Goal: Task Accomplishment & Management: Manage account settings

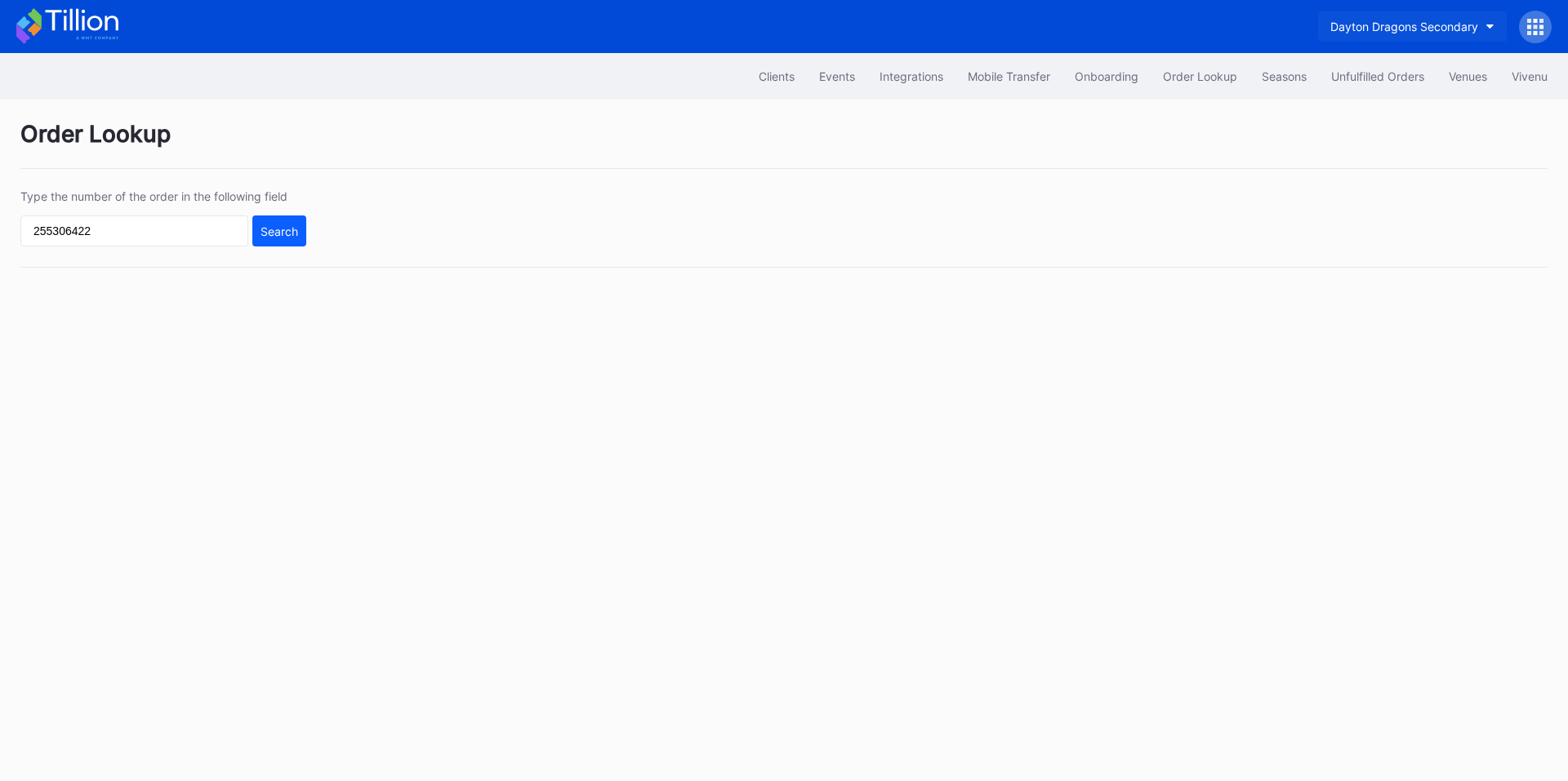
click at [1386, 26] on div "Dayton Dragons Secondary" at bounding box center [1404, 26] width 148 height 14
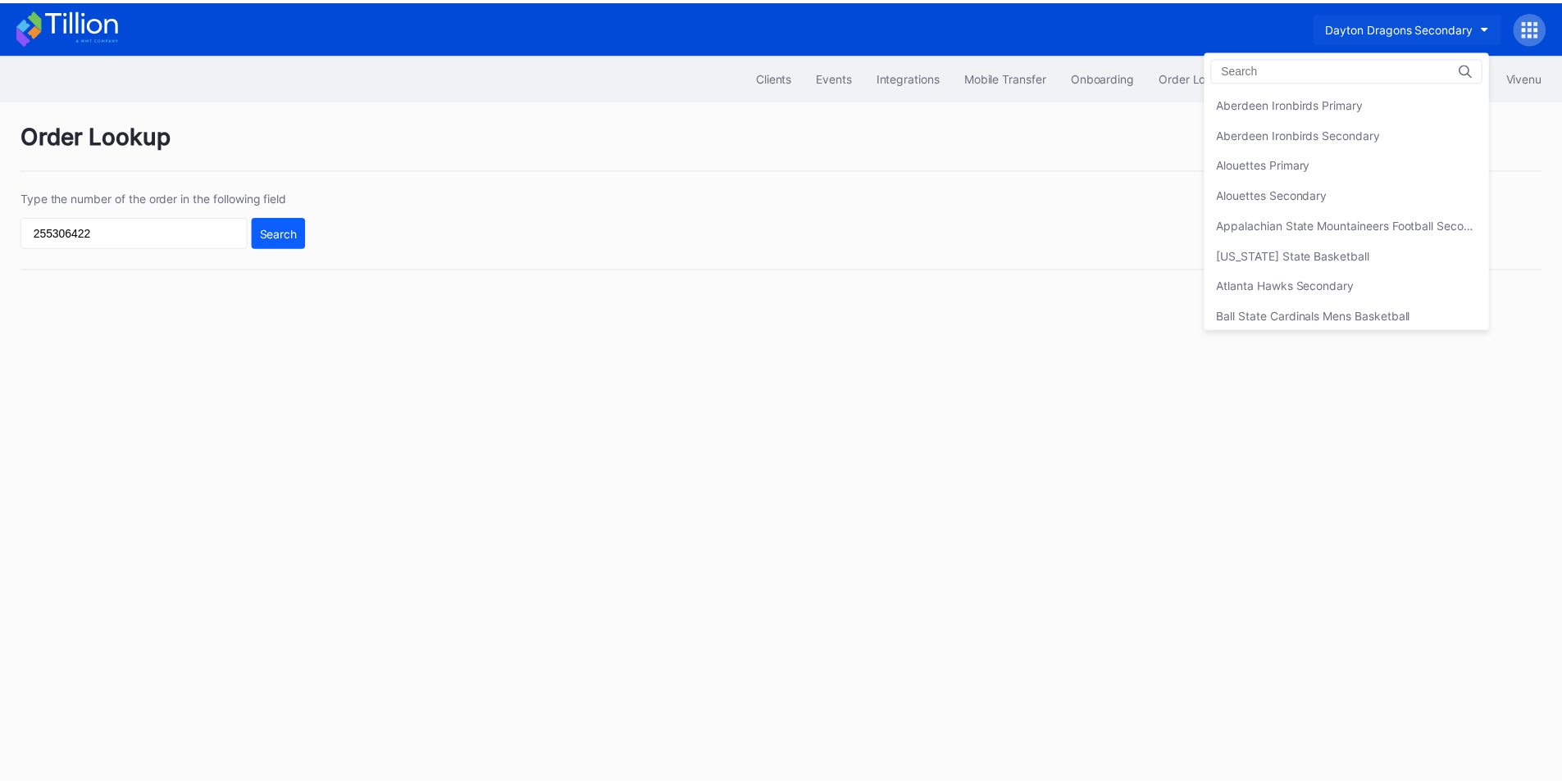
scroll to position [1213, 0]
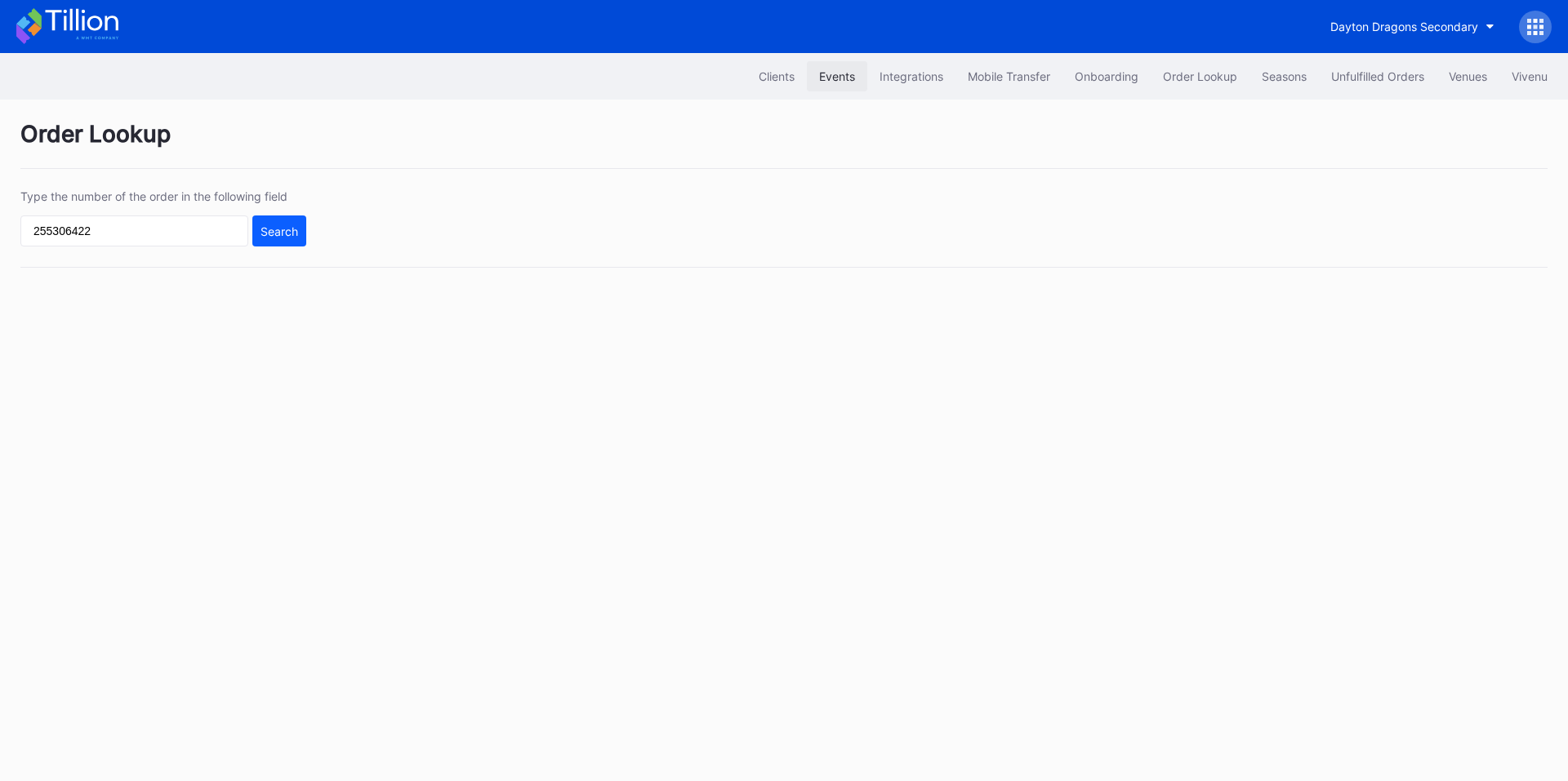
click at [822, 80] on div "Events" at bounding box center [837, 76] width 36 height 14
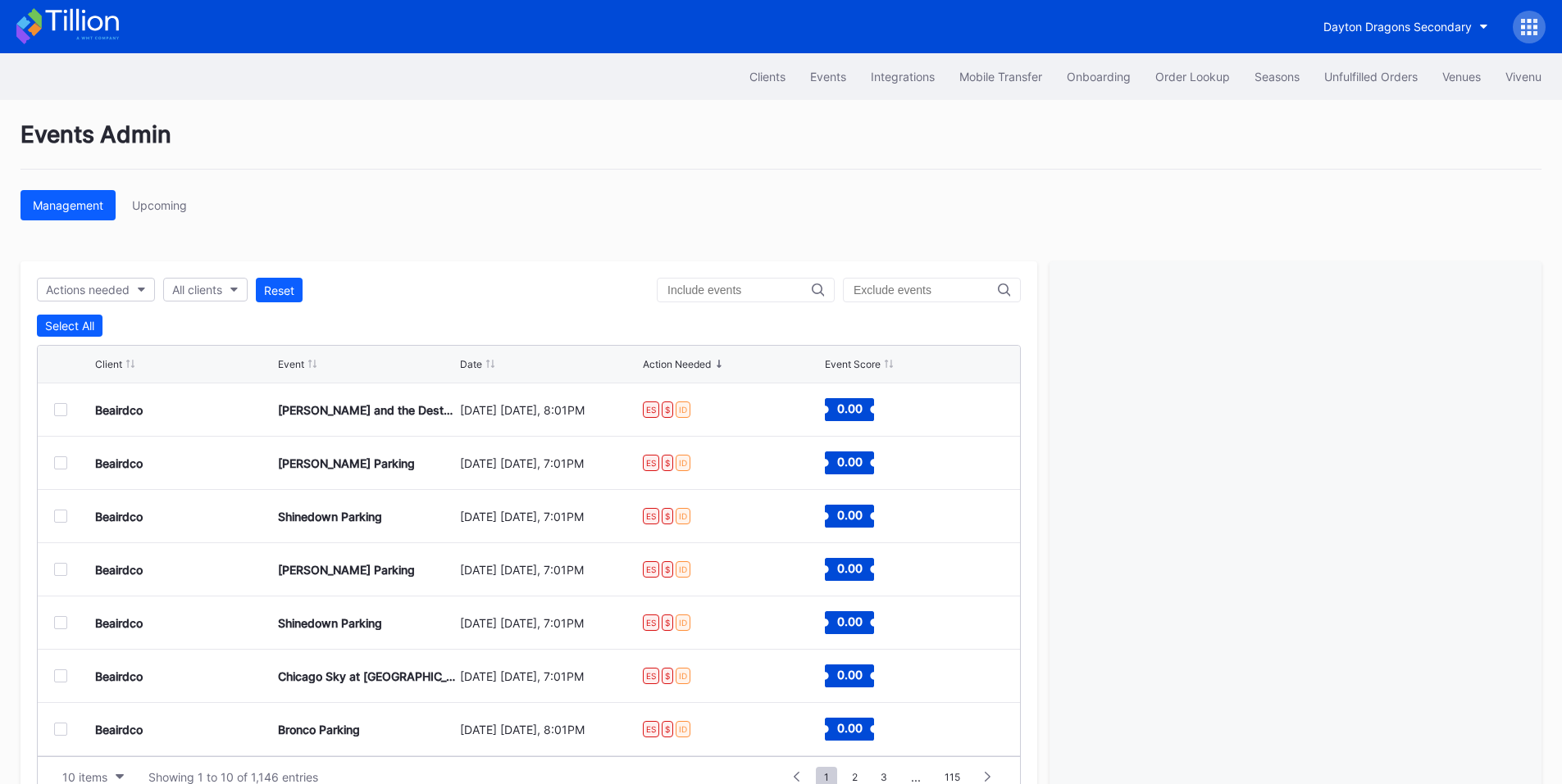
click at [622, 212] on div "Management Upcoming" at bounding box center [781, 205] width 1521 height 31
click at [732, 294] on input "text" at bounding box center [739, 290] width 144 height 13
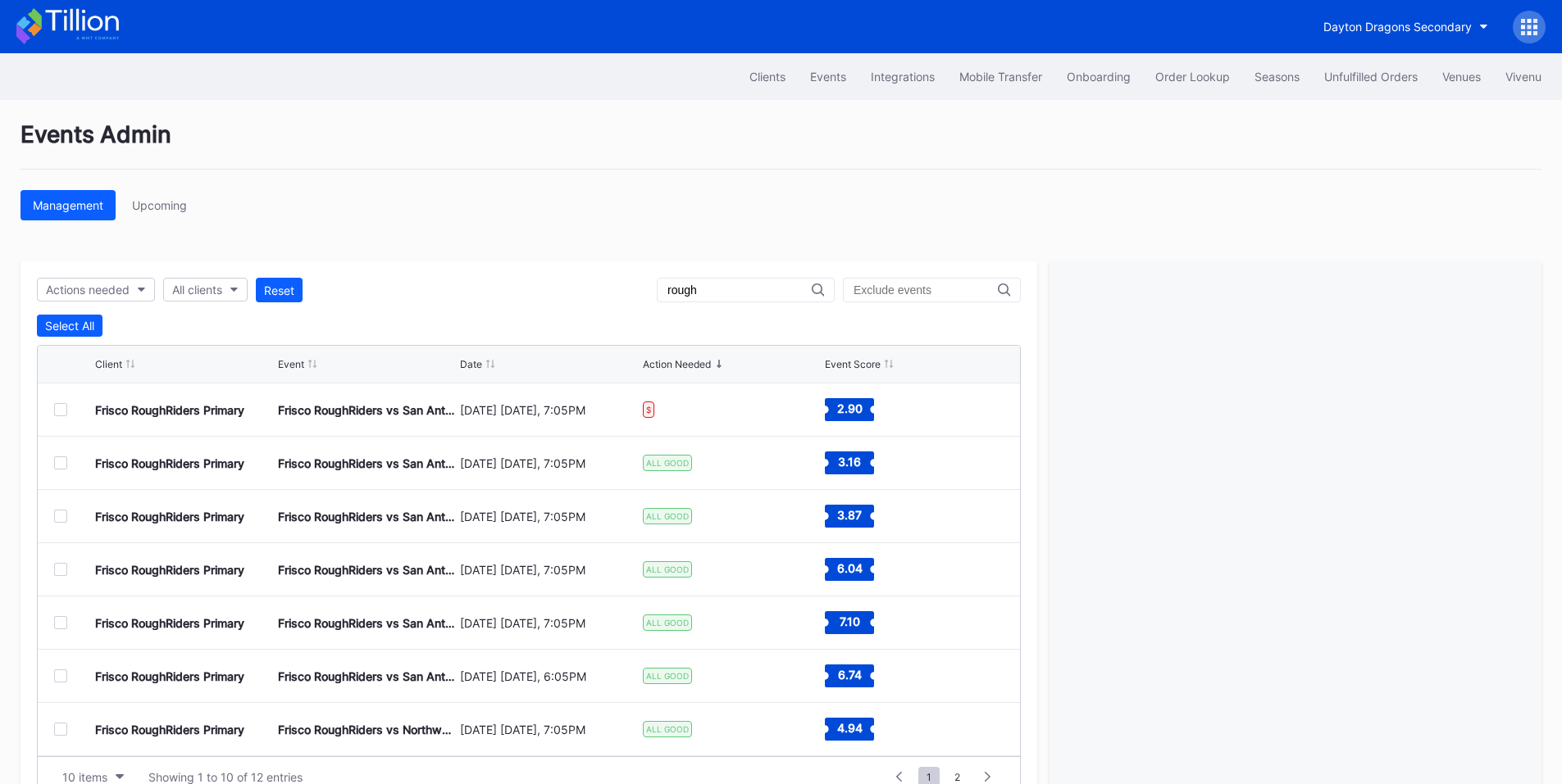
type input "rough"
click at [1348, 73] on div "Unfulfilled Orders" at bounding box center [1370, 76] width 93 height 14
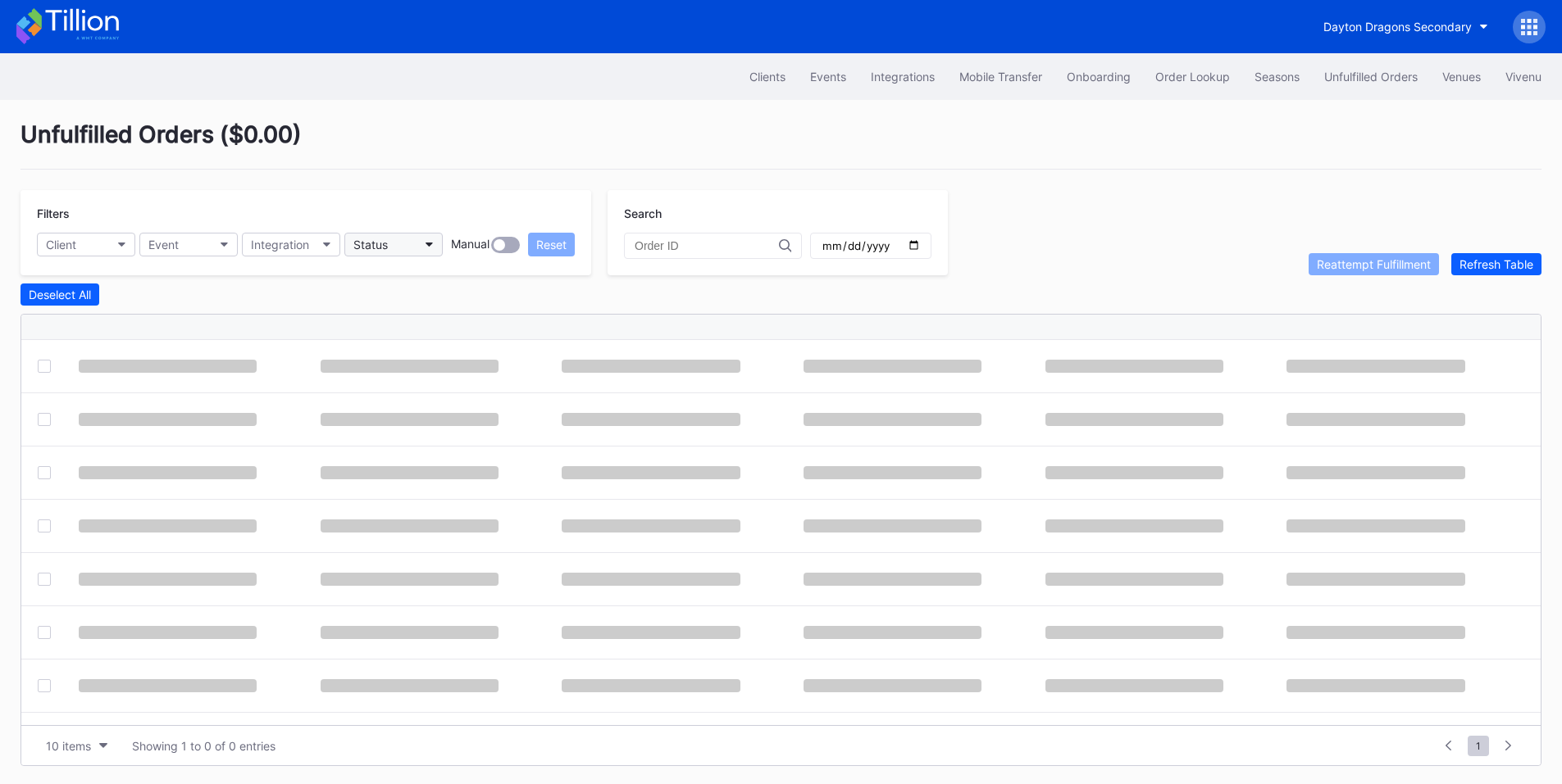
click at [418, 239] on button "Status" at bounding box center [393, 244] width 98 height 24
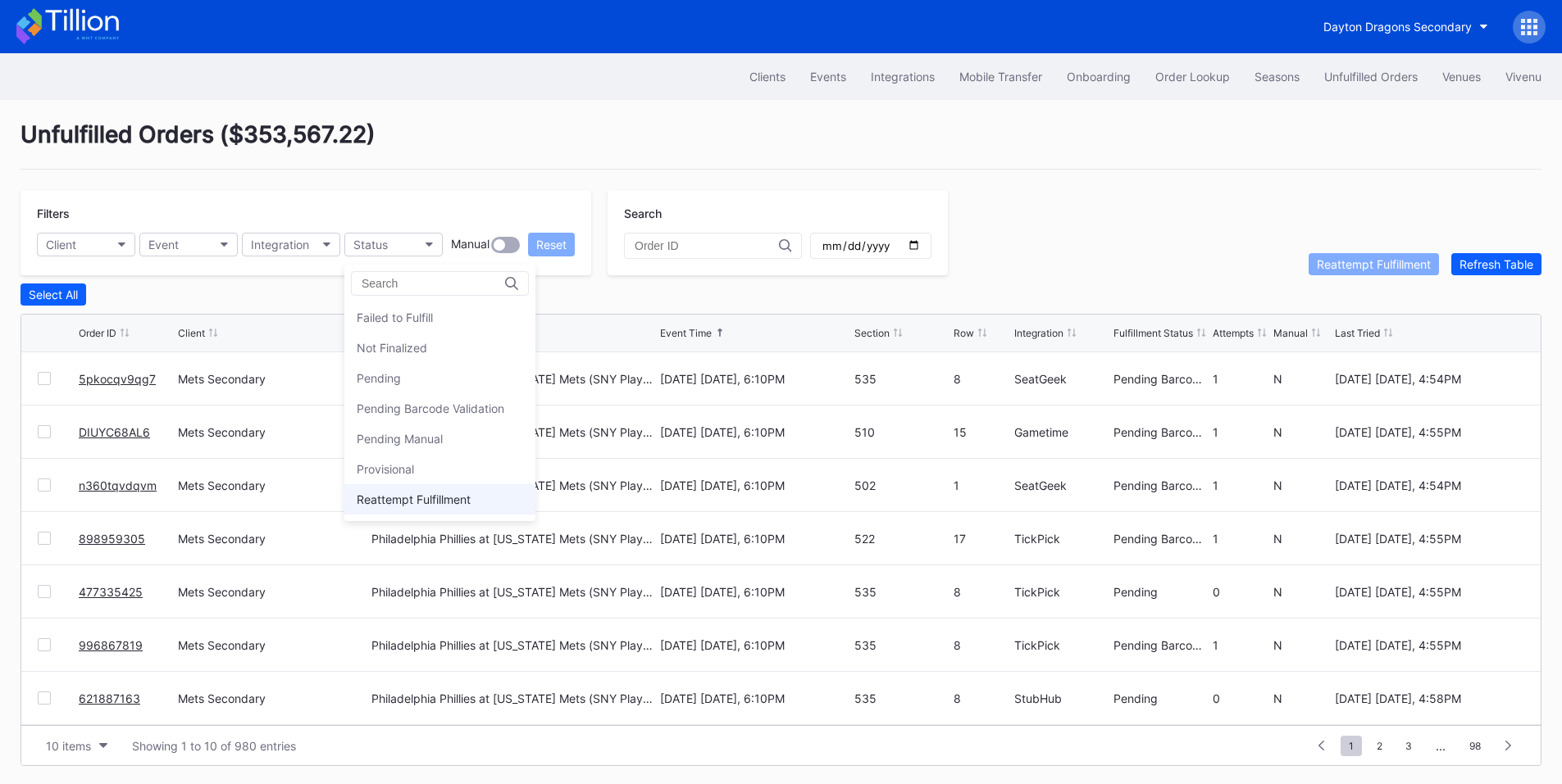
click at [421, 502] on div "Reattempt Fulfillment" at bounding box center [414, 499] width 114 height 14
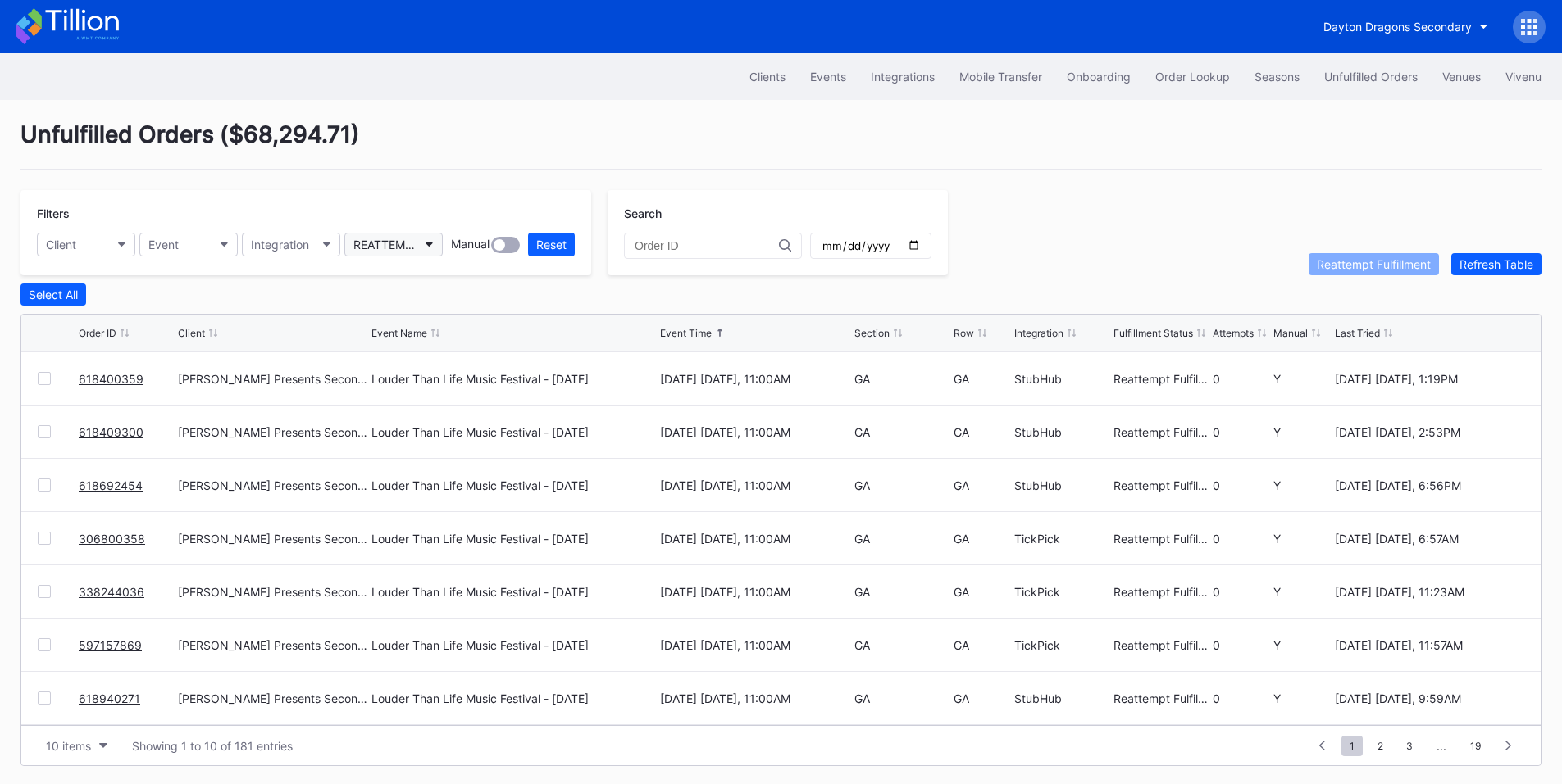
click at [395, 247] on div "REATTEMPT_FULFILLMENT" at bounding box center [385, 244] width 64 height 14
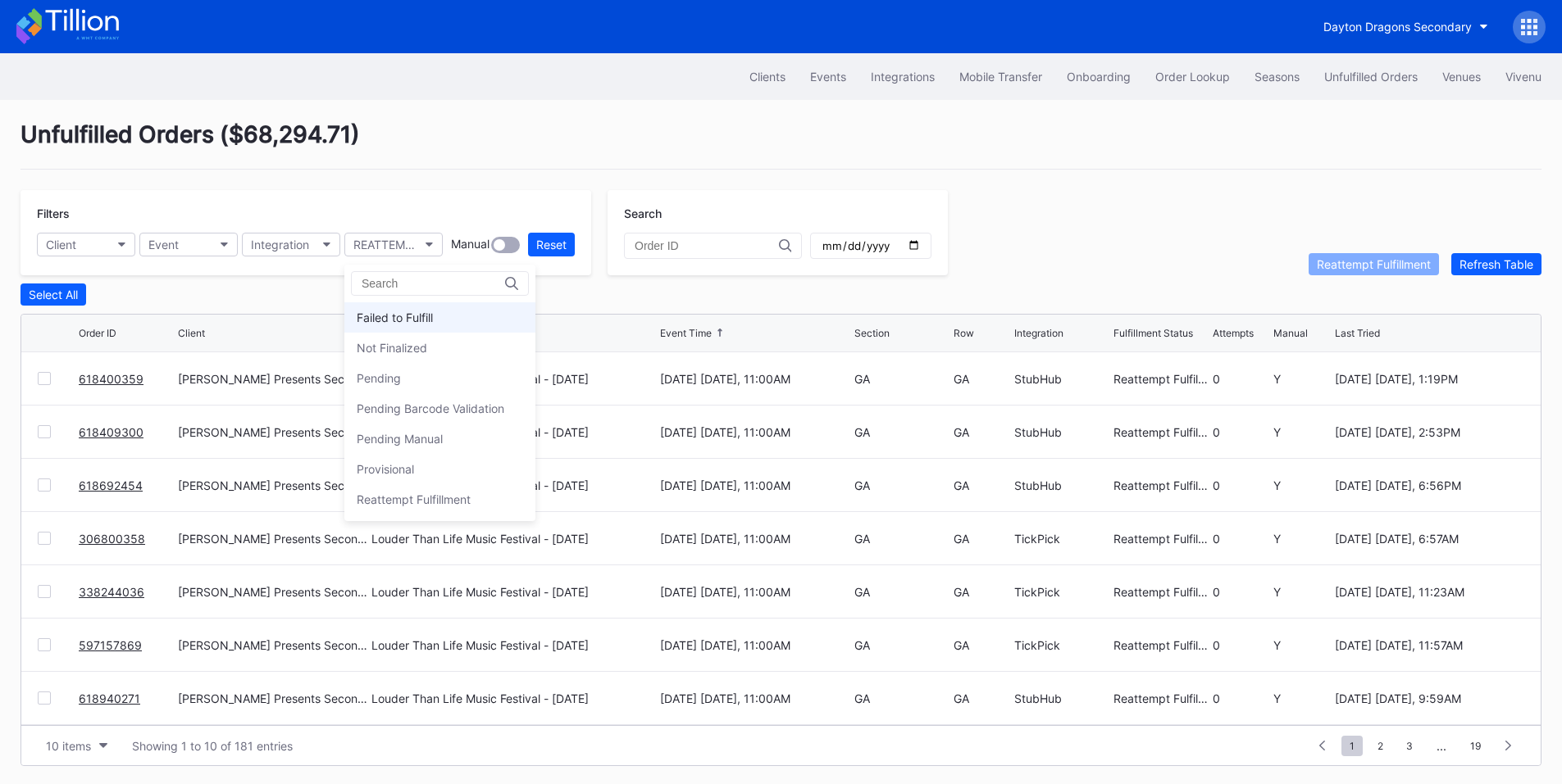
click at [439, 319] on div "Failed to Fulfill" at bounding box center [439, 317] width 191 height 31
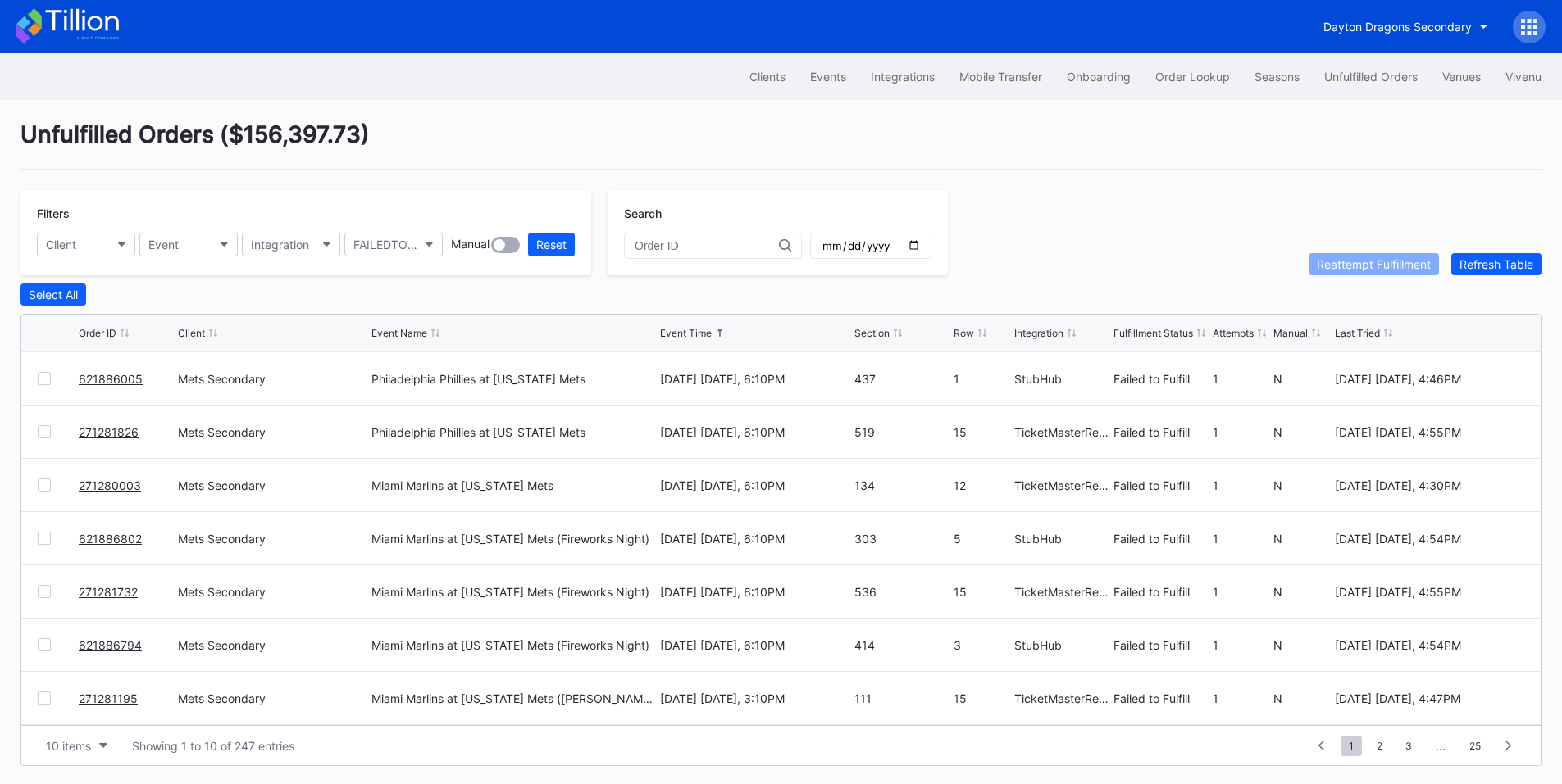
click at [40, 381] on div at bounding box center [45, 379] width 13 height 13
click at [45, 442] on div "271281826 Mets Secondary Philadelphia Phillies at New York Mets August 27 Wedne…" at bounding box center [781, 432] width 1519 height 54
click at [44, 433] on div at bounding box center [45, 432] width 13 height 13
click at [50, 492] on div at bounding box center [45, 485] width 13 height 13
drag, startPoint x: 46, startPoint y: 536, endPoint x: 45, endPoint y: 586, distance: 50.0
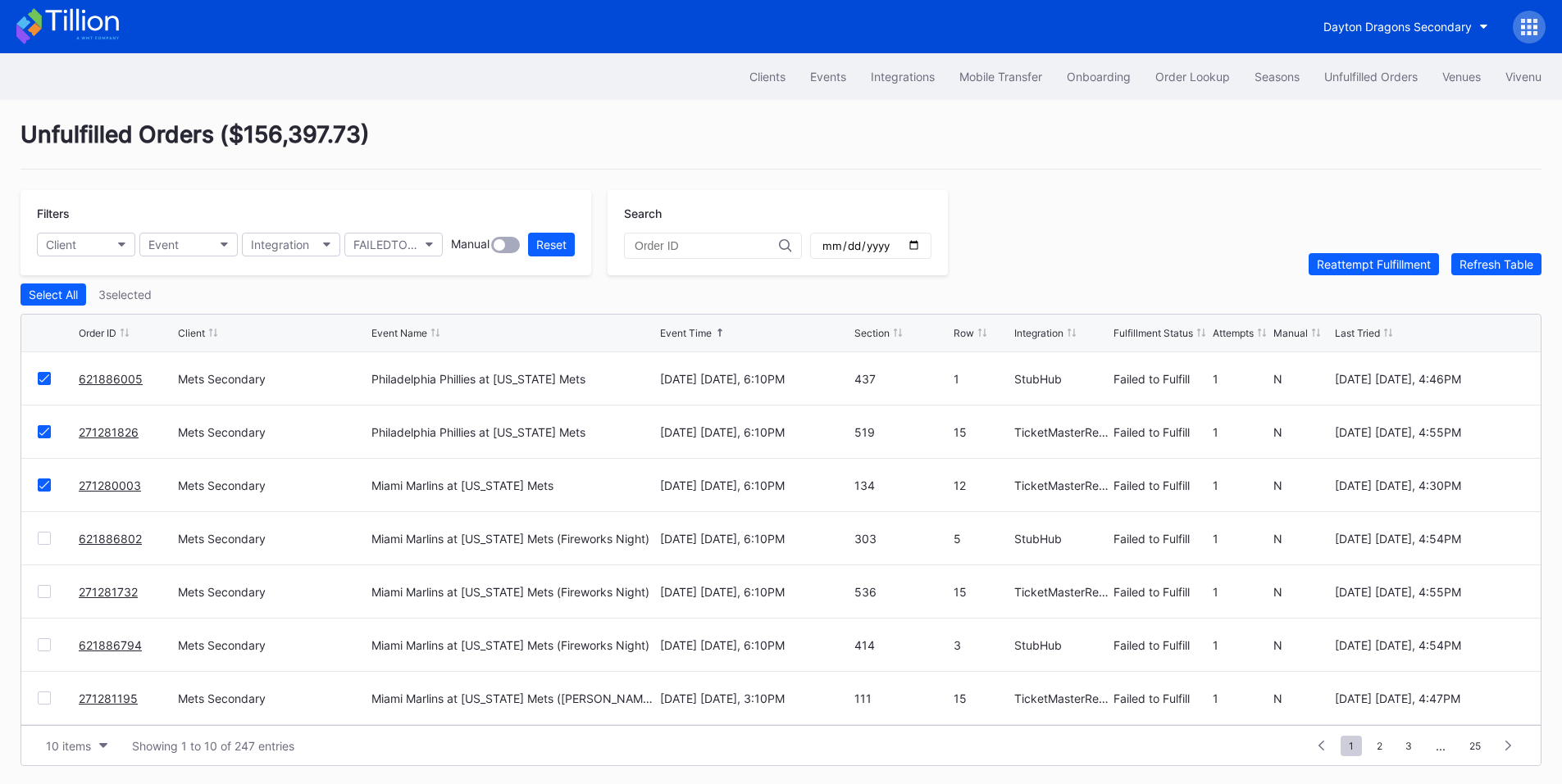
click at [46, 540] on div at bounding box center [45, 539] width 13 height 13
drag, startPoint x: 45, startPoint y: 595, endPoint x: 45, endPoint y: 630, distance: 35.0
click at [45, 596] on div at bounding box center [45, 592] width 13 height 13
click at [47, 645] on div at bounding box center [45, 645] width 13 height 13
click at [44, 698] on div at bounding box center [45, 698] width 13 height 13
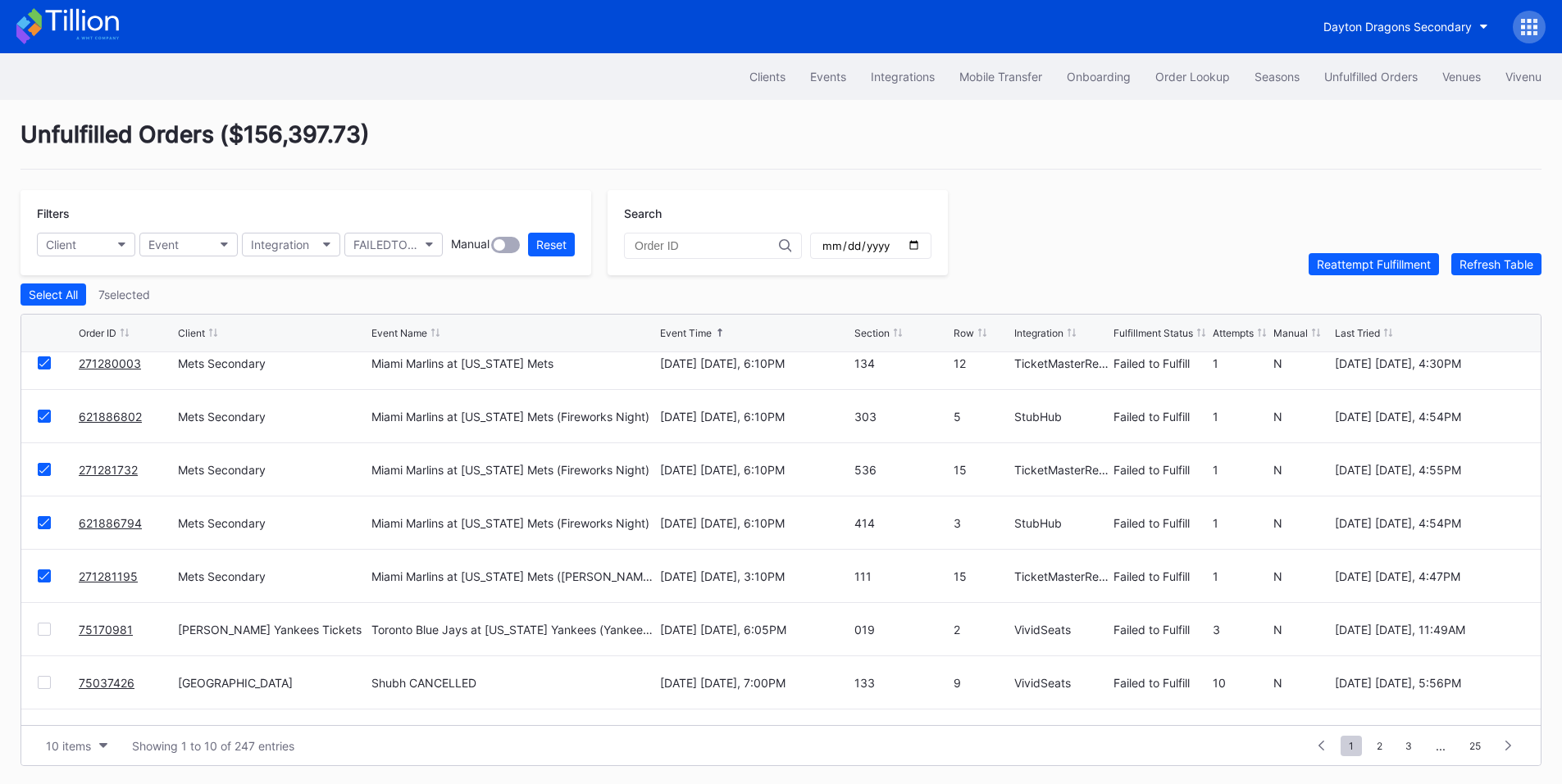
scroll to position [160, 0]
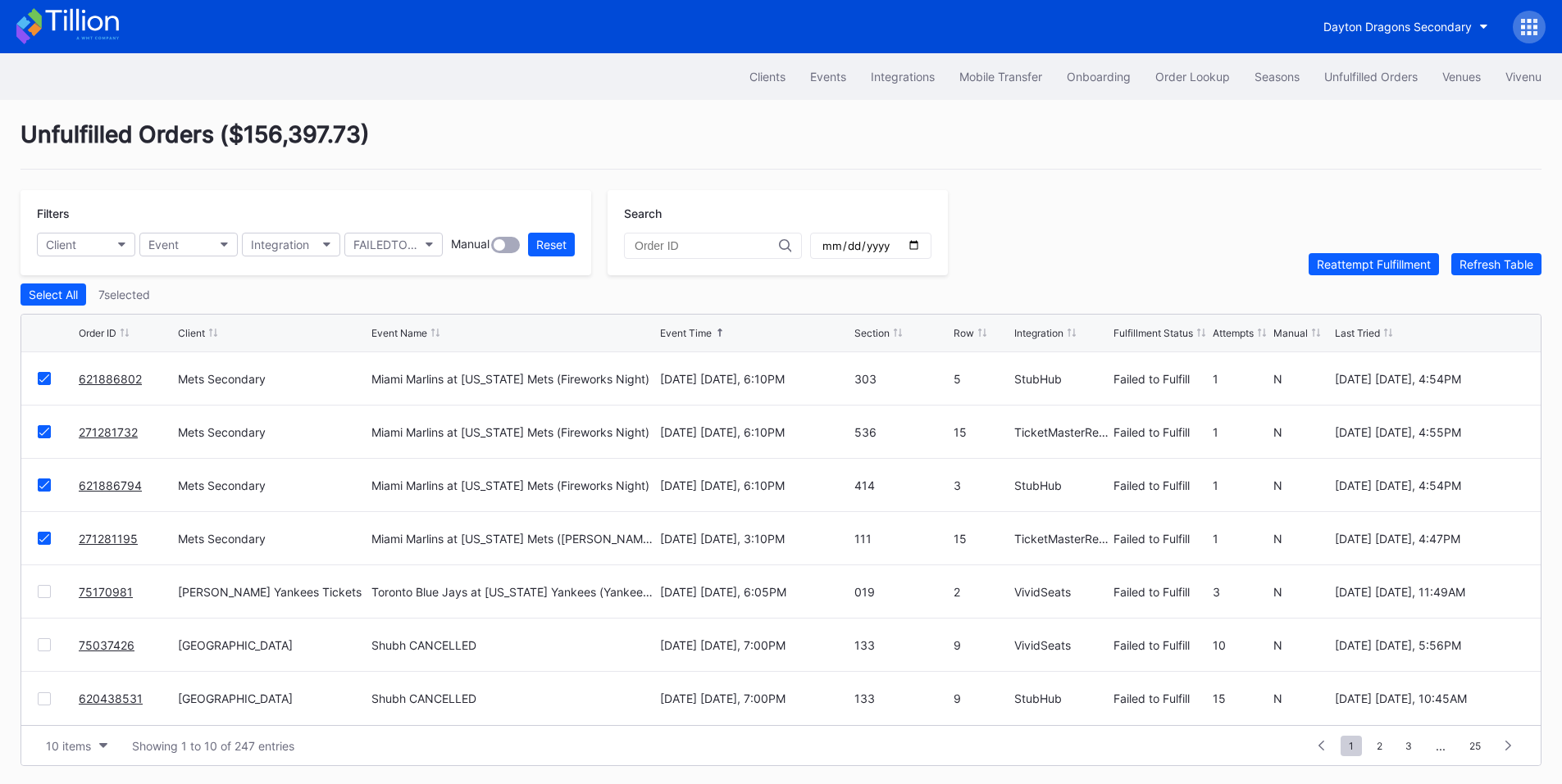
click at [47, 594] on div at bounding box center [45, 592] width 13 height 13
click at [44, 594] on icon at bounding box center [45, 592] width 10 height 8
click at [1373, 276] on button "Reattempt Fulfillment" at bounding box center [1374, 264] width 130 height 22
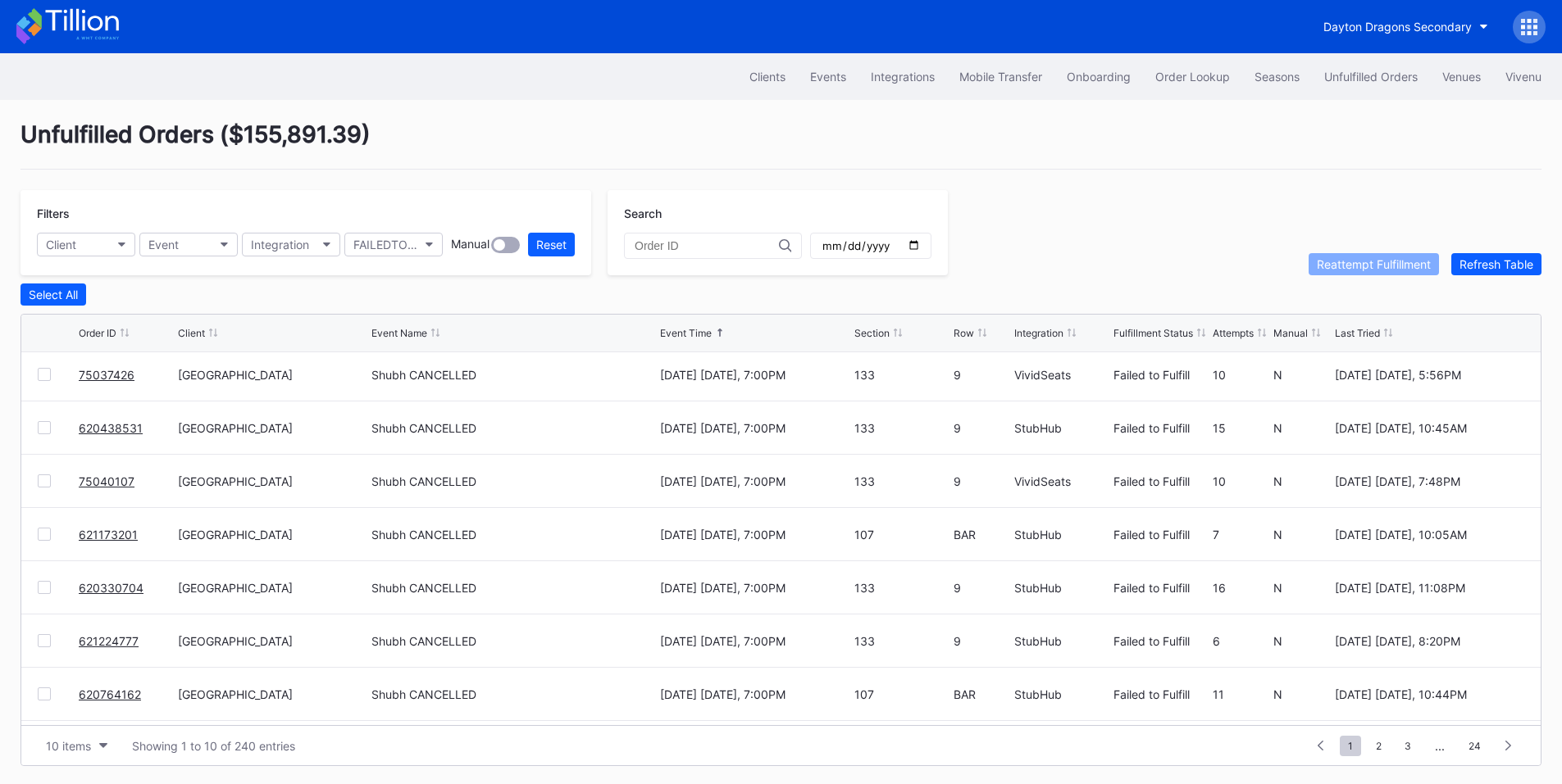
scroll to position [0, 0]
click at [199, 246] on button "Event" at bounding box center [188, 244] width 98 height 24
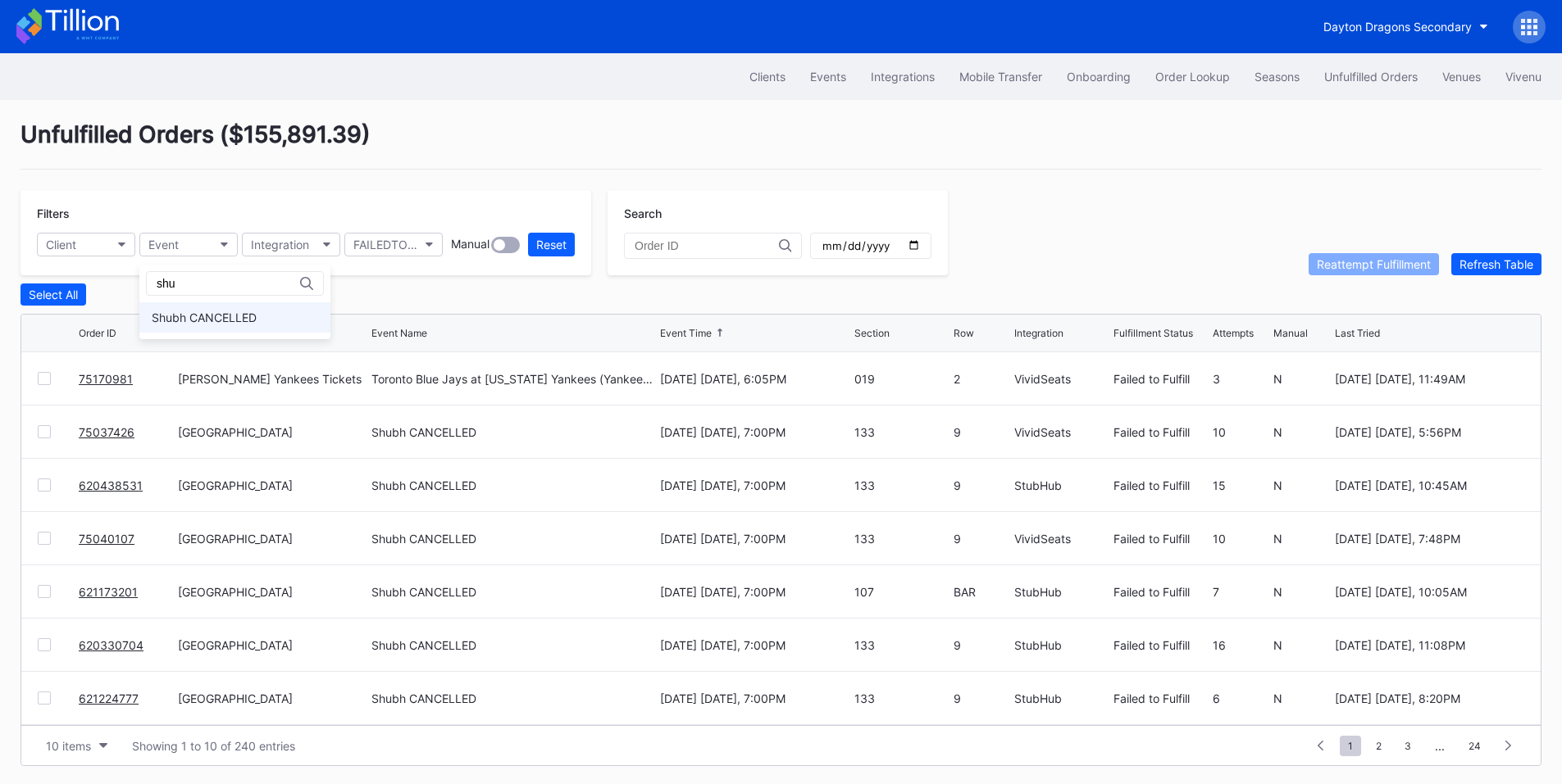
type input "shu"
click at [219, 324] on div "Shubh CANCELLED" at bounding box center [204, 317] width 105 height 14
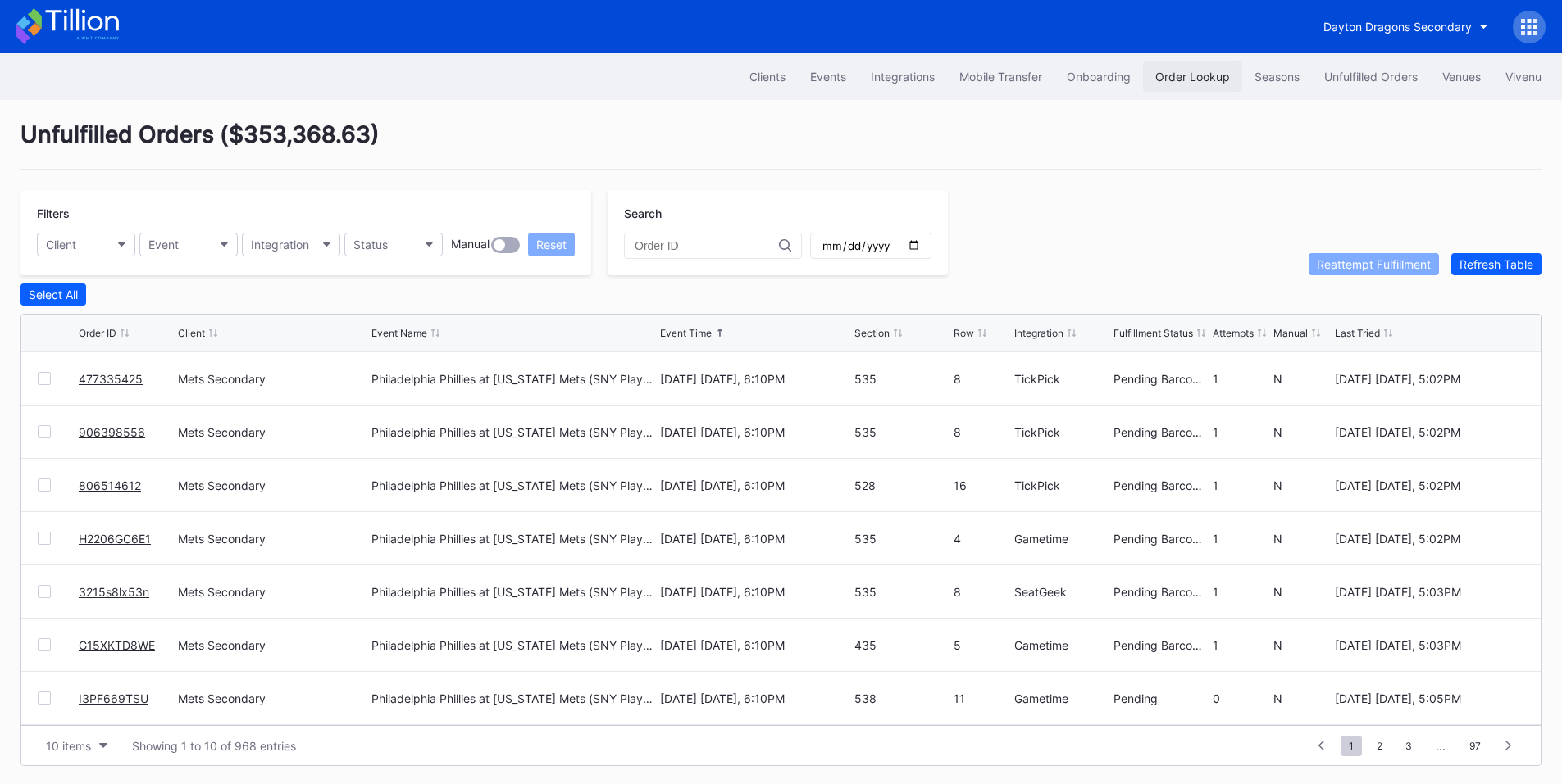
click at [1183, 77] on div "Order Lookup" at bounding box center [1192, 76] width 74 height 14
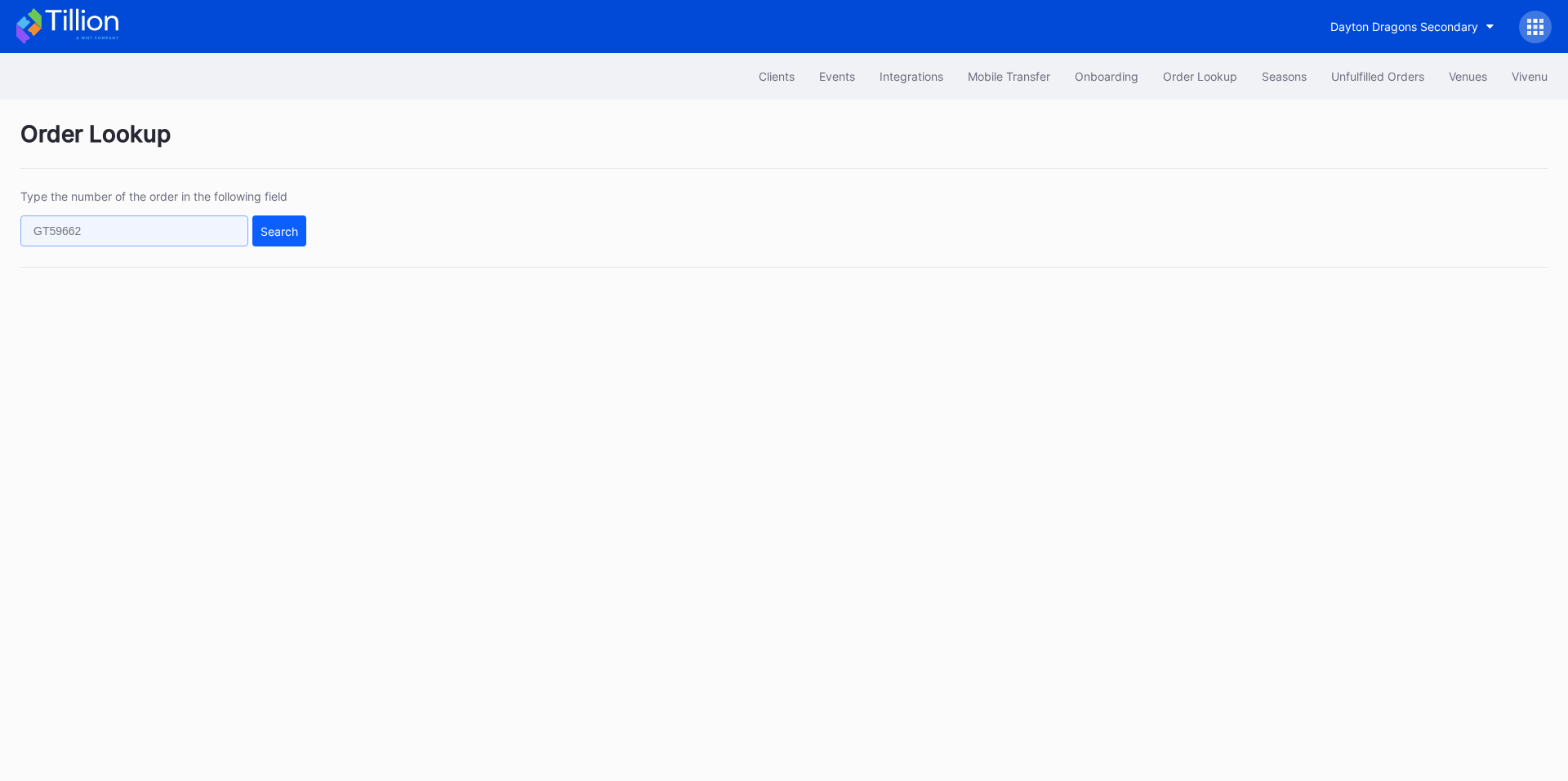
click at [98, 242] on input "text" at bounding box center [134, 231] width 228 height 31
paste input "686707111"
click at [286, 229] on div "Search" at bounding box center [280, 231] width 38 height 14
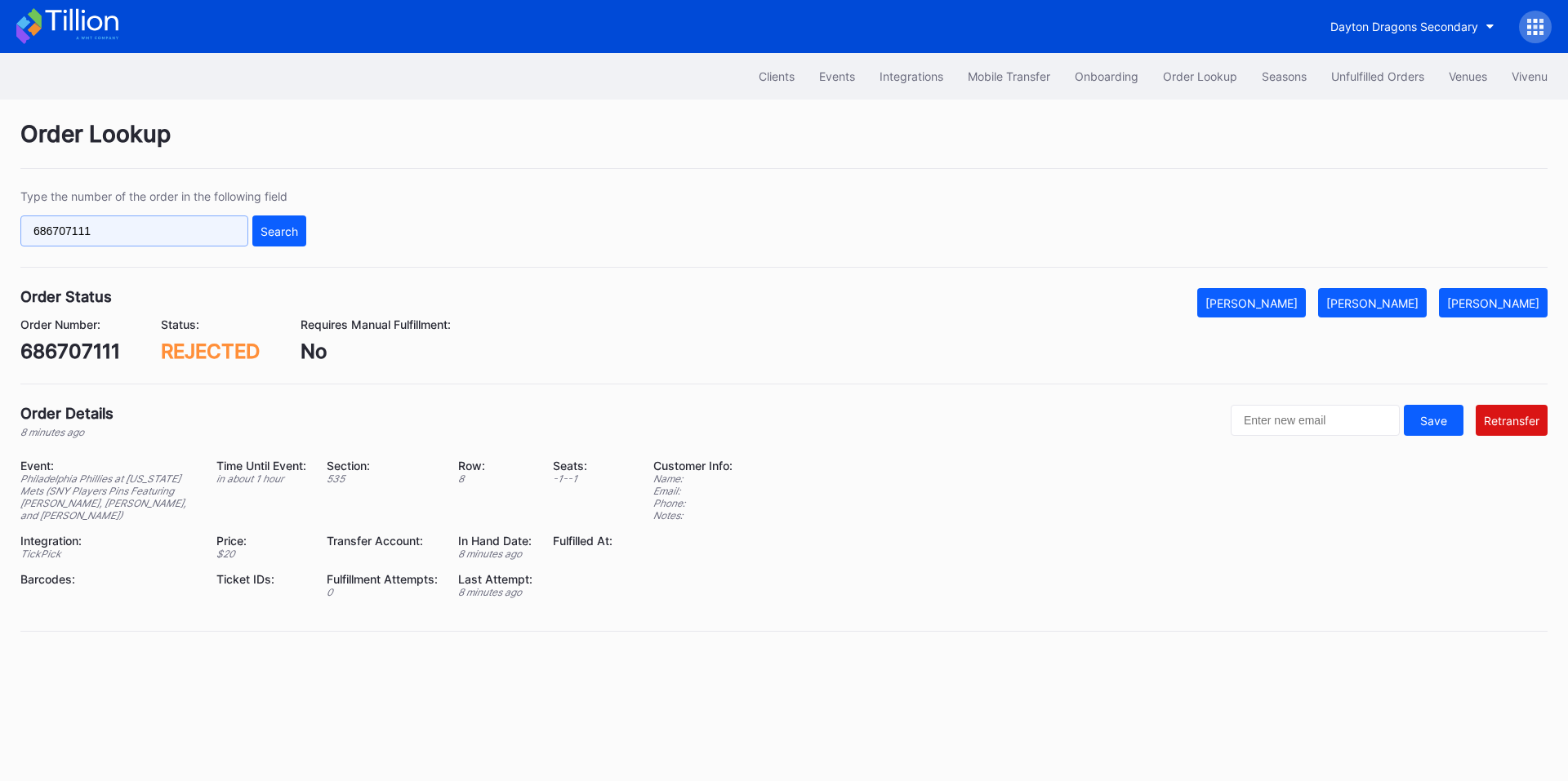
click at [177, 229] on input "686707111" at bounding box center [134, 231] width 228 height 31
paste input "21881435"
type input "621881435"
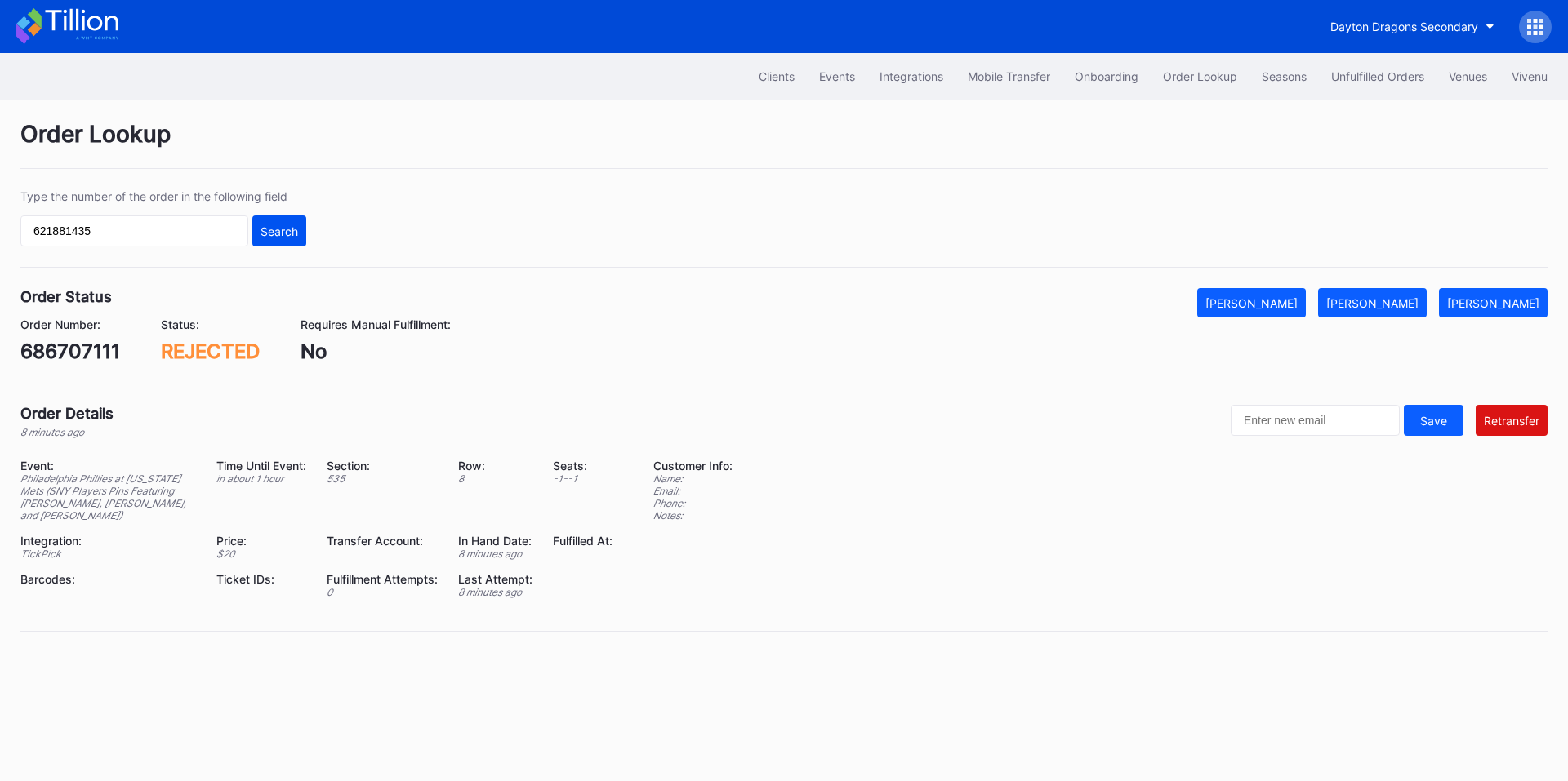
click at [289, 229] on div "Search" at bounding box center [280, 231] width 38 height 14
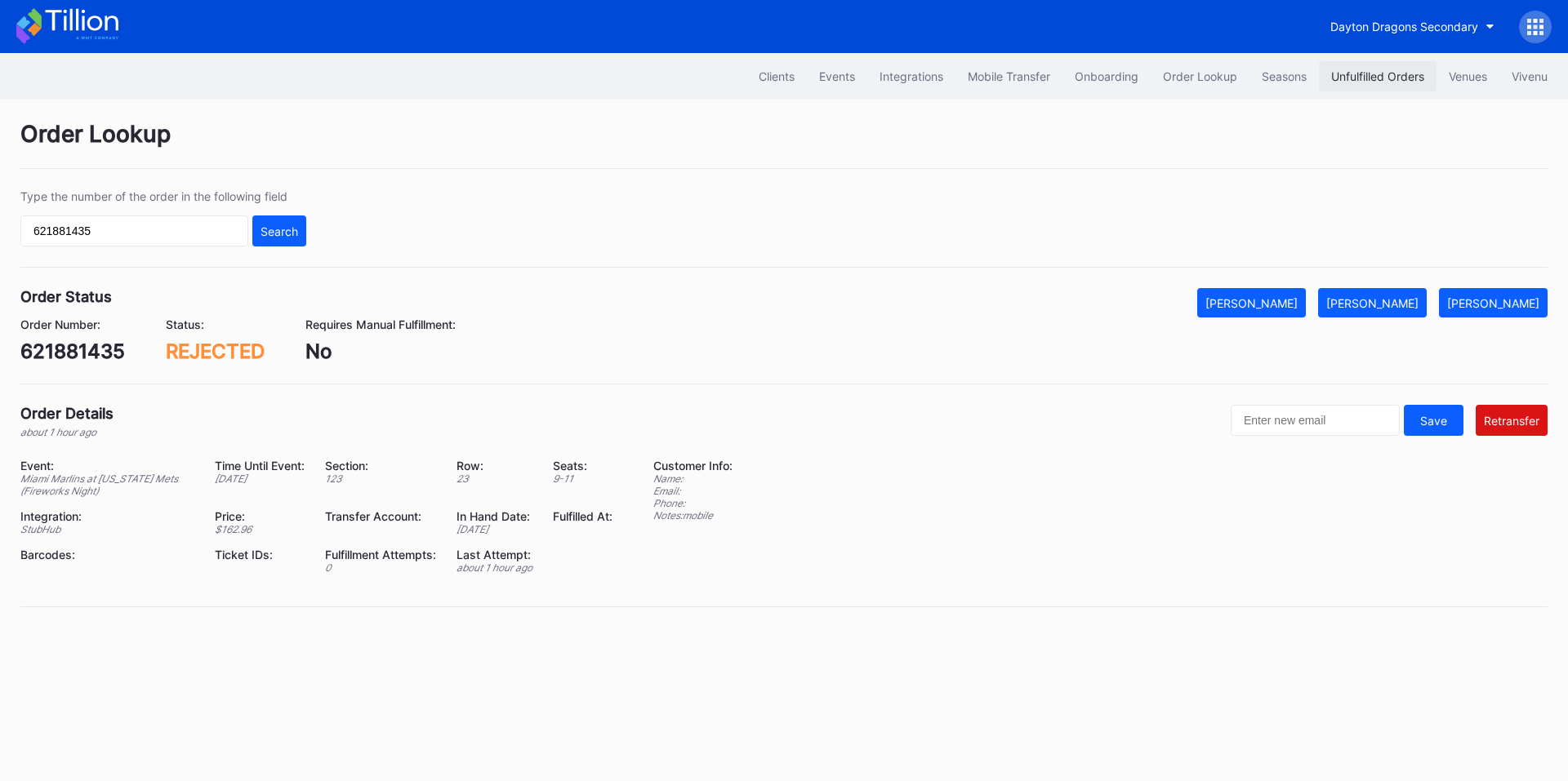
click at [1365, 65] on button "Unfulfilled Orders" at bounding box center [1377, 76] width 118 height 30
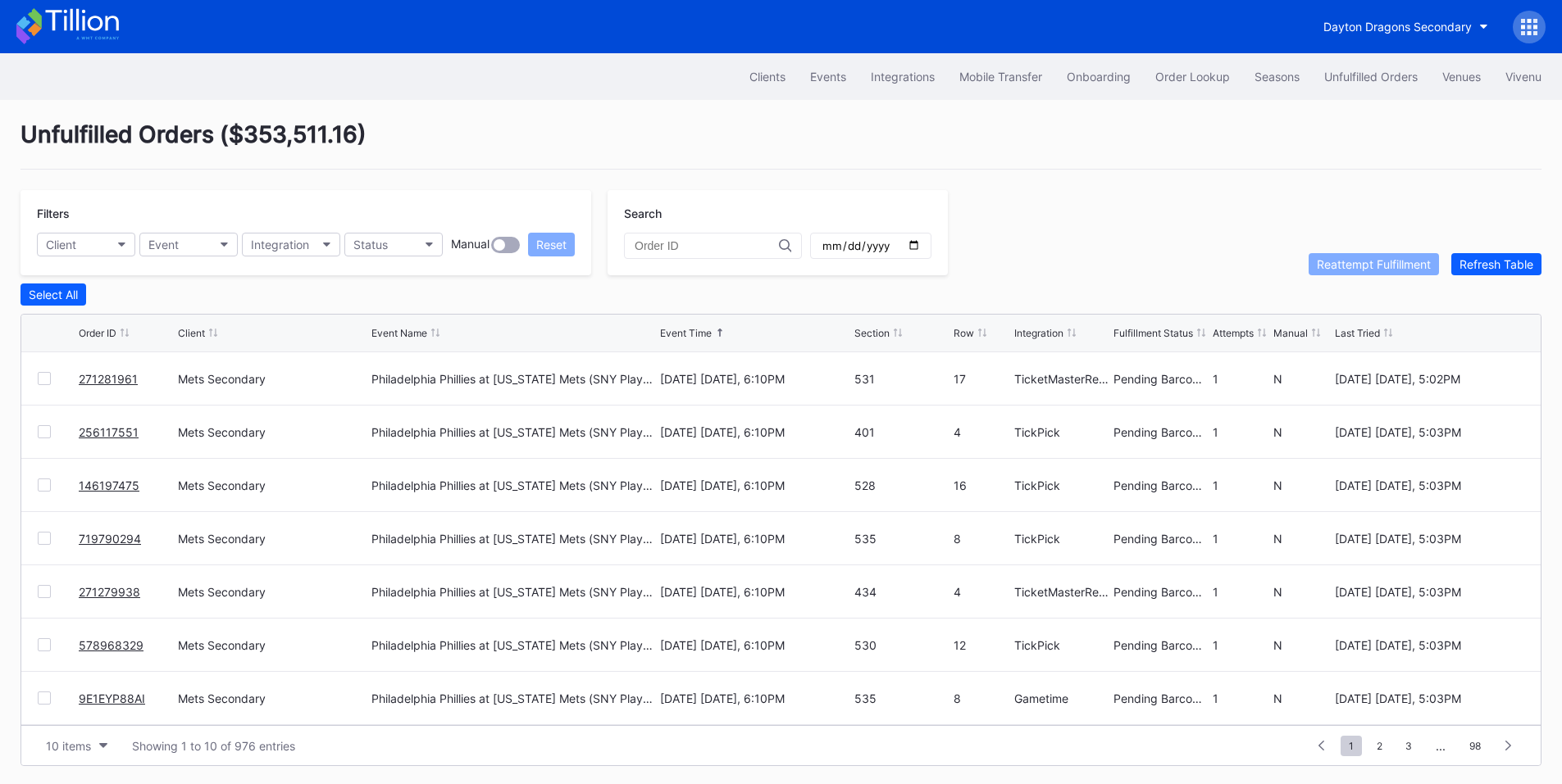
click at [425, 258] on div "Filters Client Event Integration Status Manual Reset" at bounding box center [305, 232] width 570 height 85
click at [418, 241] on button "Status" at bounding box center [393, 244] width 98 height 24
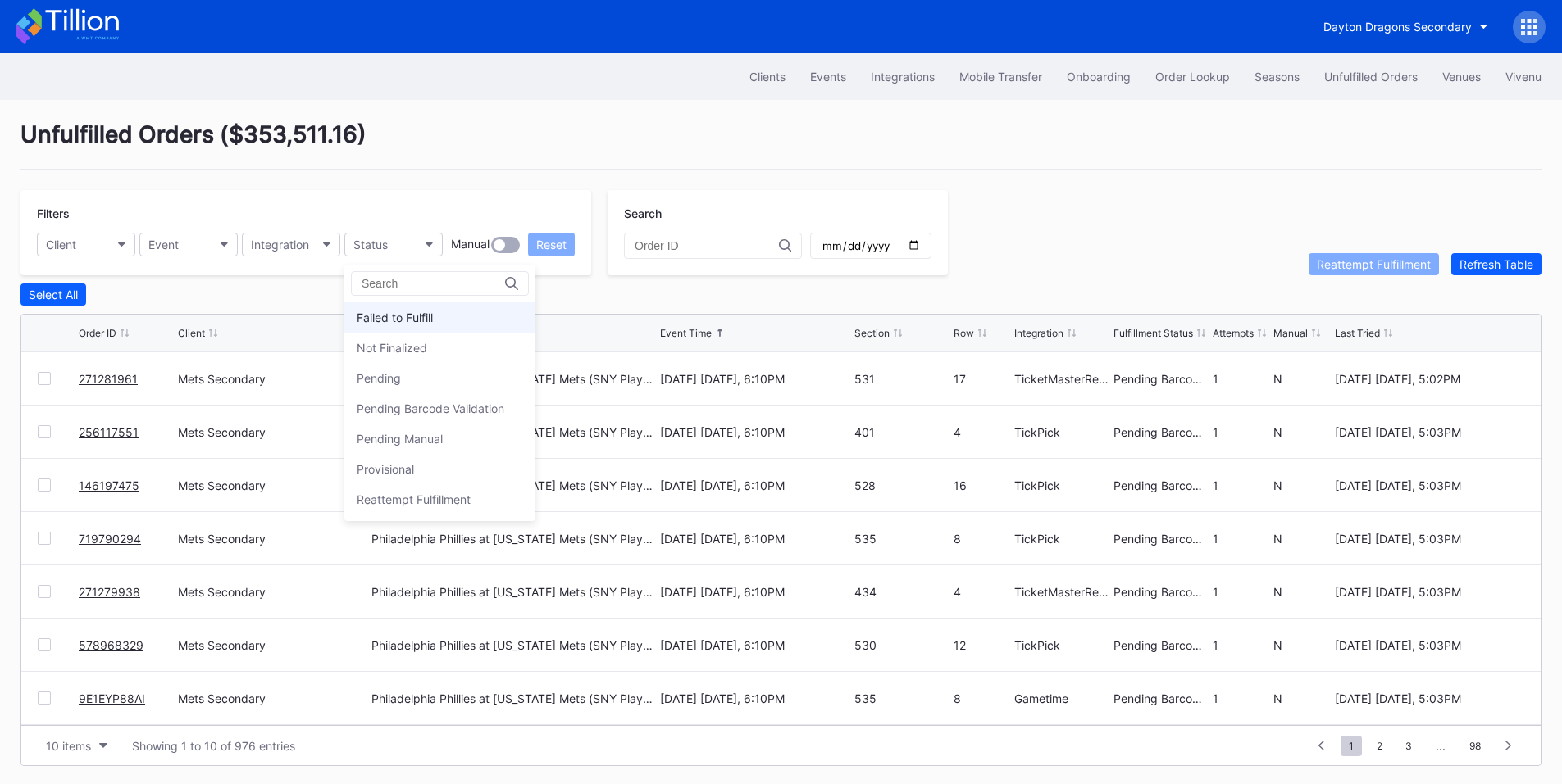
click at [432, 311] on div "Failed to Fulfill" at bounding box center [395, 317] width 76 height 14
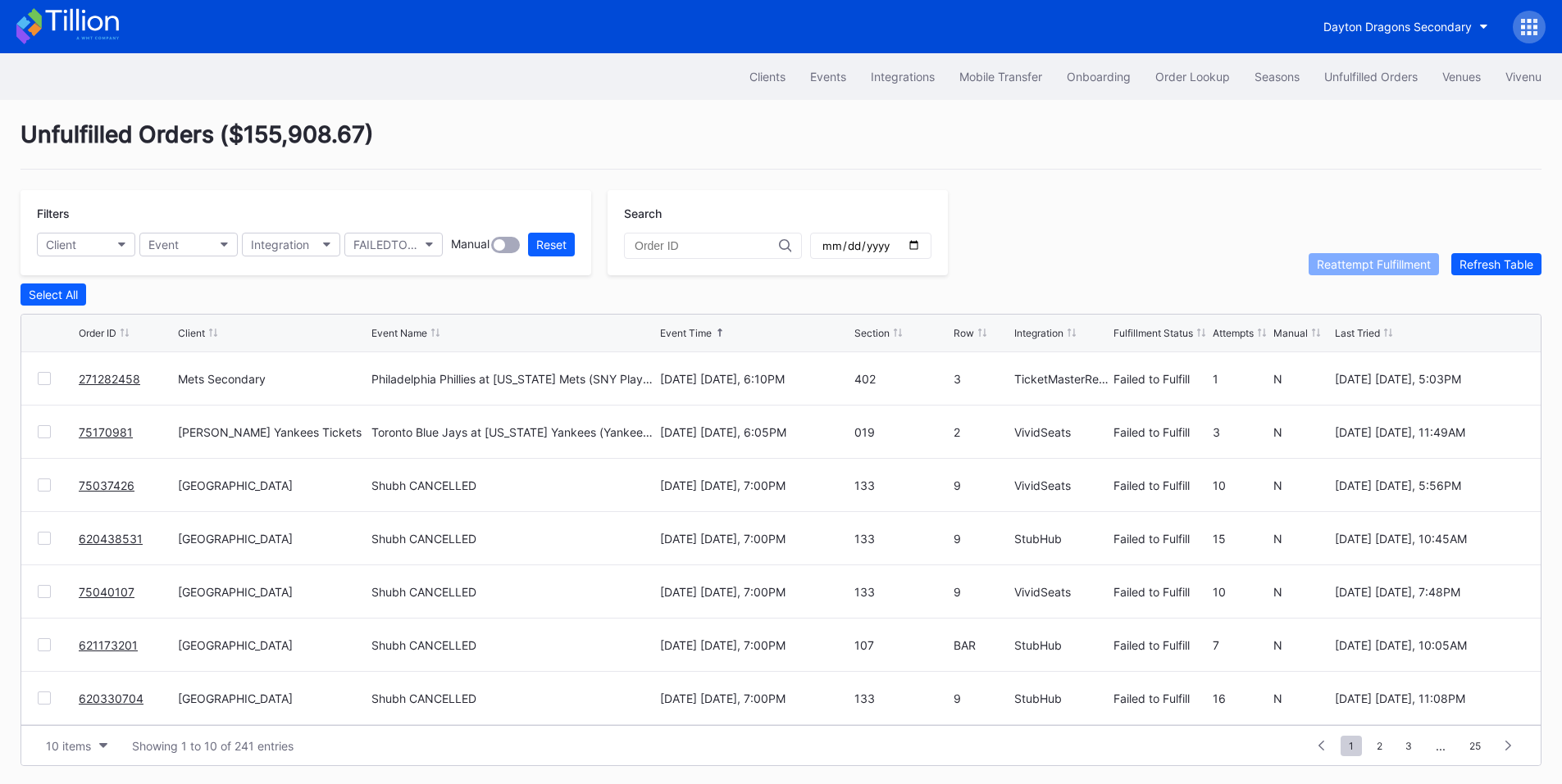
click at [40, 383] on div at bounding box center [45, 379] width 13 height 13
click at [109, 383] on link "271282458" at bounding box center [109, 379] width 61 height 14
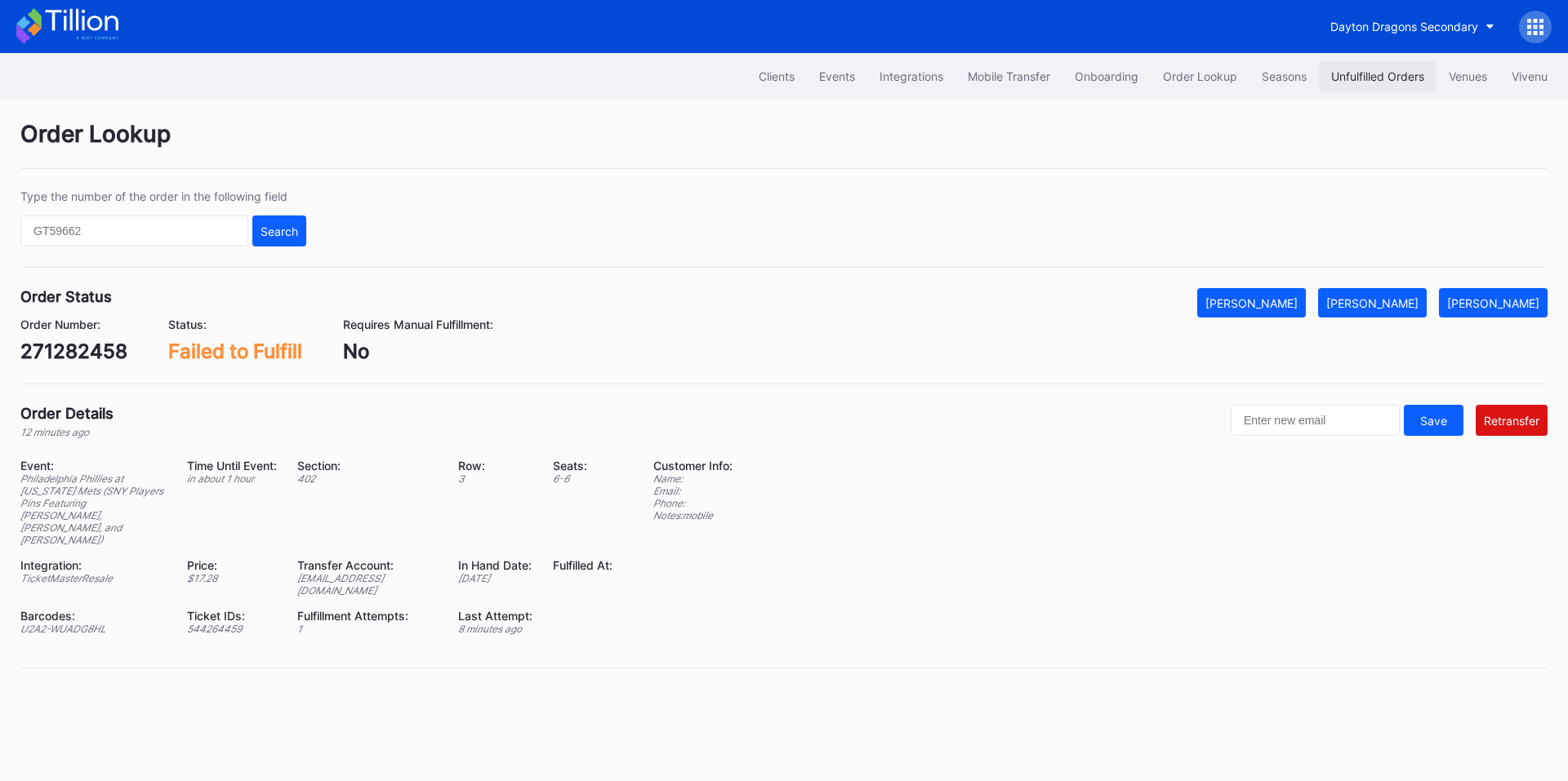
click at [1353, 79] on div "Unfulfilled Orders" at bounding box center [1377, 76] width 93 height 14
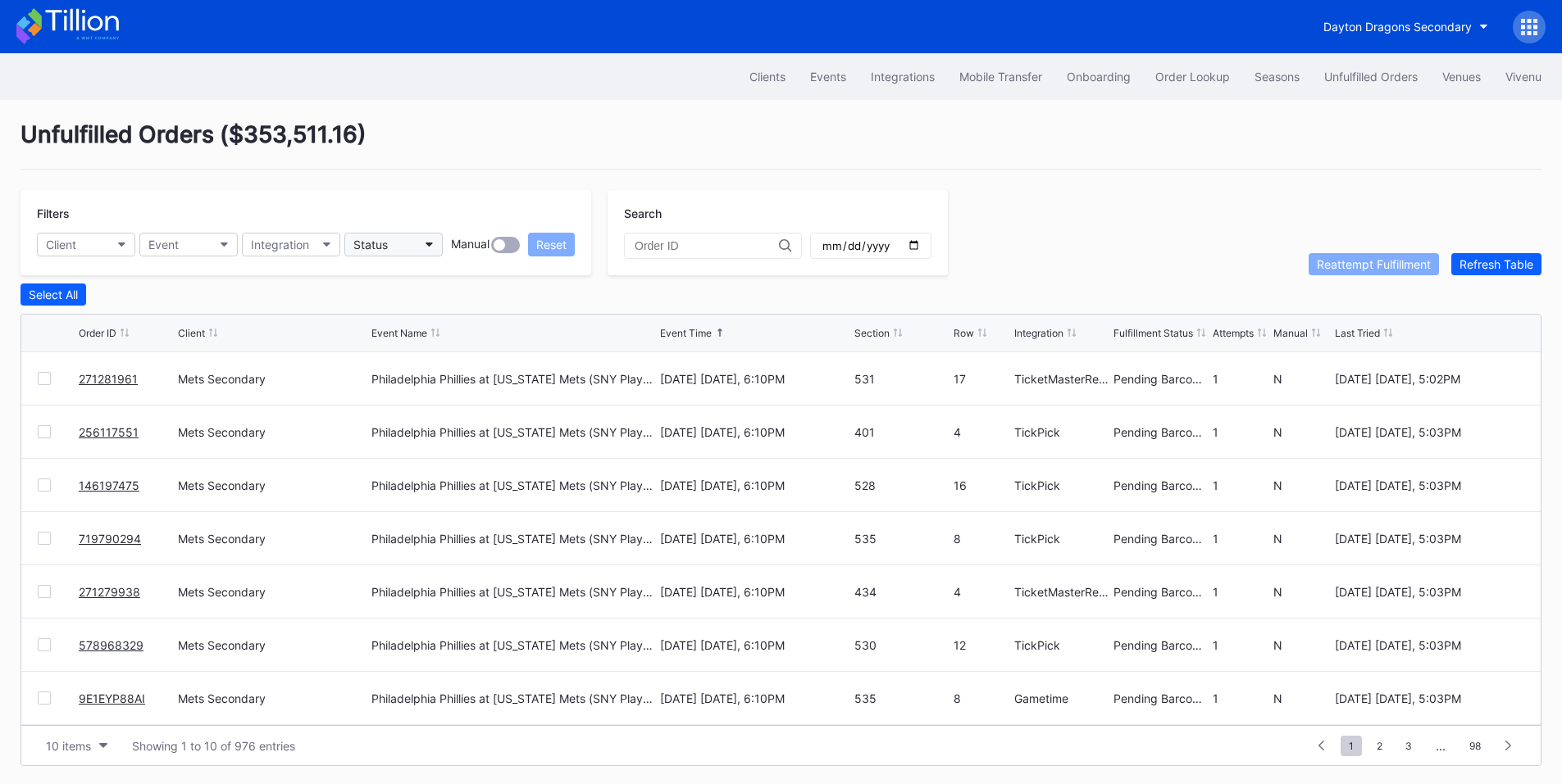
click at [414, 246] on button "Status" at bounding box center [393, 244] width 98 height 24
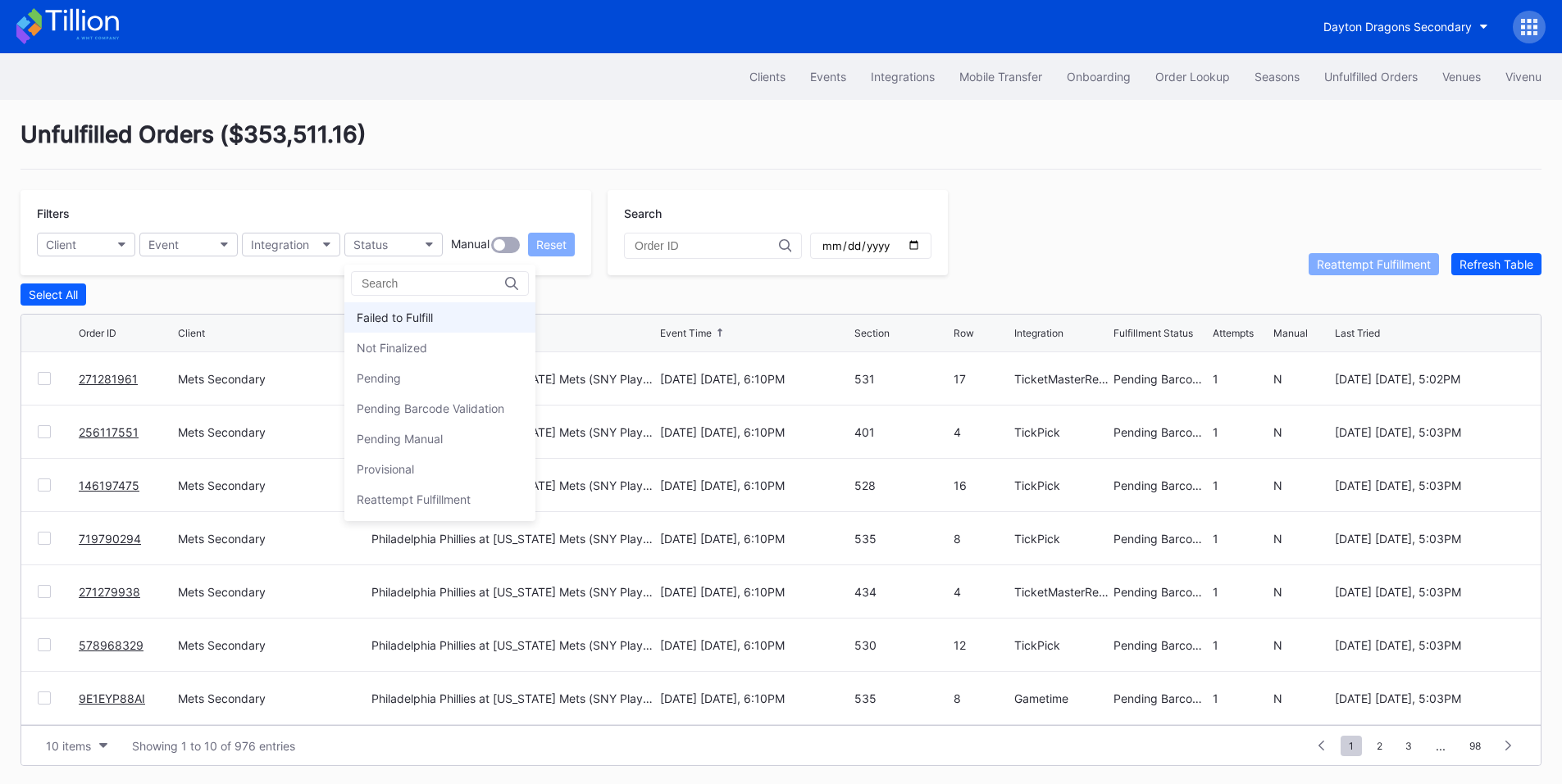
click at [414, 308] on div "Failed to Fulfill" at bounding box center [439, 317] width 191 height 31
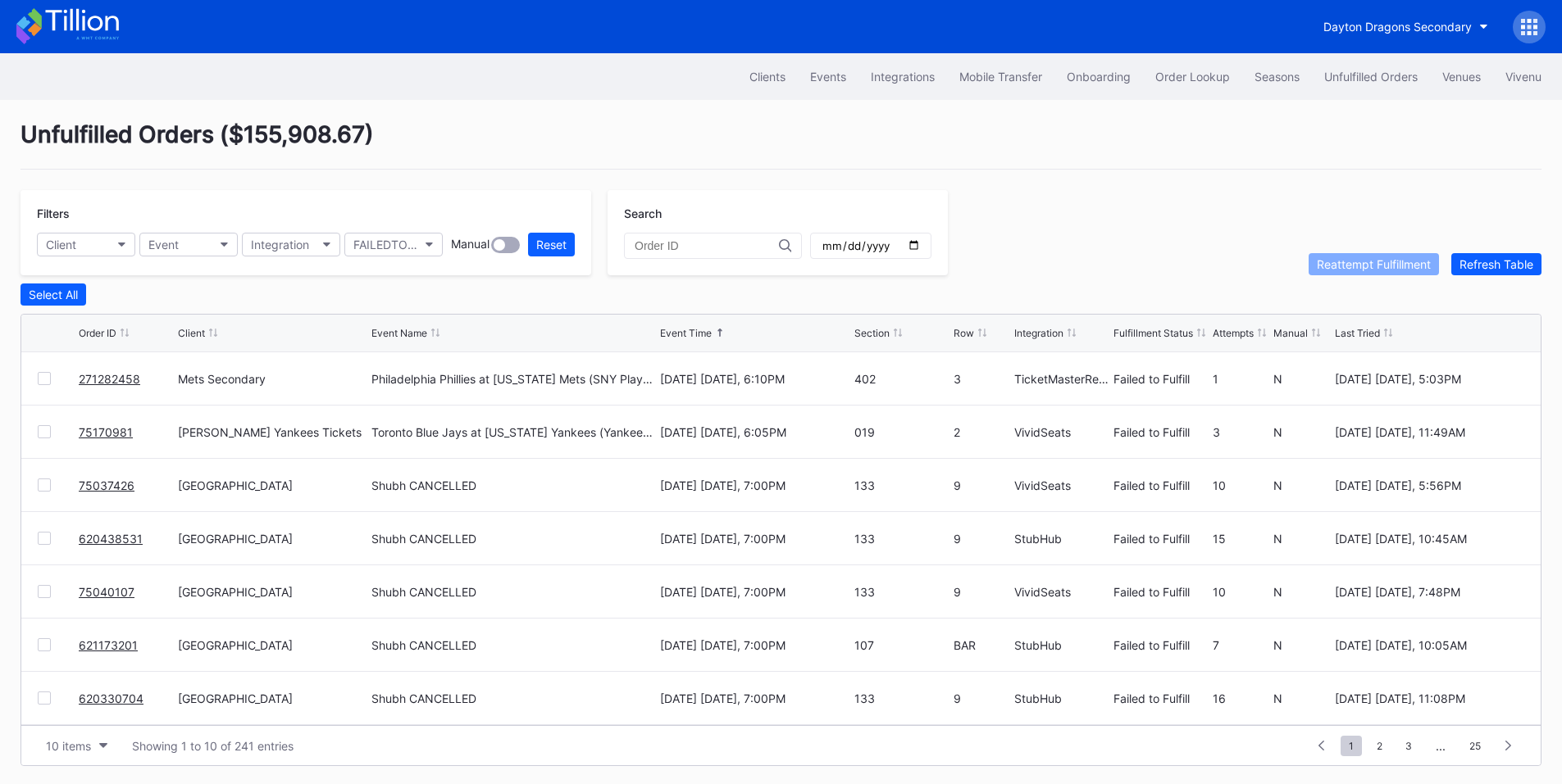
click at [42, 383] on div at bounding box center [45, 379] width 13 height 13
click at [1388, 272] on div "Reattempt Fulfillment" at bounding box center [1374, 264] width 114 height 14
click at [1186, 69] on div "Order Lookup" at bounding box center [1192, 76] width 74 height 14
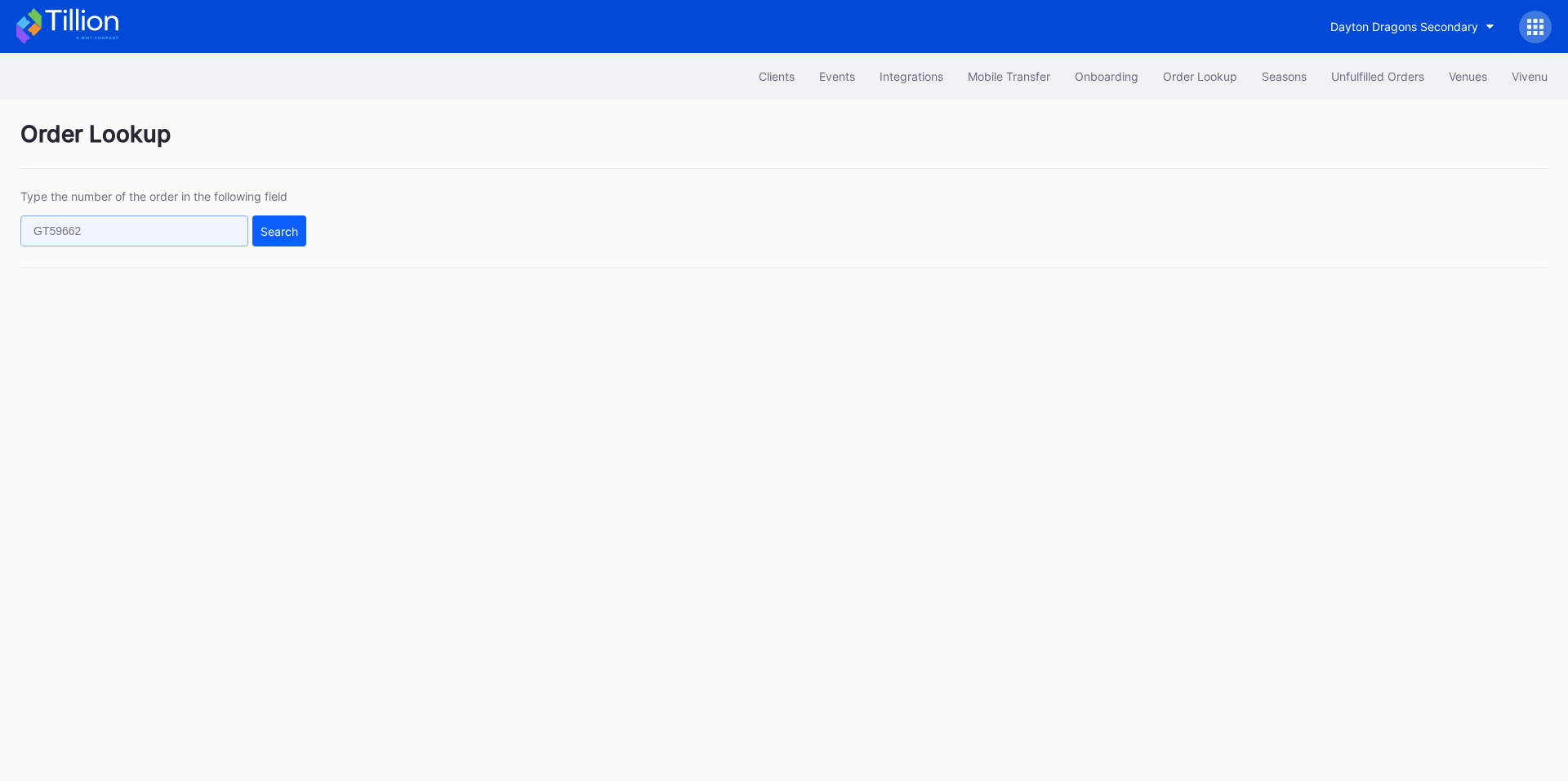
click at [184, 233] on input "text" at bounding box center [134, 231] width 228 height 31
click at [293, 233] on div "Search" at bounding box center [280, 231] width 38 height 14
click at [178, 233] on input "text" at bounding box center [134, 231] width 228 height 31
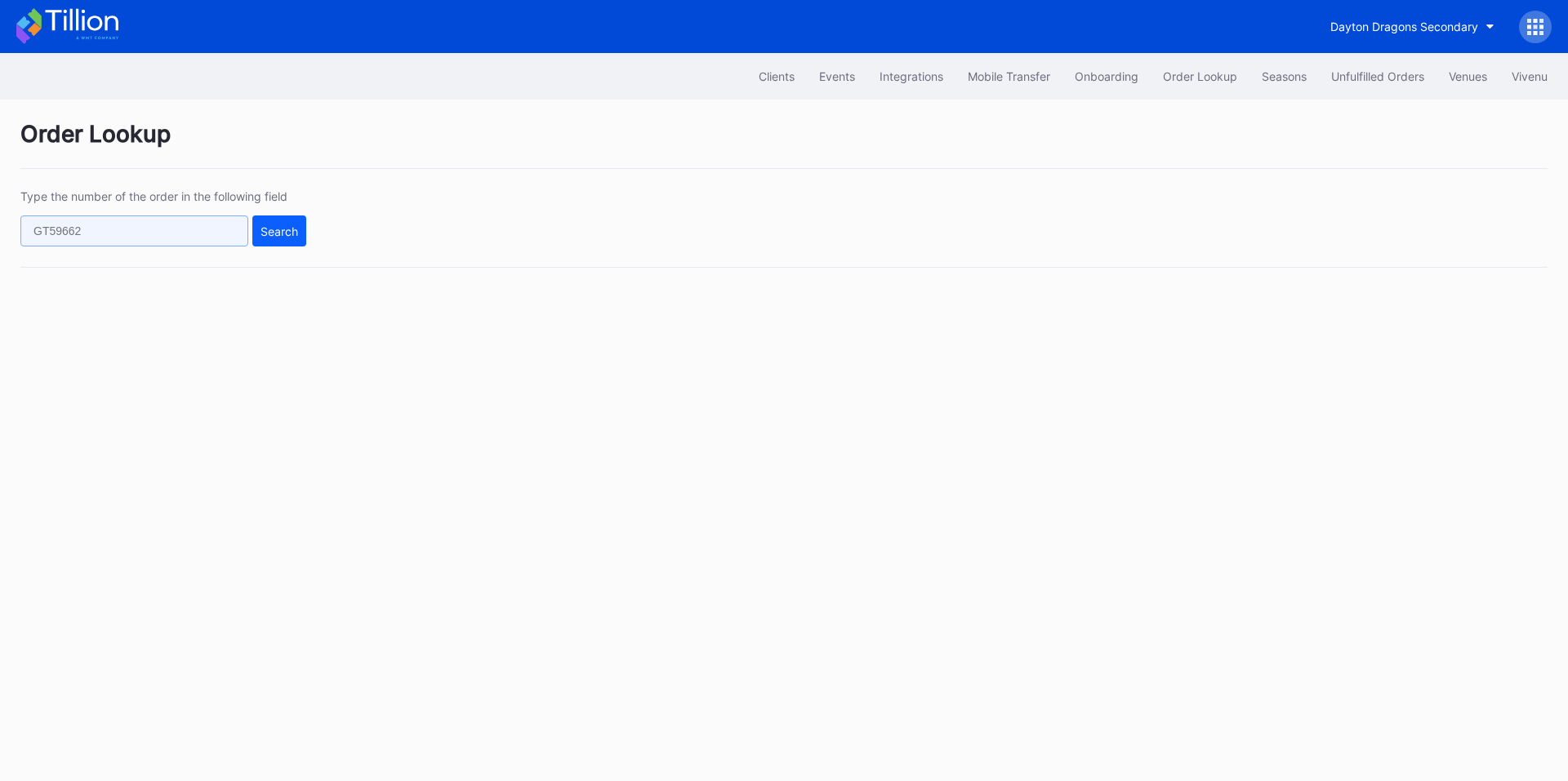
click at [175, 229] on input "text" at bounding box center [134, 231] width 228 height 31
click at [113, 221] on input "text" at bounding box center [134, 231] width 228 height 31
click at [175, 234] on input "text" at bounding box center [134, 231] width 228 height 31
click at [96, 241] on input "text" at bounding box center [134, 231] width 228 height 31
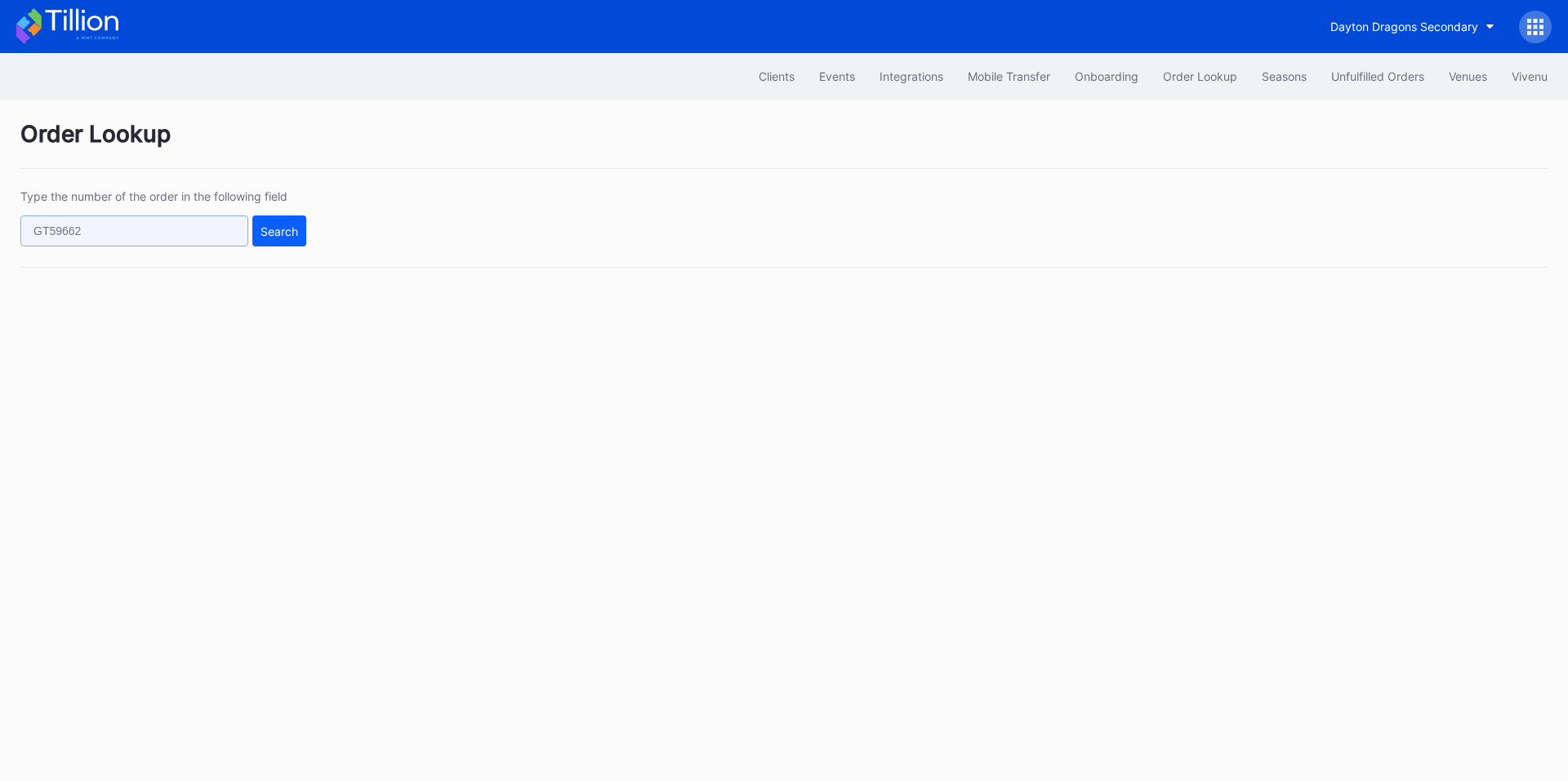
click at [96, 241] on input "text" at bounding box center [134, 231] width 228 height 31
paste input "932650855"
click at [289, 229] on div "Search" at bounding box center [280, 231] width 38 height 14
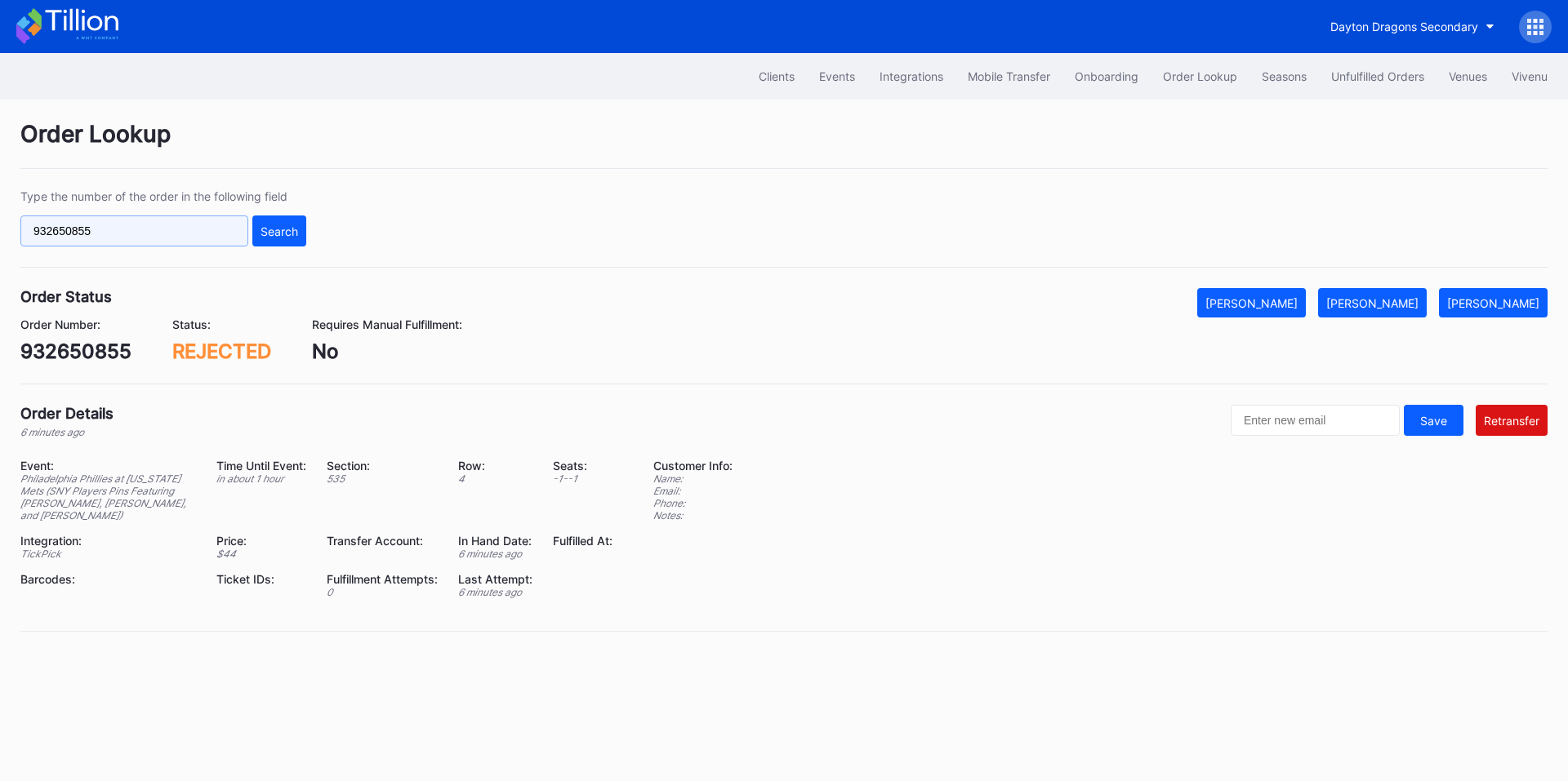
click at [143, 232] on input "932650855" at bounding box center [134, 231] width 228 height 31
paste input "218341859"
click at [275, 230] on div "Search" at bounding box center [280, 231] width 38 height 14
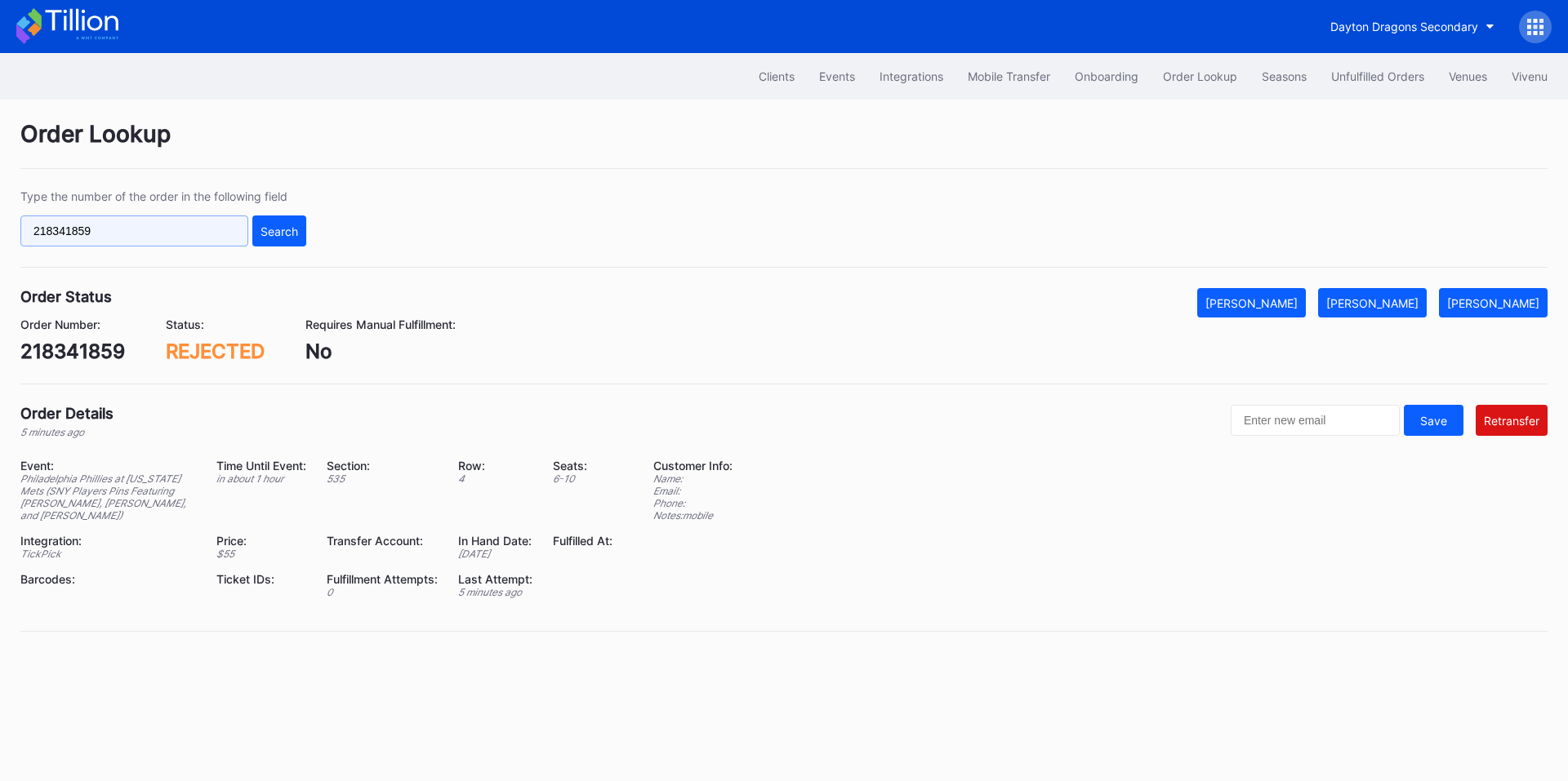
click at [147, 230] on input "218341859" at bounding box center [134, 231] width 228 height 31
paste input "621888348"
type input "621888348"
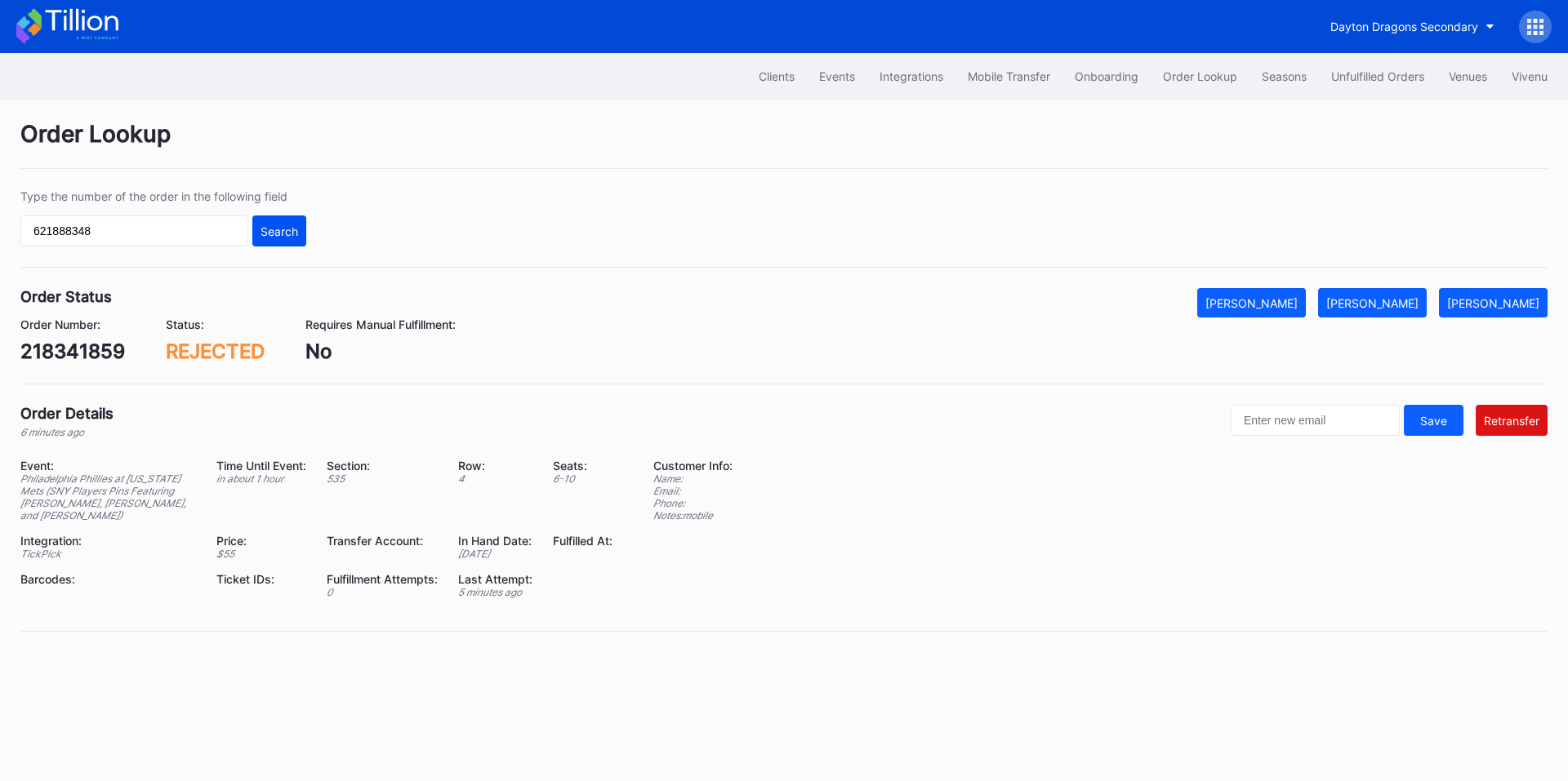
click at [275, 237] on div "Search" at bounding box center [280, 231] width 38 height 14
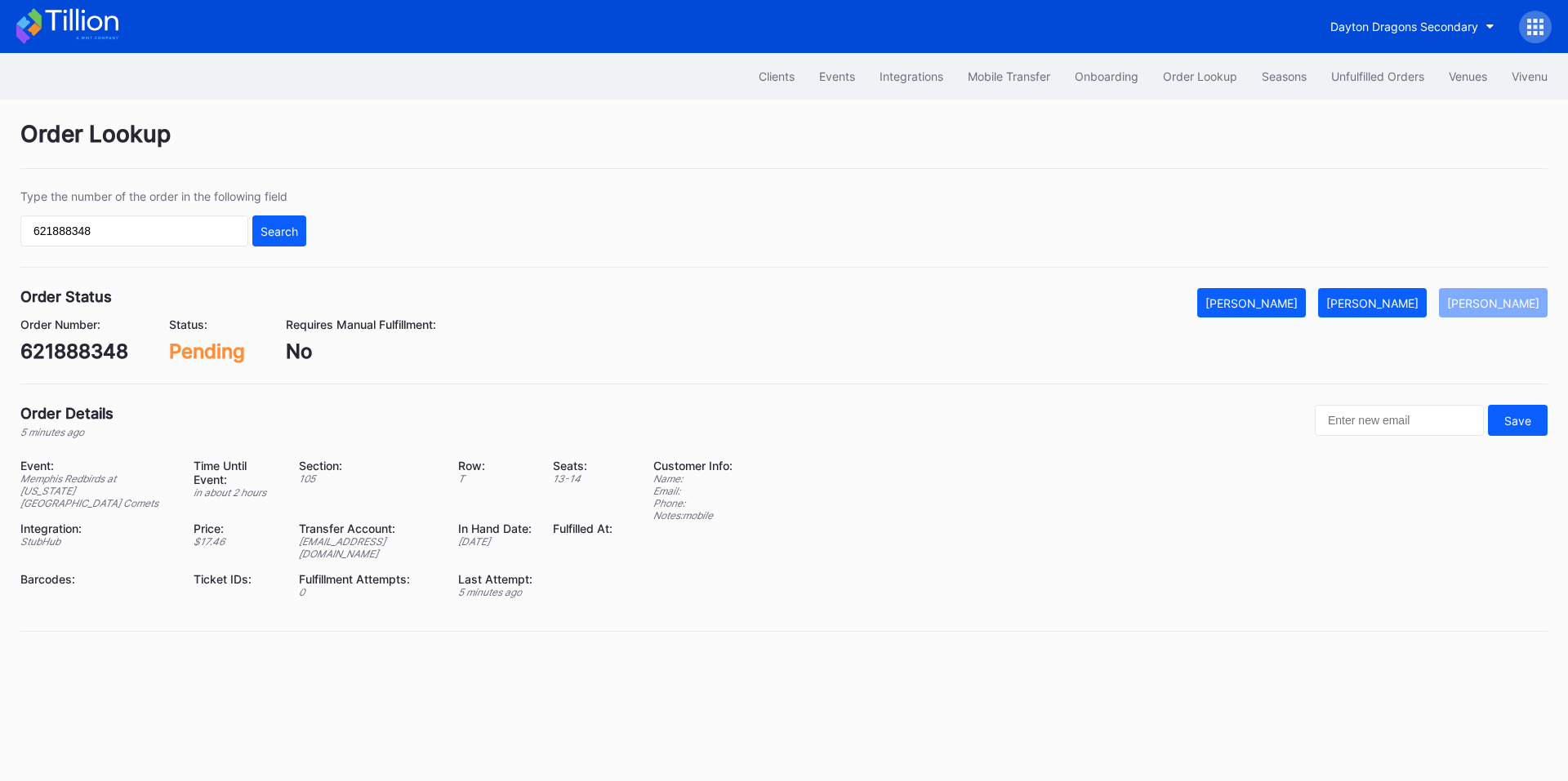
click at [90, 349] on div "621888348" at bounding box center [74, 351] width 108 height 24
copy div "621888348"
click at [1413, 298] on div "Mark Fulfilled" at bounding box center [1372, 303] width 92 height 14
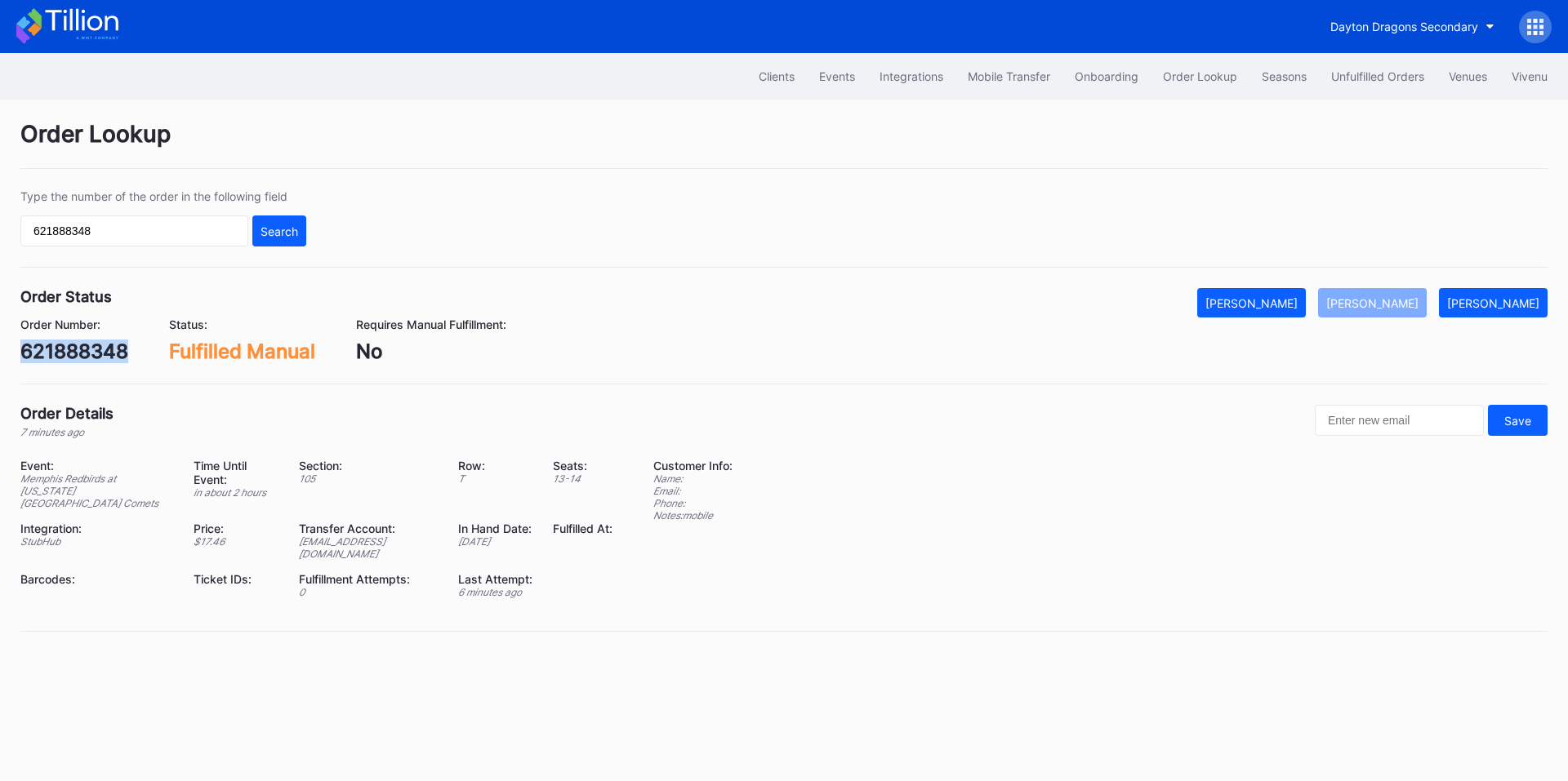
drag, startPoint x: 1375, startPoint y: 68, endPoint x: 1239, endPoint y: 51, distance: 137.1
click at [1375, 68] on button "Unfulfilled Orders" at bounding box center [1377, 76] width 118 height 30
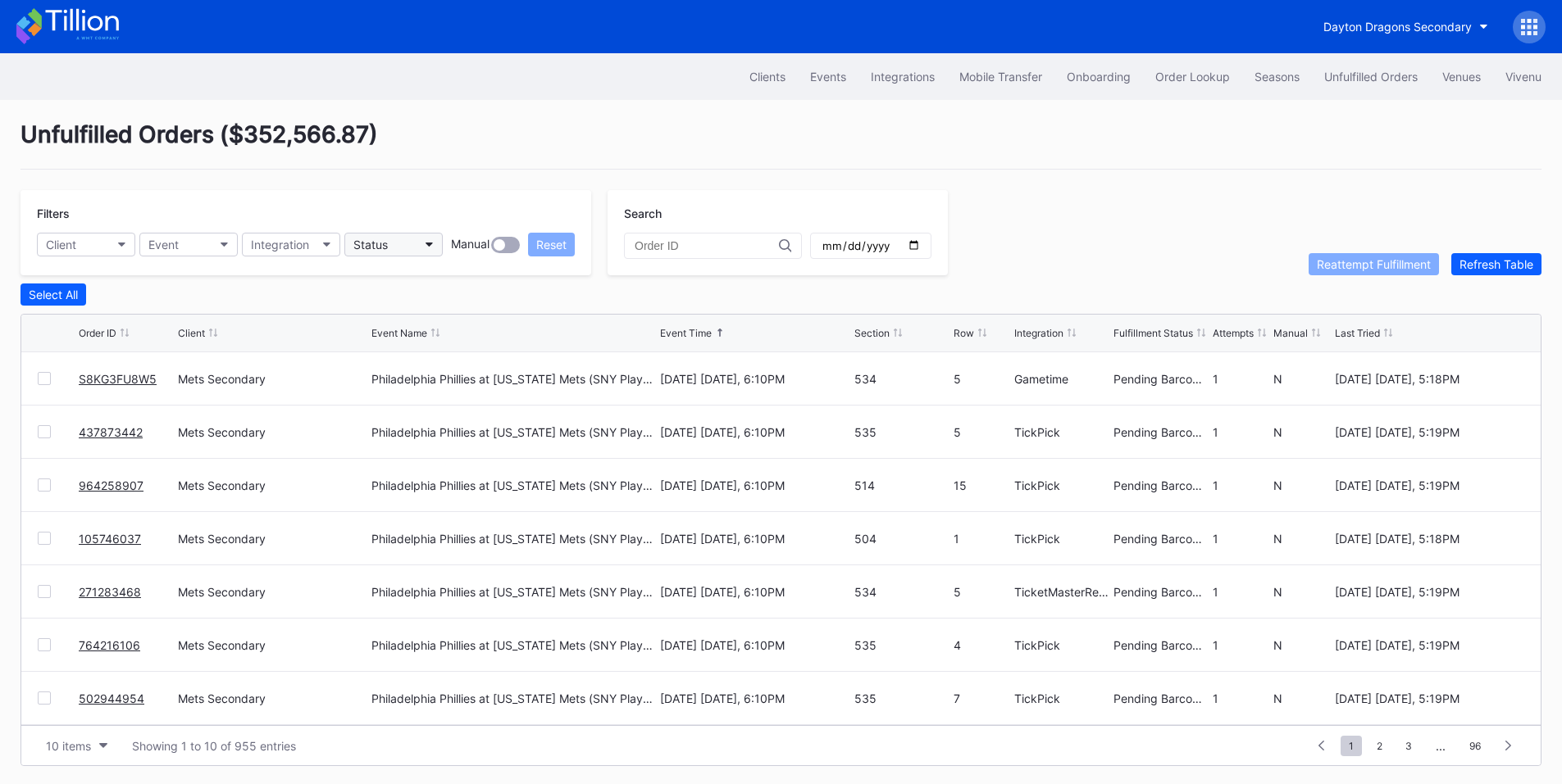
click at [429, 239] on button "Status" at bounding box center [393, 244] width 98 height 24
click at [47, 751] on div "10 items" at bounding box center [69, 746] width 45 height 14
click at [86, 711] on div "200 items" at bounding box center [77, 709] width 54 height 14
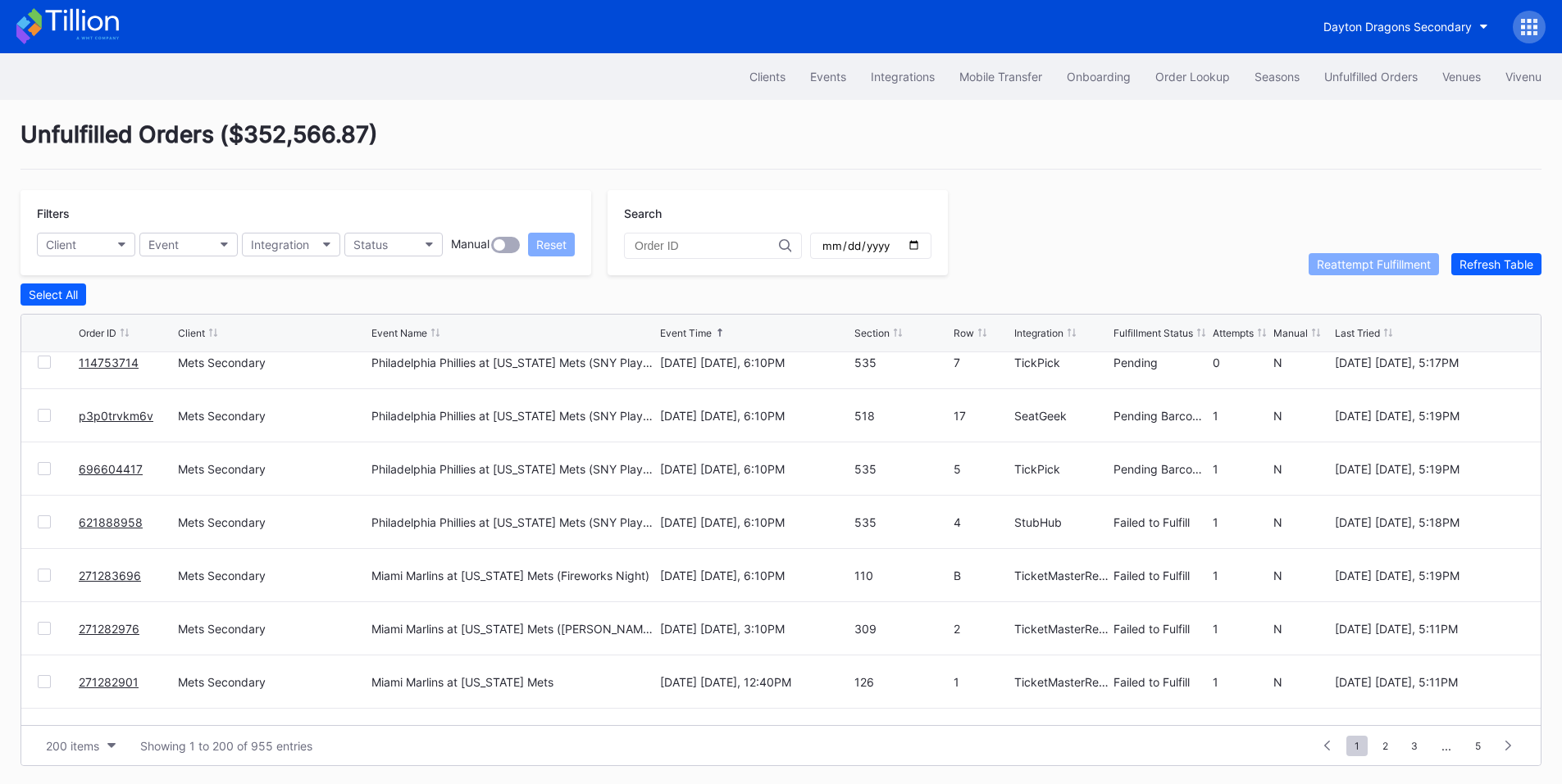
scroll to position [765, 0]
click at [1193, 77] on div "Order Lookup" at bounding box center [1192, 76] width 74 height 14
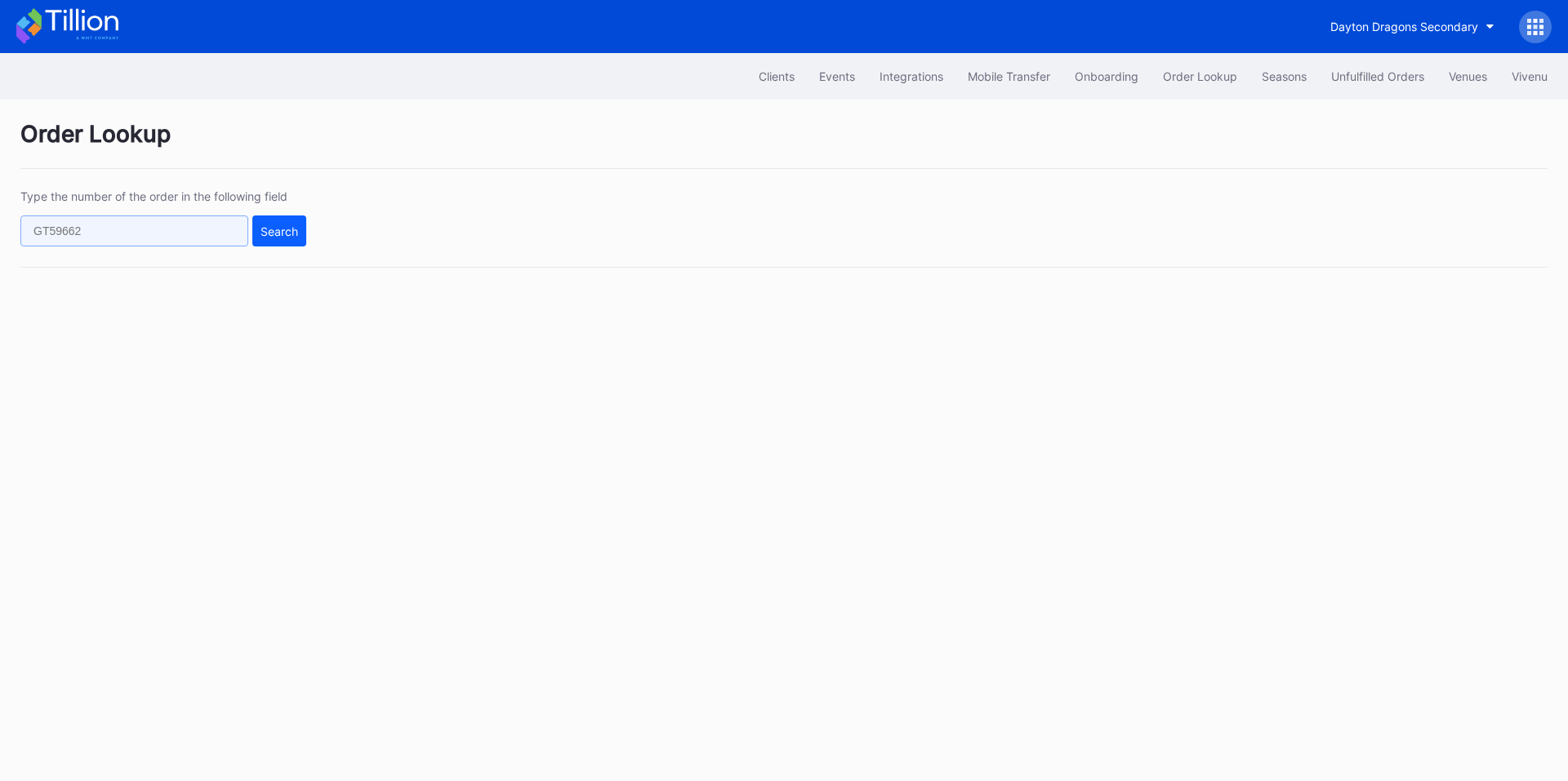
click at [141, 230] on input "text" at bounding box center [134, 231] width 228 height 31
paste input "ymg6c7lq3l8"
click at [282, 231] on div "Search" at bounding box center [280, 231] width 38 height 14
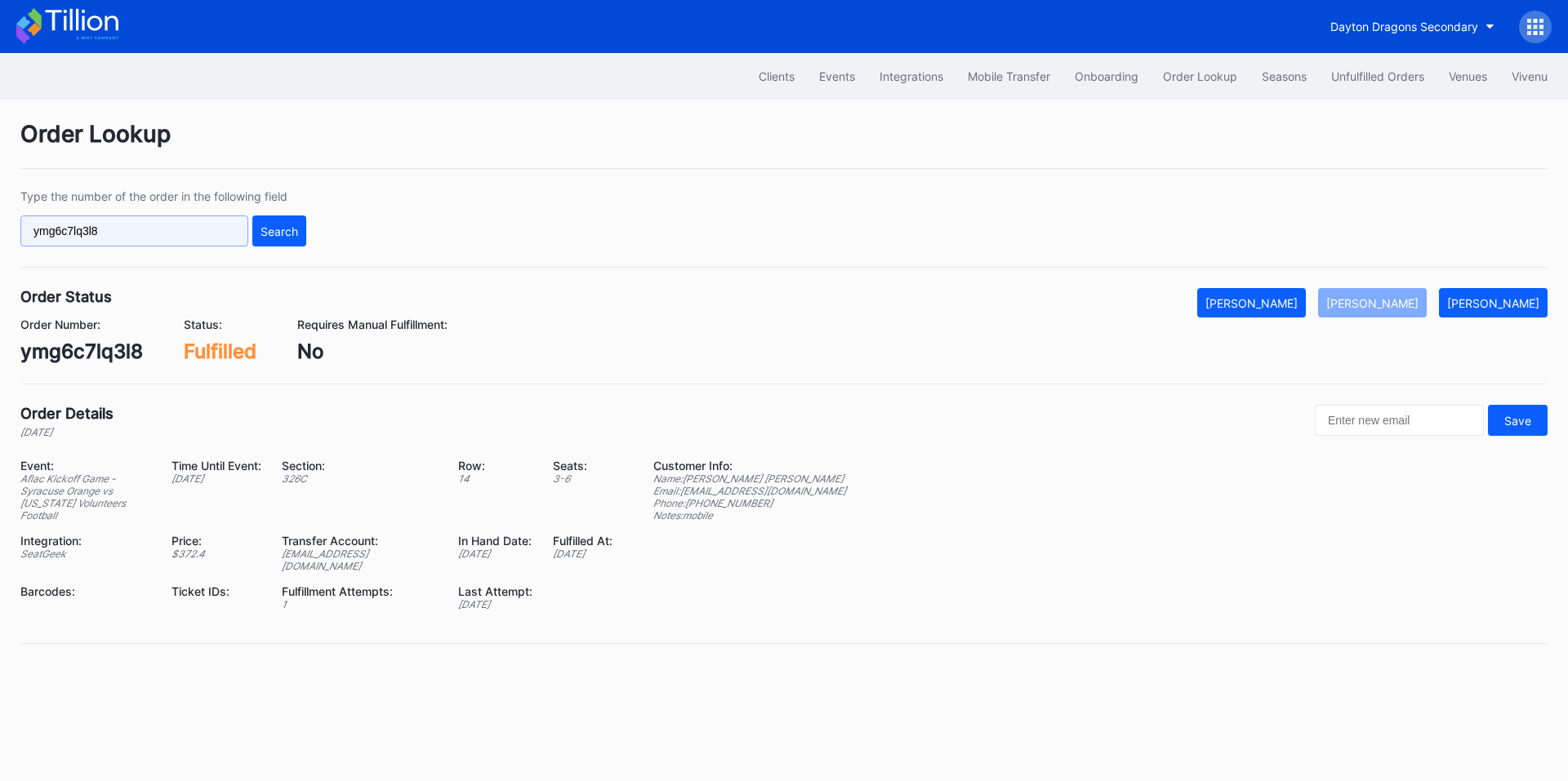
click at [123, 238] on input "ymg6c7lq3l8" at bounding box center [134, 231] width 228 height 31
paste input "111740744"
click at [271, 229] on div "Search" at bounding box center [280, 231] width 38 height 14
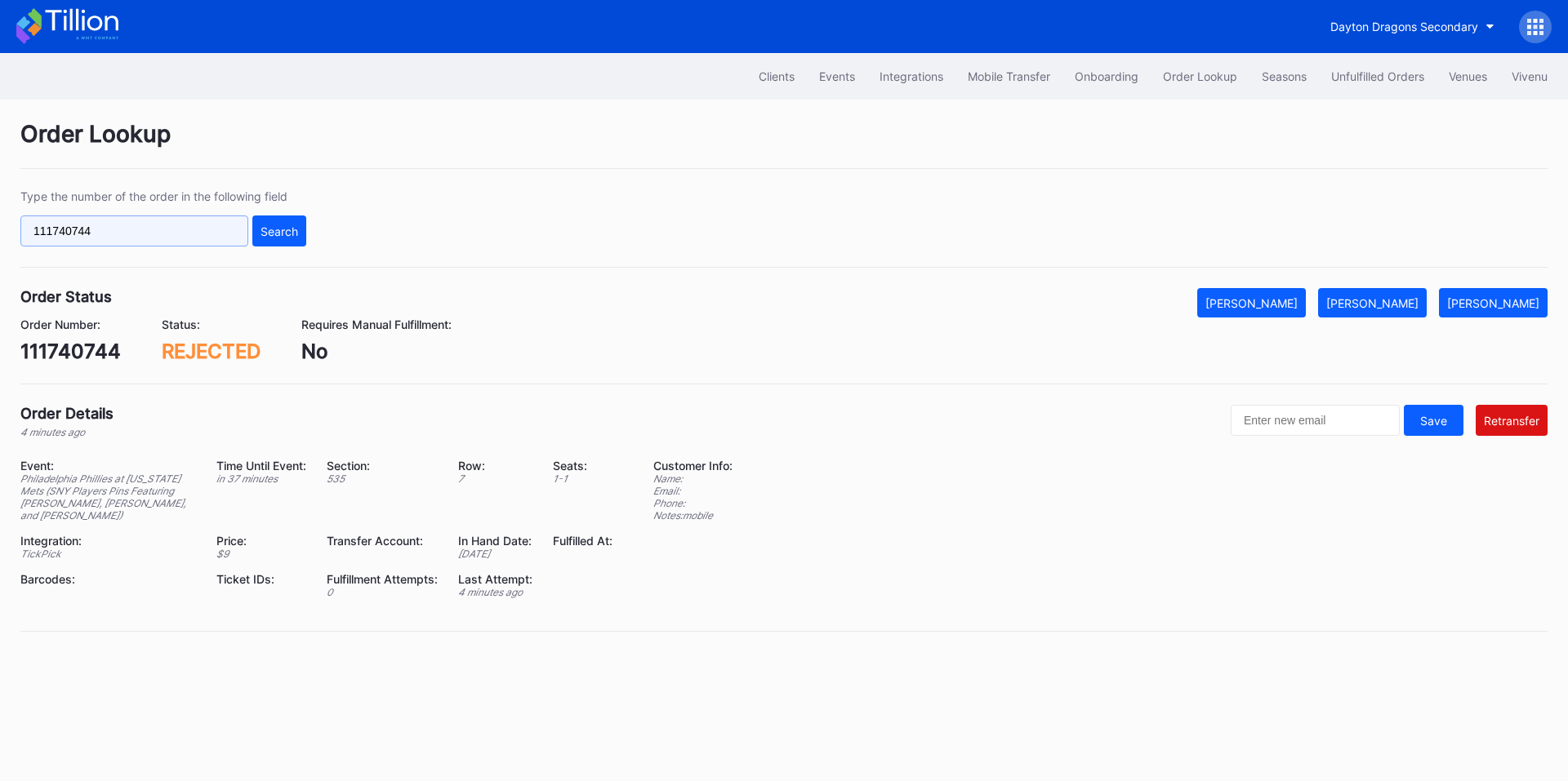
click at [192, 228] on input "111740744" at bounding box center [134, 231] width 228 height 31
paste input "75228224"
type input "75228224"
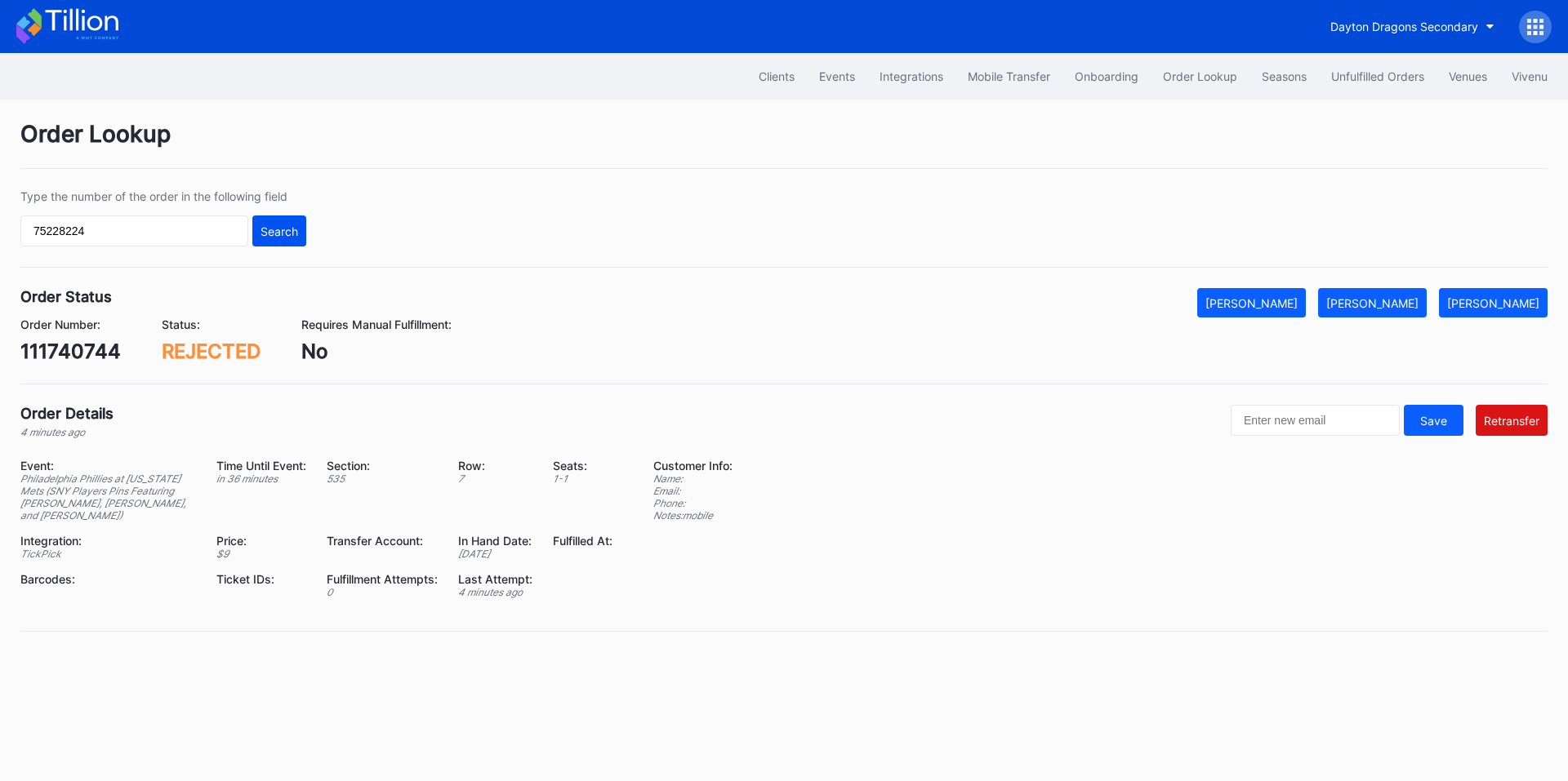
click at [278, 229] on div "Search" at bounding box center [280, 231] width 38 height 14
click at [1348, 81] on div "Unfulfilled Orders" at bounding box center [1377, 76] width 93 height 14
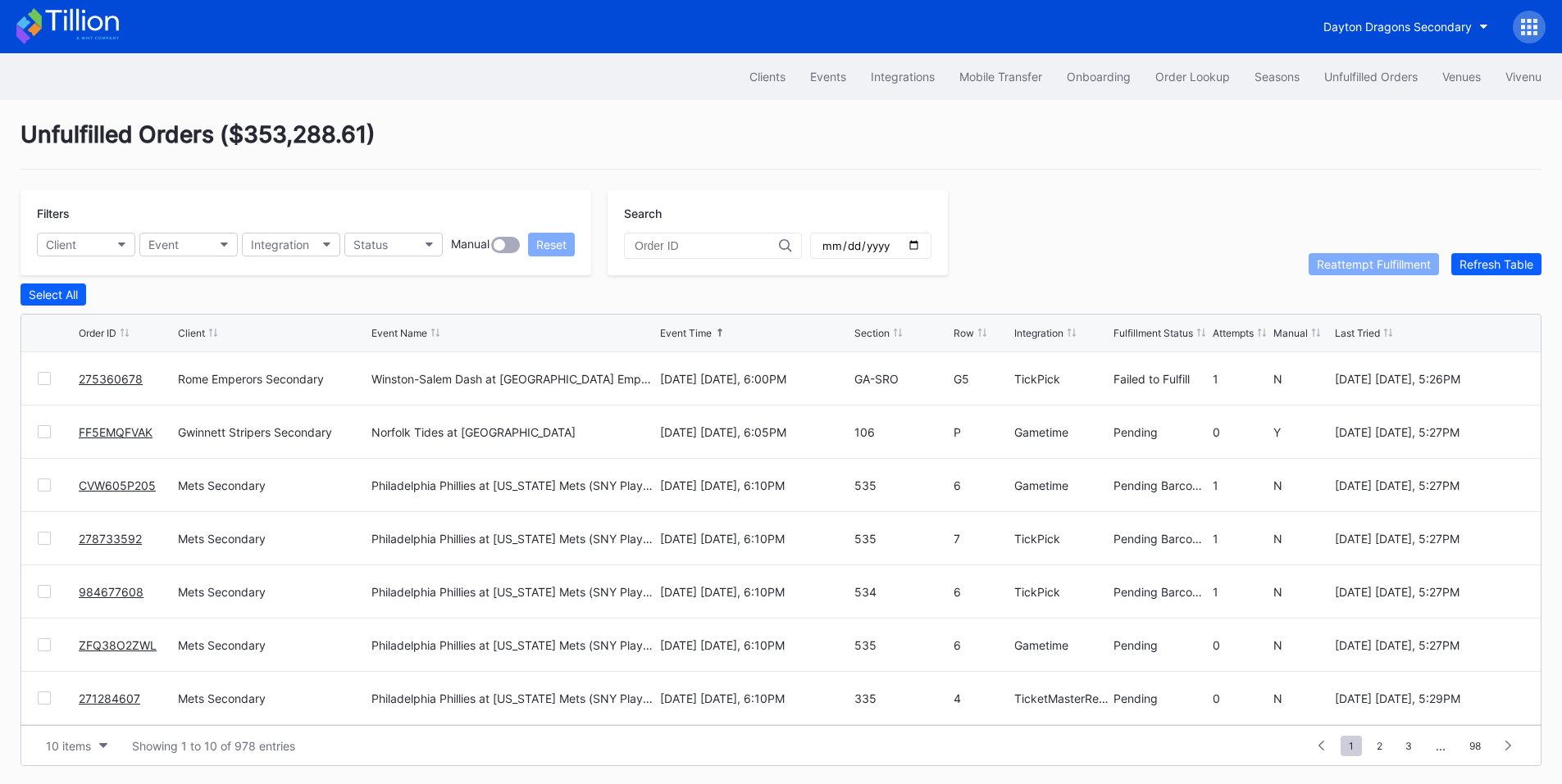
click at [112, 385] on link "275360678" at bounding box center [110, 379] width 64 height 14
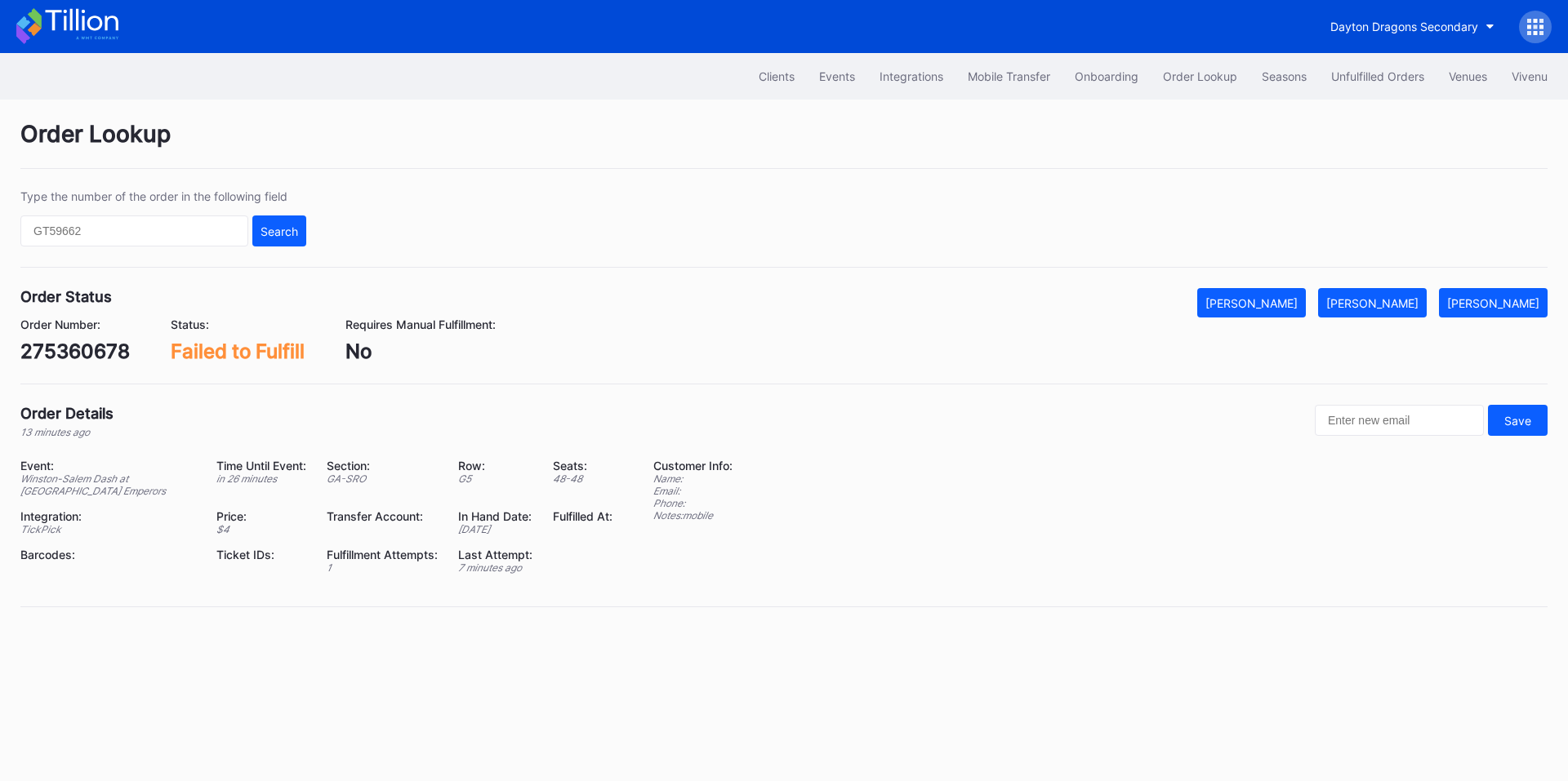
click at [73, 355] on div "275360678" at bounding box center [75, 351] width 109 height 24
copy div "275360678"
click at [1391, 301] on div "[PERSON_NAME]" at bounding box center [1372, 303] width 92 height 14
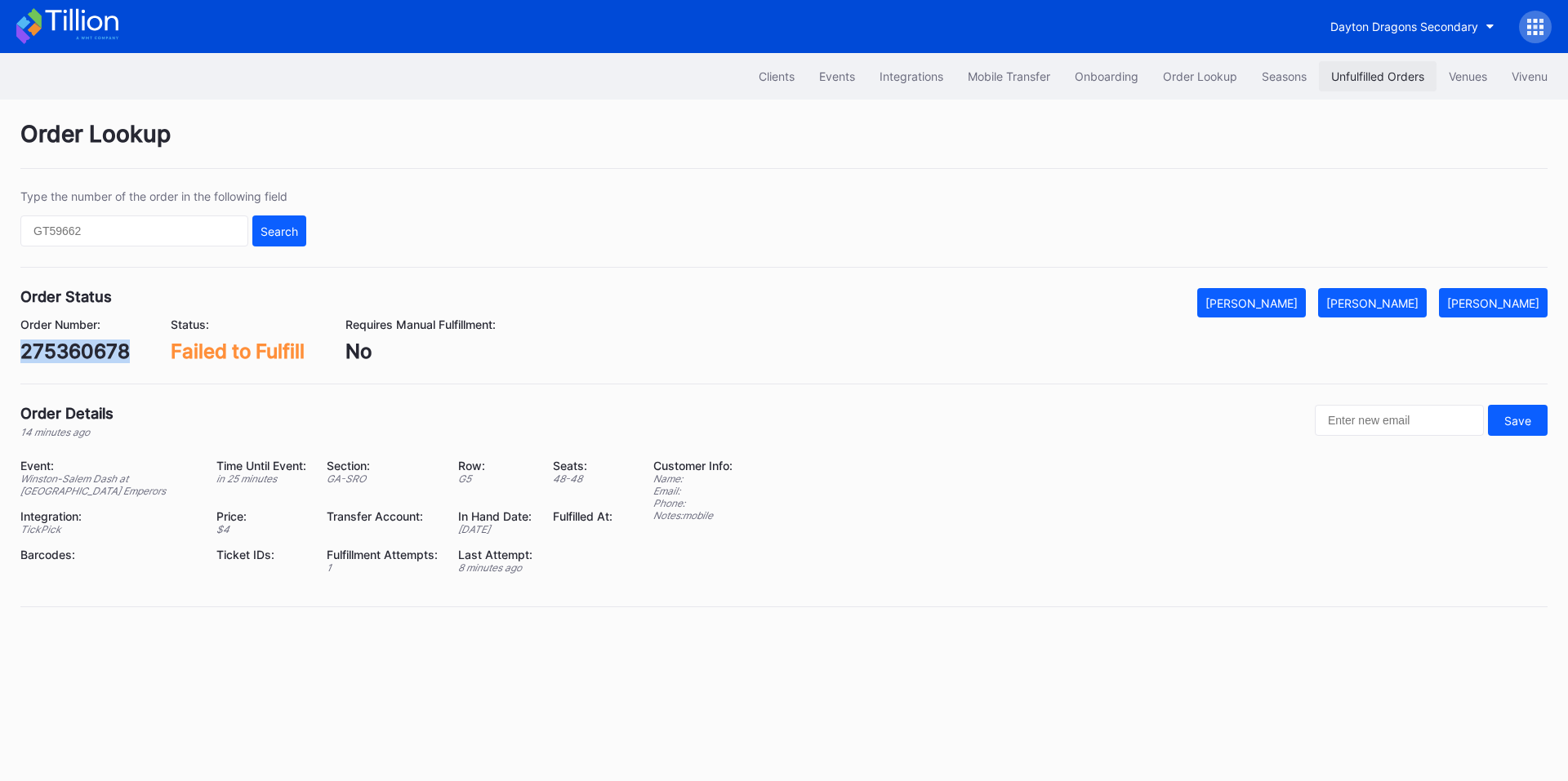
click at [1399, 75] on div "Unfulfilled Orders" at bounding box center [1377, 76] width 93 height 14
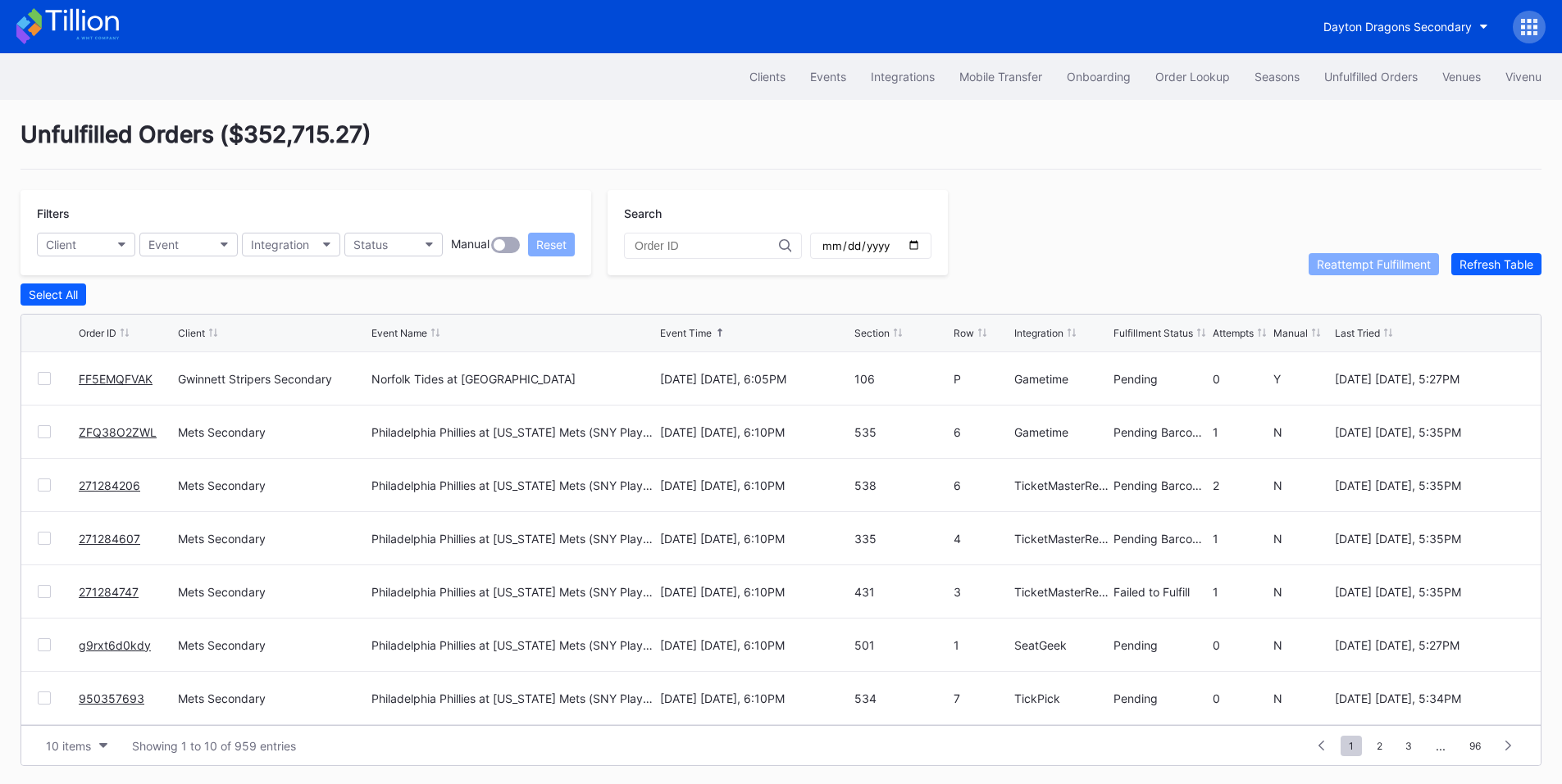
click at [113, 382] on link "FF5EMQFVAK" at bounding box center [115, 379] width 73 height 14
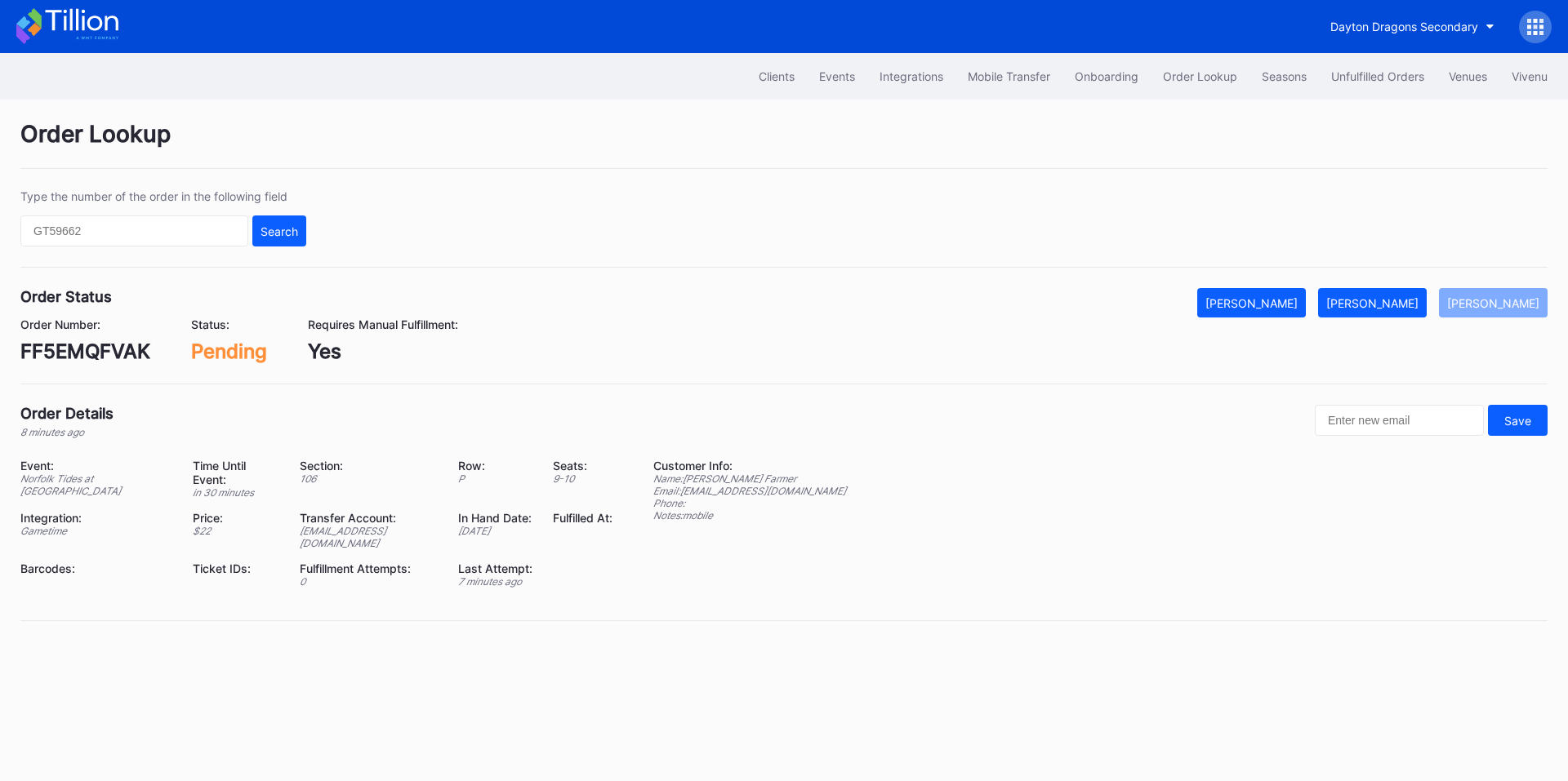
click at [90, 340] on div "FF5EMQFVAK" at bounding box center [86, 351] width 130 height 24
copy div "FF5EMQFVAK"
click at [1394, 297] on div "Mark Fulfilled" at bounding box center [1372, 303] width 92 height 14
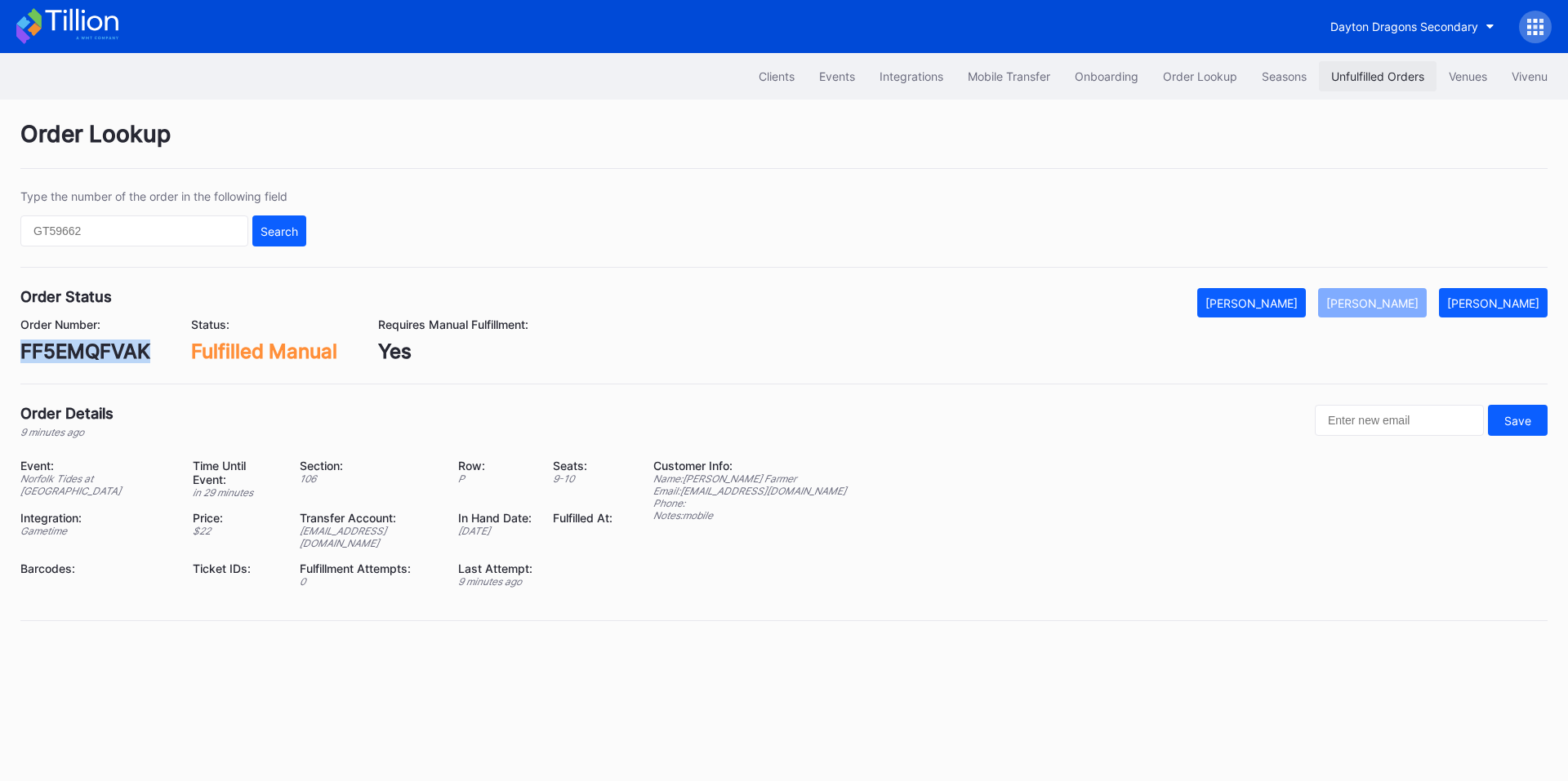
click at [1335, 67] on button "Unfulfilled Orders" at bounding box center [1377, 76] width 118 height 30
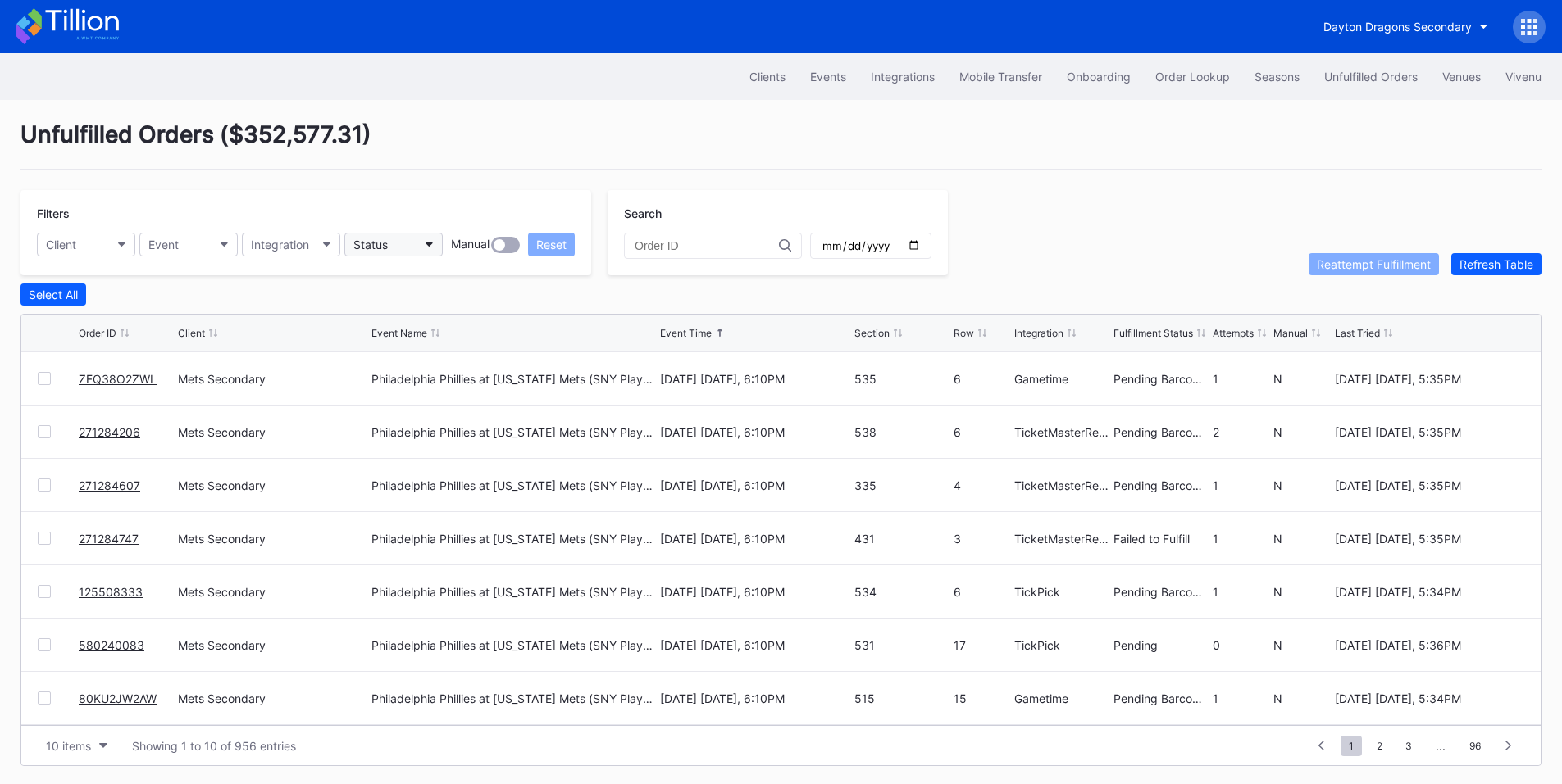
click at [416, 241] on button "Status" at bounding box center [393, 244] width 98 height 24
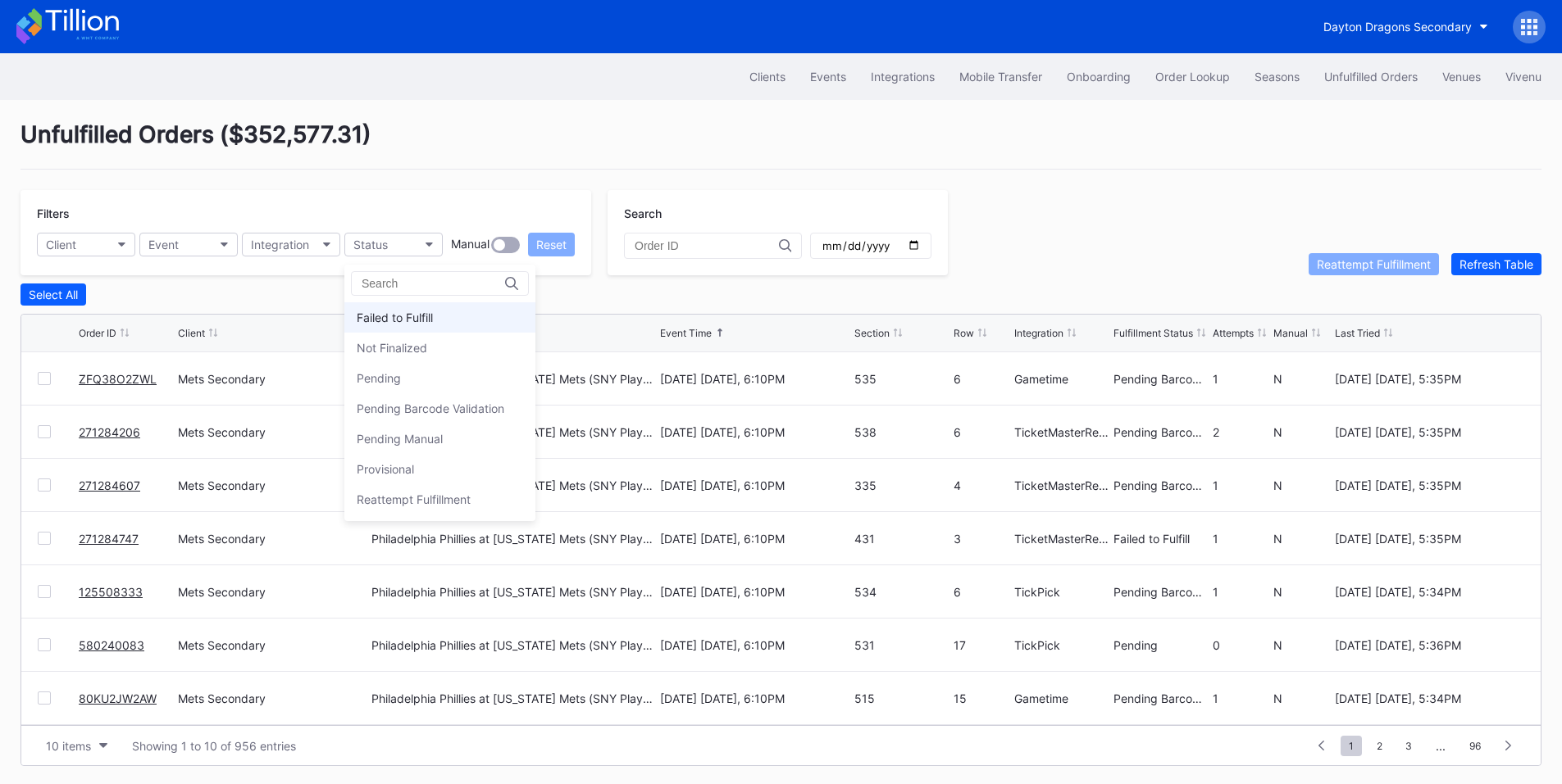
click at [425, 306] on div "Failed to Fulfill" at bounding box center [439, 317] width 191 height 31
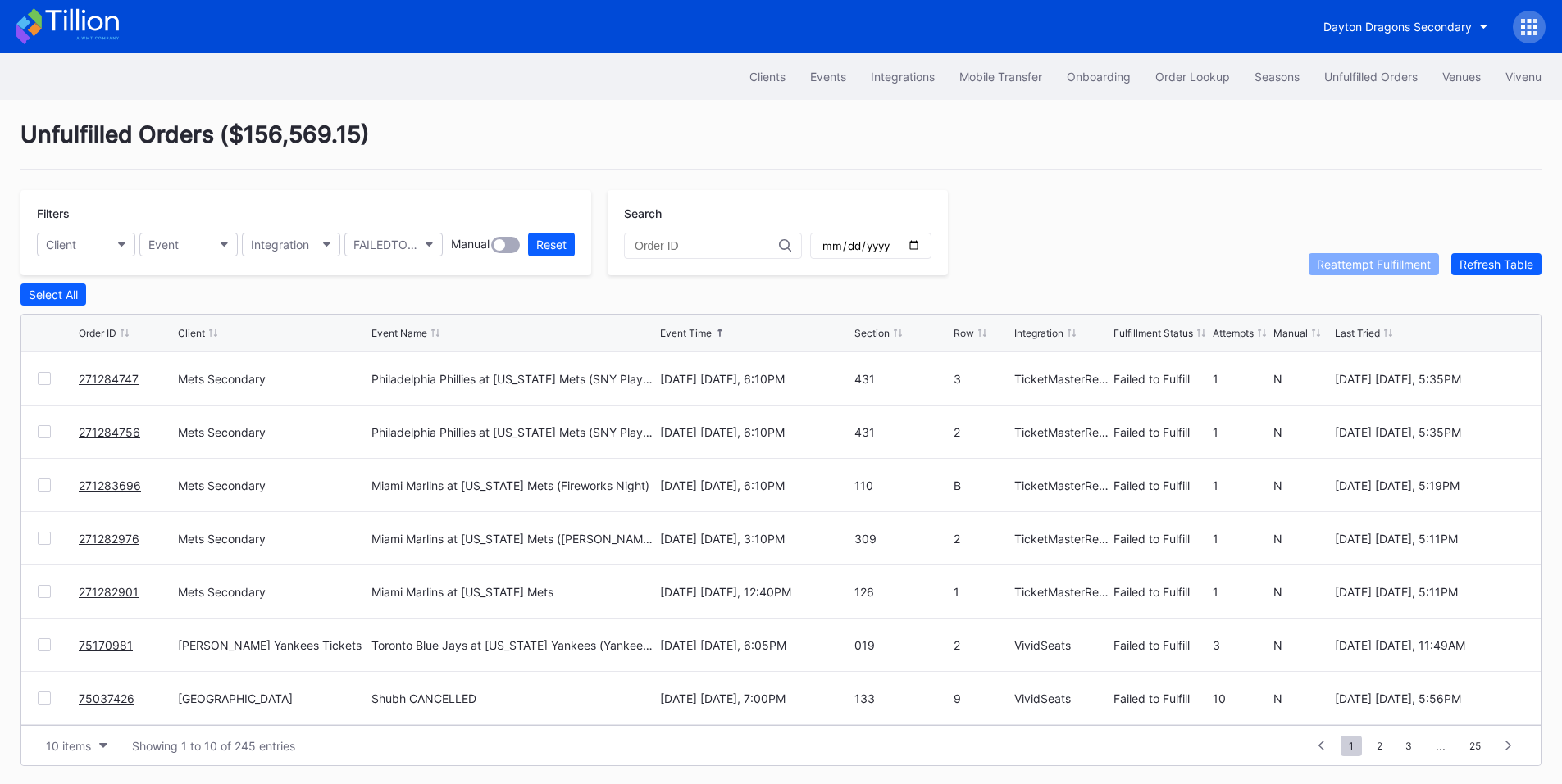
click at [45, 380] on div at bounding box center [45, 379] width 13 height 13
click at [44, 438] on div at bounding box center [45, 432] width 13 height 13
click at [42, 486] on div at bounding box center [45, 485] width 13 height 13
click at [40, 543] on div at bounding box center [45, 539] width 13 height 13
click at [45, 593] on div at bounding box center [45, 592] width 13 height 13
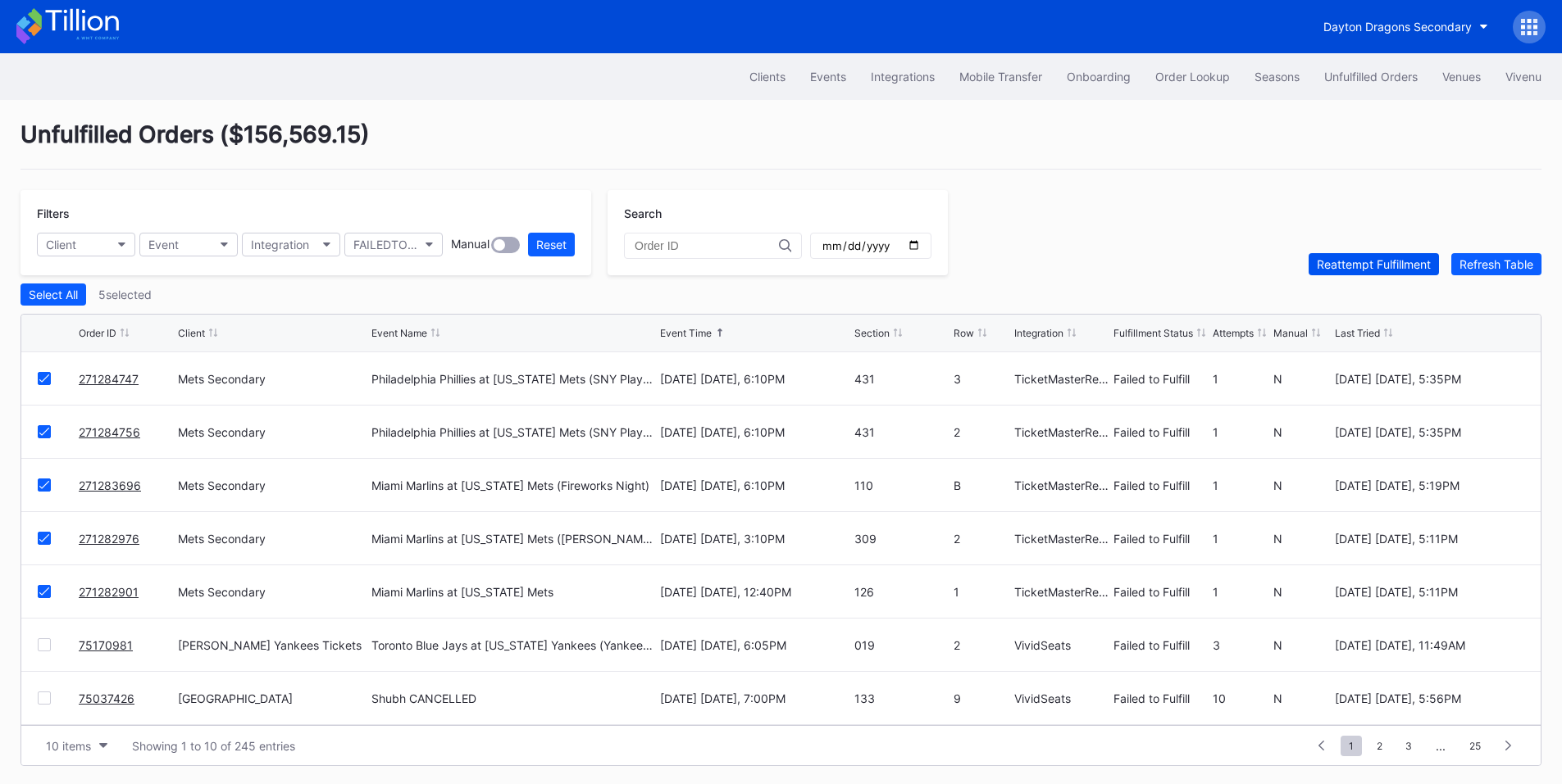
click at [1358, 268] on div "Reattempt Fulfillment" at bounding box center [1374, 264] width 114 height 14
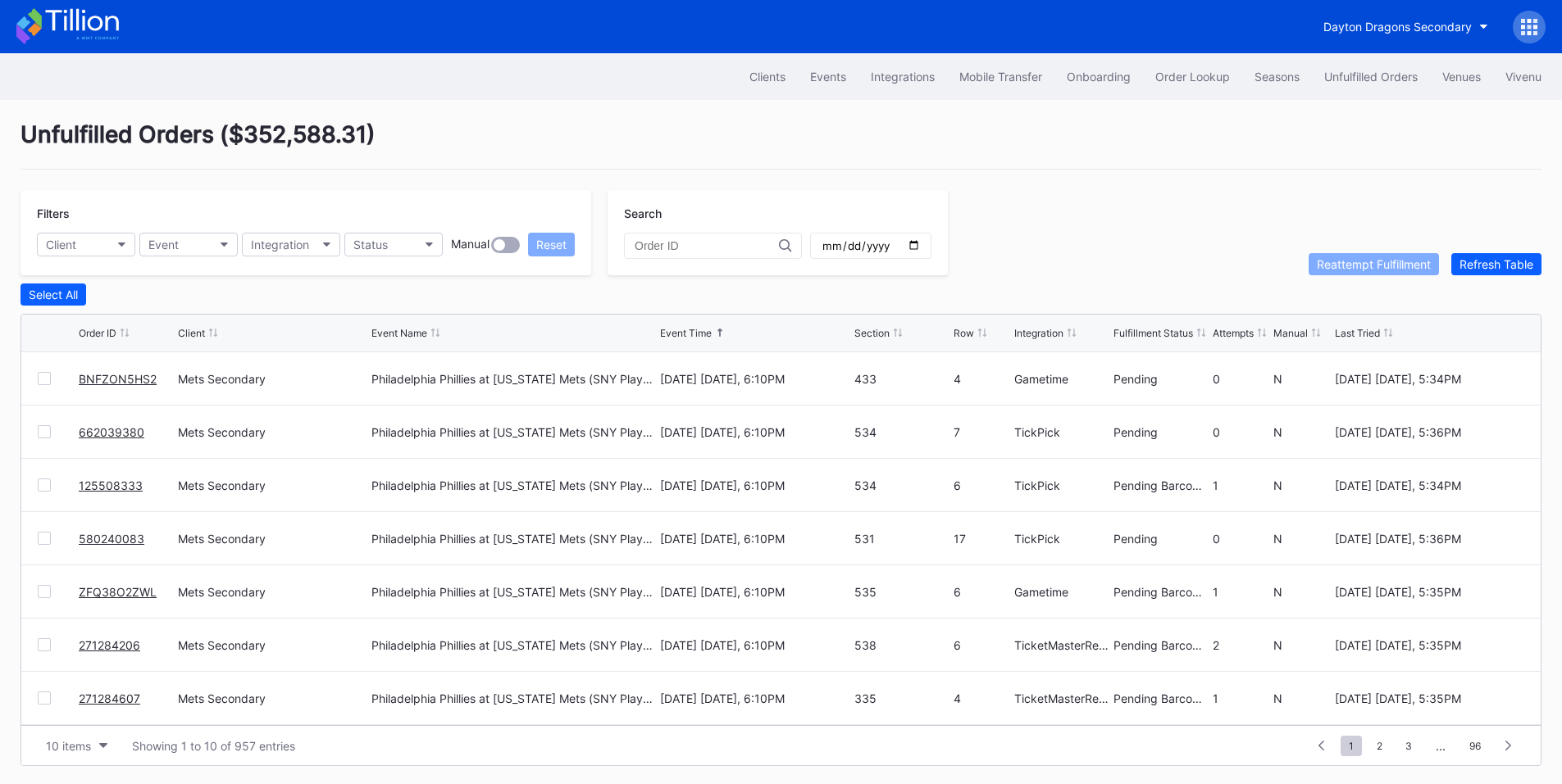
click at [1082, 97] on div "Clients Events Integrations Mobile Transfer Onboarding Order Lookup Seasons Unf…" at bounding box center [781, 77] width 1562 height 47
click at [1181, 74] on div "Order Lookup" at bounding box center [1192, 76] width 74 height 14
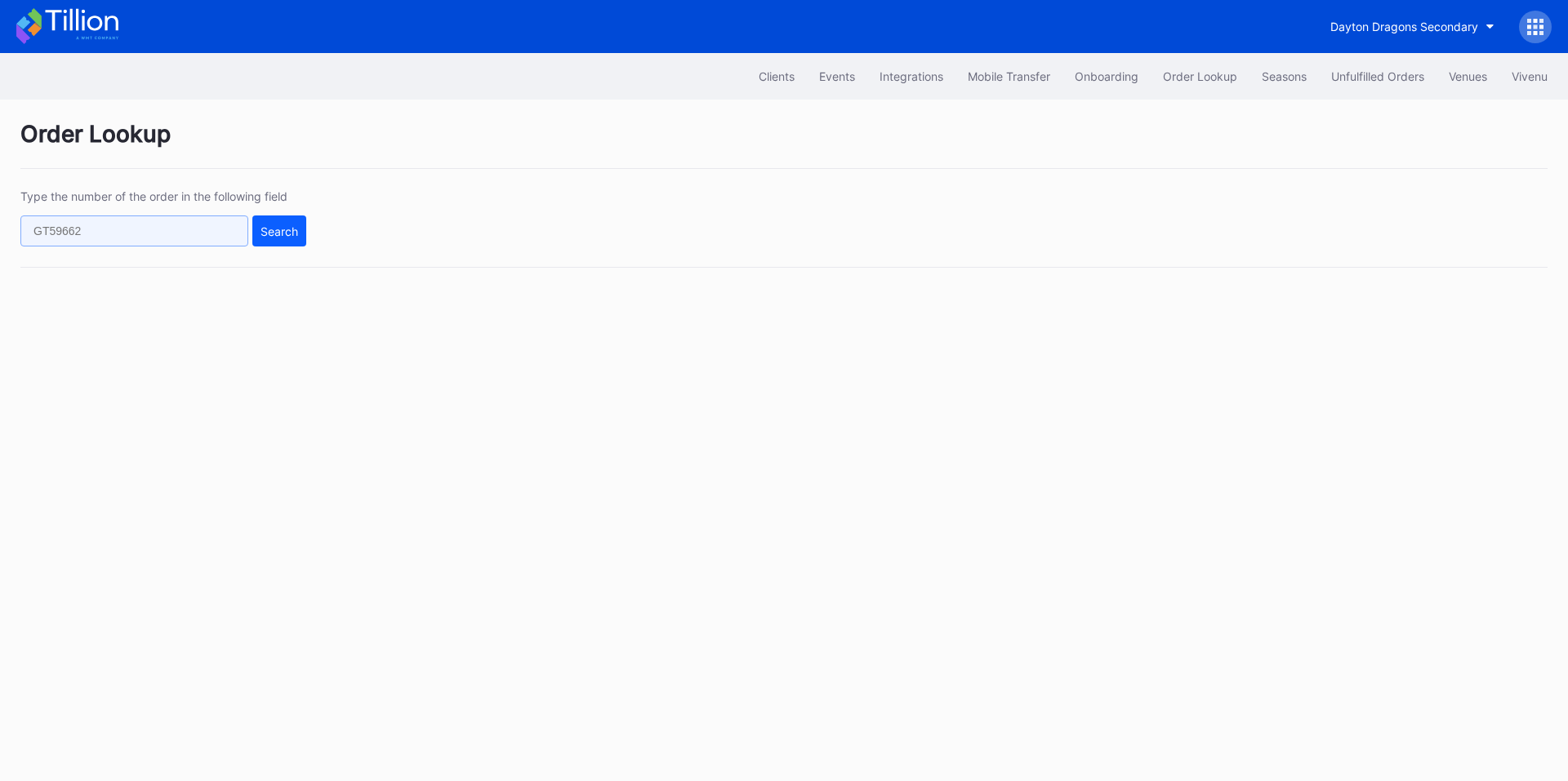
click at [152, 233] on input "text" at bounding box center [134, 231] width 228 height 31
paste input "wnl6t98pg1v"
type input "wnl6t98pg1v"
click at [275, 233] on div "Search" at bounding box center [280, 231] width 38 height 14
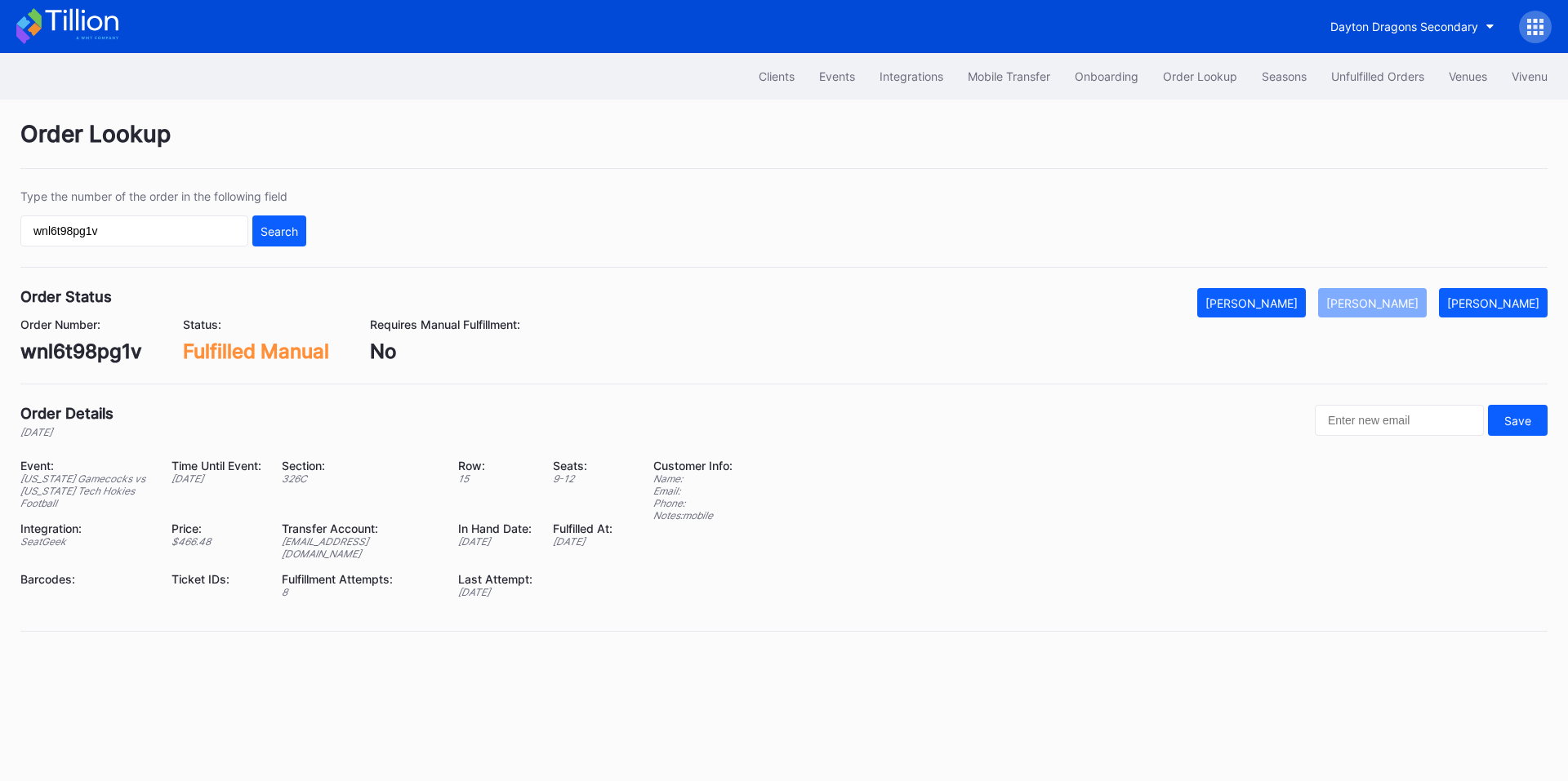
click at [79, 360] on div "wnl6t98pg1v" at bounding box center [81, 351] width 122 height 24
copy div "wnl6t98pg1v"
click at [1385, 414] on input "text" at bounding box center [1399, 421] width 169 height 31
paste input "wnl6t98pg1v"
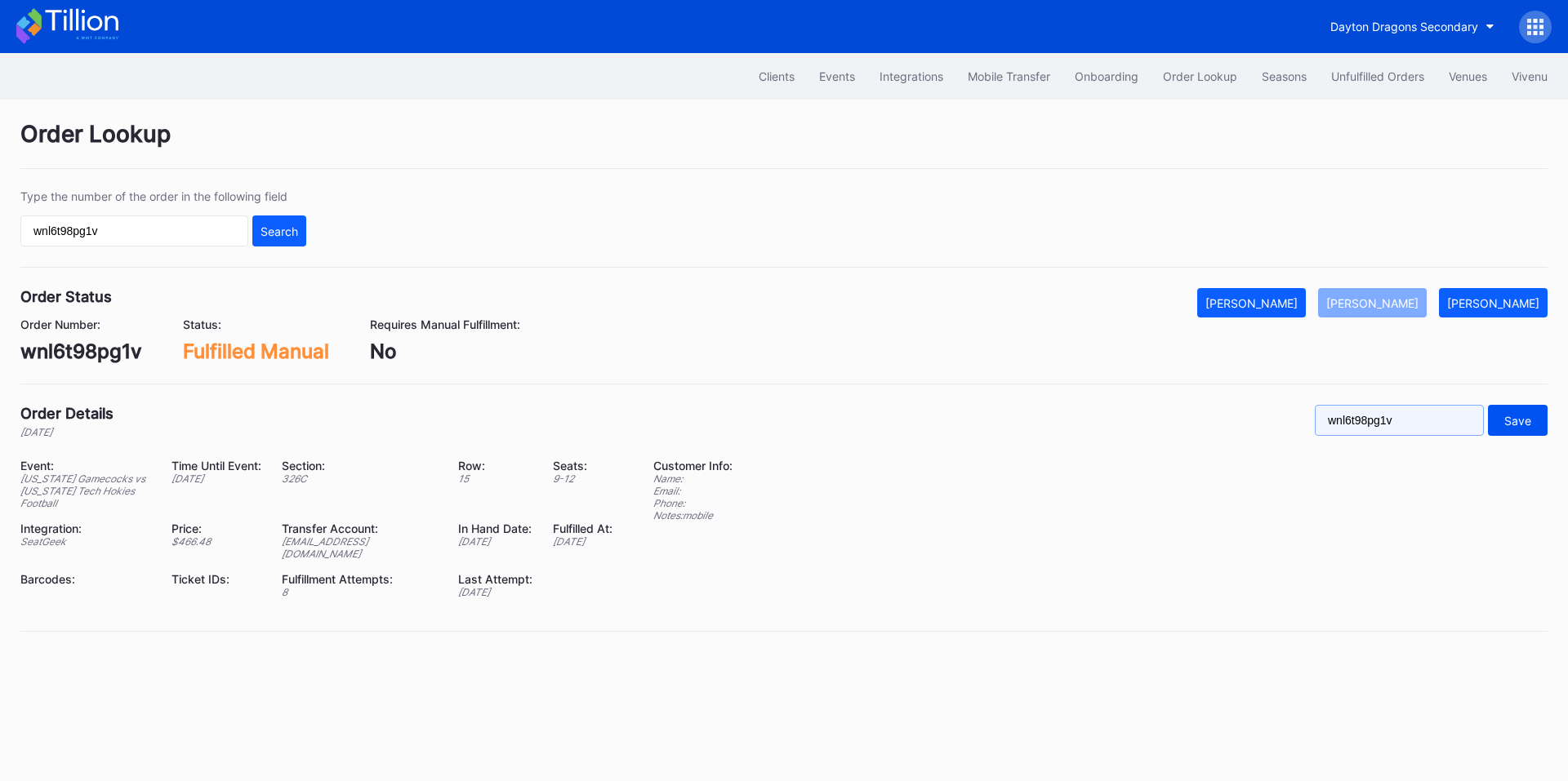
type input "wnl6t98pg1v"
click at [1527, 412] on button "Save" at bounding box center [1517, 421] width 59 height 31
click at [184, 233] on input "wnl6t98pg1v" at bounding box center [134, 231] width 228 height 31
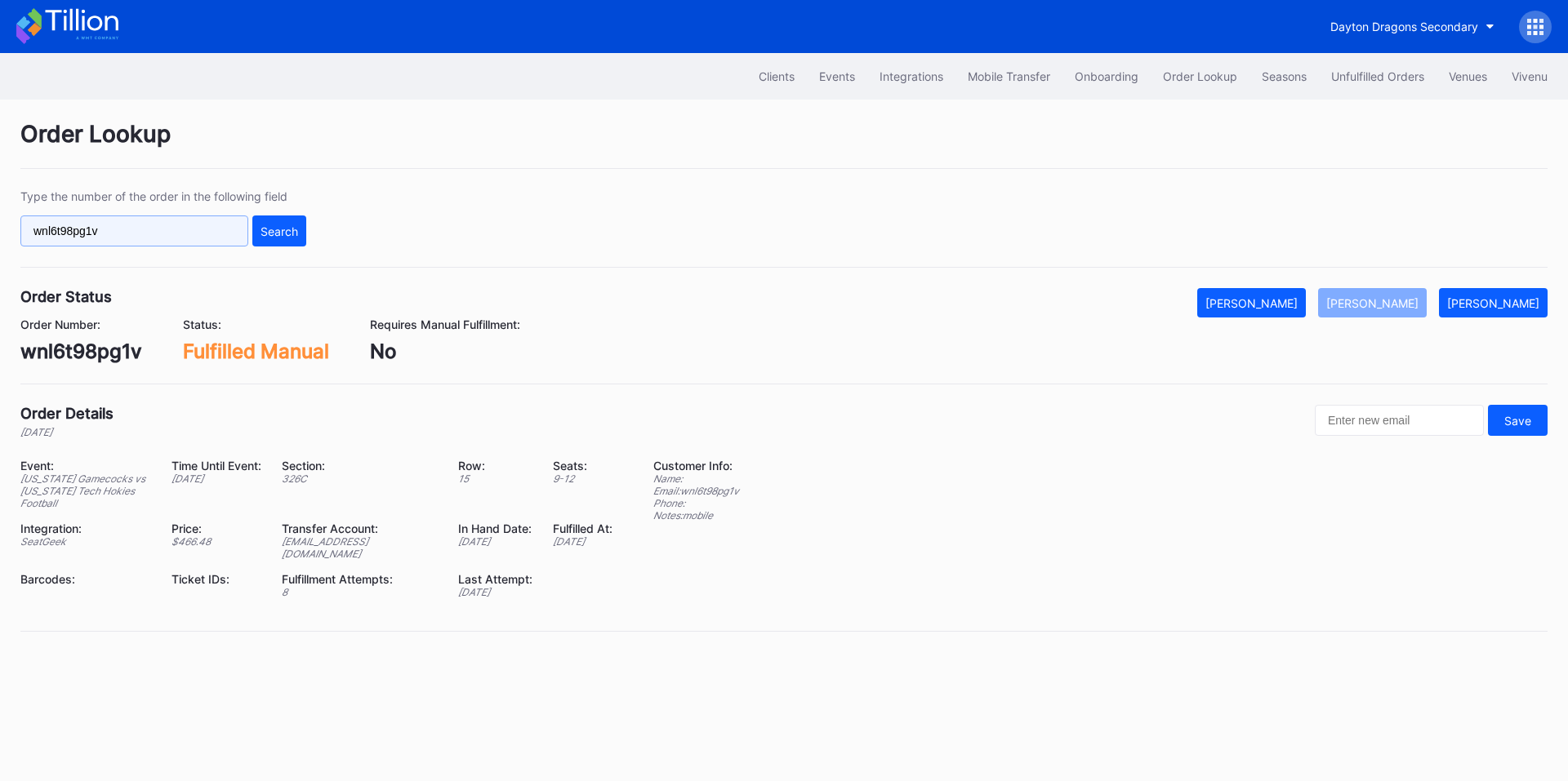
paste input "198714648"
type input "198714648"
click at [257, 229] on button "Search" at bounding box center [280, 231] width 54 height 31
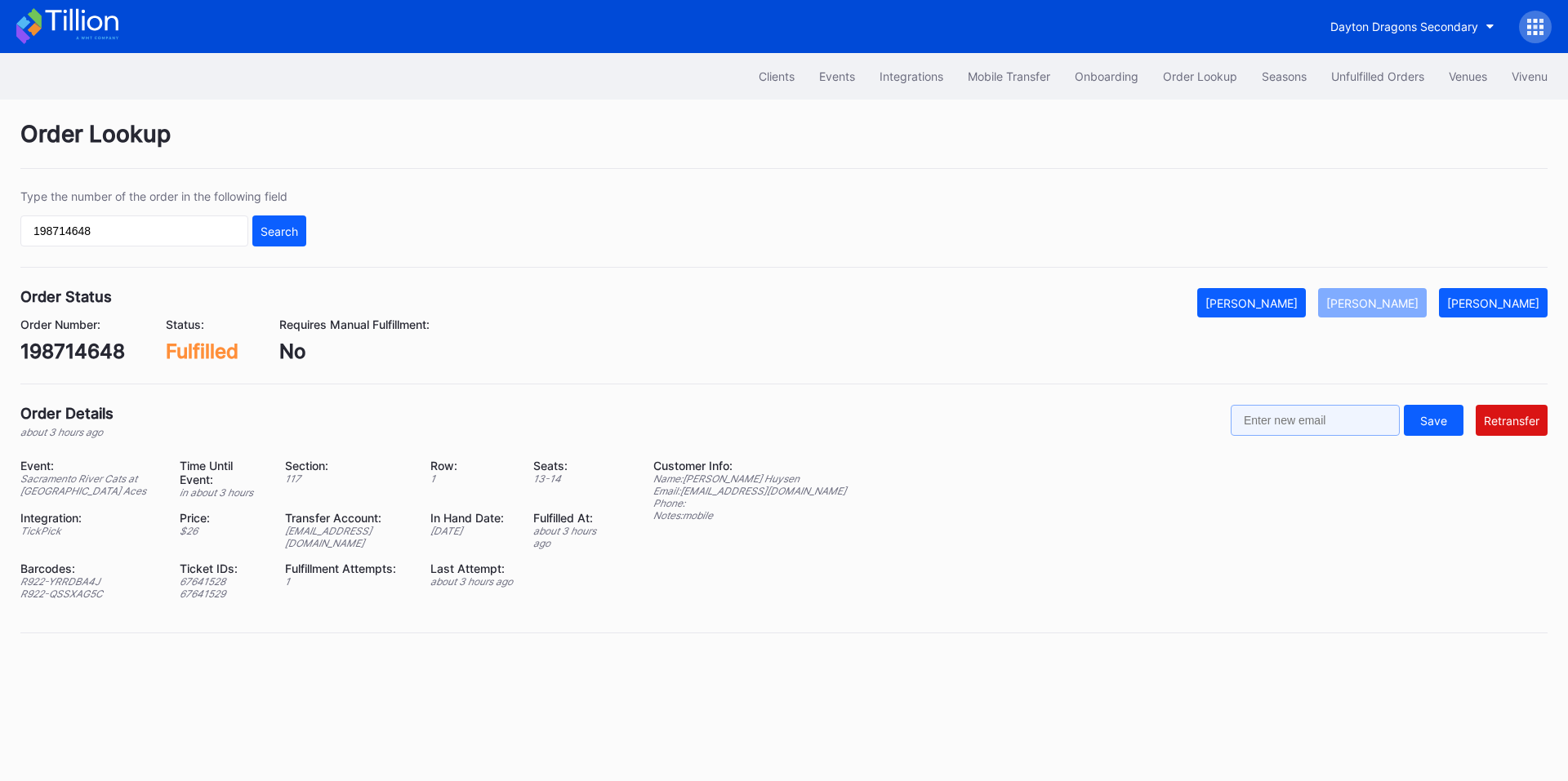
click at [1368, 427] on input "text" at bounding box center [1316, 421] width 169 height 31
paste input "Vanhuysenbrek@gmail.com"
type input "Vanhuysenbrek@gmail.com"
click at [1510, 413] on button "Retransfer" at bounding box center [1511, 421] width 72 height 31
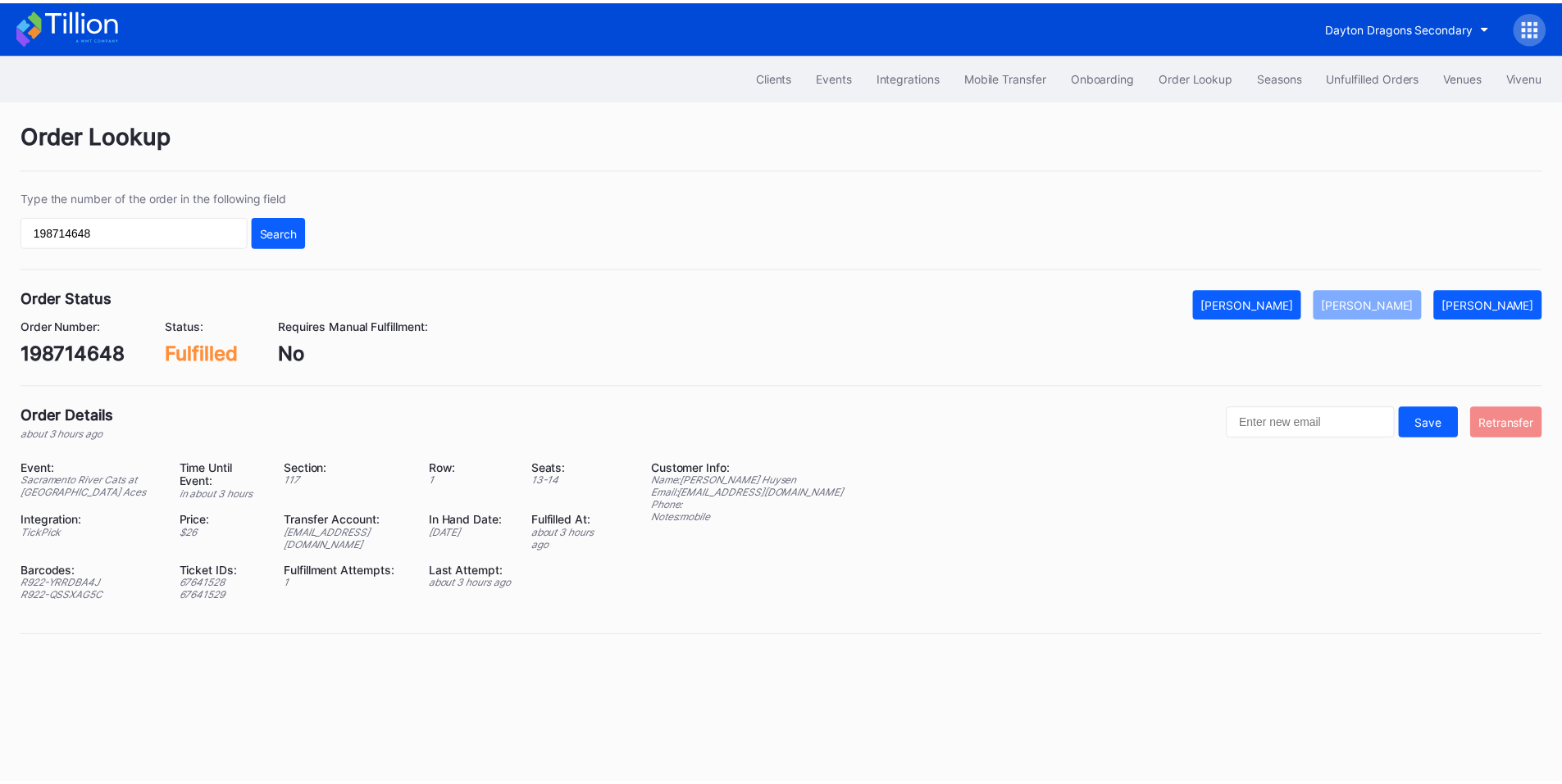
scroll to position [0, 0]
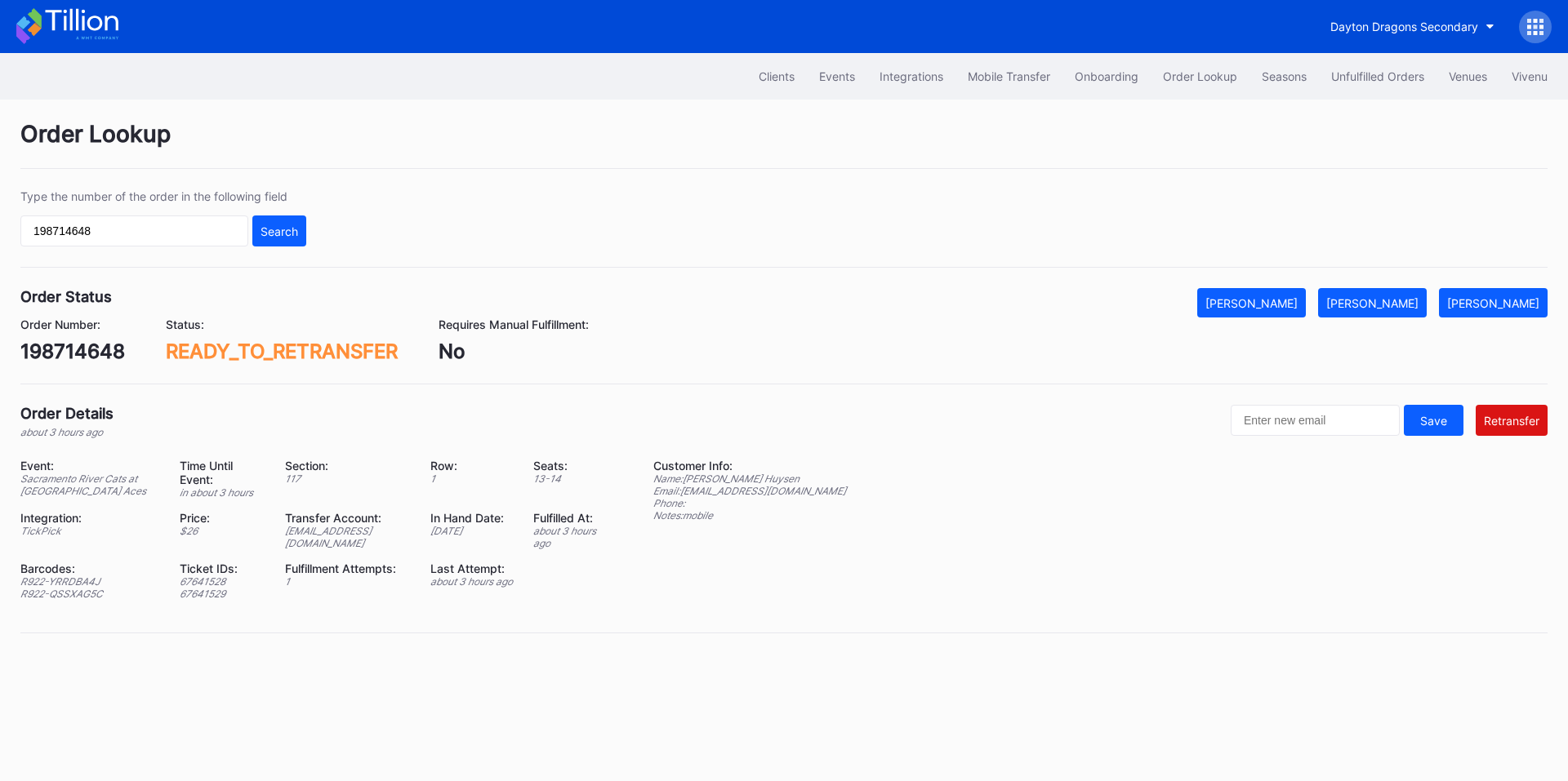
click at [1367, 72] on div "Unfulfilled Orders" at bounding box center [1377, 76] width 93 height 14
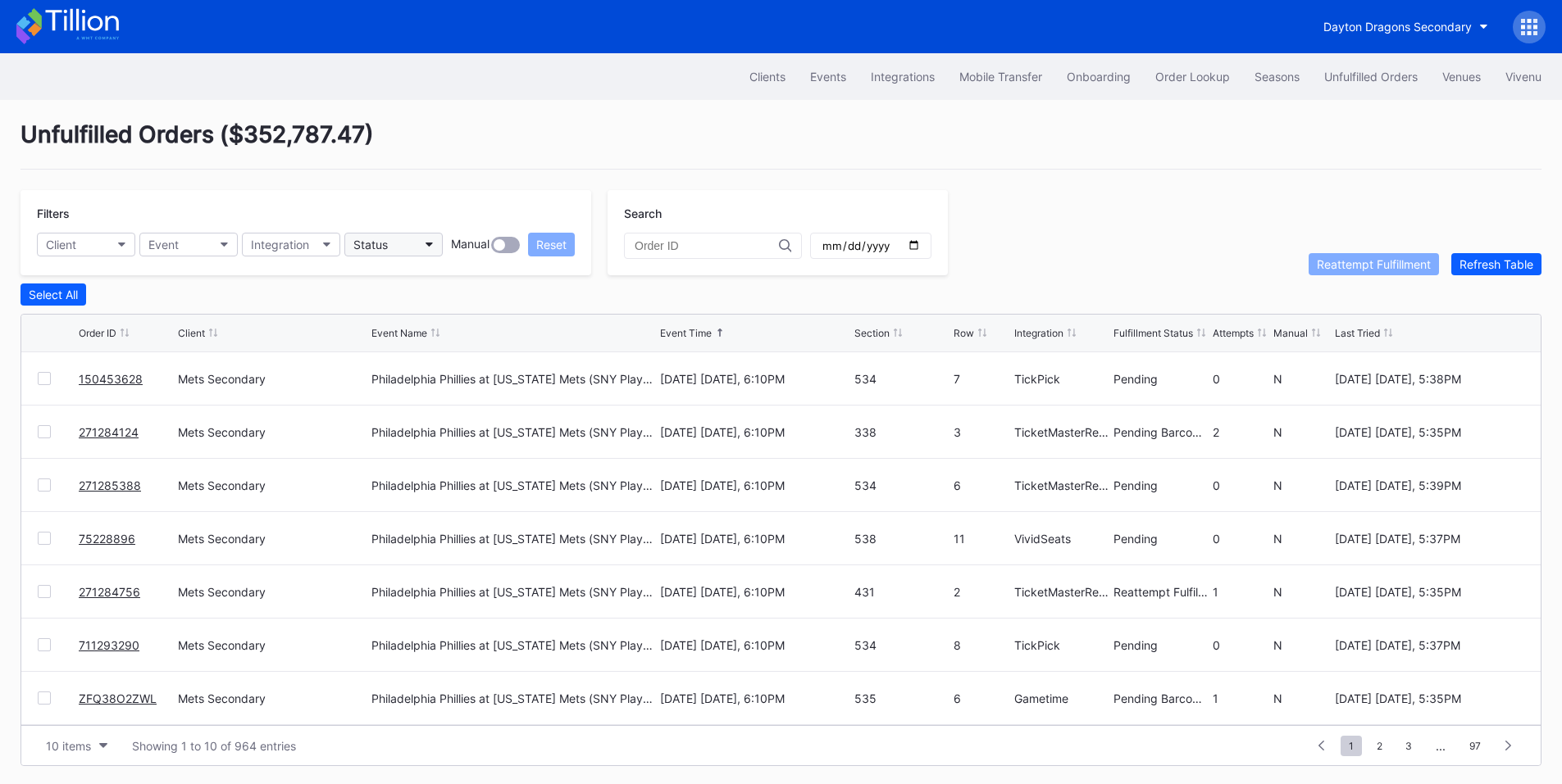
click at [428, 244] on icon "button" at bounding box center [429, 245] width 8 height 5
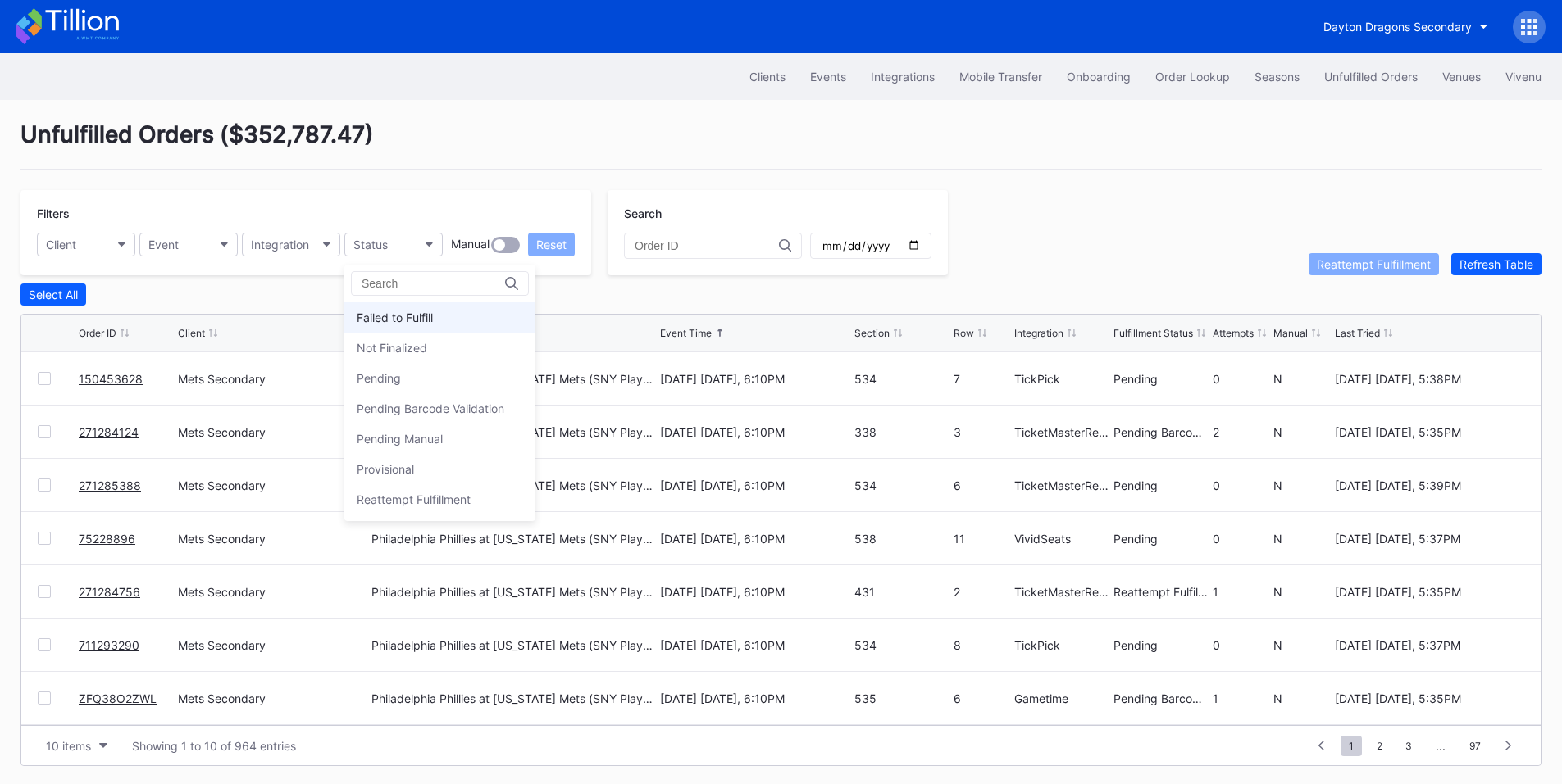
click at [408, 312] on div "Failed to Fulfill" at bounding box center [395, 317] width 76 height 14
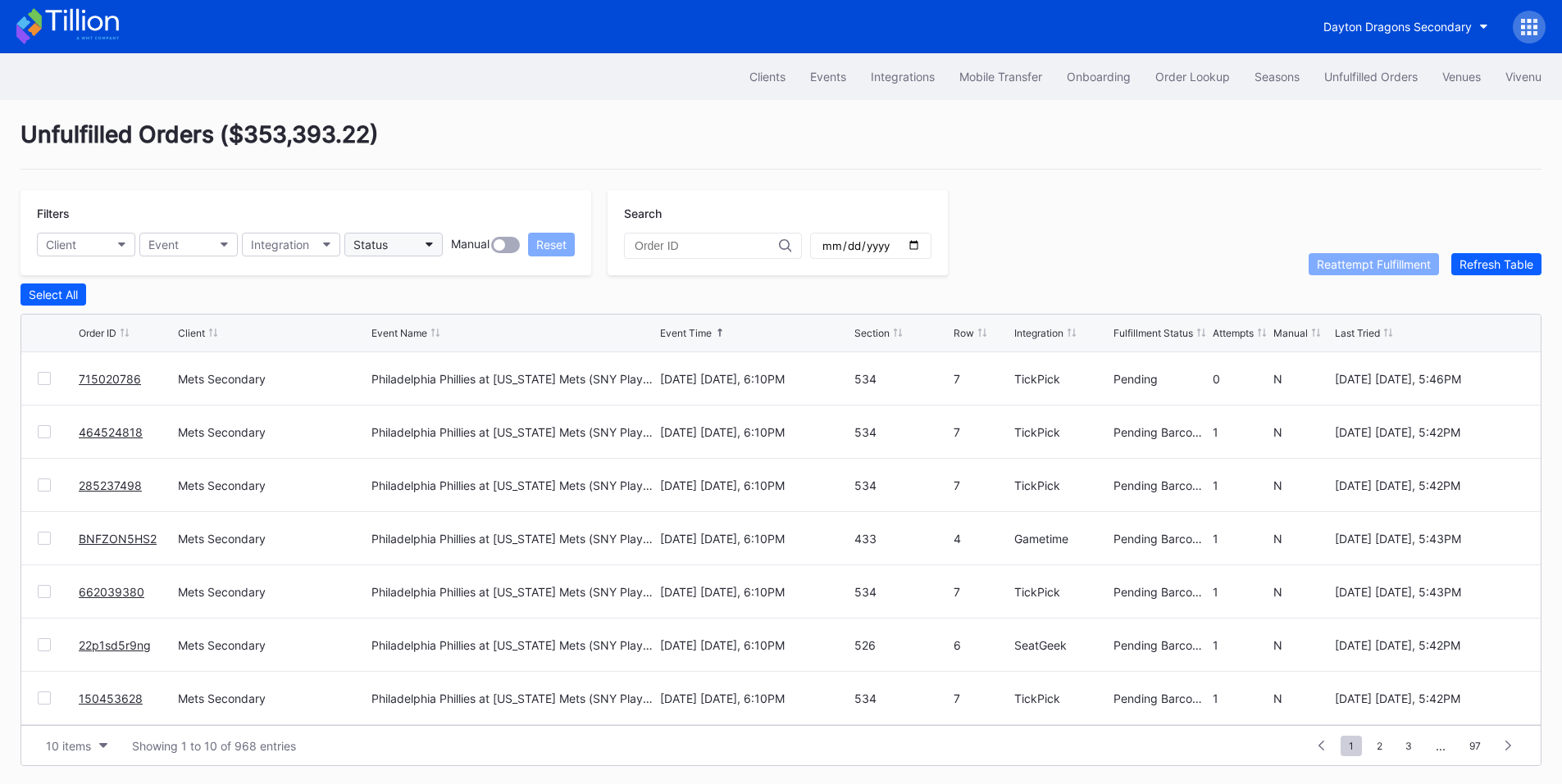
click at [376, 249] on div "Status" at bounding box center [371, 244] width 35 height 14
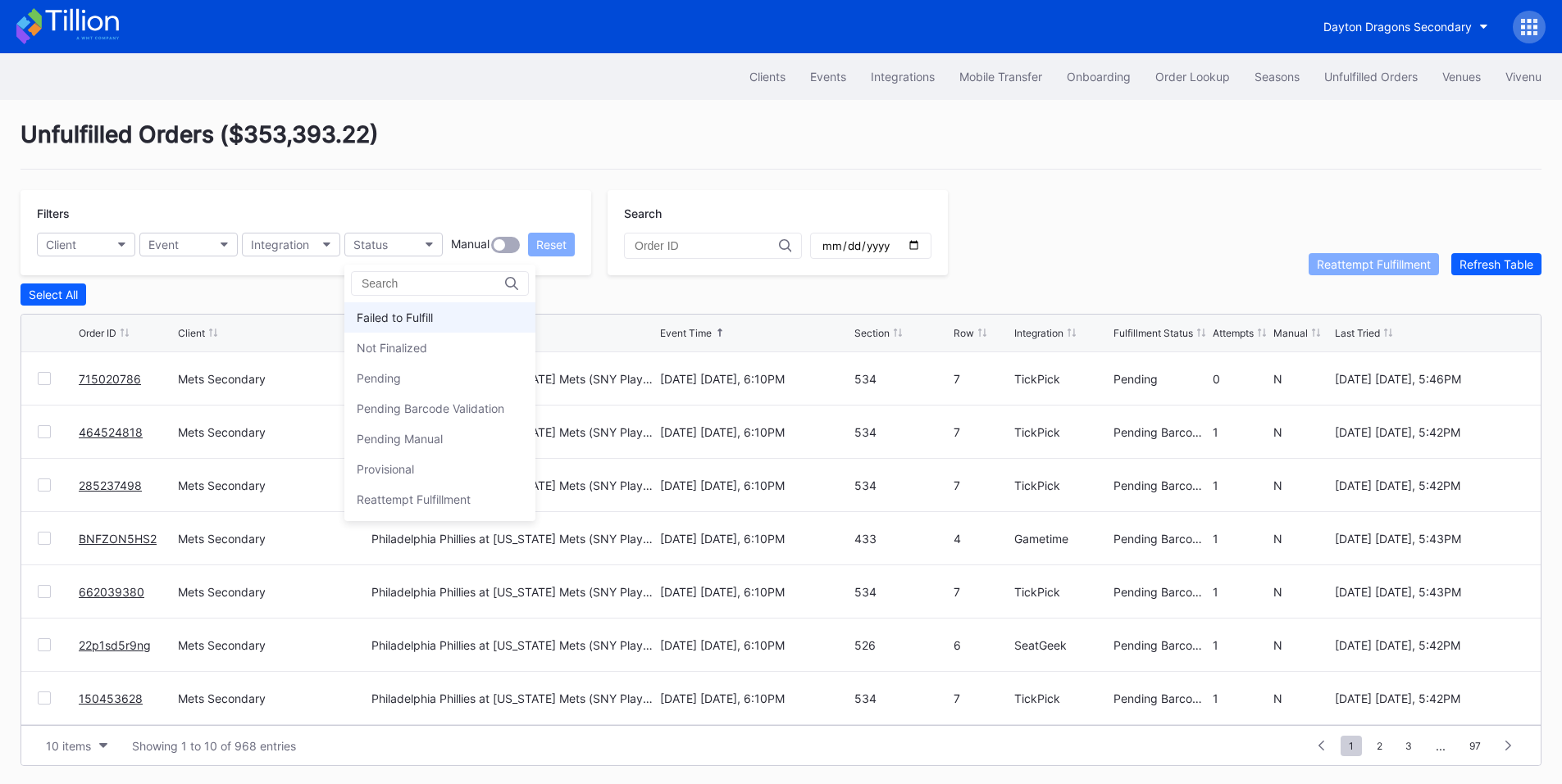
click at [418, 319] on div "Failed to Fulfill" at bounding box center [395, 317] width 76 height 14
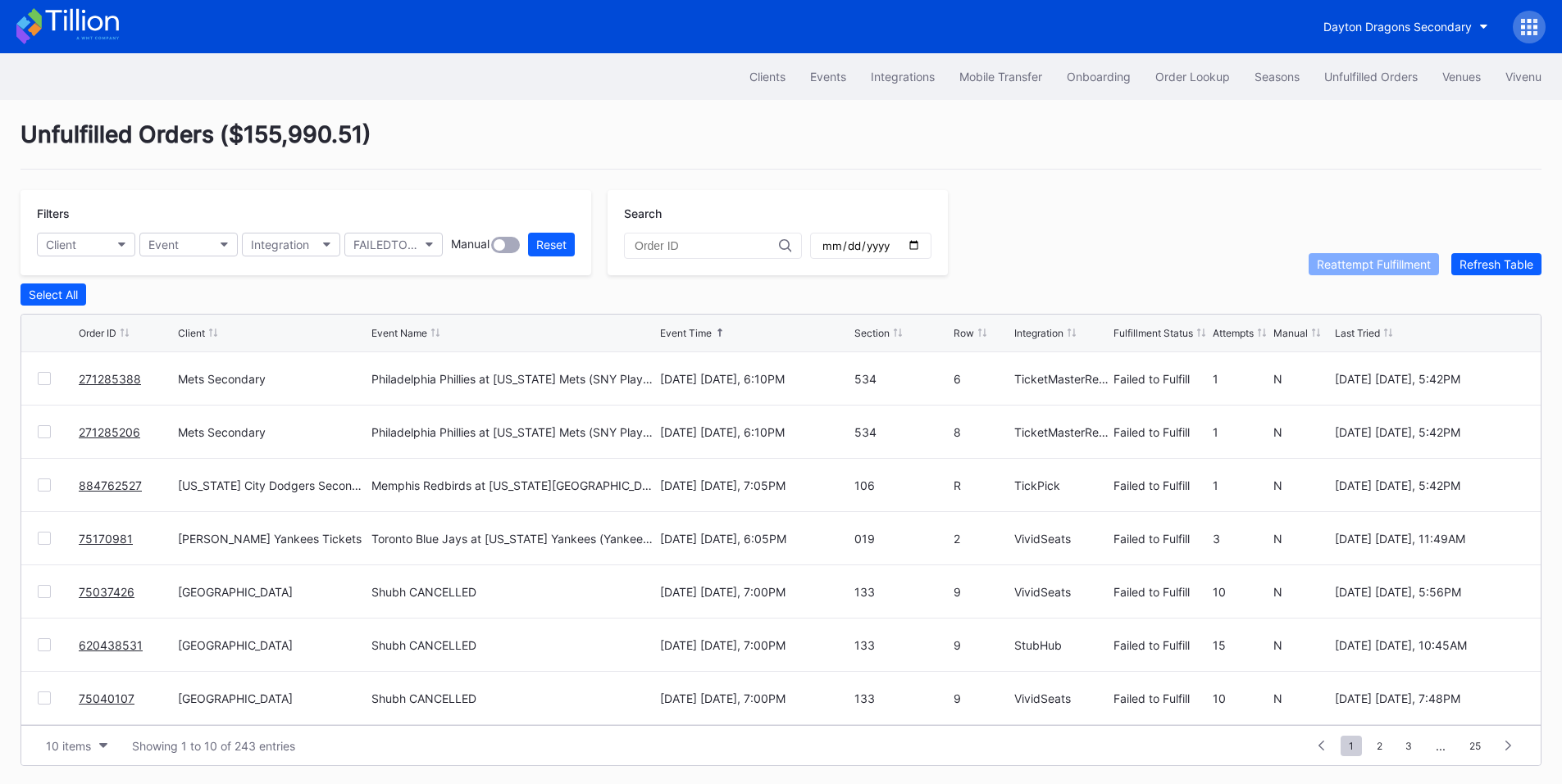
click at [36, 376] on div "271285388 Mets Secondary Philadelphia Phillies at New York Mets (SNY Players Pi…" at bounding box center [781, 379] width 1519 height 54
click at [43, 380] on div at bounding box center [45, 379] width 13 height 13
click at [50, 434] on div at bounding box center [45, 432] width 13 height 13
click at [1385, 265] on div "Reattempt Fulfillment" at bounding box center [1374, 264] width 114 height 14
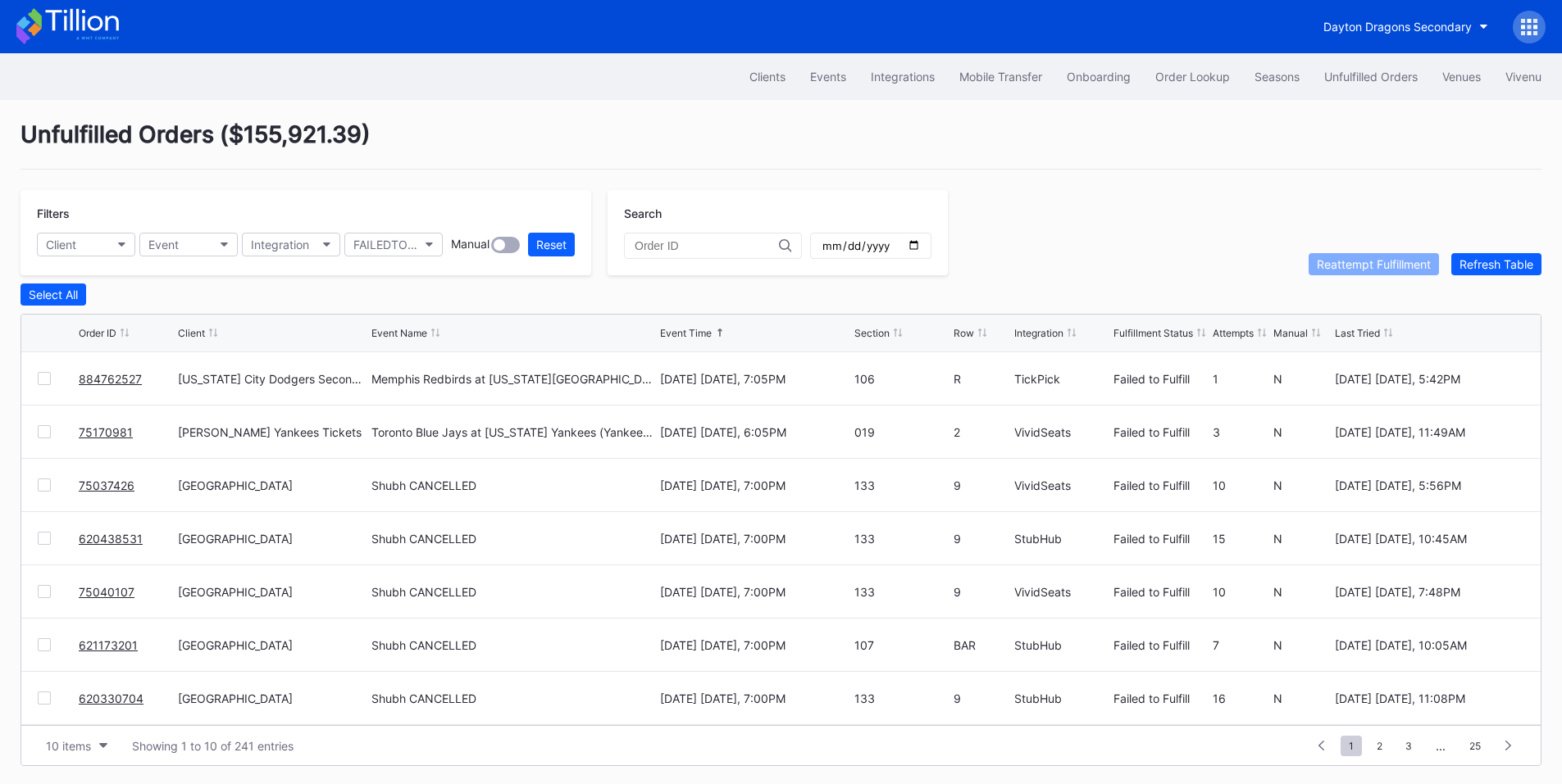
click at [111, 382] on link "884762527" at bounding box center [110, 379] width 63 height 14
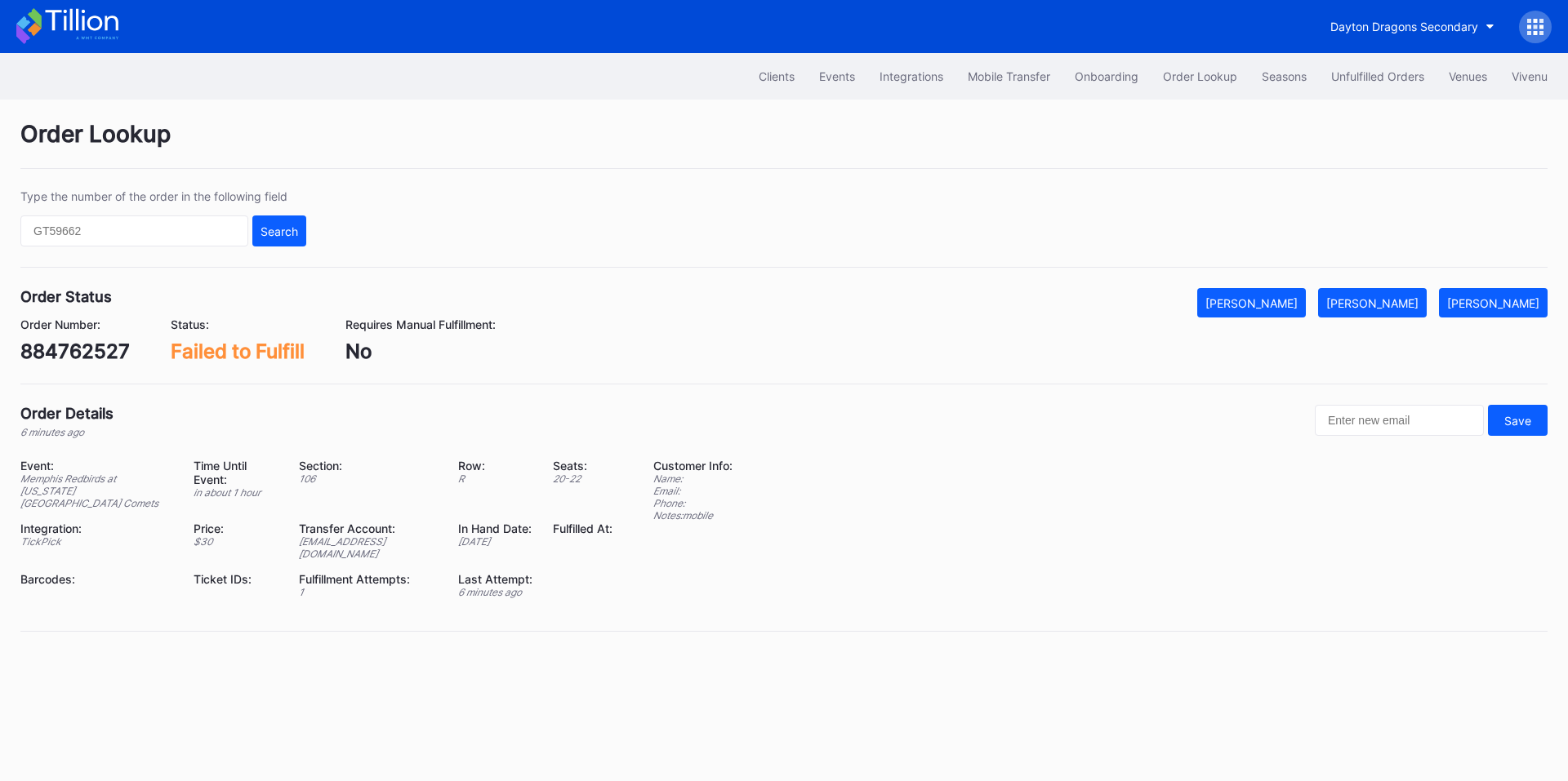
click at [73, 349] on div "884762527" at bounding box center [75, 351] width 109 height 24
copy div "884762527"
drag, startPoint x: 1439, startPoint y: 316, endPoint x: 1408, endPoint y: 300, distance: 34.9
click at [1427, 316] on button "[PERSON_NAME]" at bounding box center [1372, 303] width 109 height 30
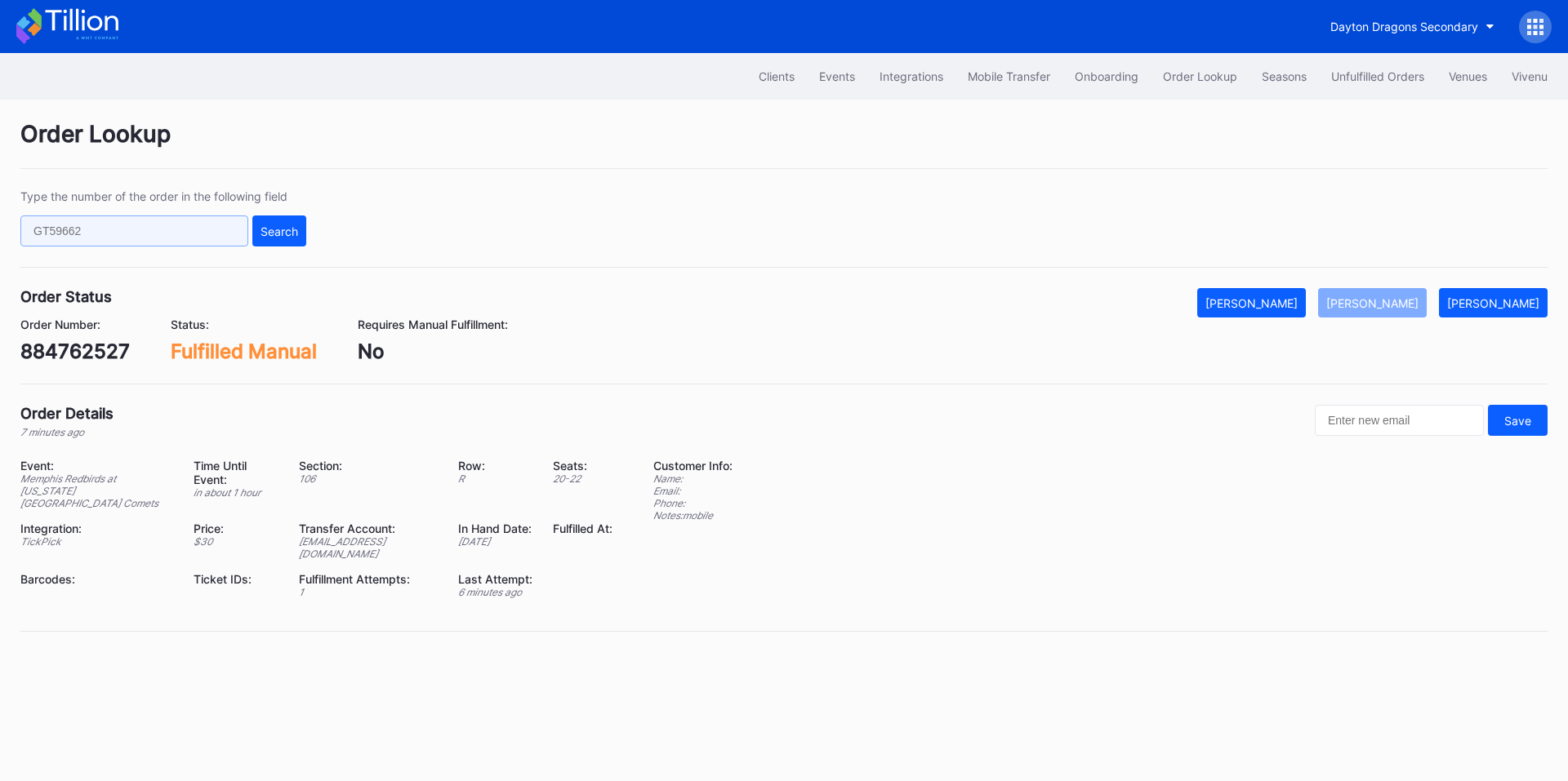
click at [219, 229] on input "text" at bounding box center [134, 231] width 228 height 31
paste input "271285206"
click at [284, 228] on div "Search" at bounding box center [280, 231] width 38 height 14
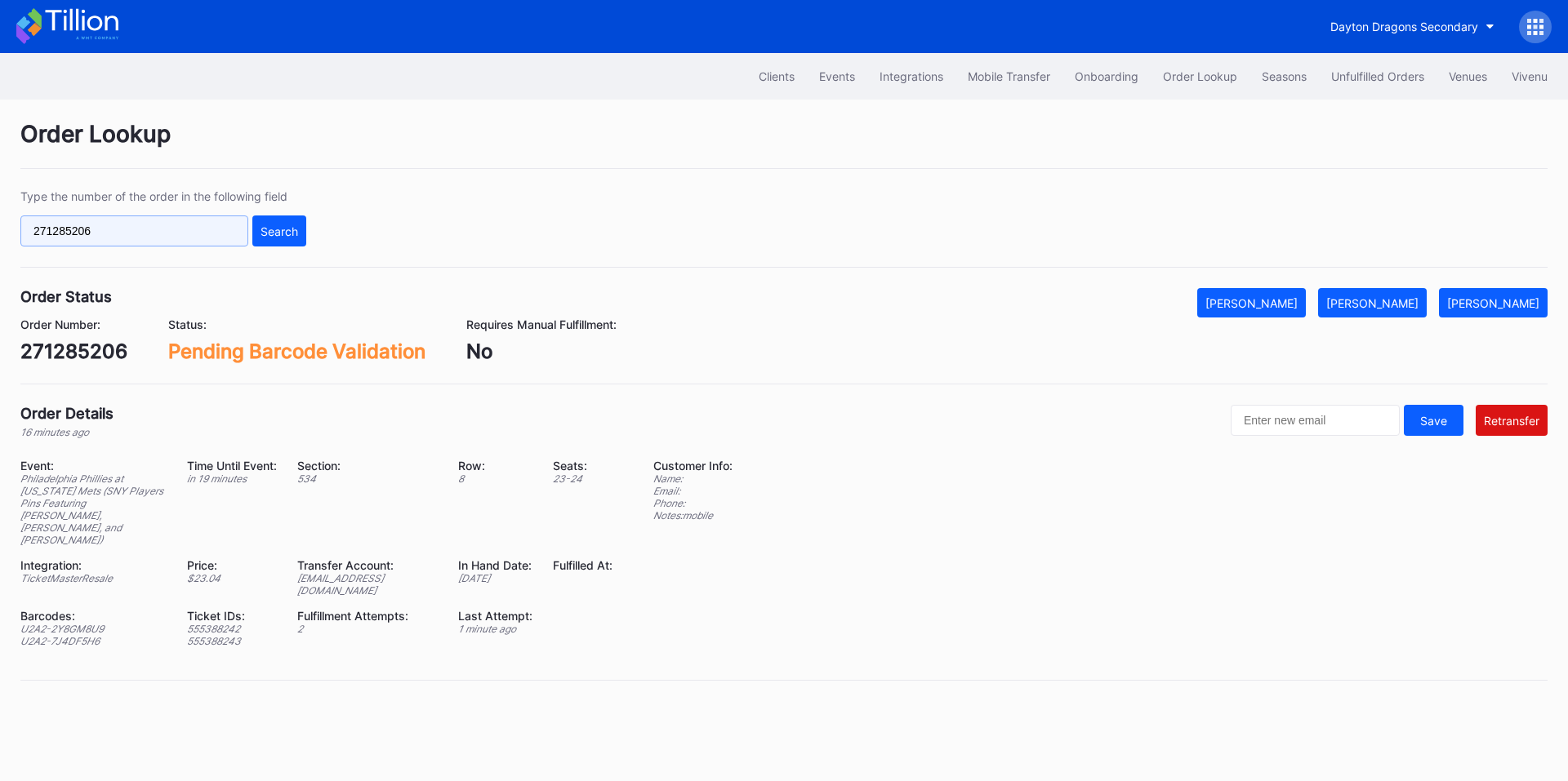
click at [184, 231] on input "271285206" at bounding box center [134, 231] width 228 height 31
paste input "388"
type input "271285388"
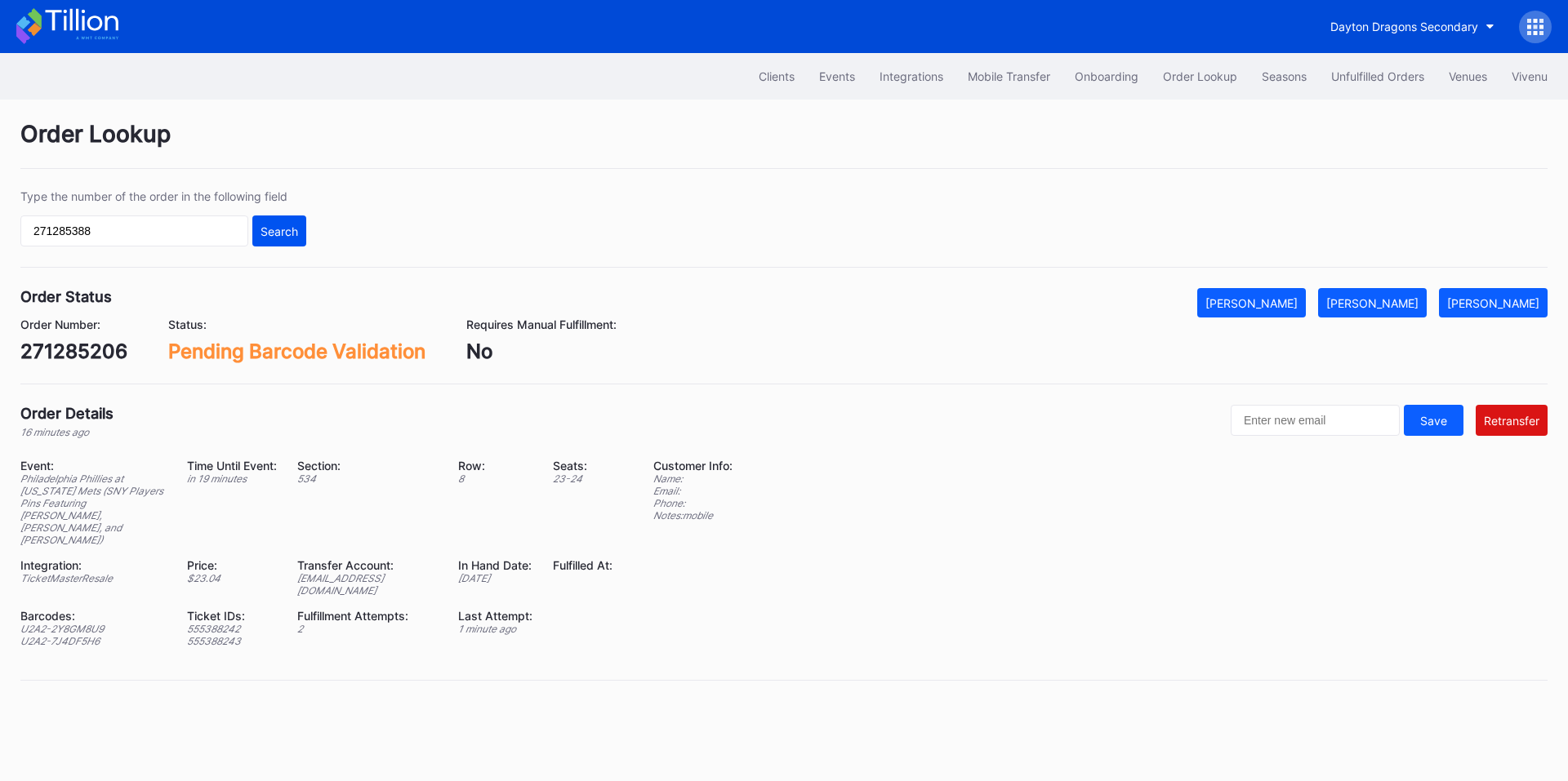
click at [284, 229] on div "Search" at bounding box center [280, 231] width 38 height 14
click at [1390, 35] on button "Dayton Dragons Secondary" at bounding box center [1412, 26] width 188 height 30
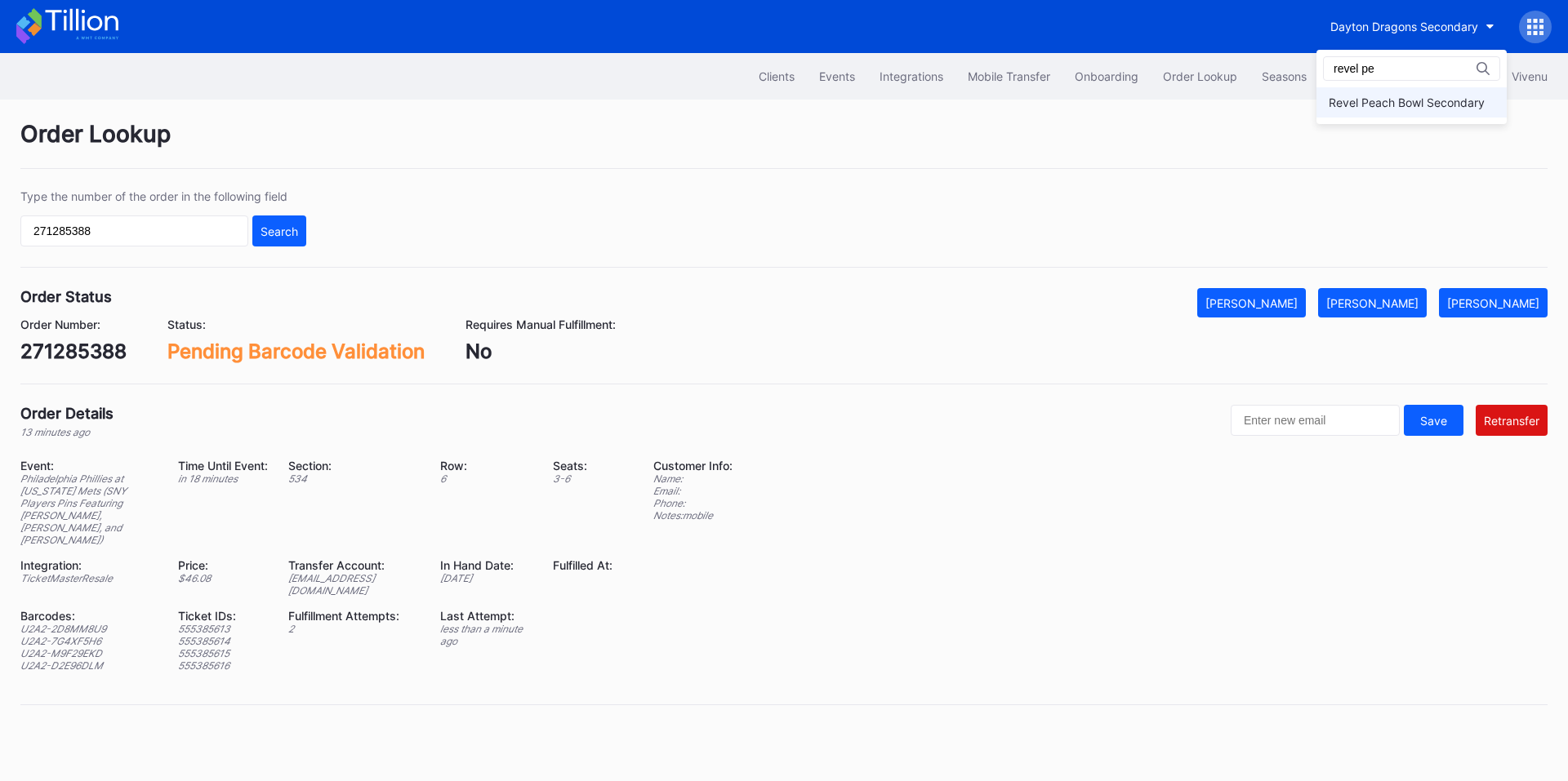
type input "revel pe"
click at [1392, 100] on div "Revel Peach Bowl Secondary" at bounding box center [1407, 102] width 156 height 14
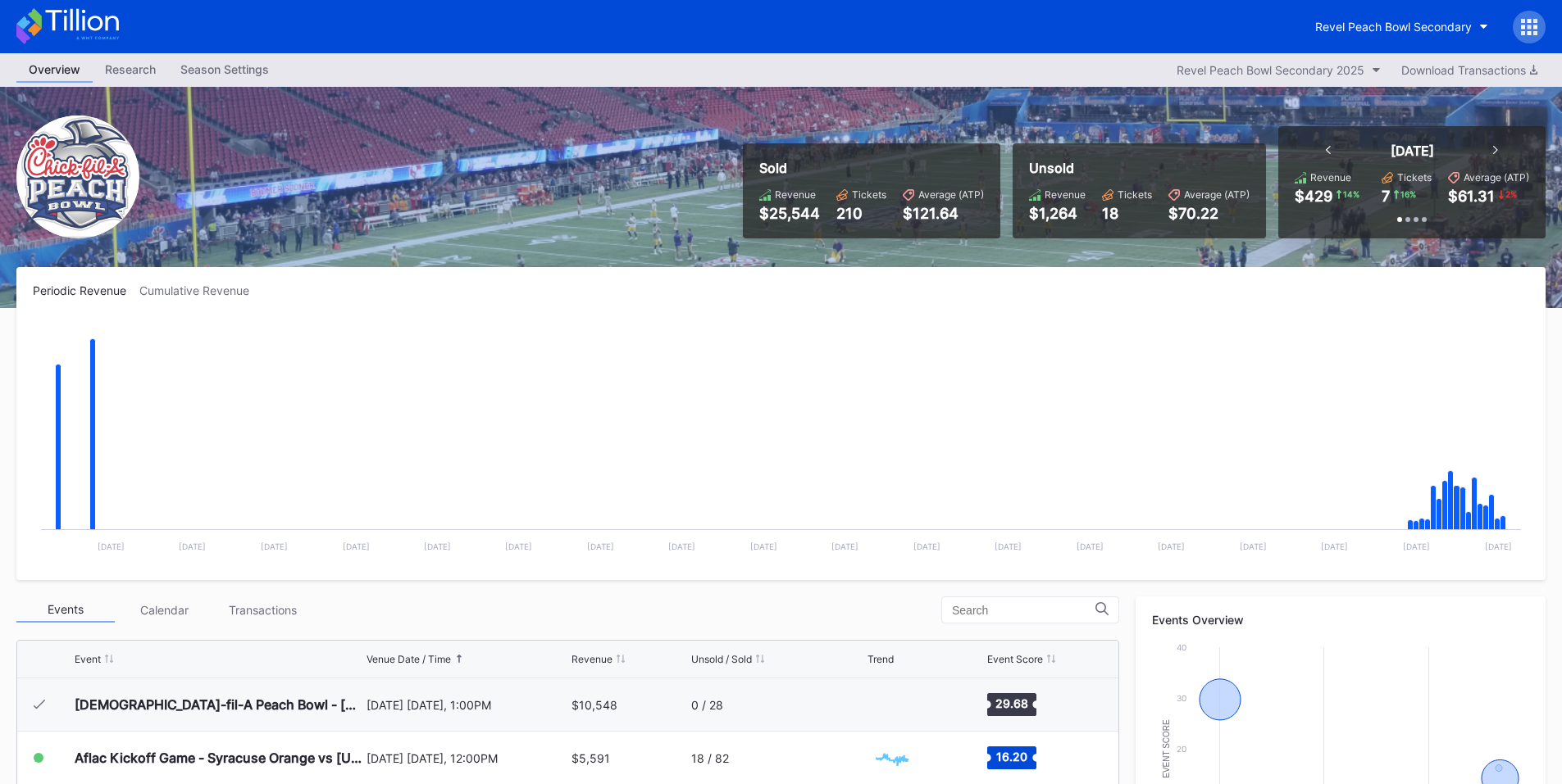
click at [1525, 24] on icon at bounding box center [1529, 27] width 17 height 17
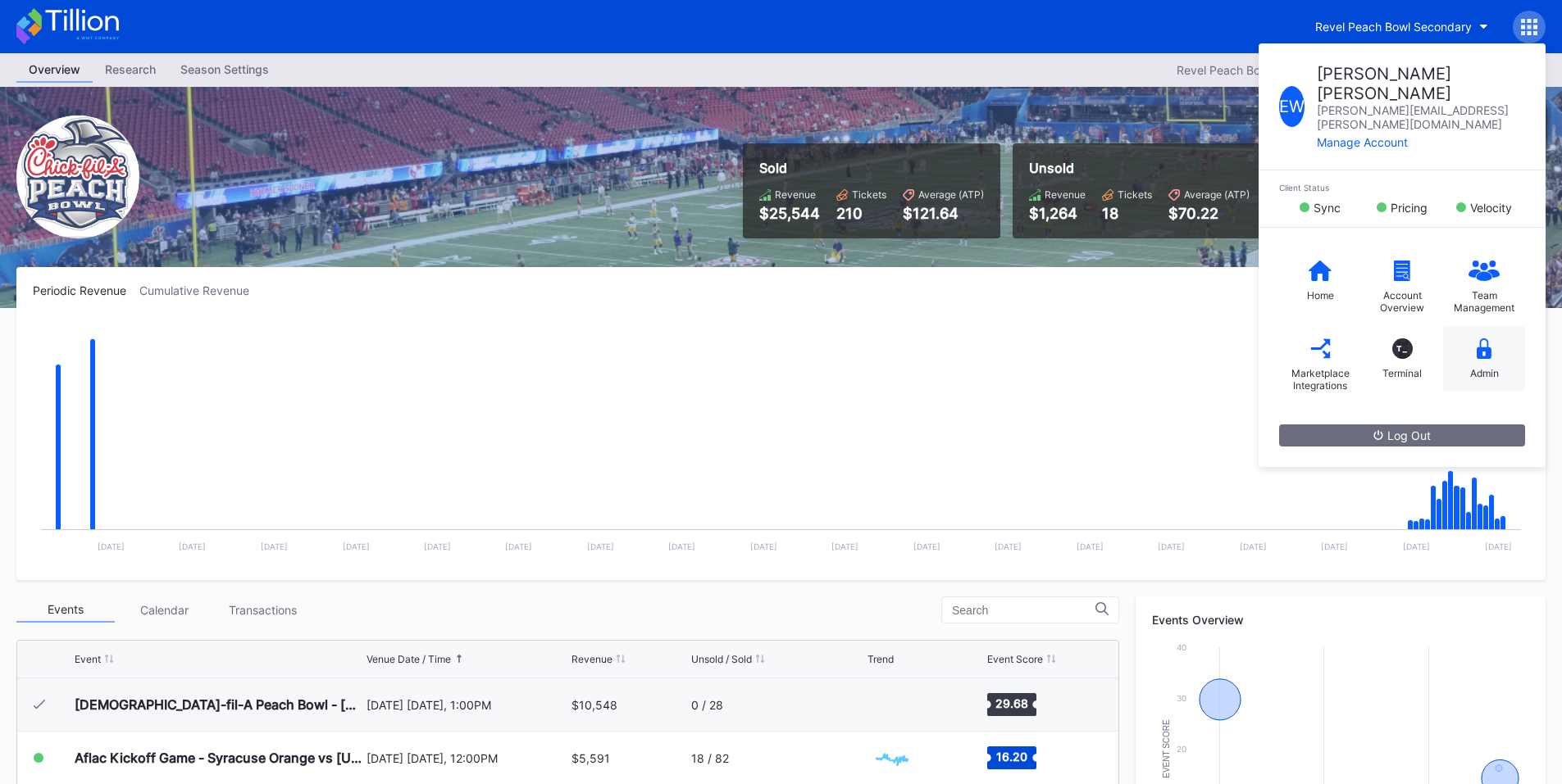
click at [1494, 326] on div "Admin" at bounding box center [1484, 358] width 82 height 65
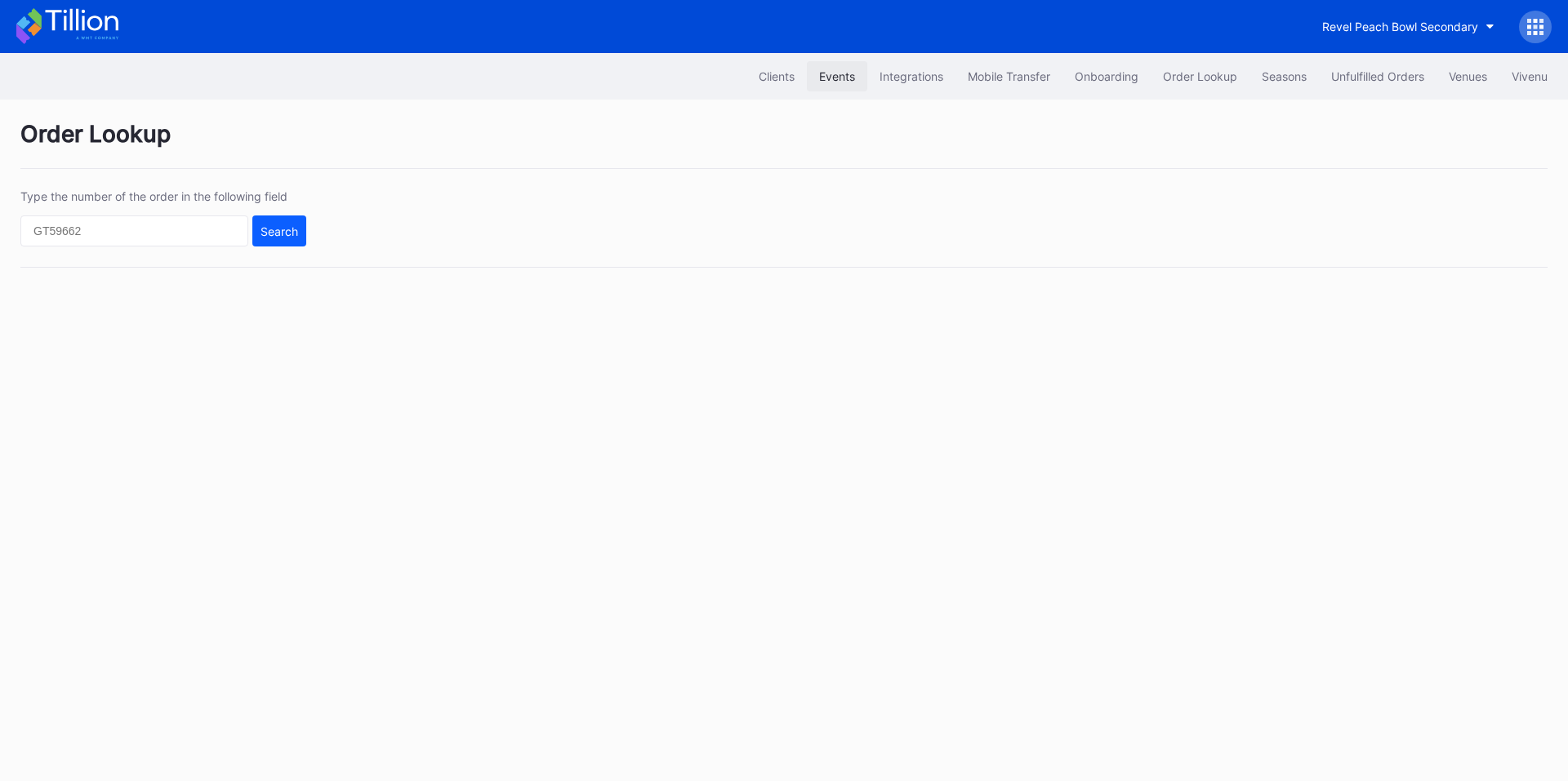
click at [844, 73] on div "Events" at bounding box center [837, 76] width 36 height 14
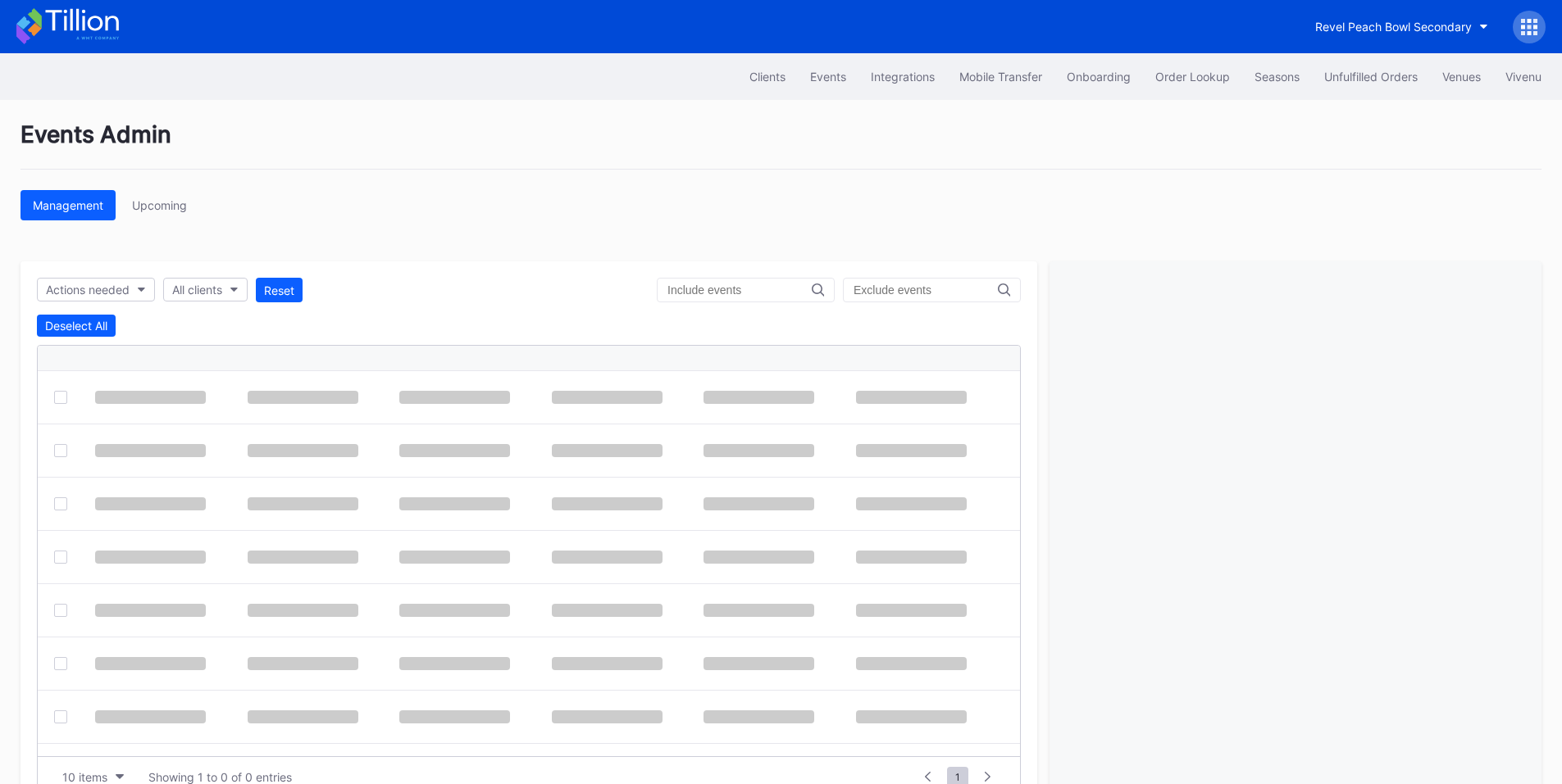
click at [739, 295] on input "text" at bounding box center [739, 290] width 144 height 13
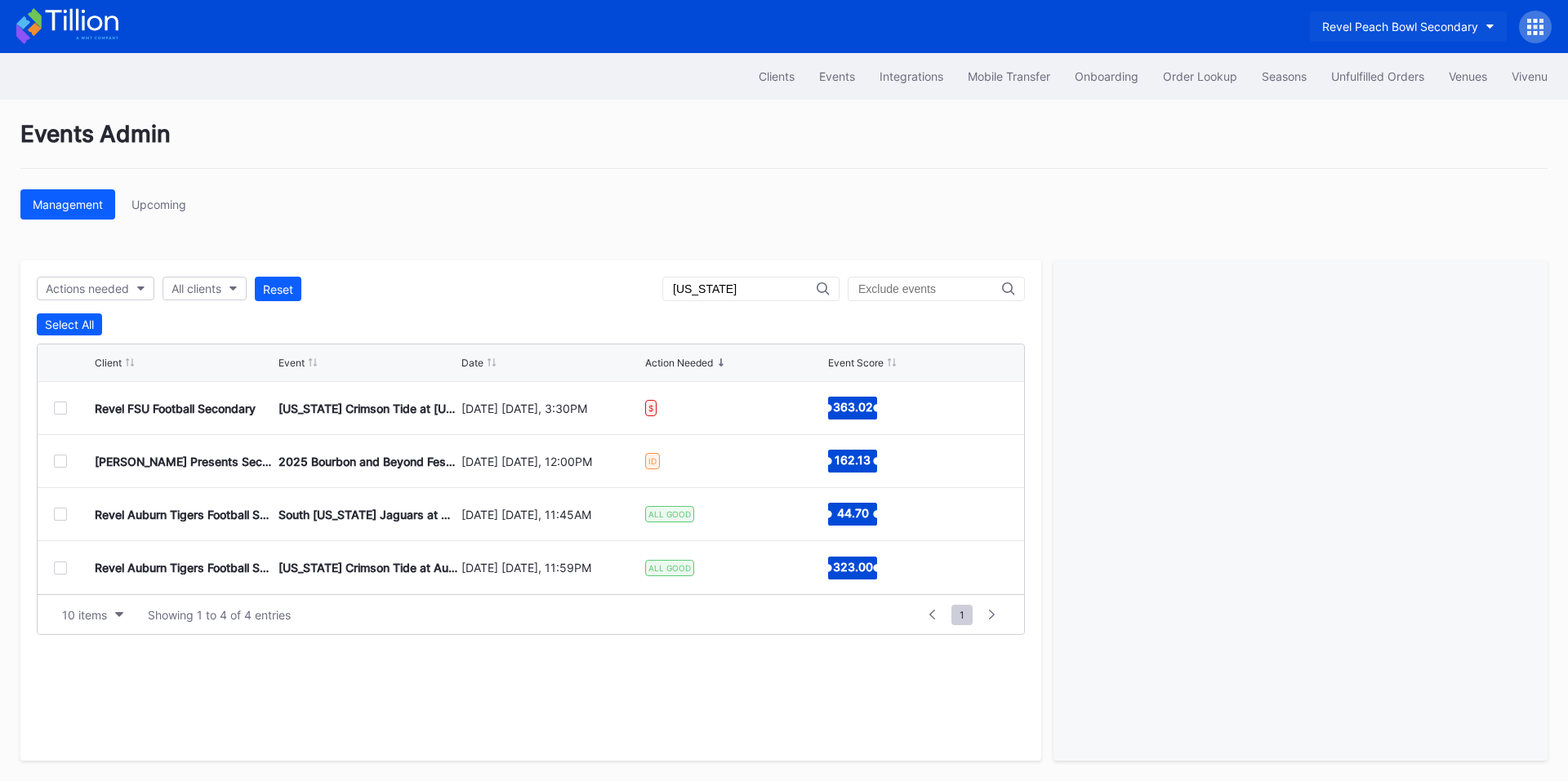
type input "alabama"
click at [1432, 33] on div "Revel Peach Bowl Secondary" at bounding box center [1400, 26] width 156 height 14
type input "revel fsu"
click at [1429, 111] on div "Revel FSU Football Secondary" at bounding box center [1411, 102] width 190 height 30
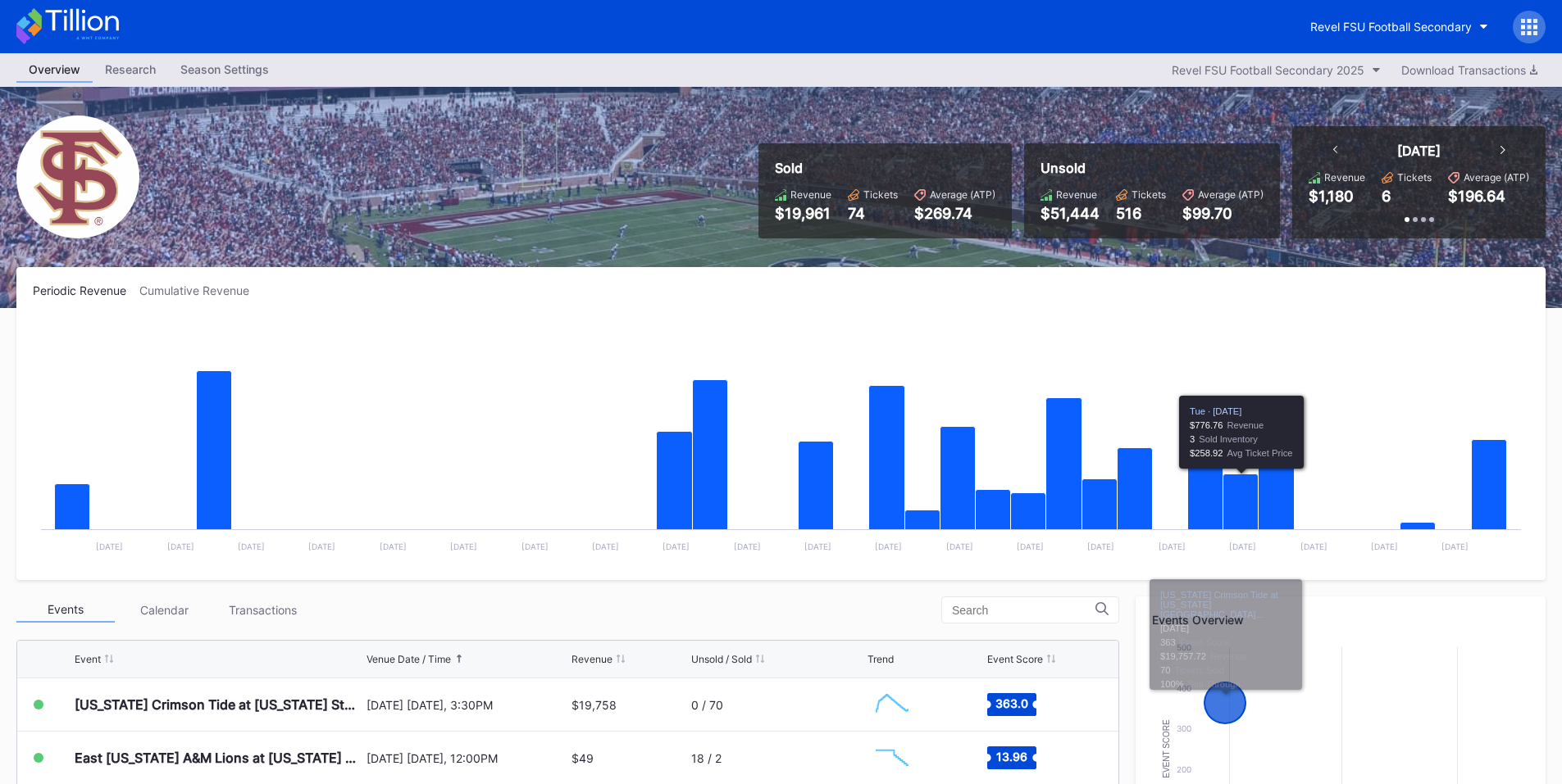
click at [1527, 38] on div at bounding box center [1529, 27] width 33 height 33
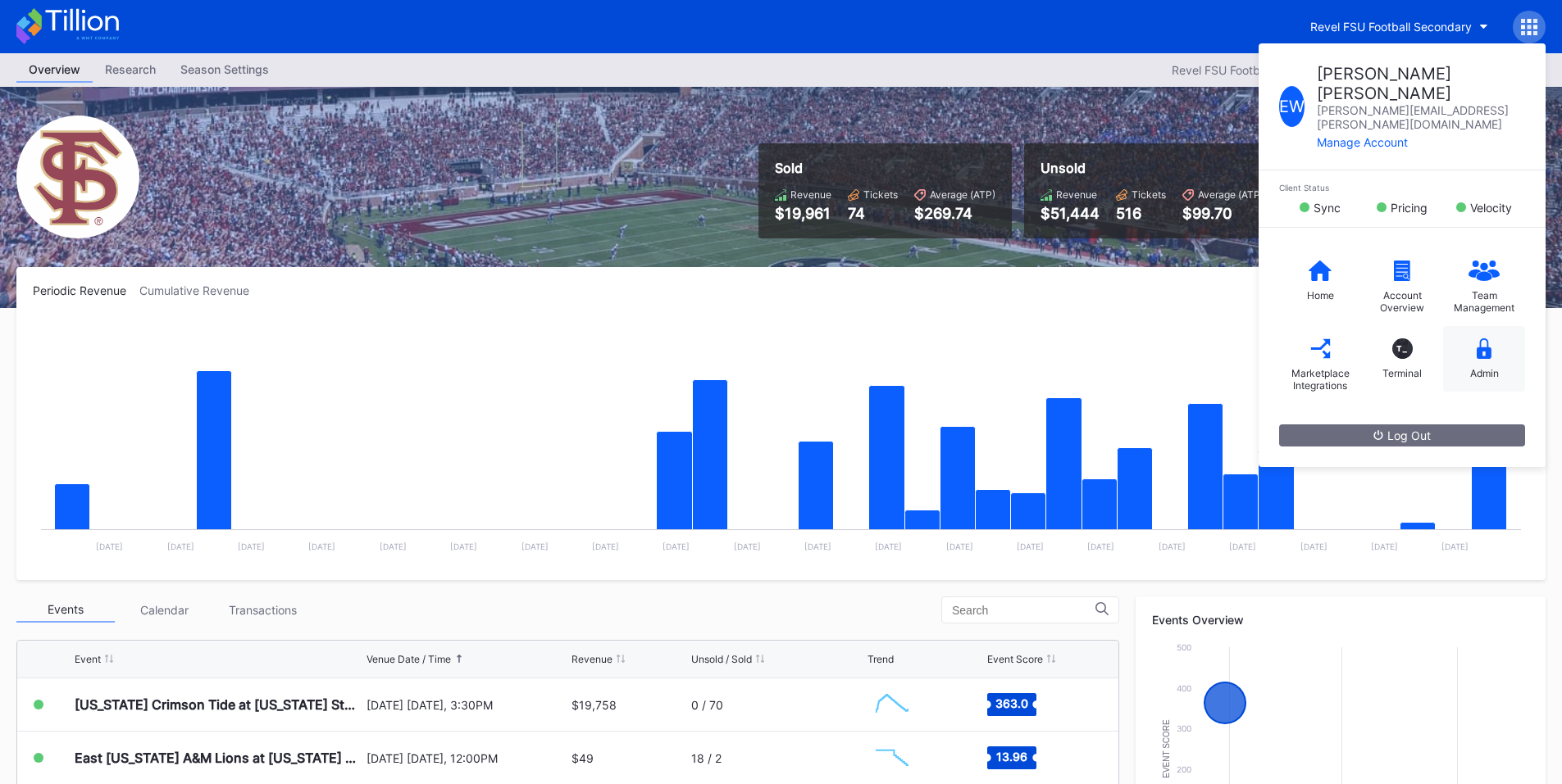
click at [1479, 326] on div "Admin" at bounding box center [1484, 358] width 82 height 65
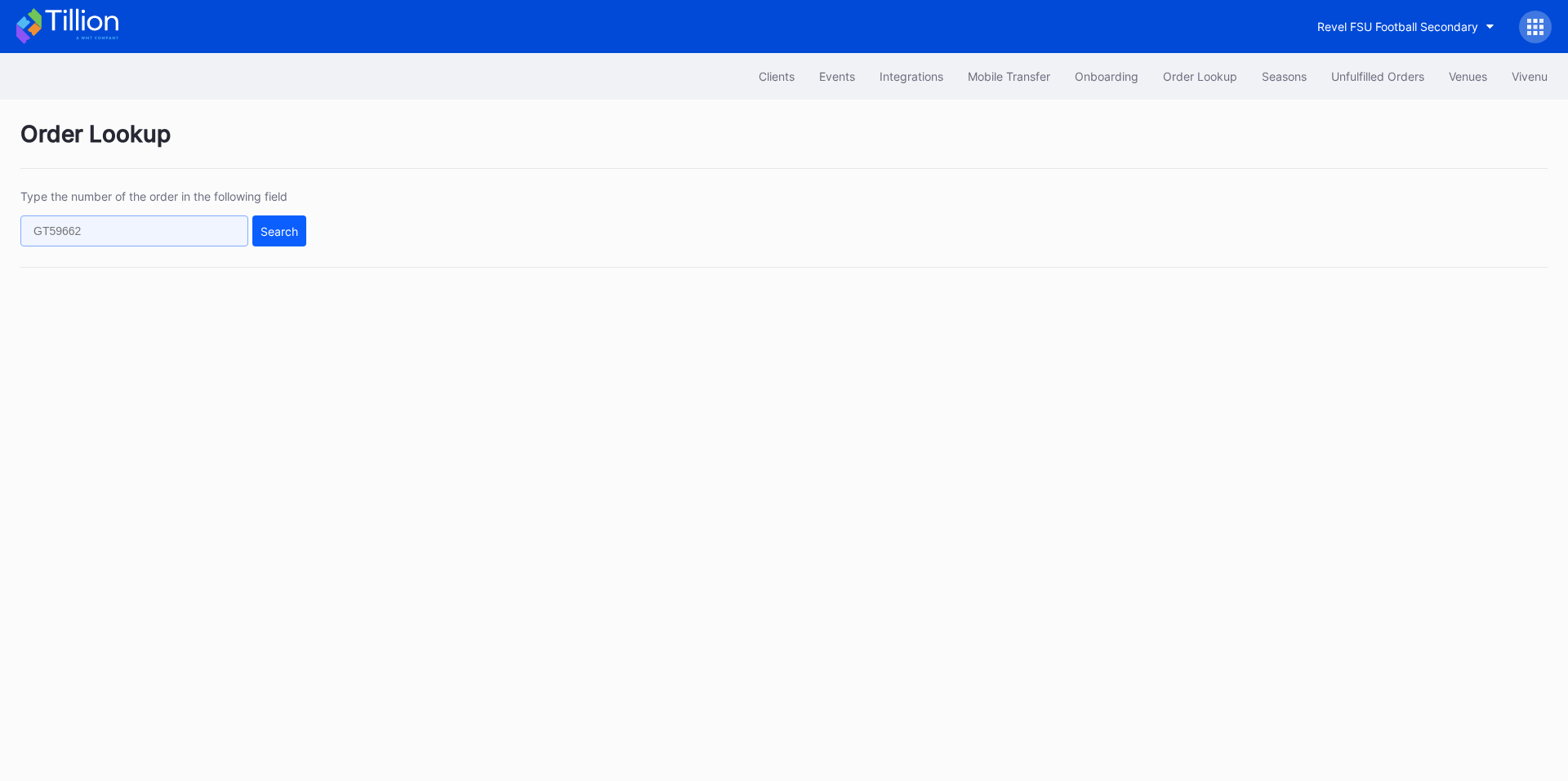
click at [134, 231] on input "text" at bounding box center [134, 231] width 228 height 31
paste input "621868243"
click at [285, 222] on button "Search" at bounding box center [280, 231] width 54 height 31
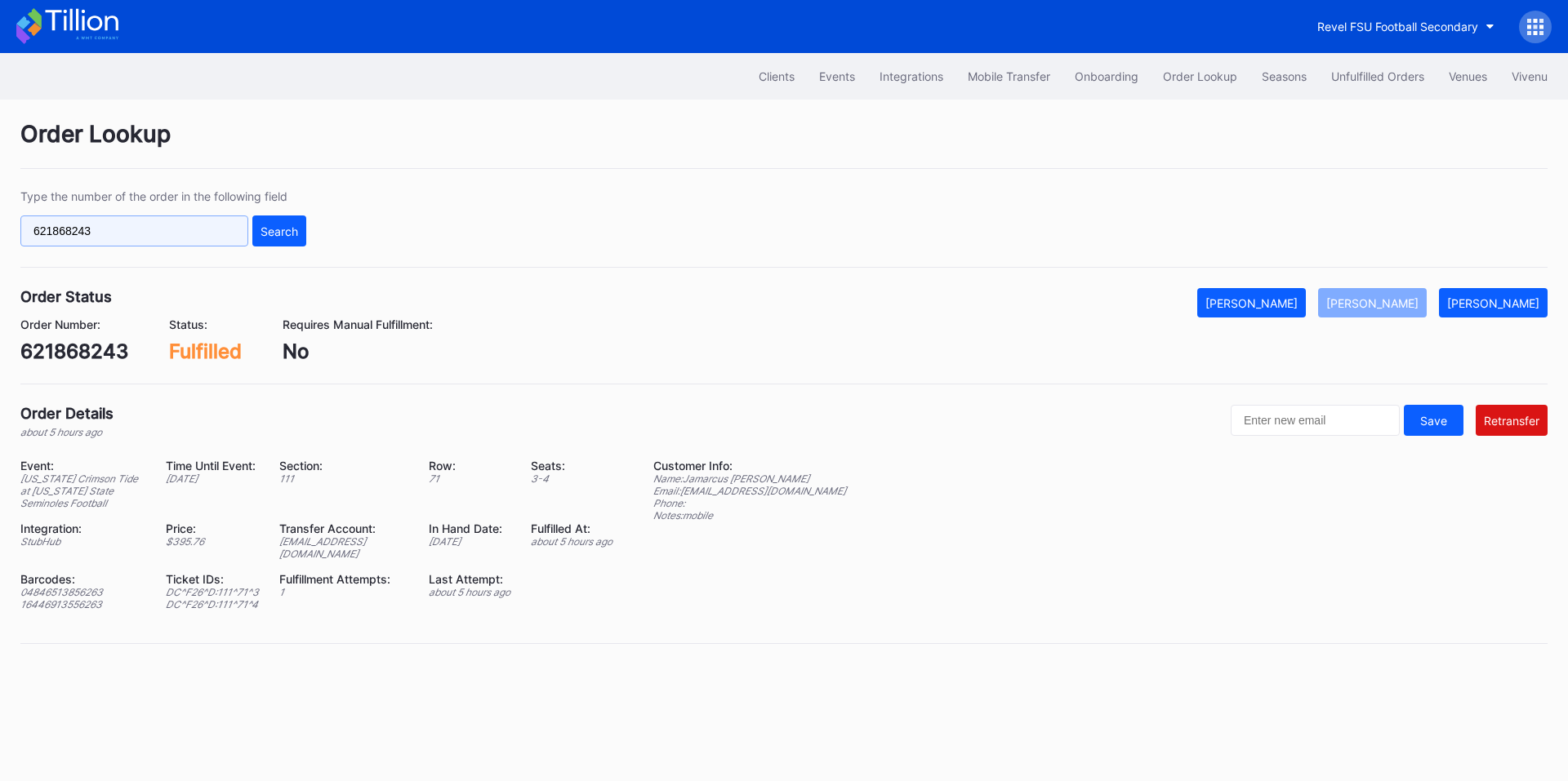
click at [194, 231] on input "621868243" at bounding box center [134, 231] width 228 height 31
click at [187, 232] on input "621868243" at bounding box center [134, 231] width 228 height 31
paste input "198714648"
click at [292, 220] on button "Search" at bounding box center [280, 231] width 54 height 31
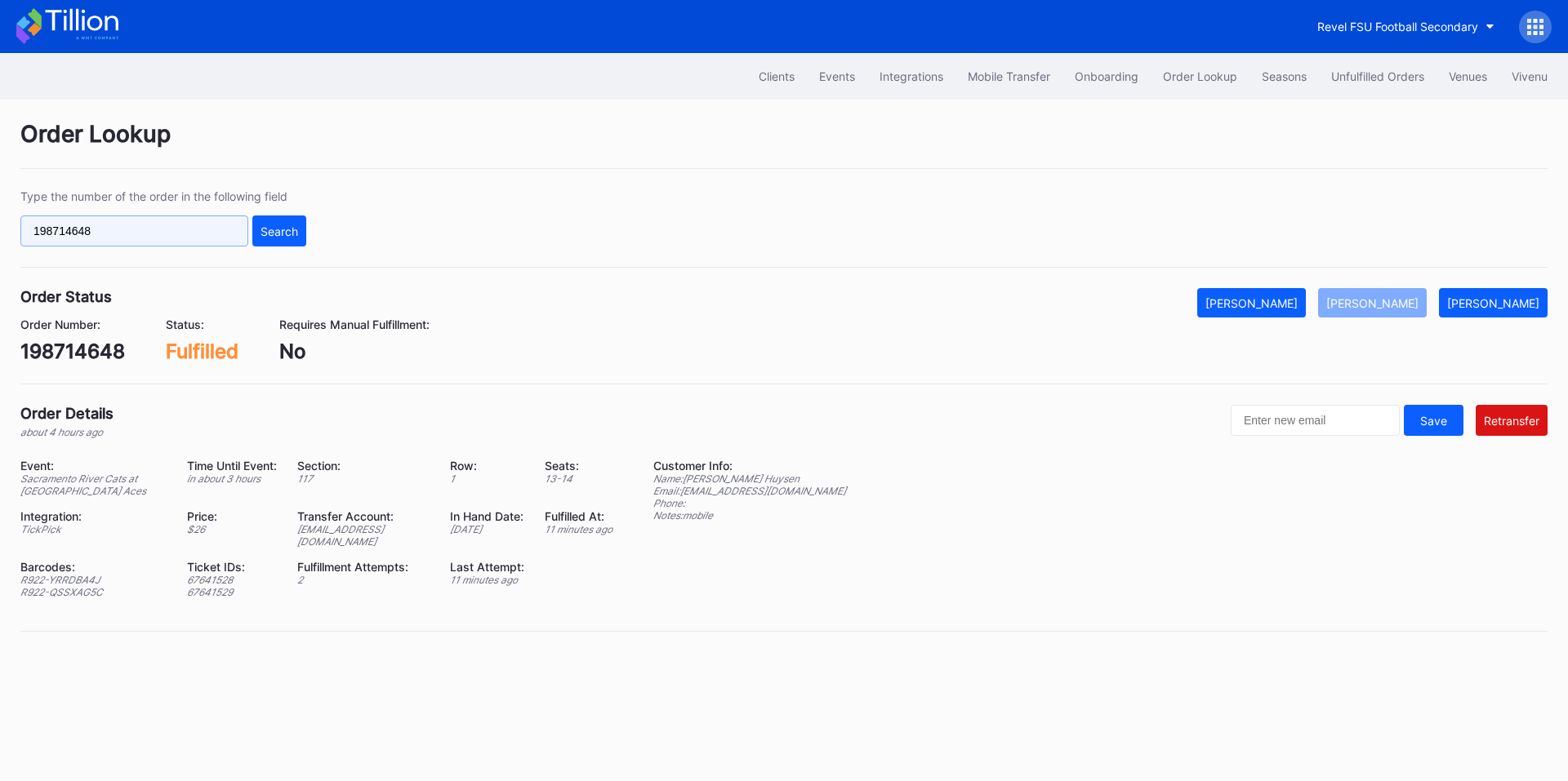
click at [164, 235] on input "198714648" at bounding box center [134, 231] width 228 height 31
paste input "621892452"
type input "621892452"
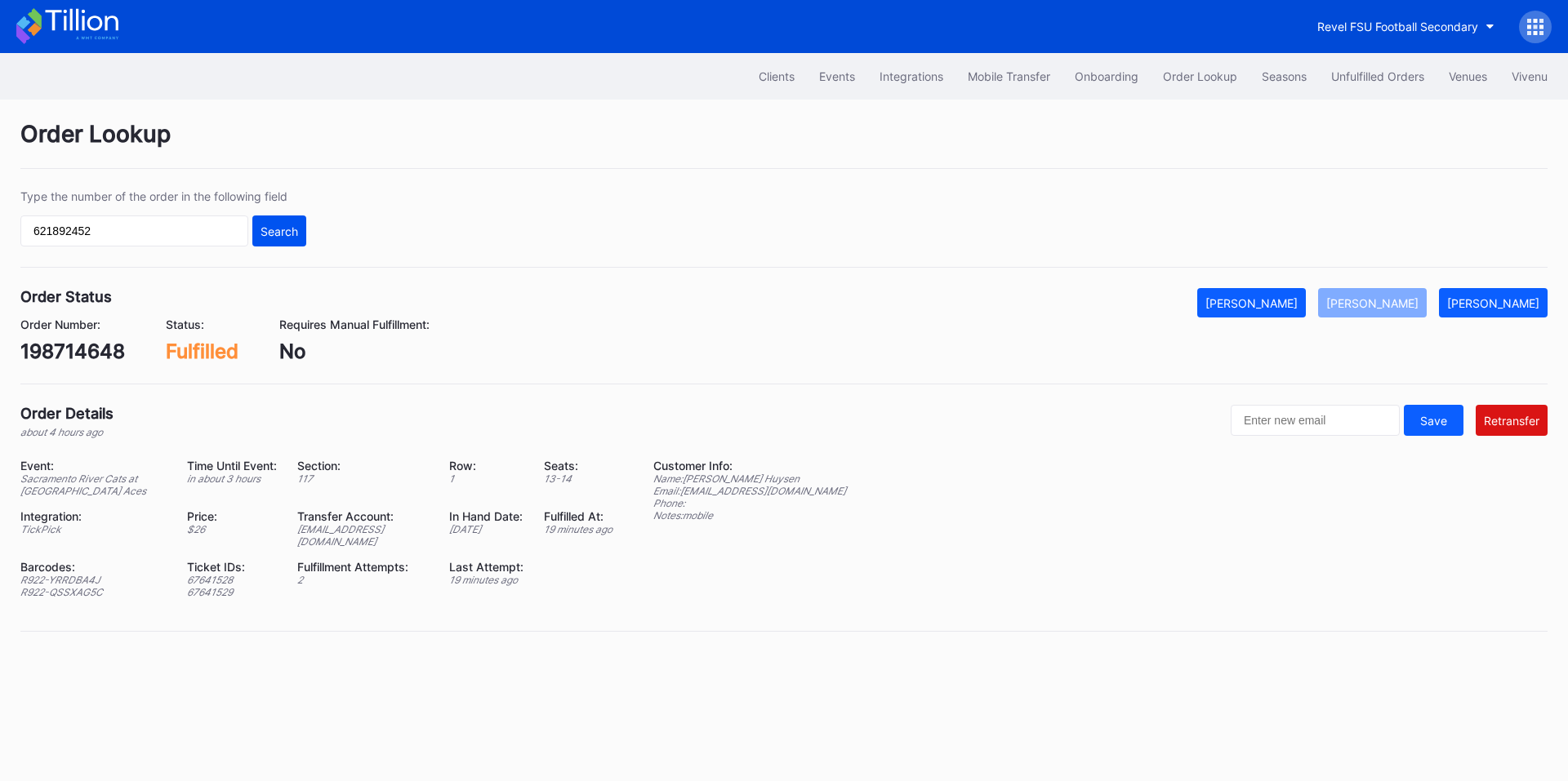
click at [302, 235] on button "Search" at bounding box center [280, 231] width 54 height 31
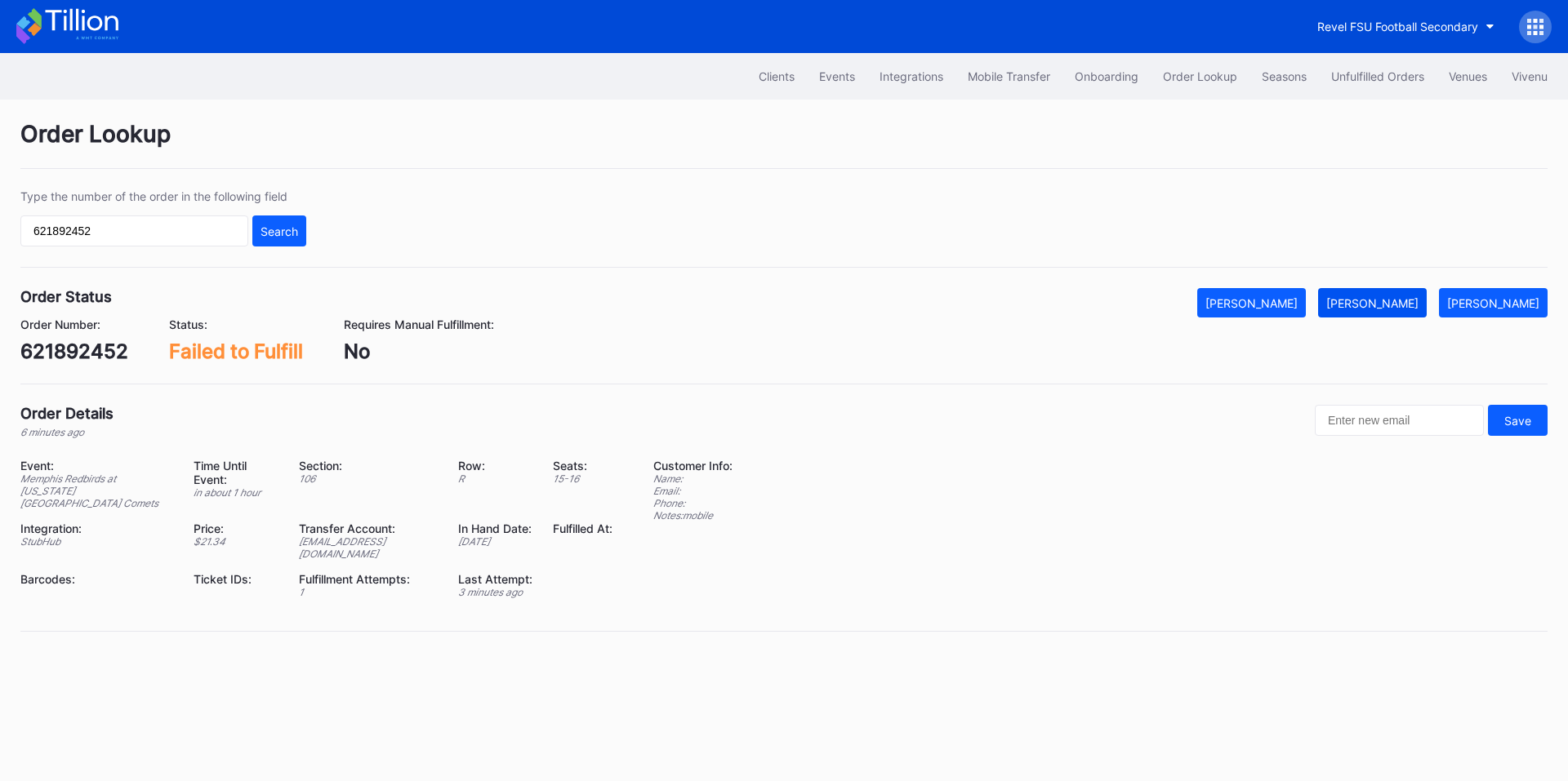
drag, startPoint x: 1386, startPoint y: 305, endPoint x: 1414, endPoint y: 306, distance: 28.0
click at [1386, 305] on div "[PERSON_NAME]" at bounding box center [1372, 303] width 92 height 14
click at [1348, 69] on div "Unfulfilled Orders" at bounding box center [1377, 76] width 93 height 14
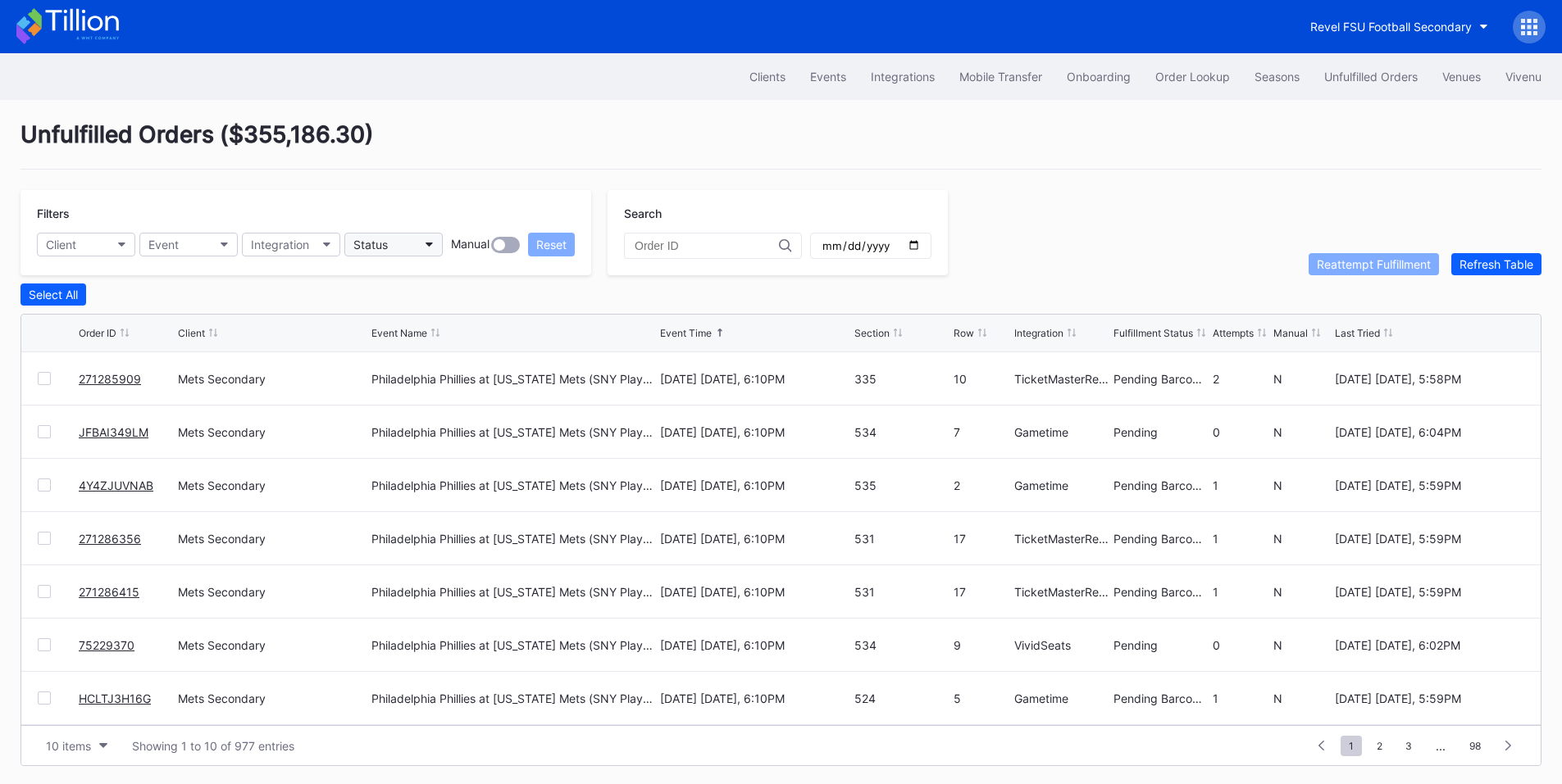
click at [421, 244] on button "Status" at bounding box center [393, 244] width 98 height 24
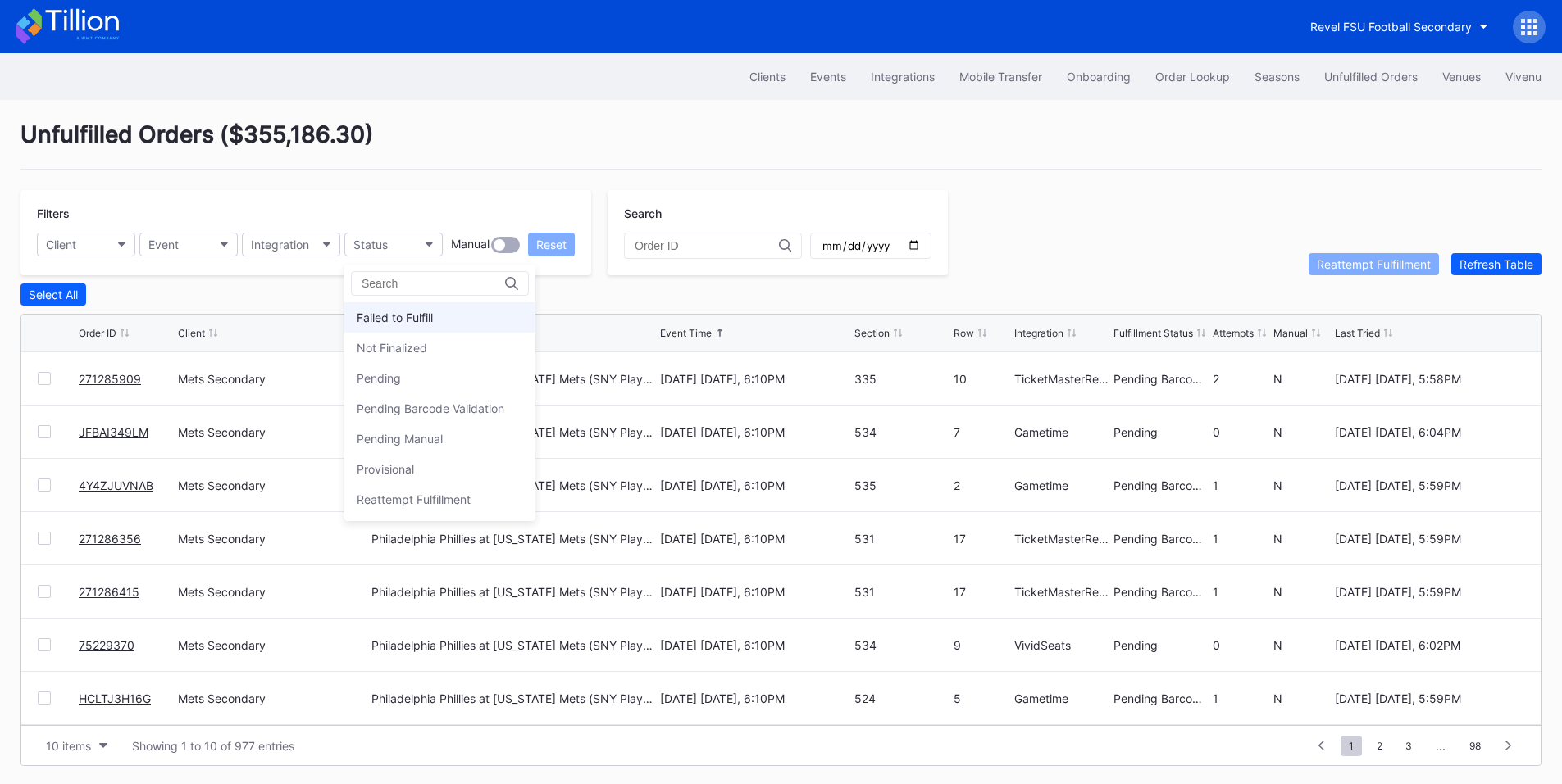
click at [426, 316] on div "Failed to Fulfill" at bounding box center [395, 317] width 76 height 14
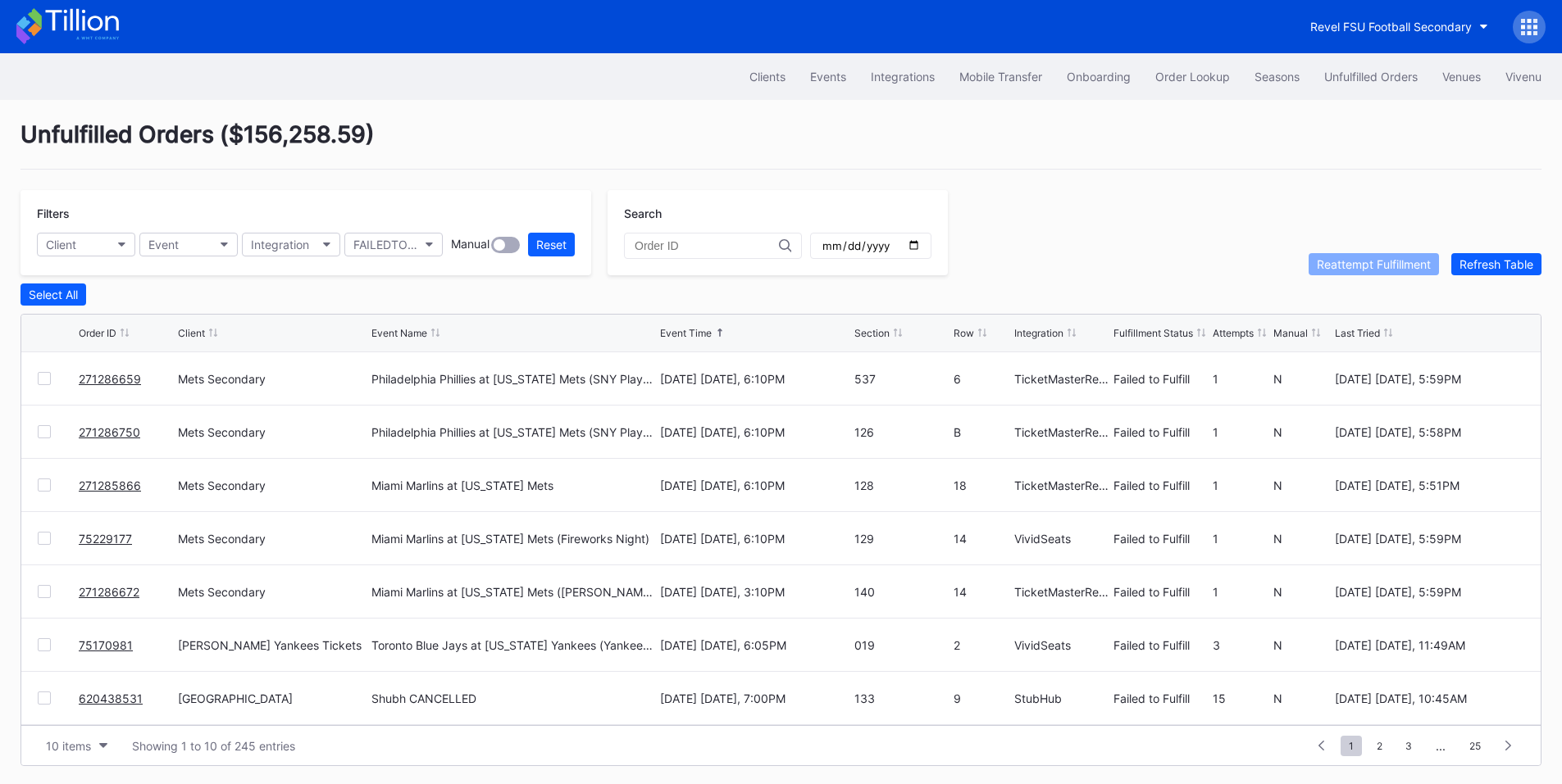
click at [48, 384] on div at bounding box center [45, 379] width 13 height 13
click at [50, 433] on div at bounding box center [45, 432] width 13 height 13
click at [36, 492] on div "271285866 Mets Secondary Miami Marlins at New York Mets August 28 Thursday, 6:1…" at bounding box center [781, 485] width 1519 height 54
click at [39, 541] on div at bounding box center [45, 539] width 13 height 13
click at [39, 489] on div at bounding box center [45, 485] width 13 height 13
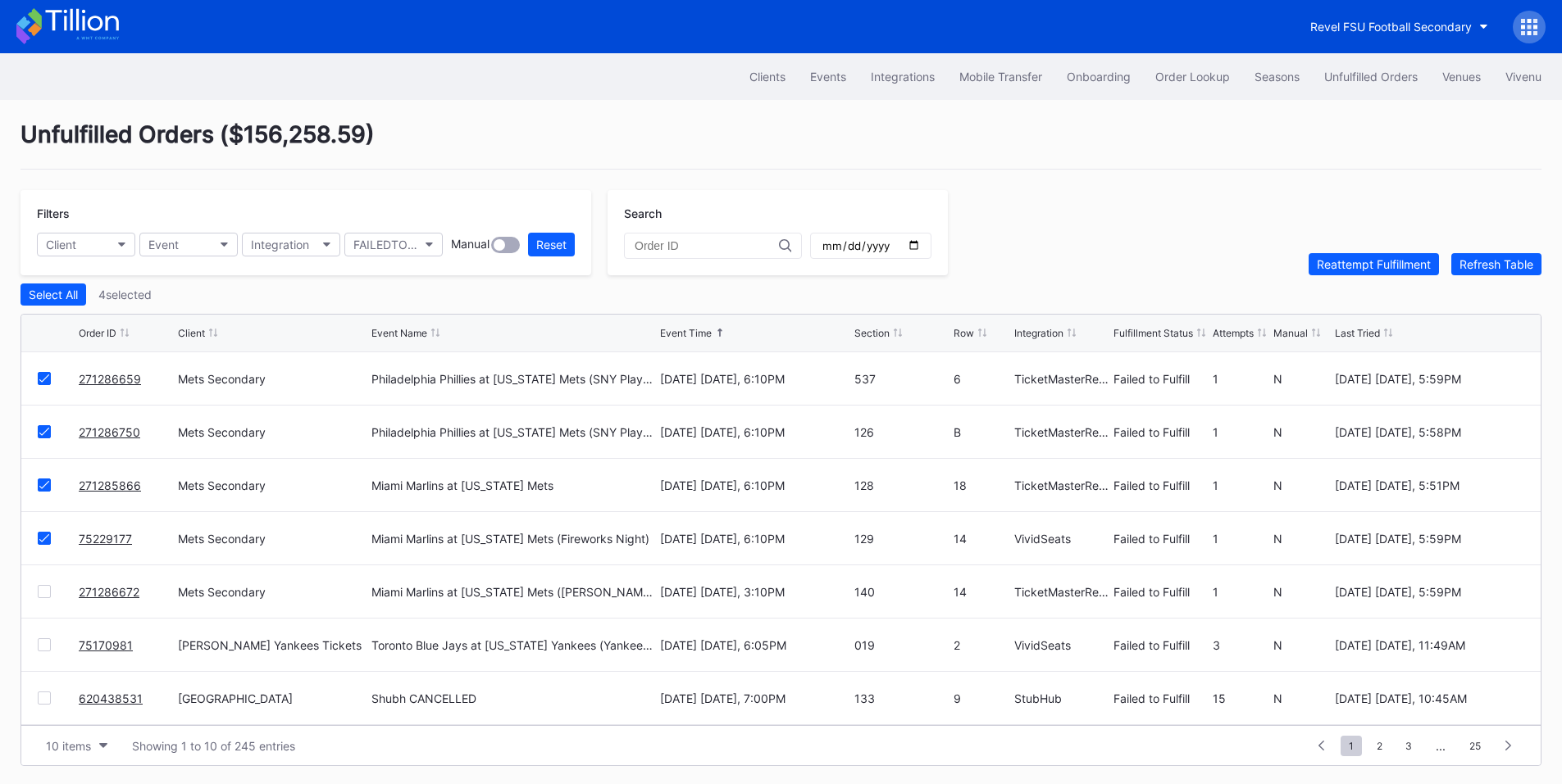
click at [42, 592] on div at bounding box center [45, 592] width 13 height 13
click at [1347, 267] on div "Reattempt Fulfillment" at bounding box center [1374, 264] width 114 height 14
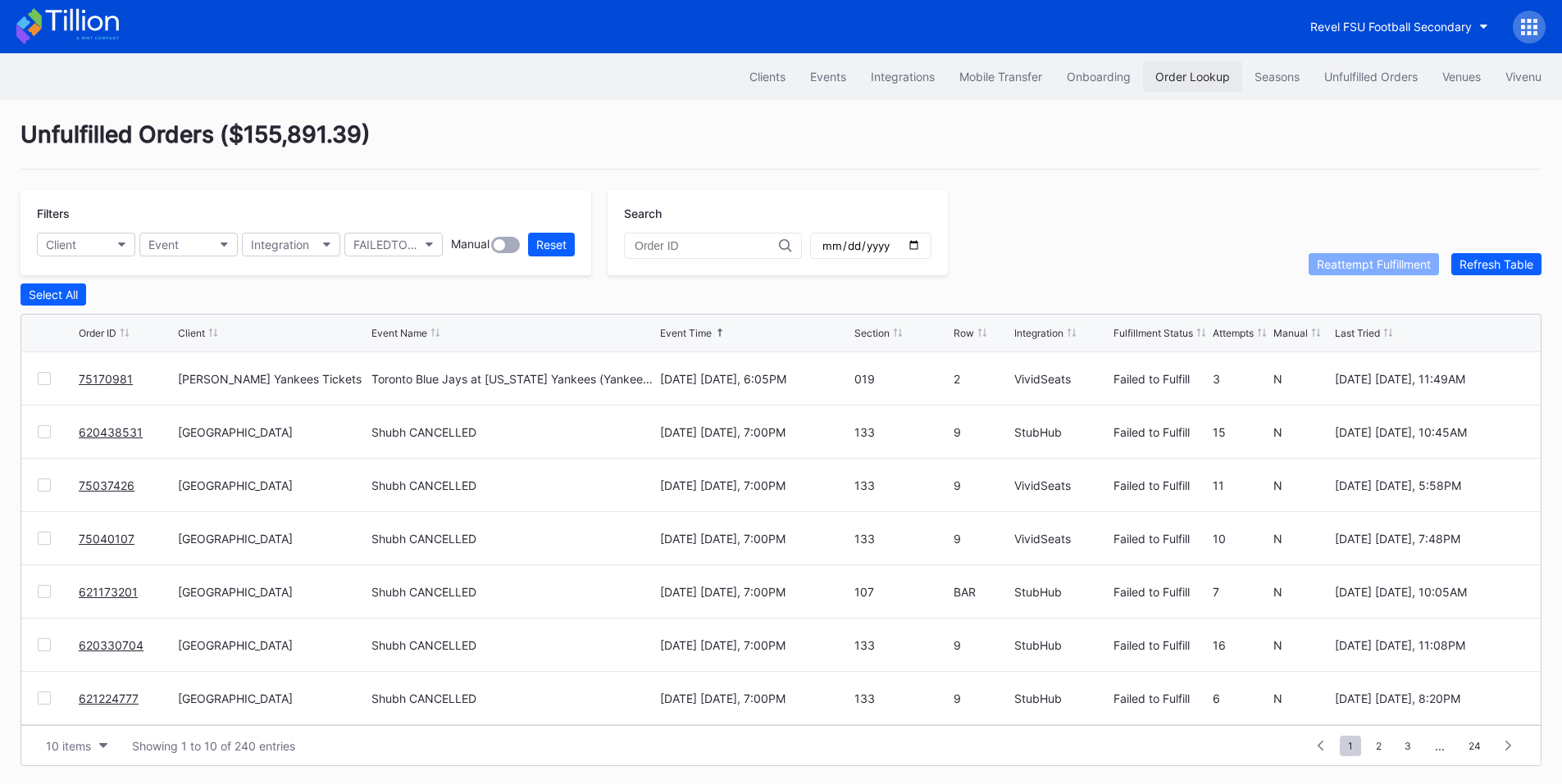
click at [1163, 70] on div "Order Lookup" at bounding box center [1192, 76] width 74 height 14
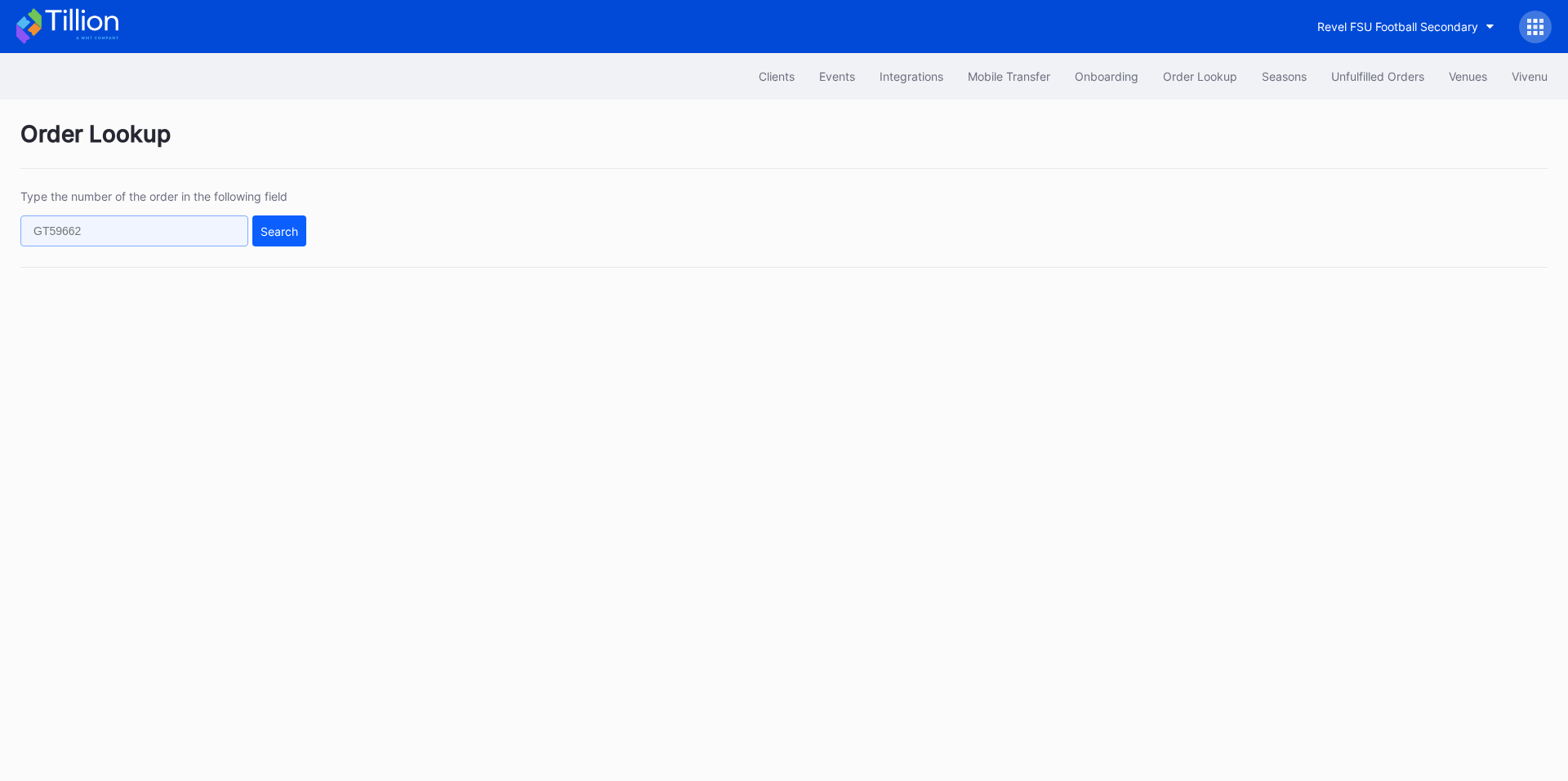
click at [167, 225] on input "text" at bounding box center [134, 231] width 228 height 31
paste input "75227828"
click at [301, 230] on button "Search" at bounding box center [280, 231] width 54 height 31
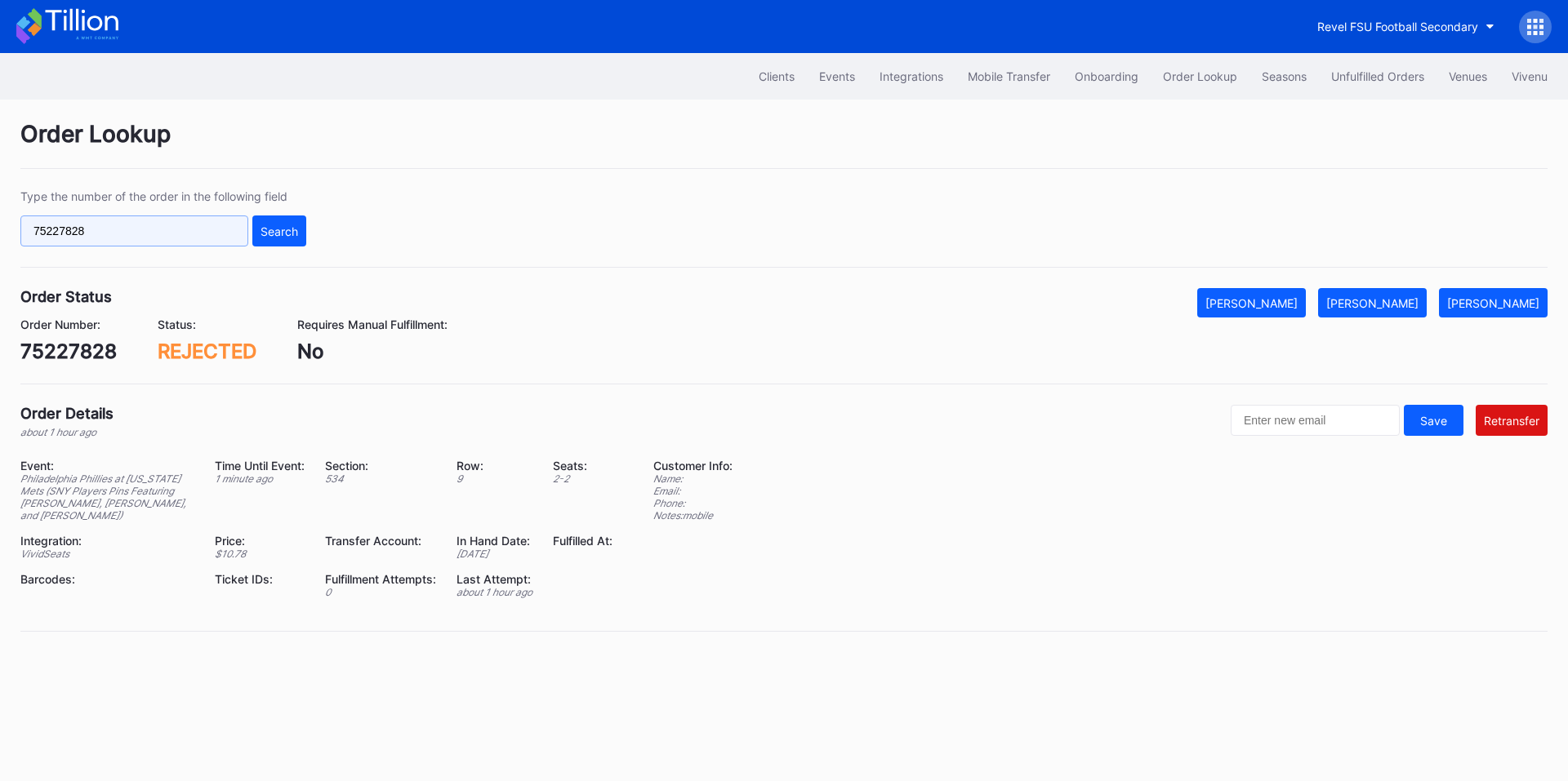
click at [148, 232] on input "75227828" at bounding box center [134, 231] width 228 height 31
paste input "175935854"
type input "175935854"
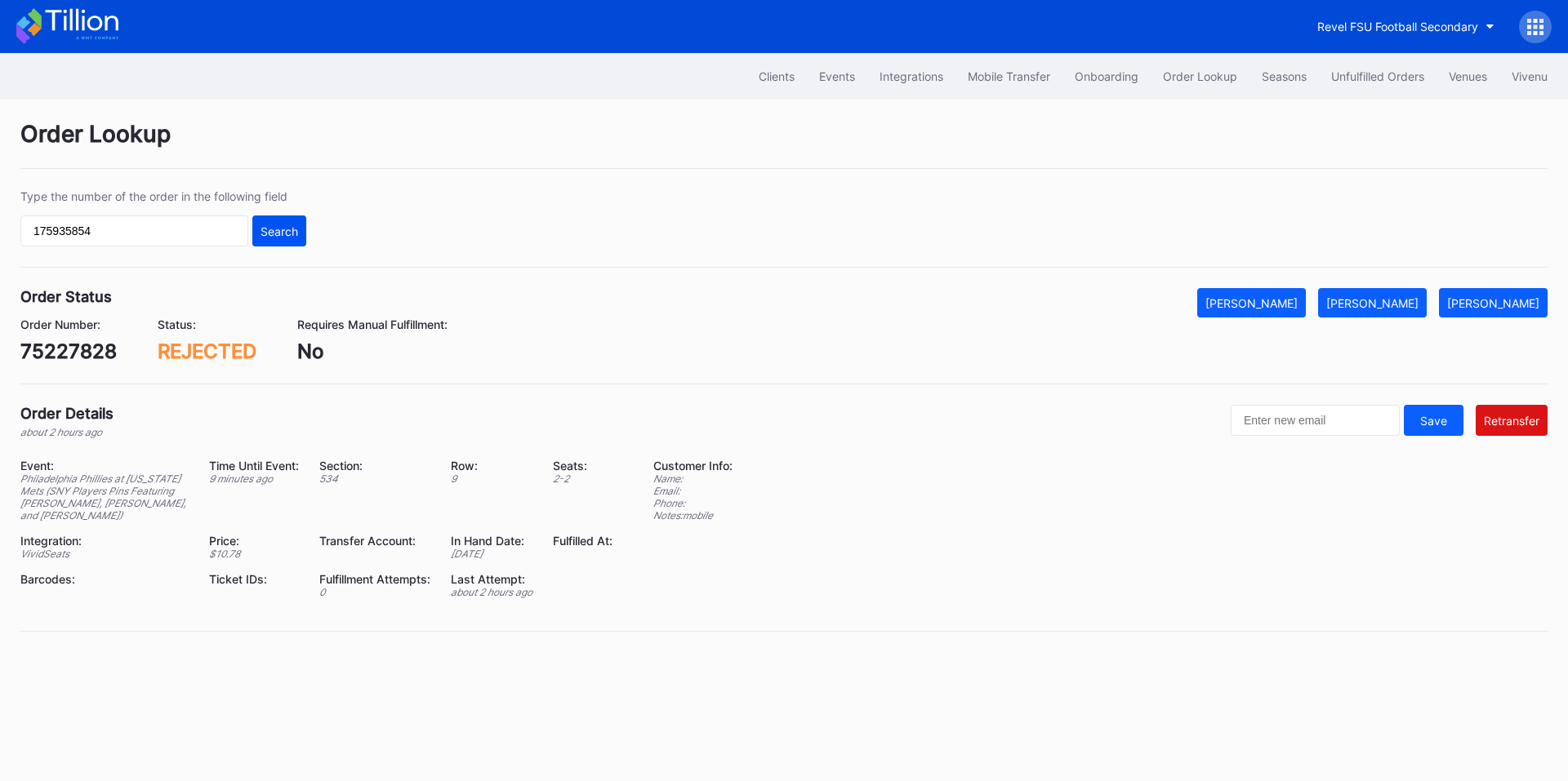
click at [271, 230] on div "Search" at bounding box center [280, 231] width 38 height 14
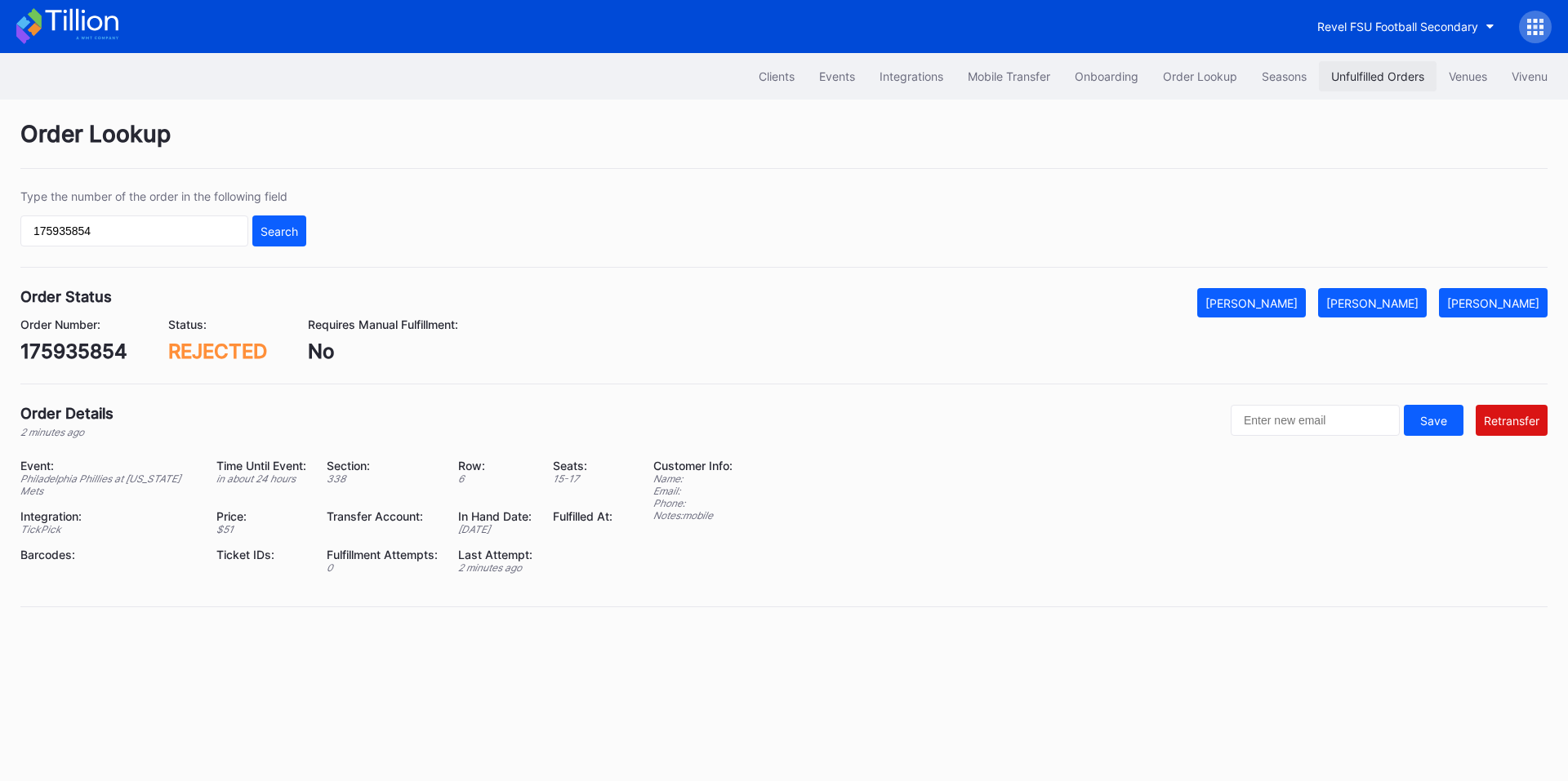
click at [1353, 82] on div "Unfulfilled Orders" at bounding box center [1377, 76] width 93 height 14
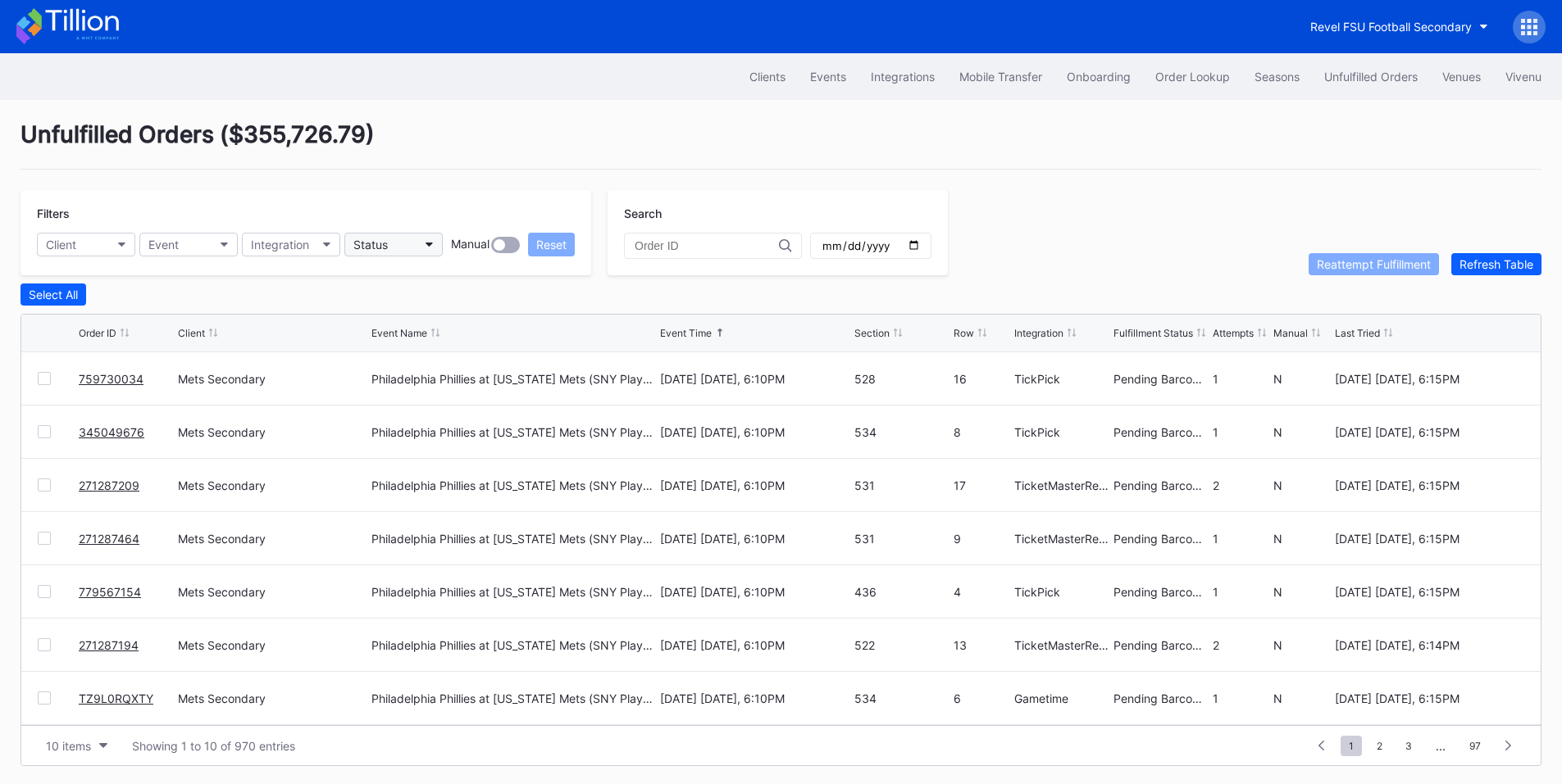
click at [413, 236] on button "Status" at bounding box center [393, 244] width 98 height 24
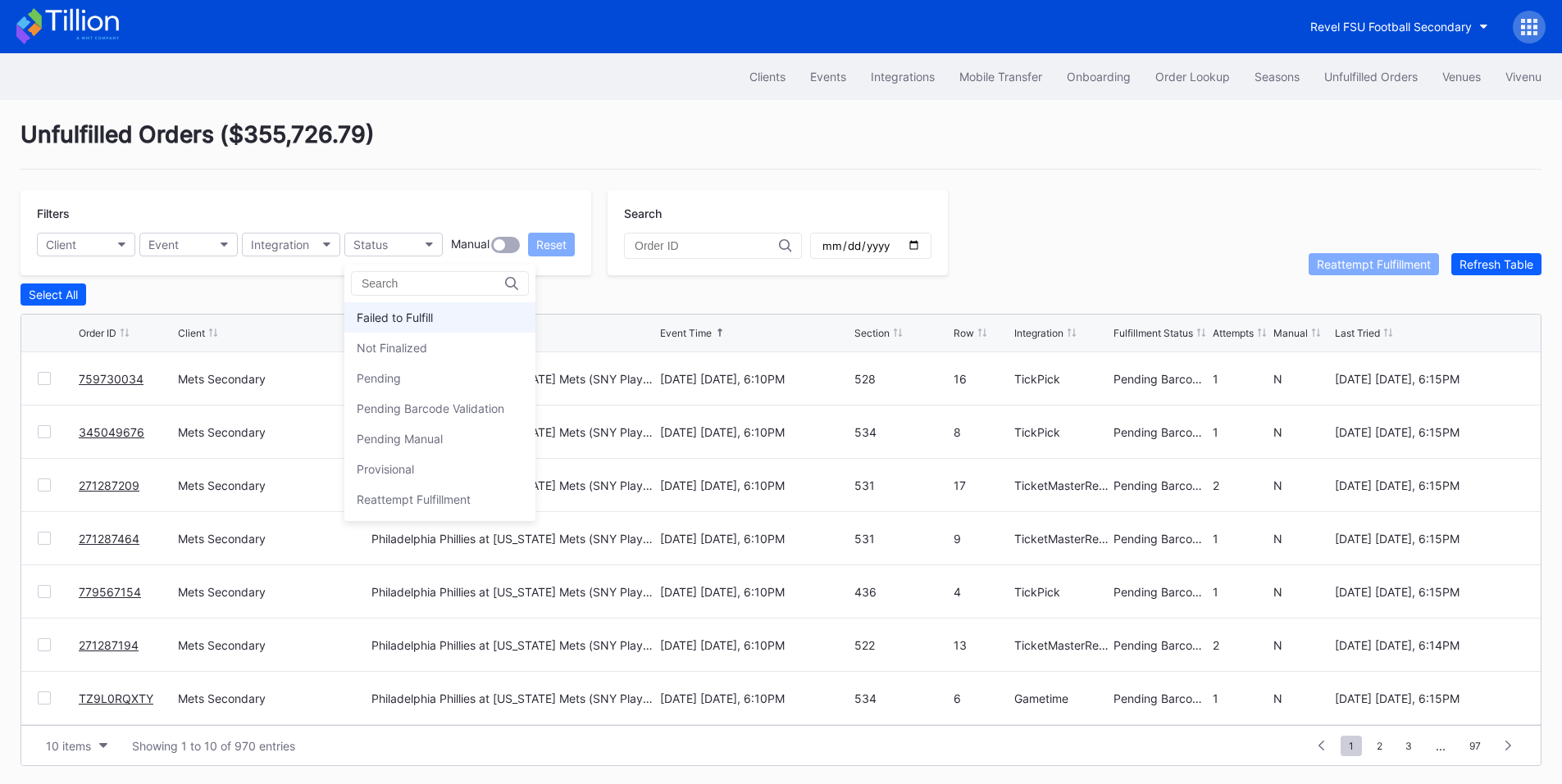
click at [430, 312] on div "Failed to Fulfill" at bounding box center [395, 317] width 76 height 14
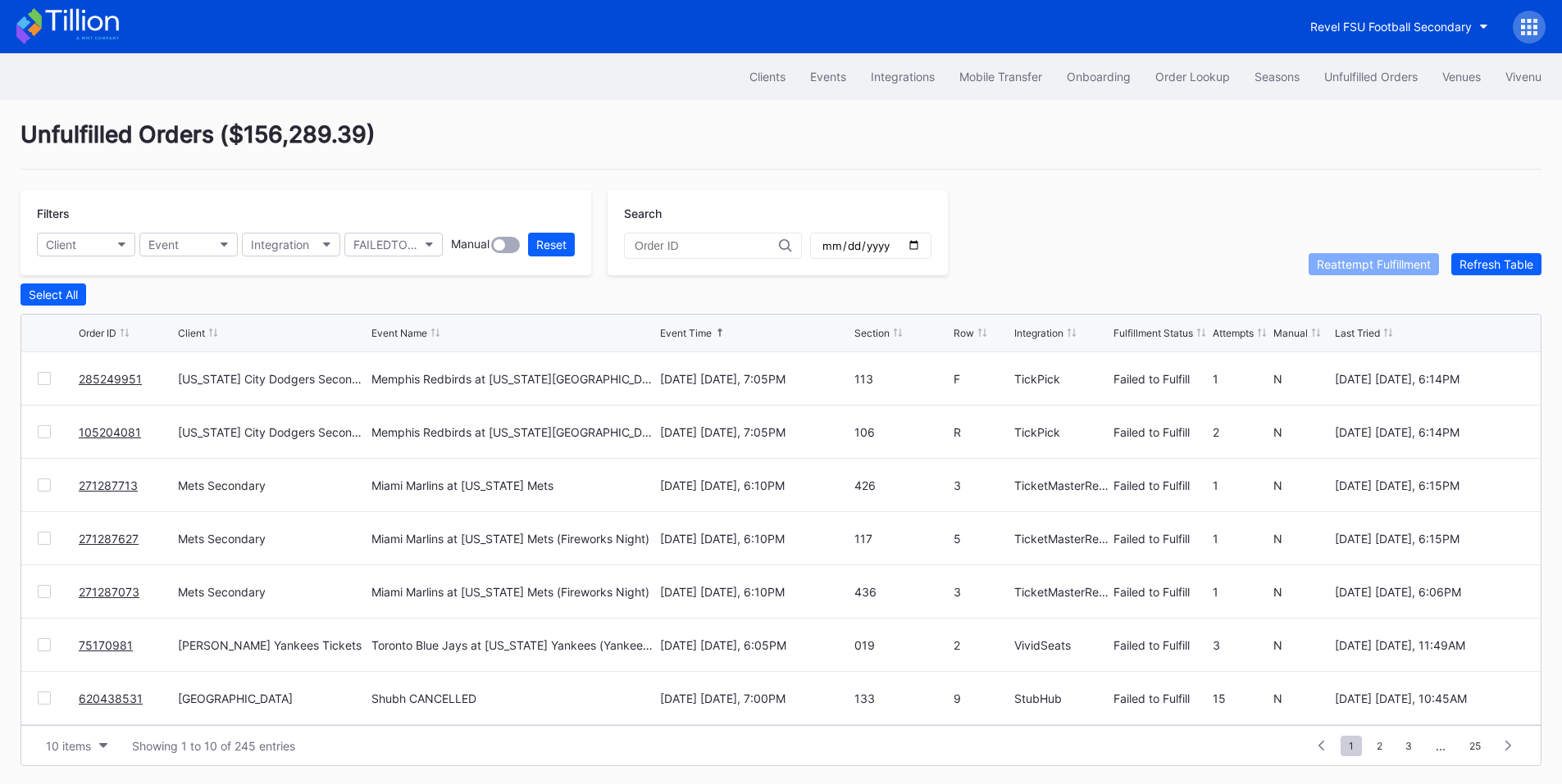
click at [112, 377] on link "285249951" at bounding box center [110, 379] width 63 height 14
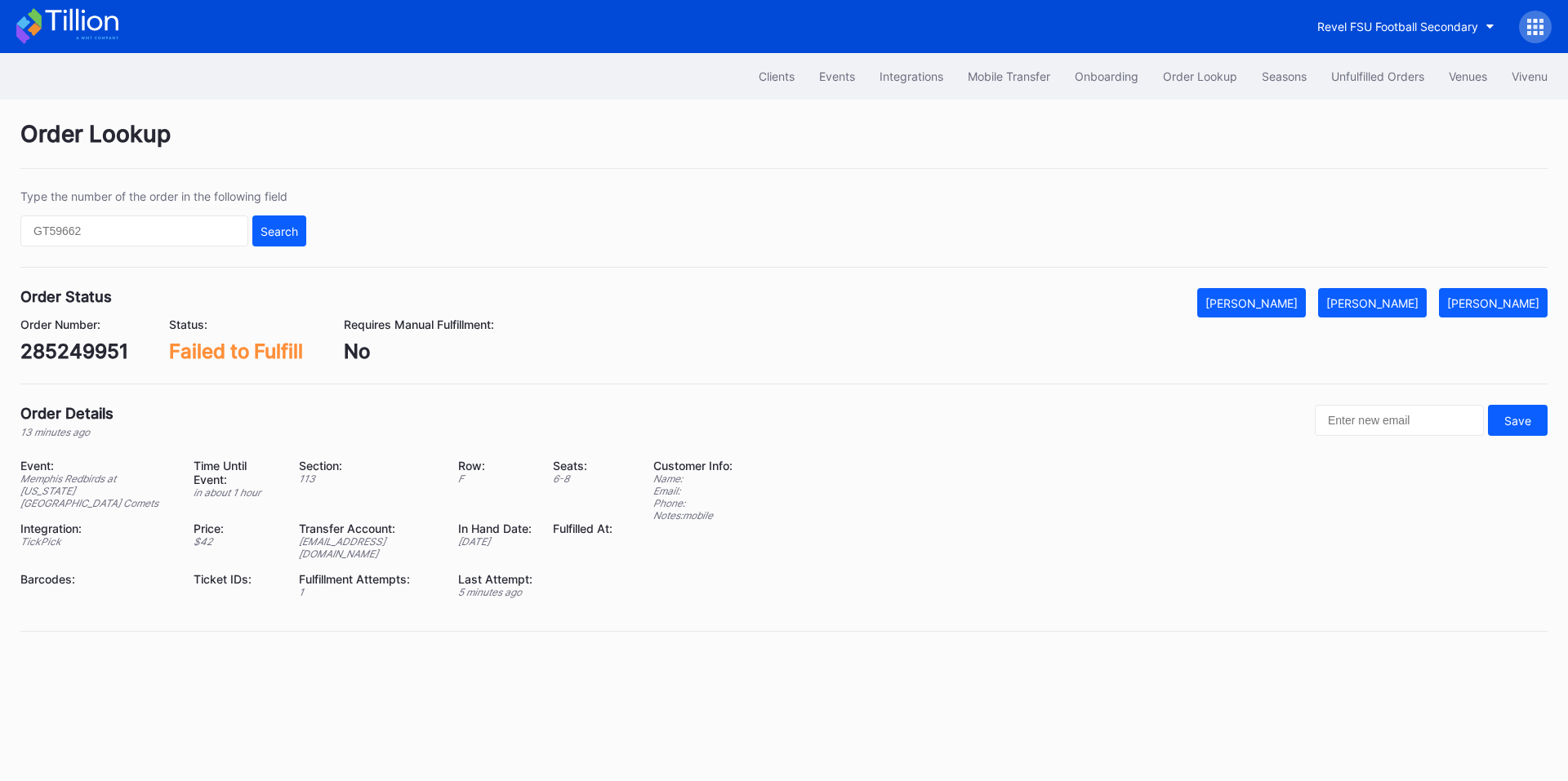
click at [106, 348] on div "285249951" at bounding box center [74, 351] width 108 height 24
copy div "285249951"
click at [1408, 305] on div "[PERSON_NAME]" at bounding box center [1372, 303] width 92 height 14
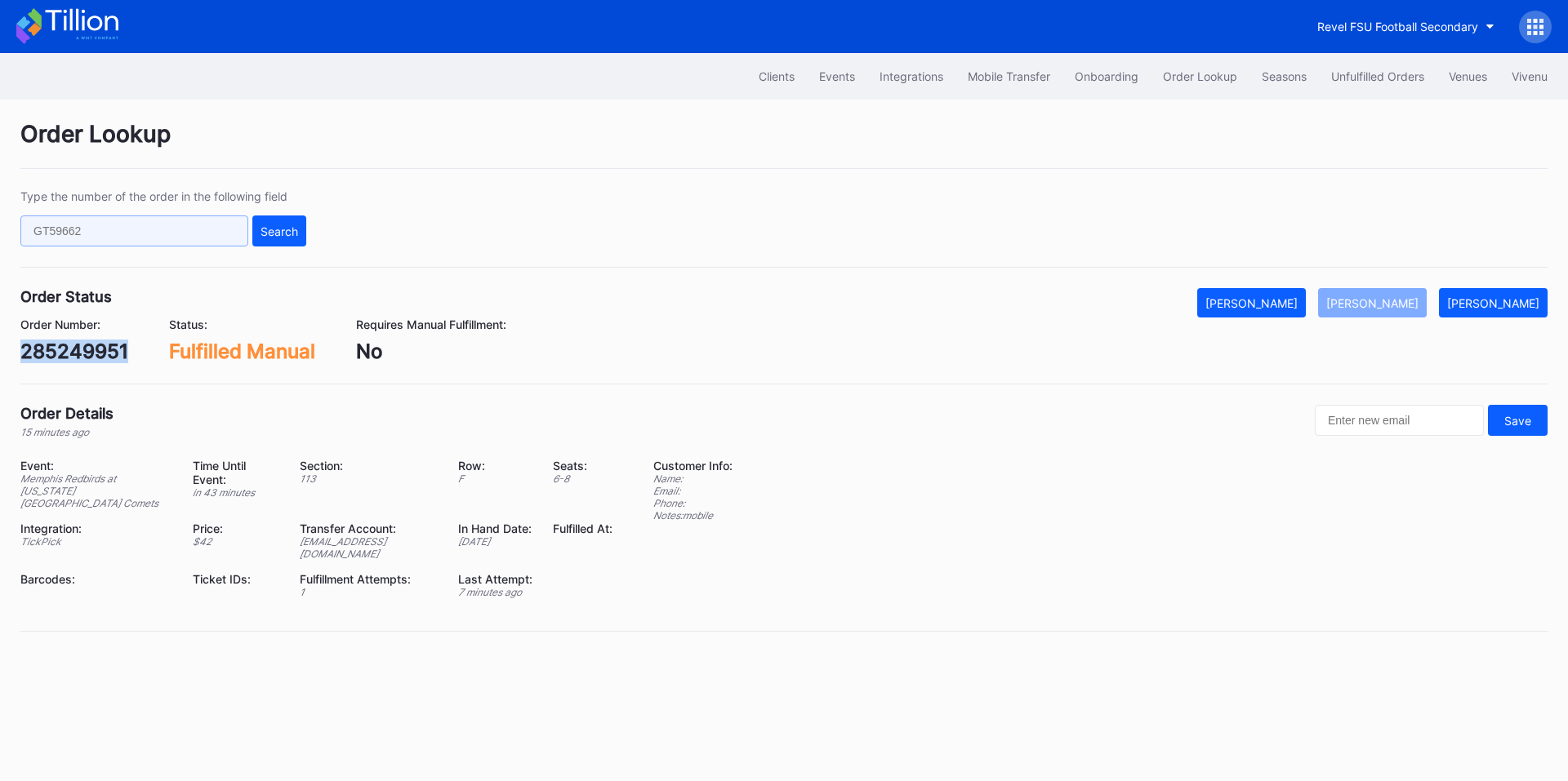
click at [169, 237] on input "text" at bounding box center [134, 231] width 228 height 31
paste input "105204081"
type input "105204081"
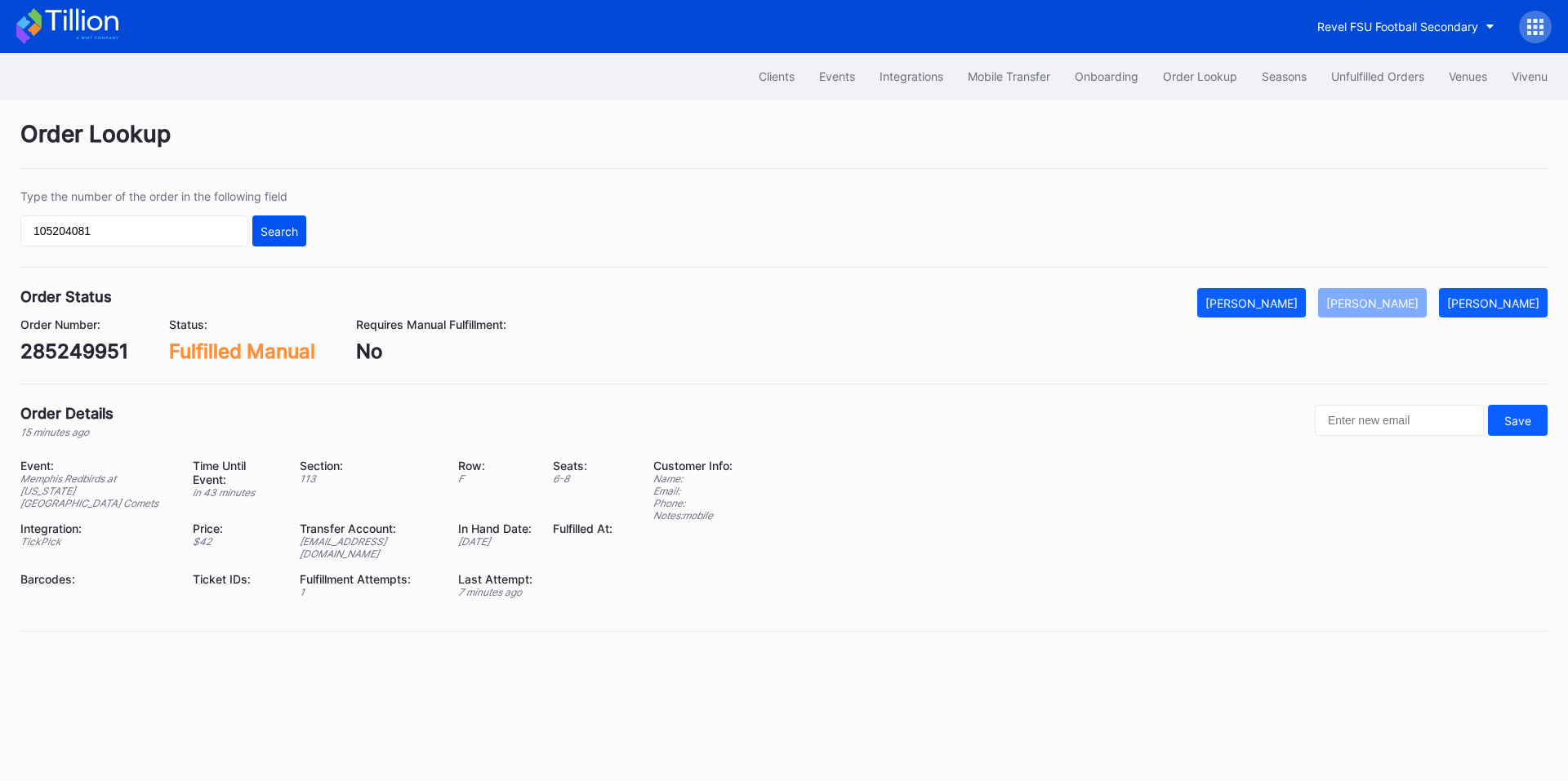
click at [275, 224] on div "Search" at bounding box center [280, 231] width 38 height 14
drag, startPoint x: 1387, startPoint y: 309, endPoint x: 1265, endPoint y: 196, distance: 166.3
click at [1387, 309] on div "[PERSON_NAME]" at bounding box center [1372, 303] width 92 height 14
click at [1376, 70] on div "Unfulfilled Orders" at bounding box center [1377, 76] width 93 height 14
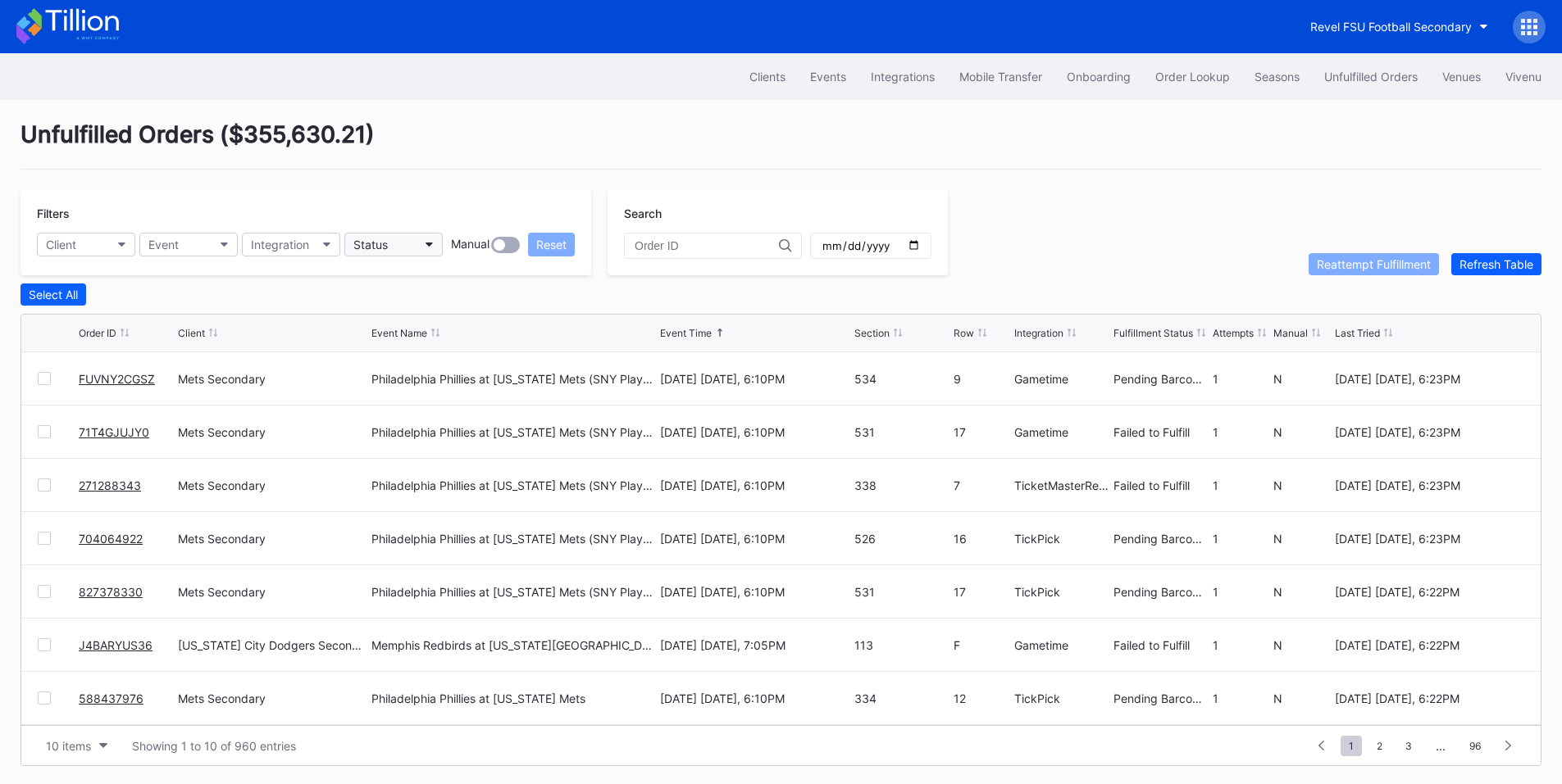
click at [427, 247] on icon "button" at bounding box center [429, 245] width 8 height 5
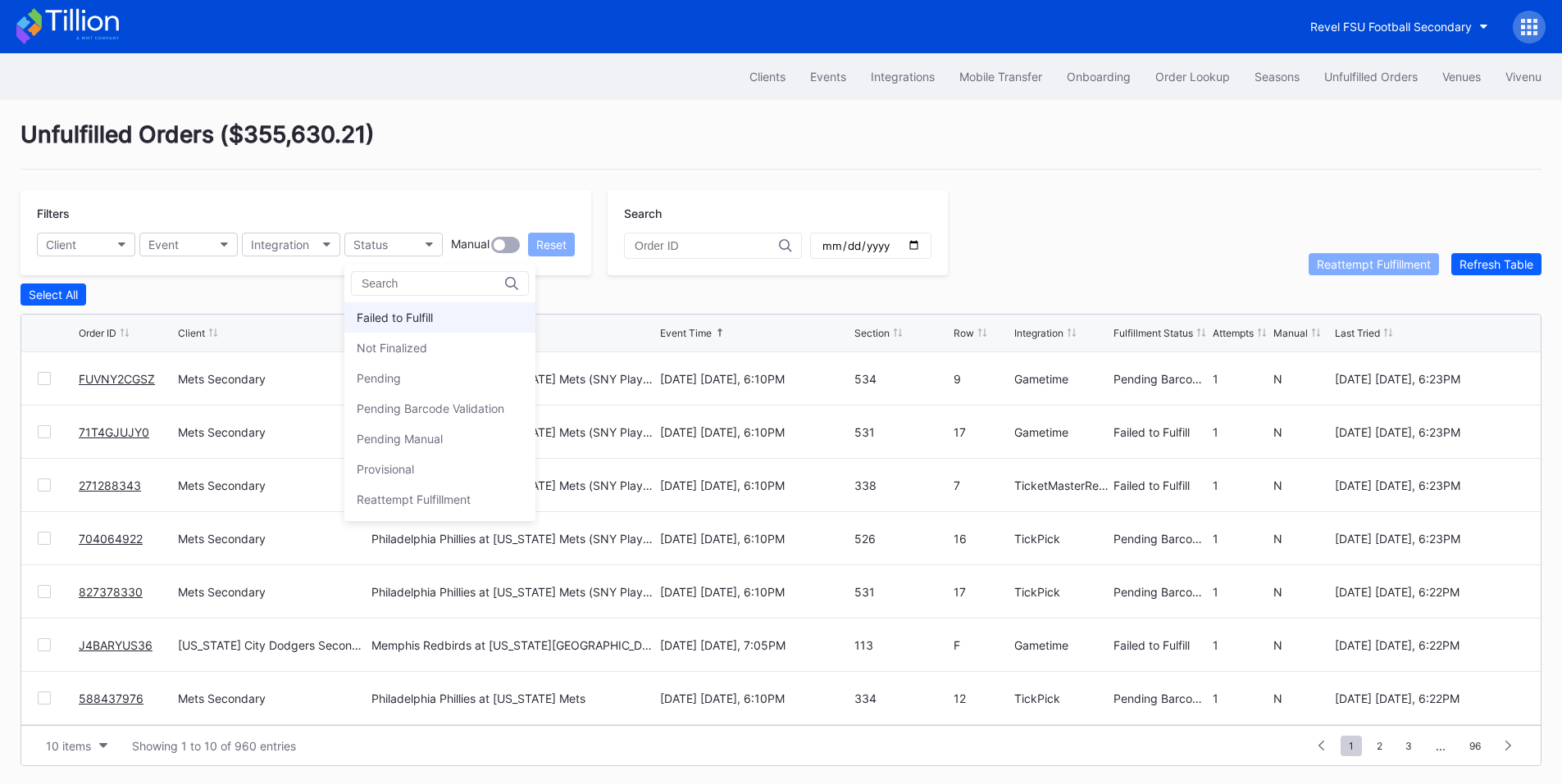
click at [423, 316] on div "Failed to Fulfill" at bounding box center [395, 317] width 76 height 14
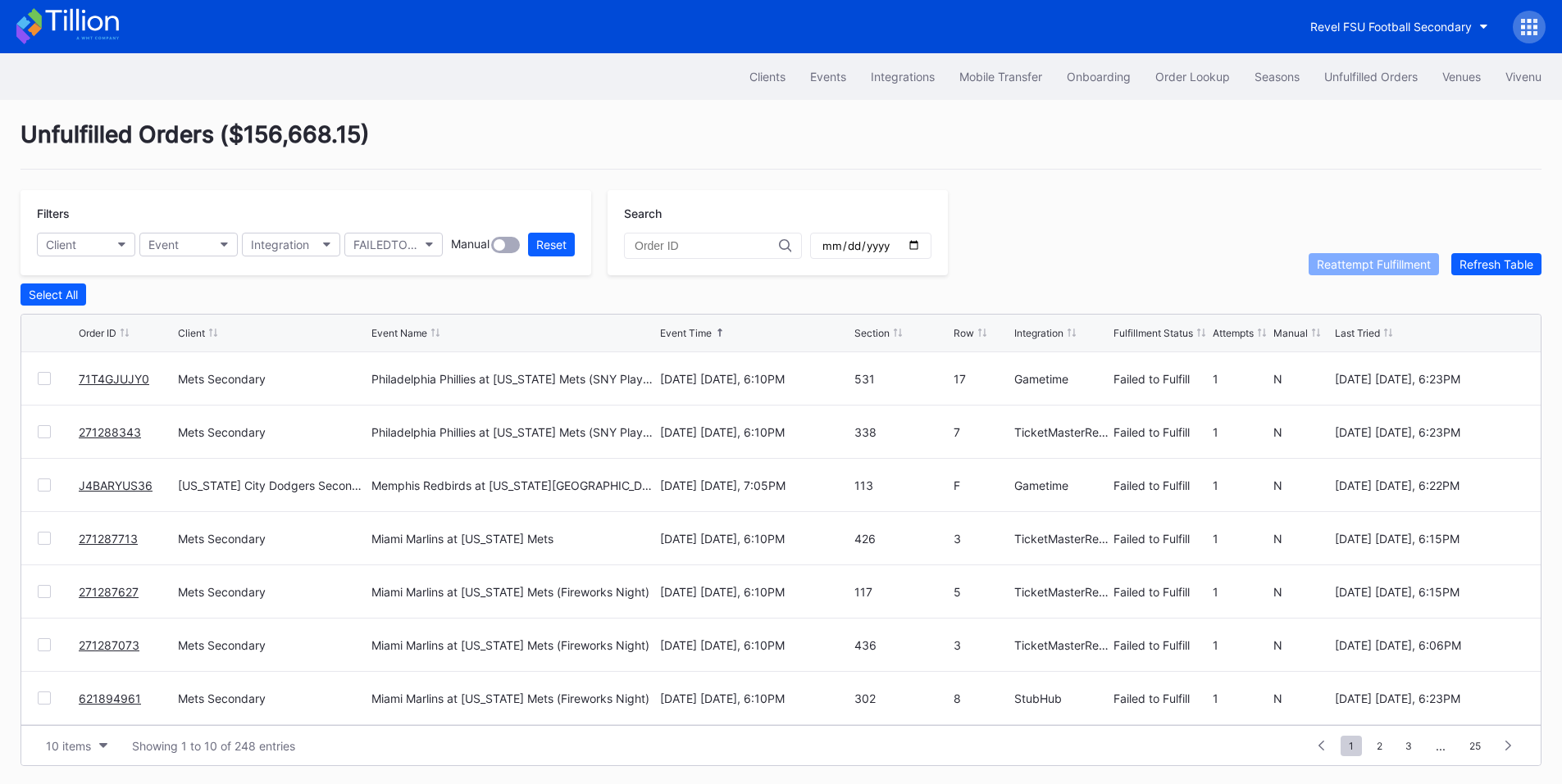
click at [46, 385] on div at bounding box center [45, 379] width 13 height 13
click at [36, 427] on div "271288343 Mets Secondary Philadelphia Phillies at [US_STATE] Mets (SNY Players …" at bounding box center [781, 432] width 1519 height 54
click at [44, 438] on div at bounding box center [45, 432] width 13 height 13
click at [1352, 272] on div "Reattempt Fulfillment" at bounding box center [1374, 264] width 114 height 14
click at [116, 383] on link "J4BARYUS36" at bounding box center [115, 379] width 73 height 14
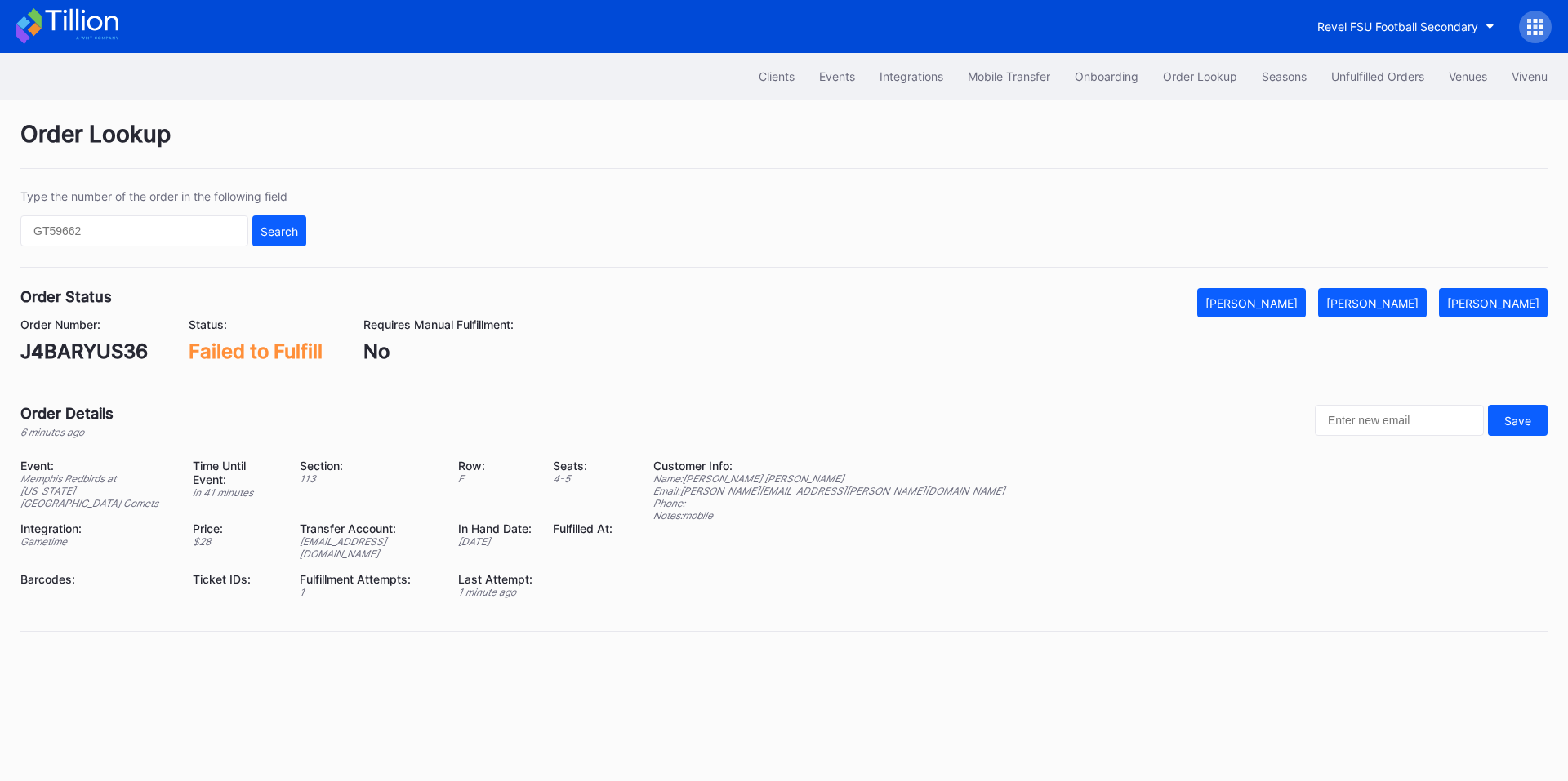
click at [86, 346] on div "J4BARYUS36" at bounding box center [84, 351] width 127 height 24
copy div "J4BARYUS36"
click at [1390, 307] on div "Mark Fulfilled" at bounding box center [1372, 303] width 92 height 14
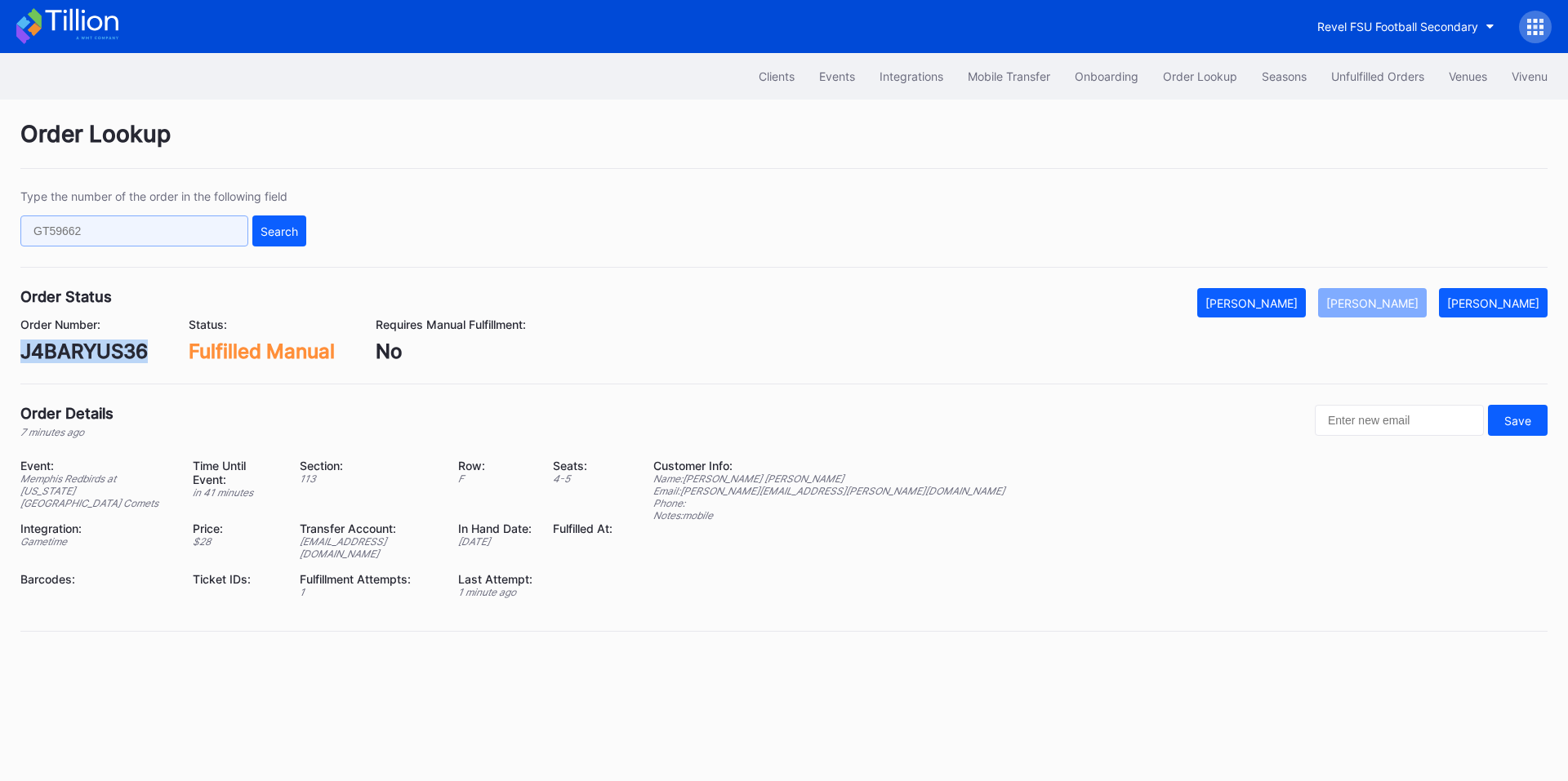
click at [150, 234] on input "text" at bounding box center [134, 231] width 228 height 31
paste input "71T4GJUJY0"
type input "71T4GJUJY0"
click at [262, 224] on div "Search" at bounding box center [280, 231] width 38 height 14
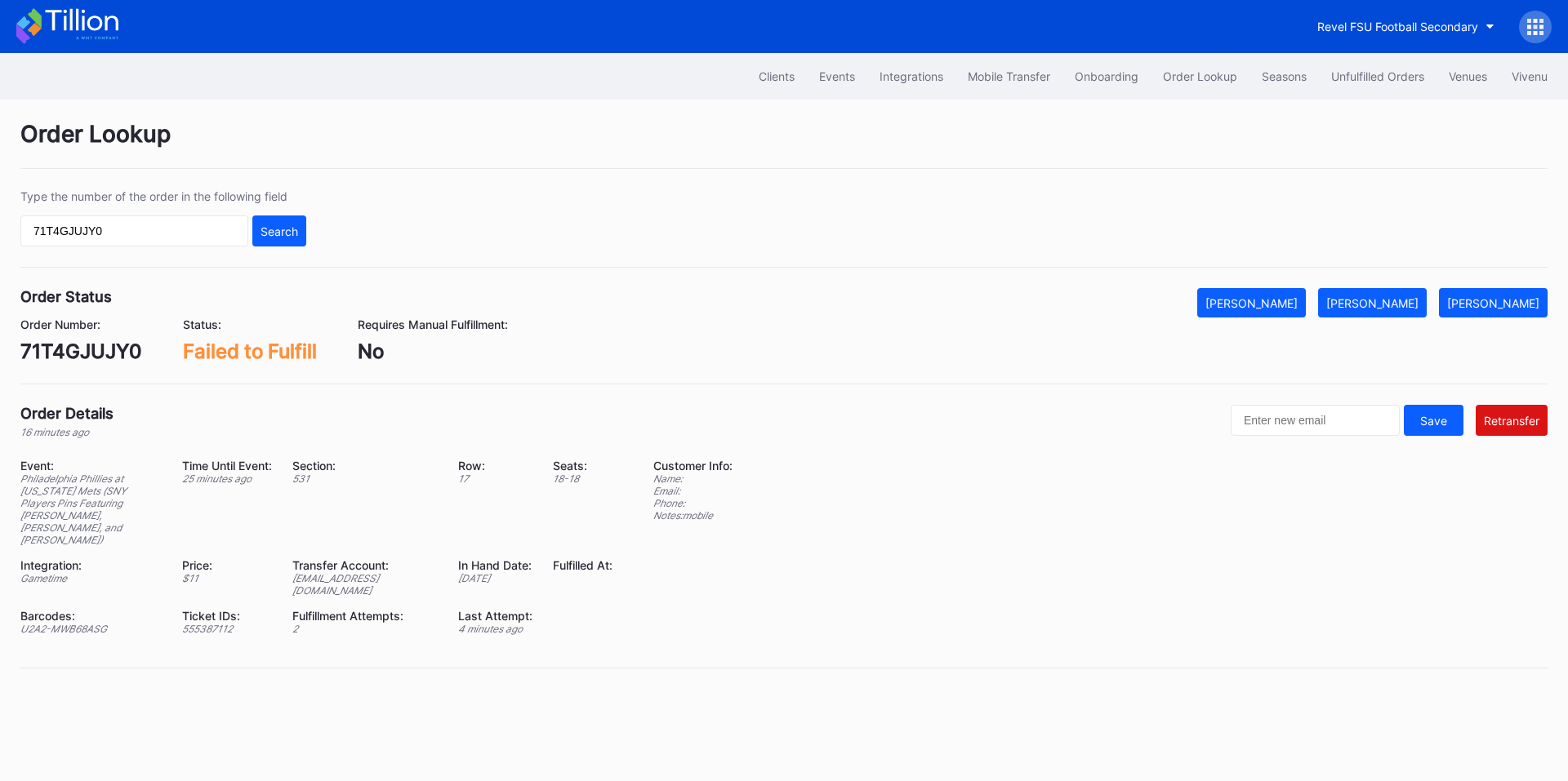
click at [351, 572] on div "ed-8162330@eventdynamic.com" at bounding box center [365, 585] width 146 height 25
copy div "ed-8162330@eventdynamic.com"
click at [90, 623] on div "U2A2-MWB68ASG" at bounding box center [91, 629] width 141 height 12
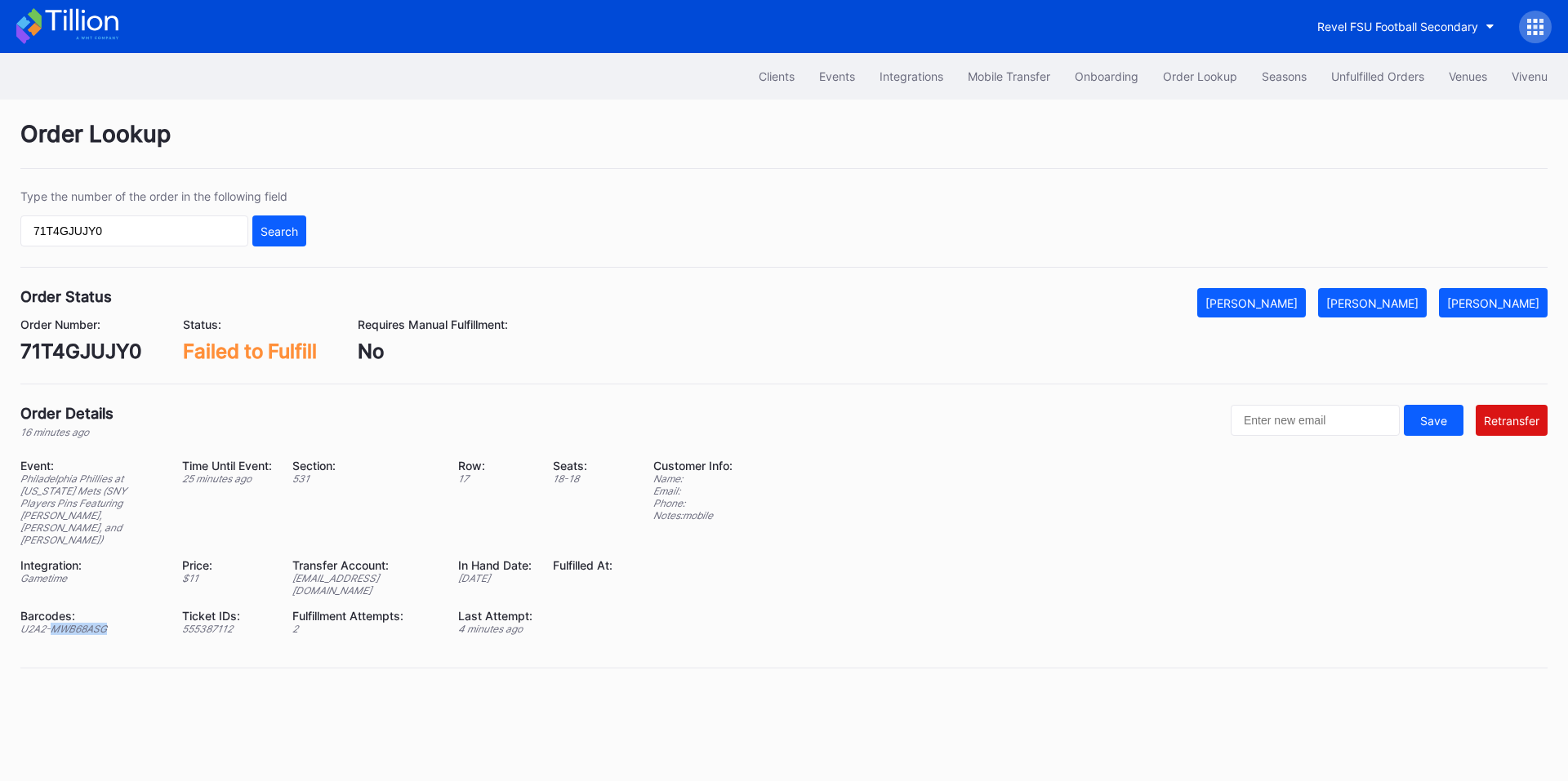
click at [90, 623] on div "U2A2-MWB68ASG" at bounding box center [91, 629] width 141 height 12
copy div "U2A2-MWB68ASG"
click at [78, 354] on div "71T4GJUJY0" at bounding box center [81, 351] width 122 height 24
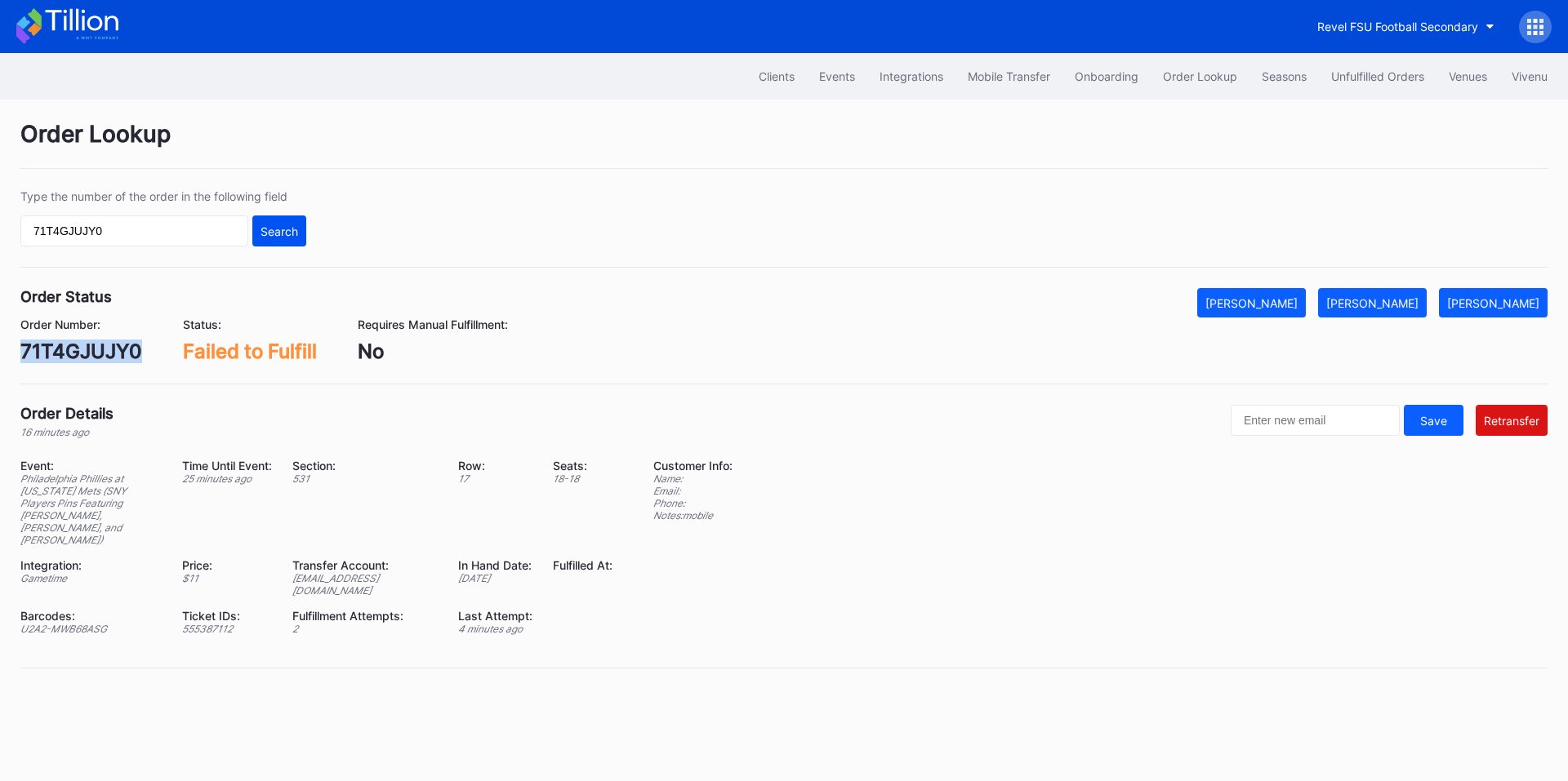
copy div "71T4GJUJY0"
click at [1403, 303] on div "[PERSON_NAME]" at bounding box center [1372, 303] width 92 height 14
click at [1360, 75] on div "Unfulfilled Orders" at bounding box center [1377, 76] width 93 height 14
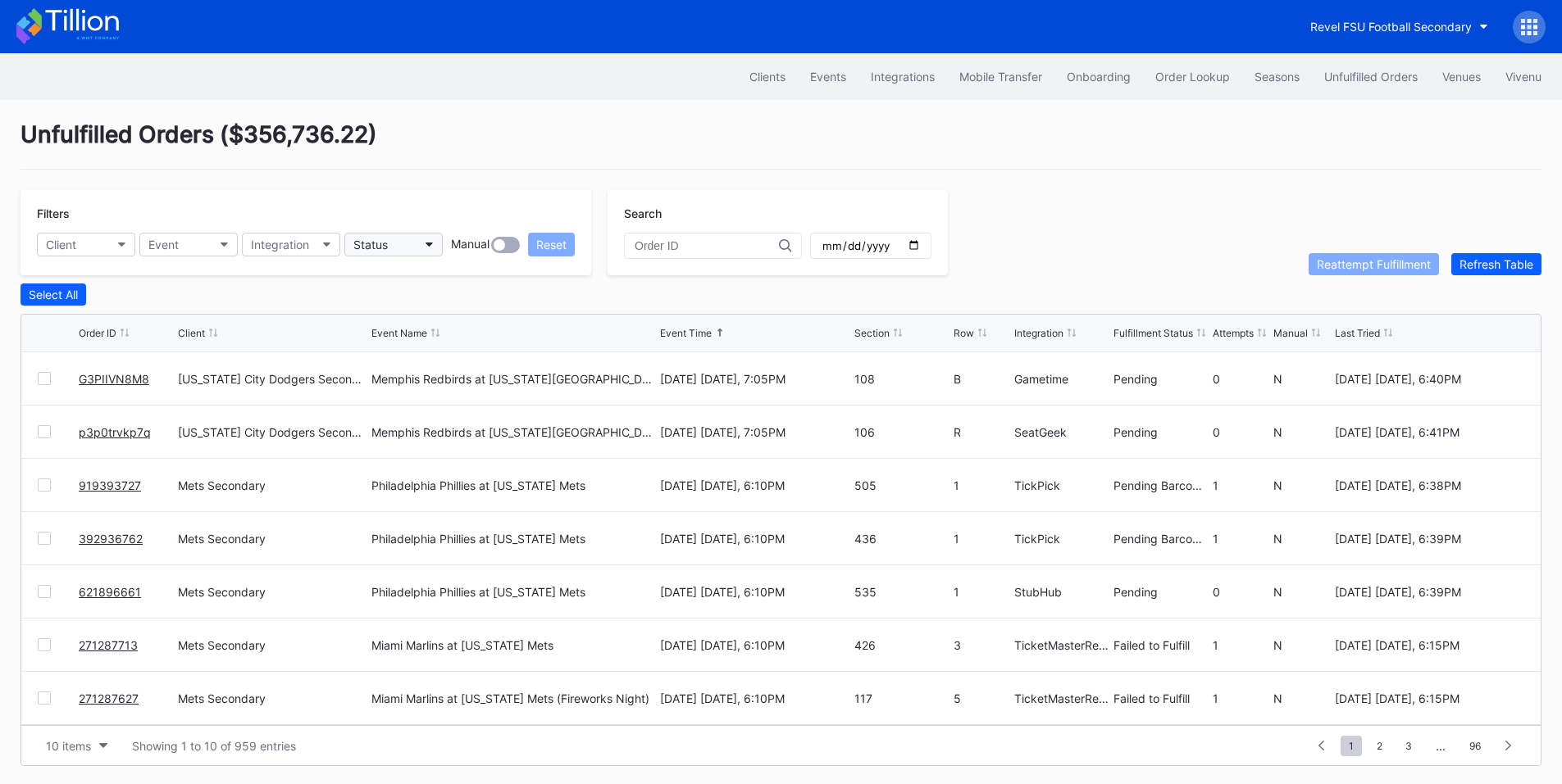
click at [436, 236] on button "Status" at bounding box center [393, 244] width 98 height 24
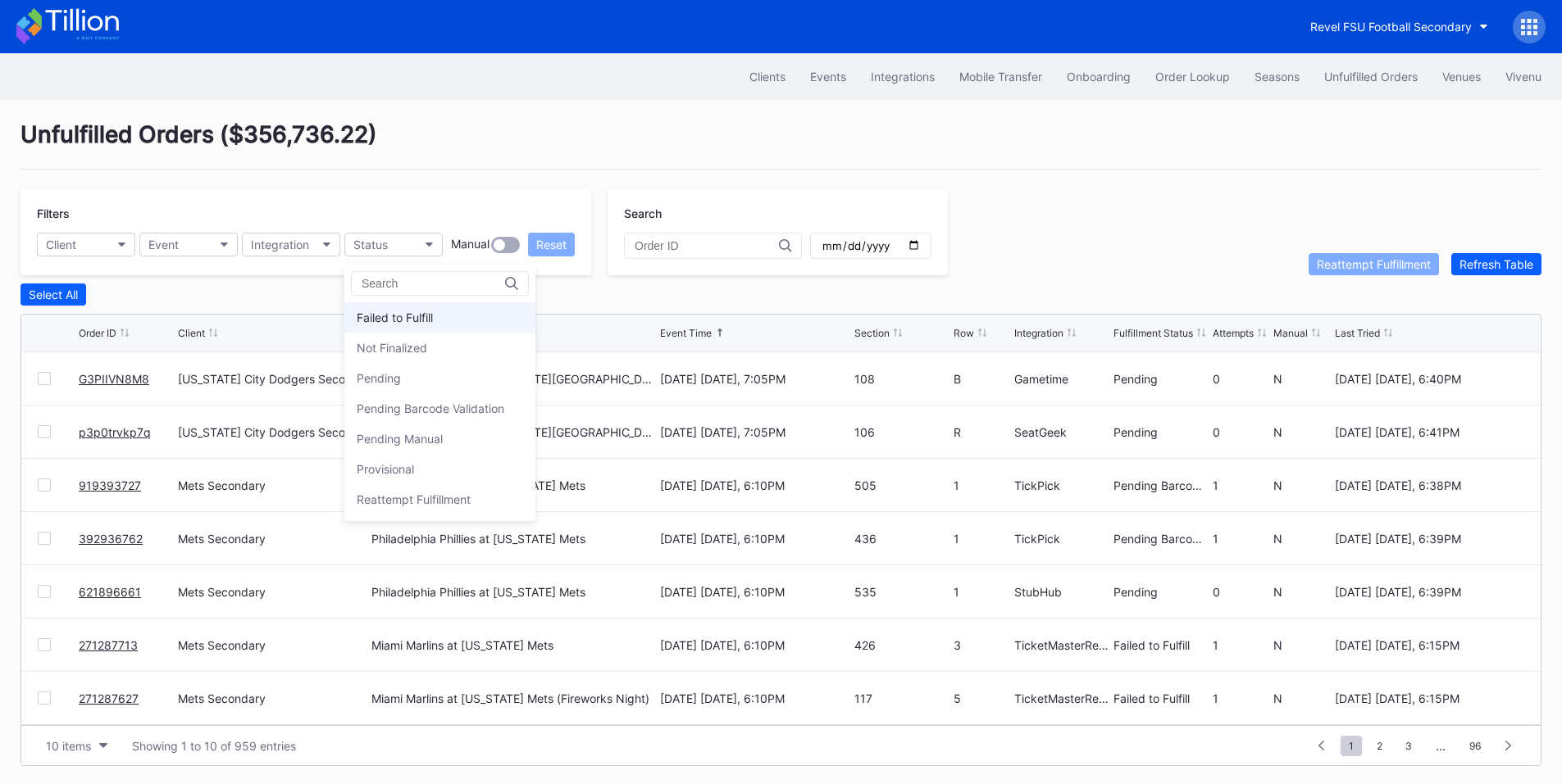
click at [409, 312] on div "Failed to Fulfill" at bounding box center [395, 317] width 76 height 14
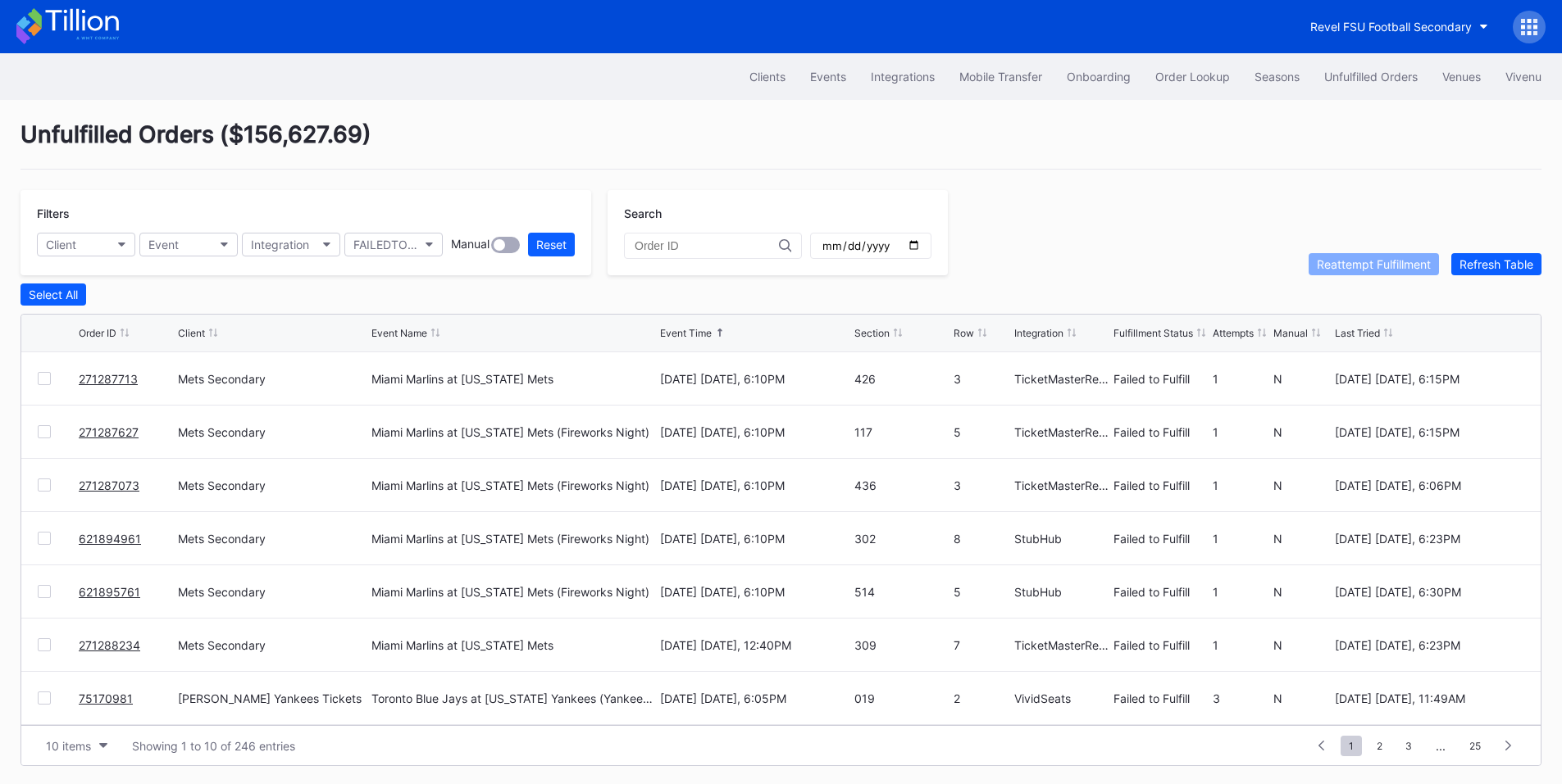
click at [45, 385] on div at bounding box center [45, 379] width 13 height 13
click at [40, 434] on div at bounding box center [45, 432] width 13 height 13
click at [49, 488] on div at bounding box center [45, 485] width 13 height 13
click at [48, 540] on div at bounding box center [45, 539] width 13 height 13
drag, startPoint x: 37, startPoint y: 594, endPoint x: 38, endPoint y: 624, distance: 30.0
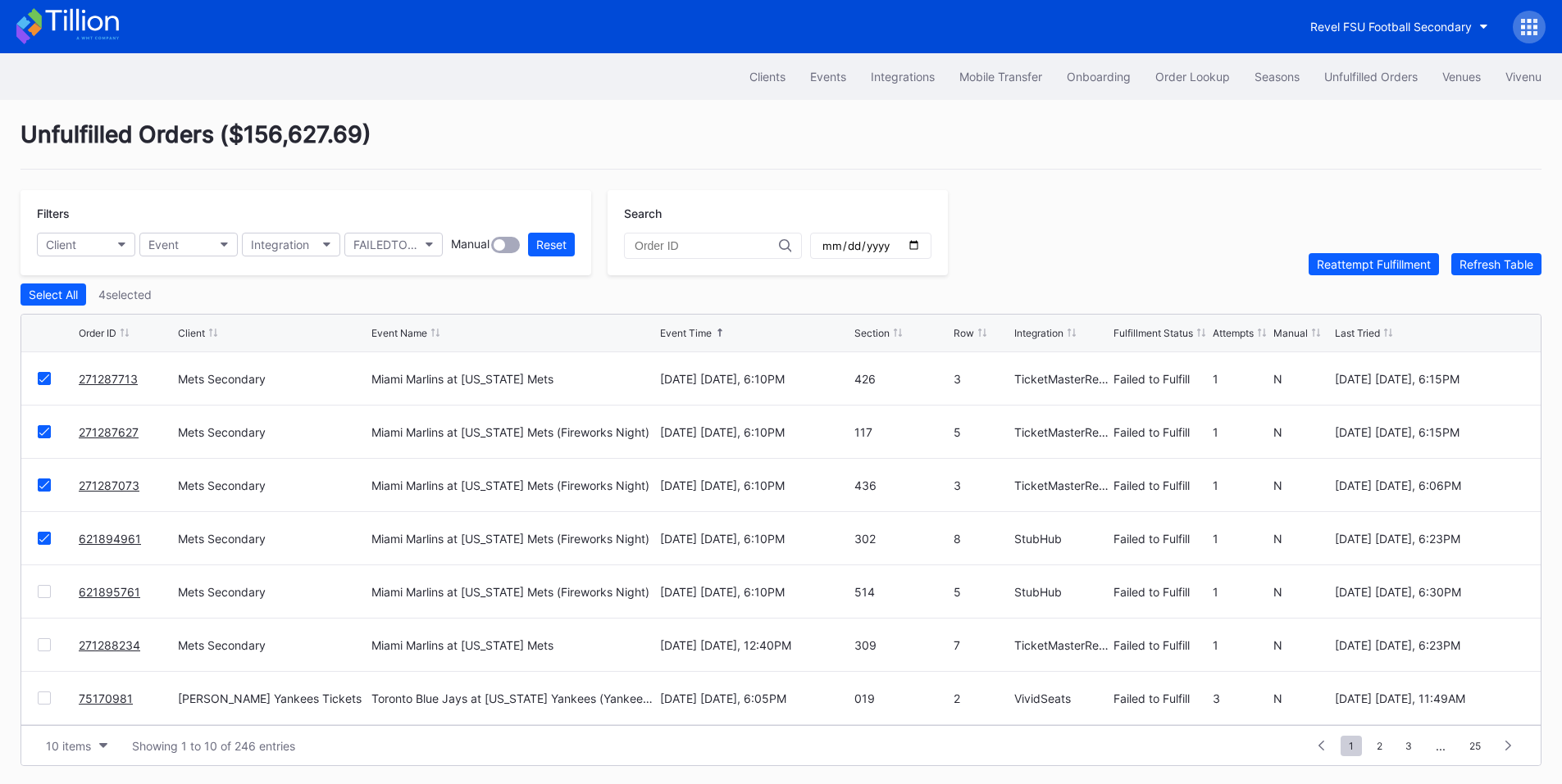
click at [37, 596] on div "621895761 Mets Secondary Miami Marlins at New York Mets (Fireworks Night) Augus…" at bounding box center [781, 592] width 1519 height 54
drag, startPoint x: 50, startPoint y: 626, endPoint x: 37, endPoint y: 611, distance: 19.8
click at [51, 626] on div "271288234 Mets Secondary Miami Marlins at New York Mets August 31 Sunday, 12:40…" at bounding box center [781, 645] width 1519 height 54
click at [38, 597] on div at bounding box center [45, 592] width 13 height 13
click at [47, 645] on div at bounding box center [45, 645] width 13 height 13
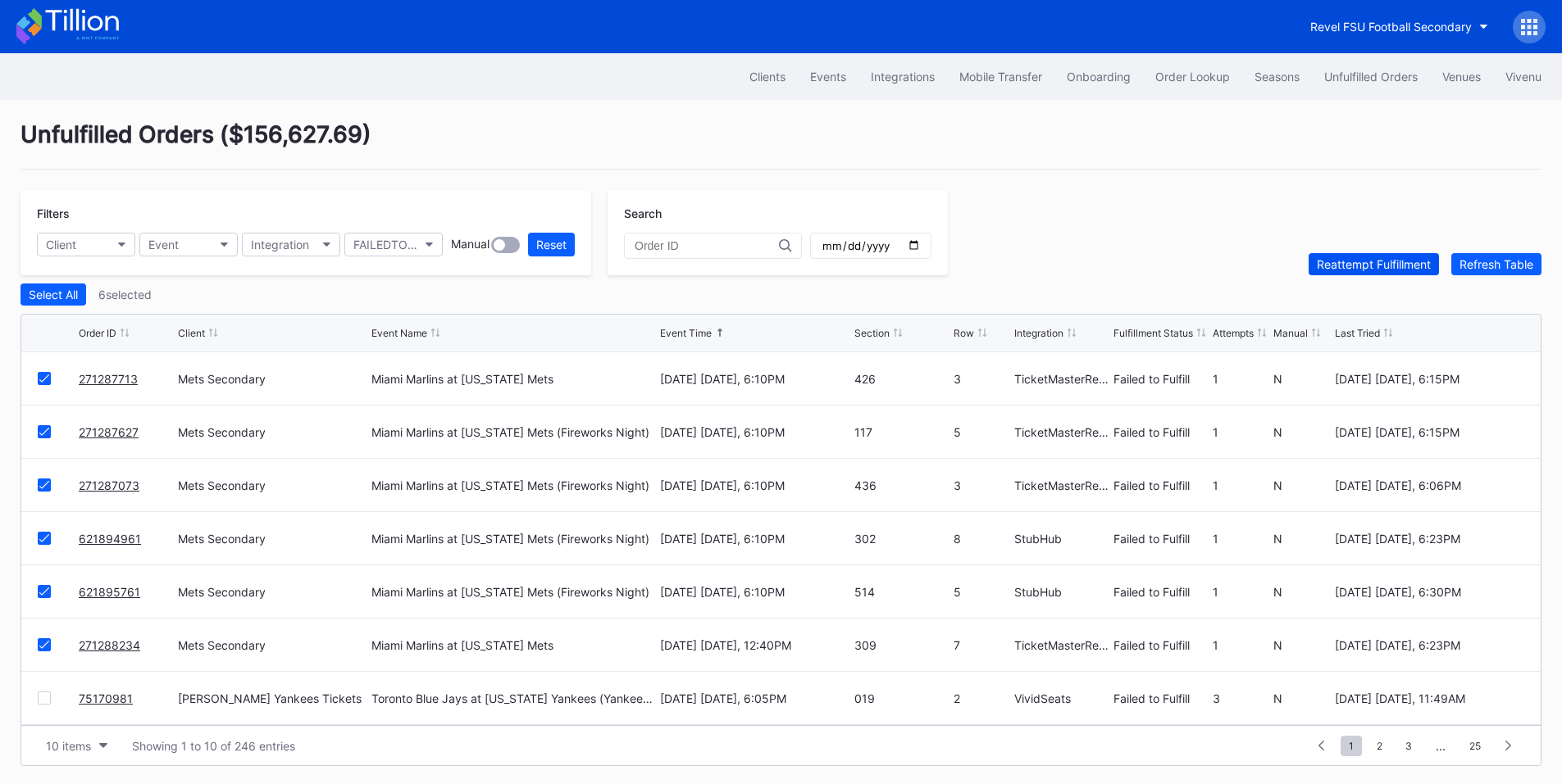
click at [1347, 267] on div "Reattempt Fulfillment" at bounding box center [1374, 264] width 114 height 14
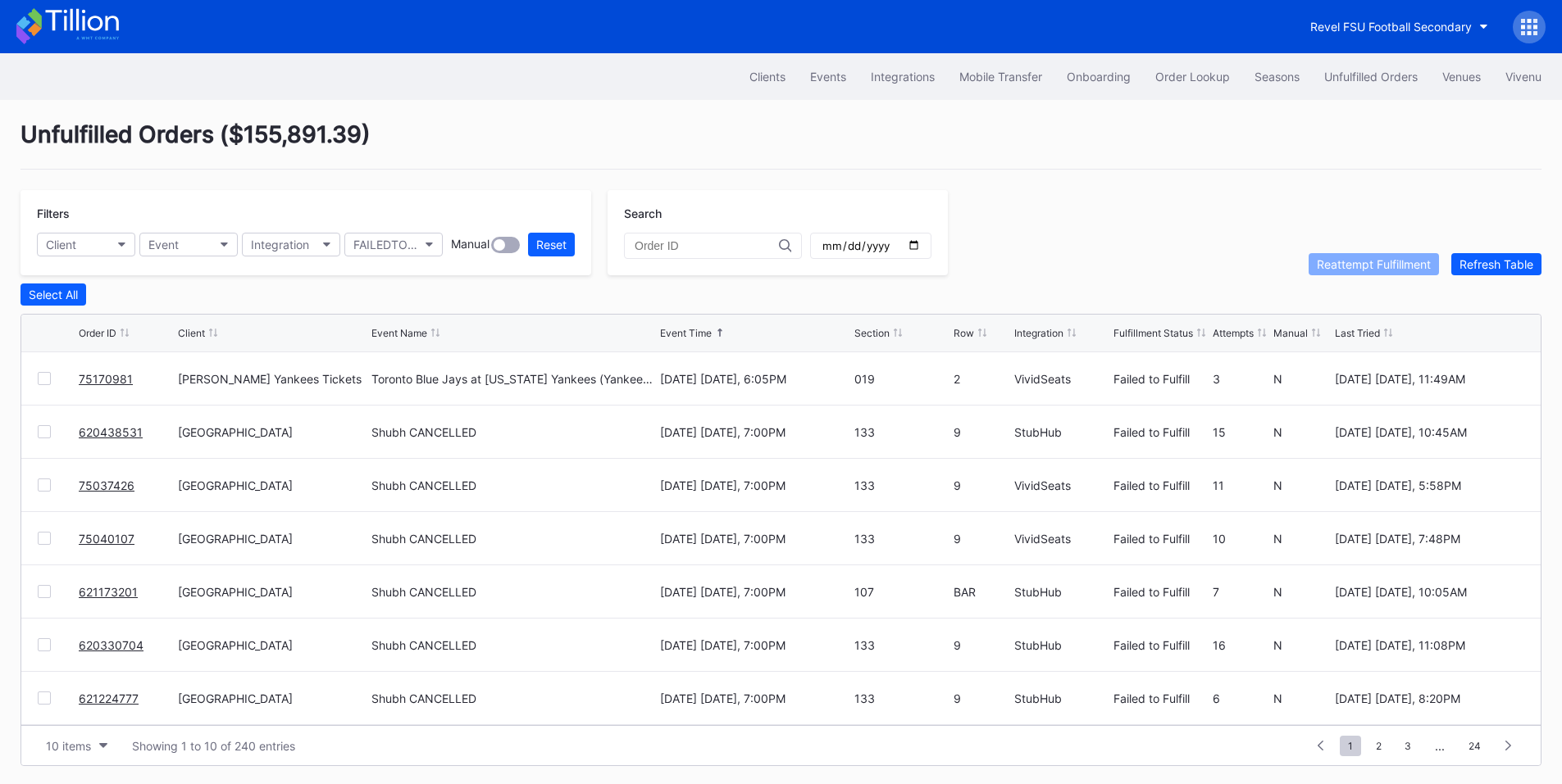
click at [608, 139] on div "Unfulfilled Orders ( $155,891.39 )" at bounding box center [781, 145] width 1521 height 50
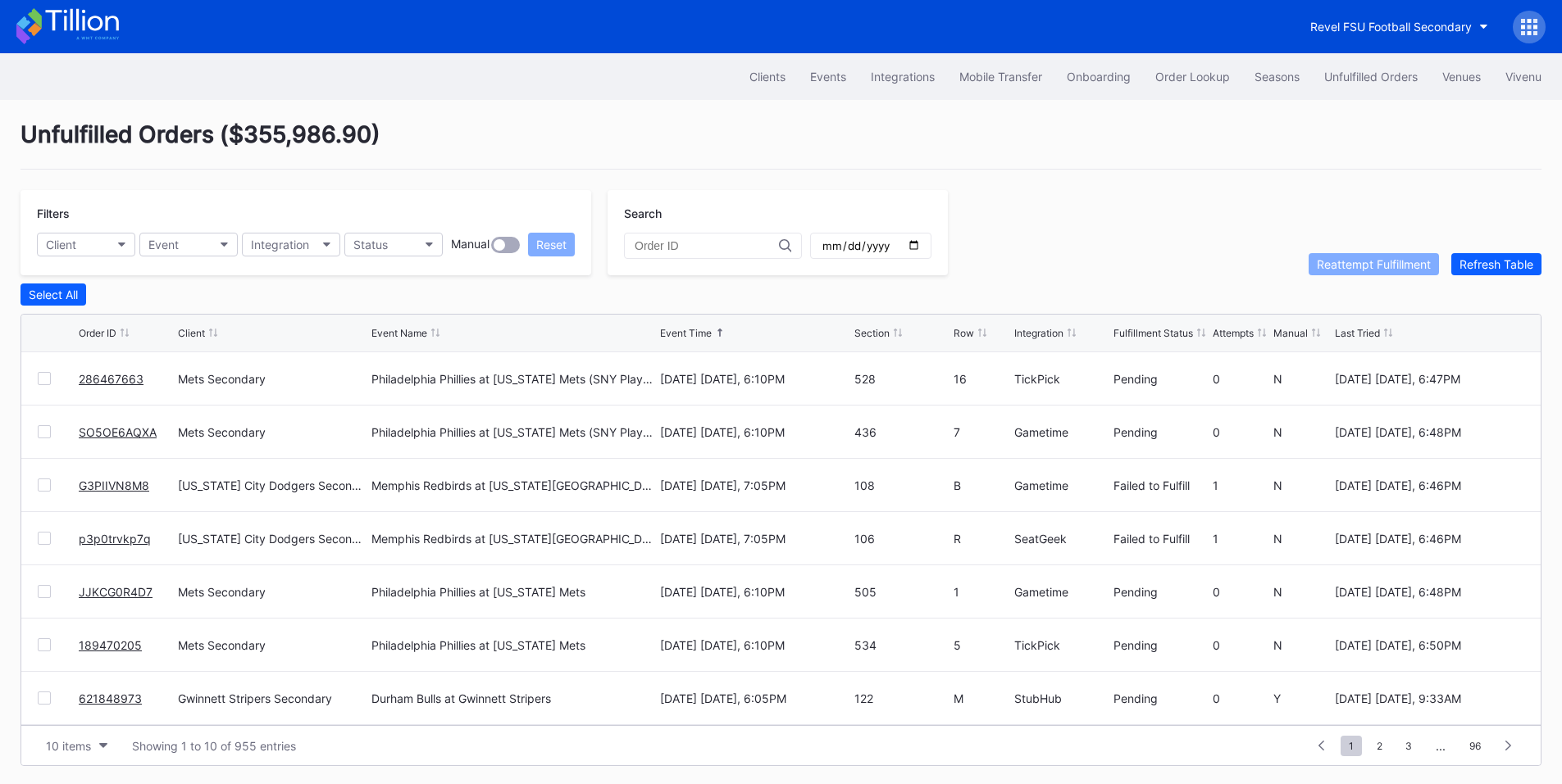
click at [124, 493] on link "G3PIIVN8M8" at bounding box center [113, 485] width 70 height 14
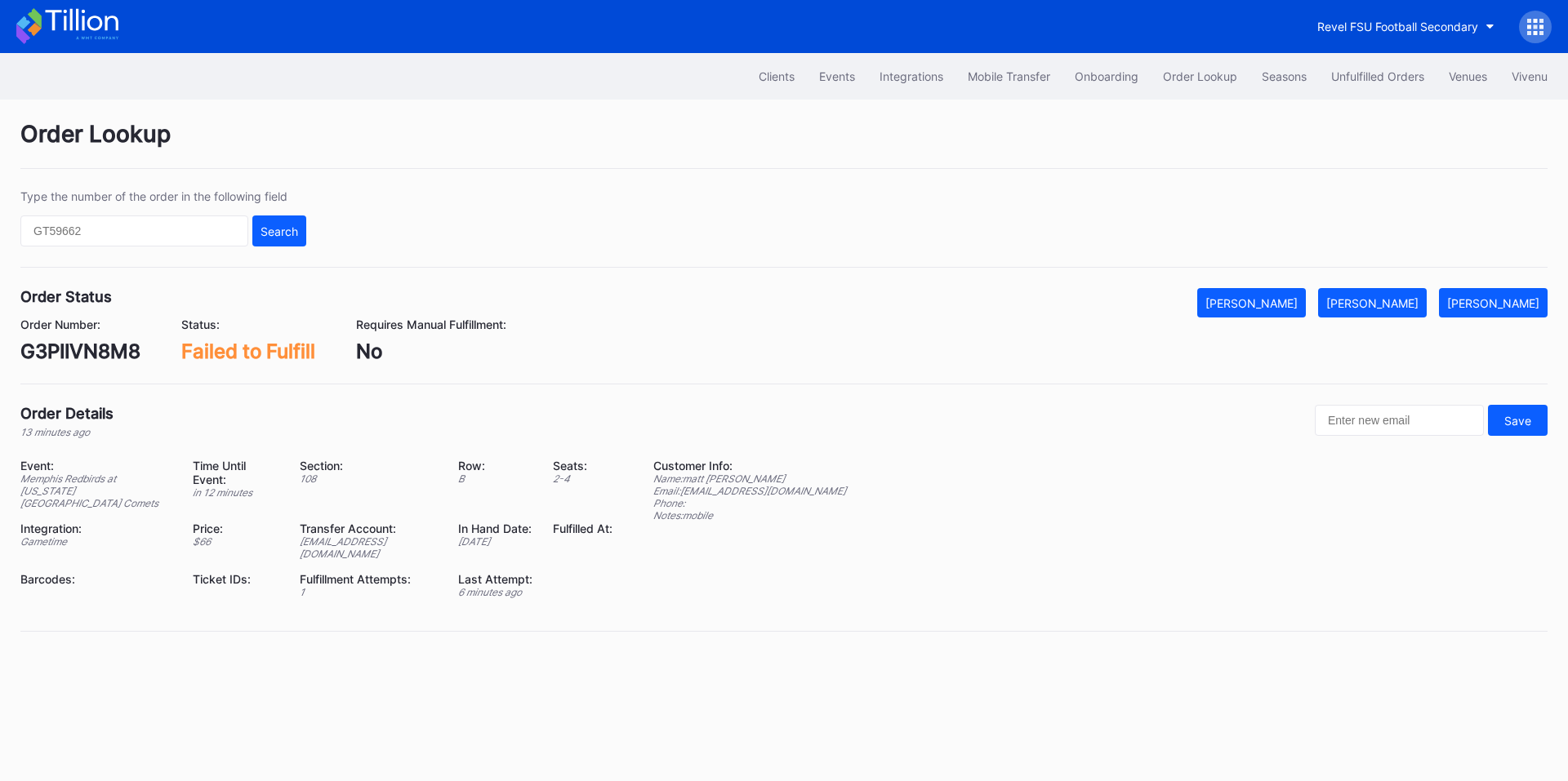
click at [86, 355] on div "G3PIIVN8M8" at bounding box center [81, 351] width 120 height 24
copy div "G3PIIVN8M8"
click at [1393, 300] on div "[PERSON_NAME]" at bounding box center [1372, 303] width 92 height 14
click at [1371, 70] on div "Unfulfilled Orders" at bounding box center [1377, 76] width 93 height 14
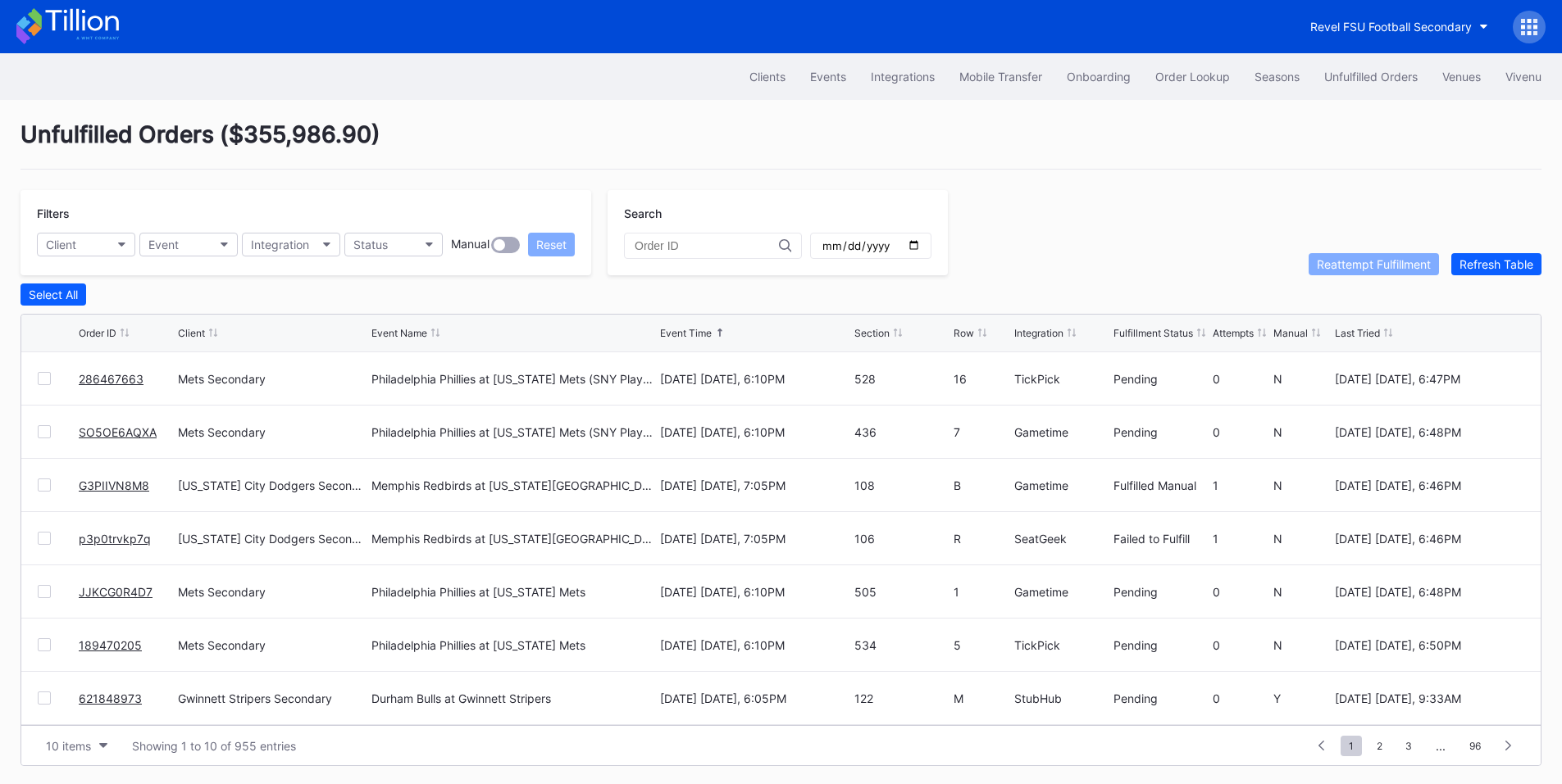
click at [131, 544] on link "p3p0trvkp7q" at bounding box center [114, 539] width 72 height 14
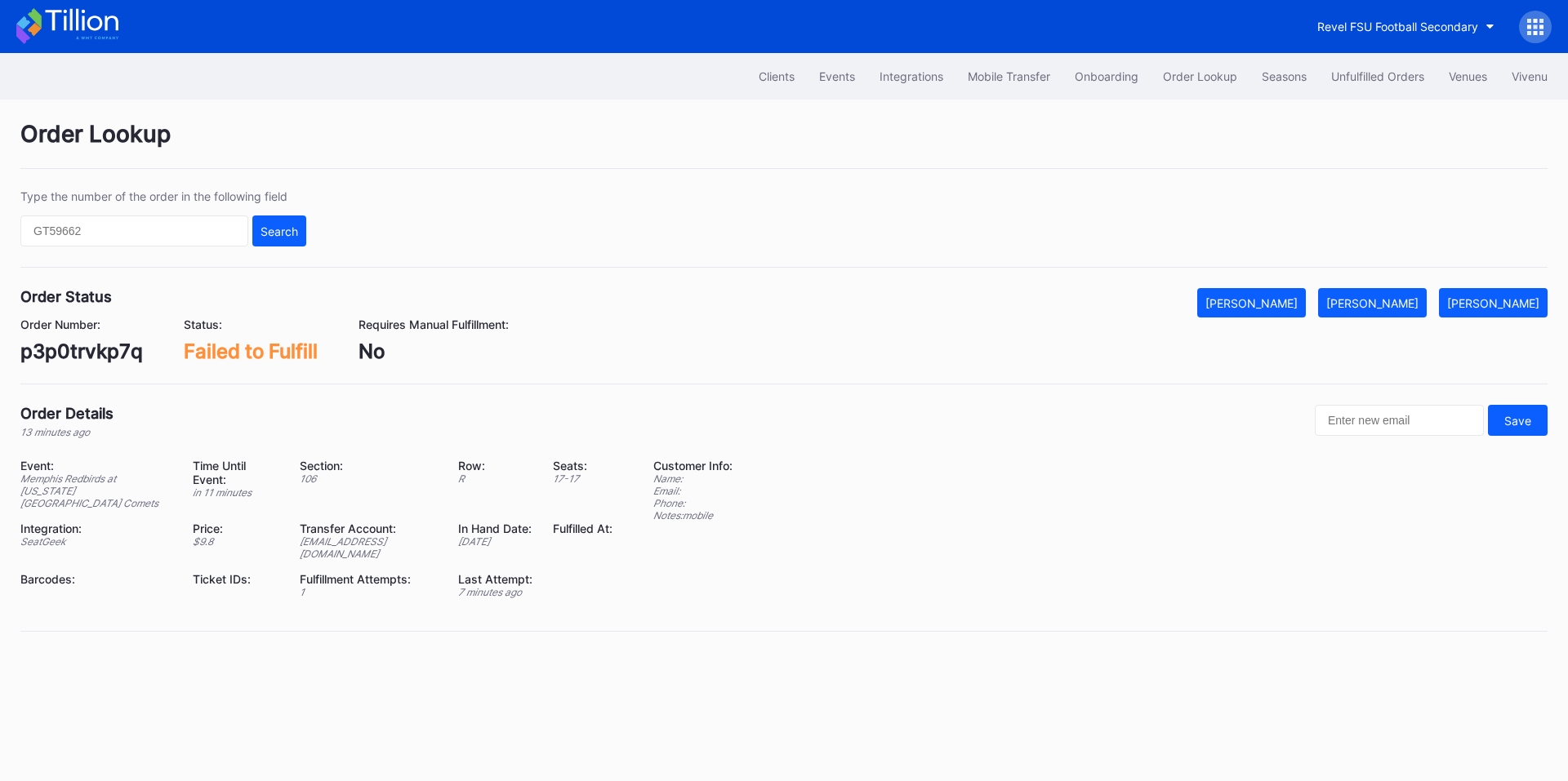
click at [80, 350] on div "p3p0trvkp7q" at bounding box center [81, 351] width 123 height 24
copy div "p3p0trvkp7q"
click at [1409, 306] on div "[PERSON_NAME]" at bounding box center [1372, 303] width 92 height 14
click at [1349, 78] on div "Unfulfilled Orders" at bounding box center [1377, 76] width 93 height 14
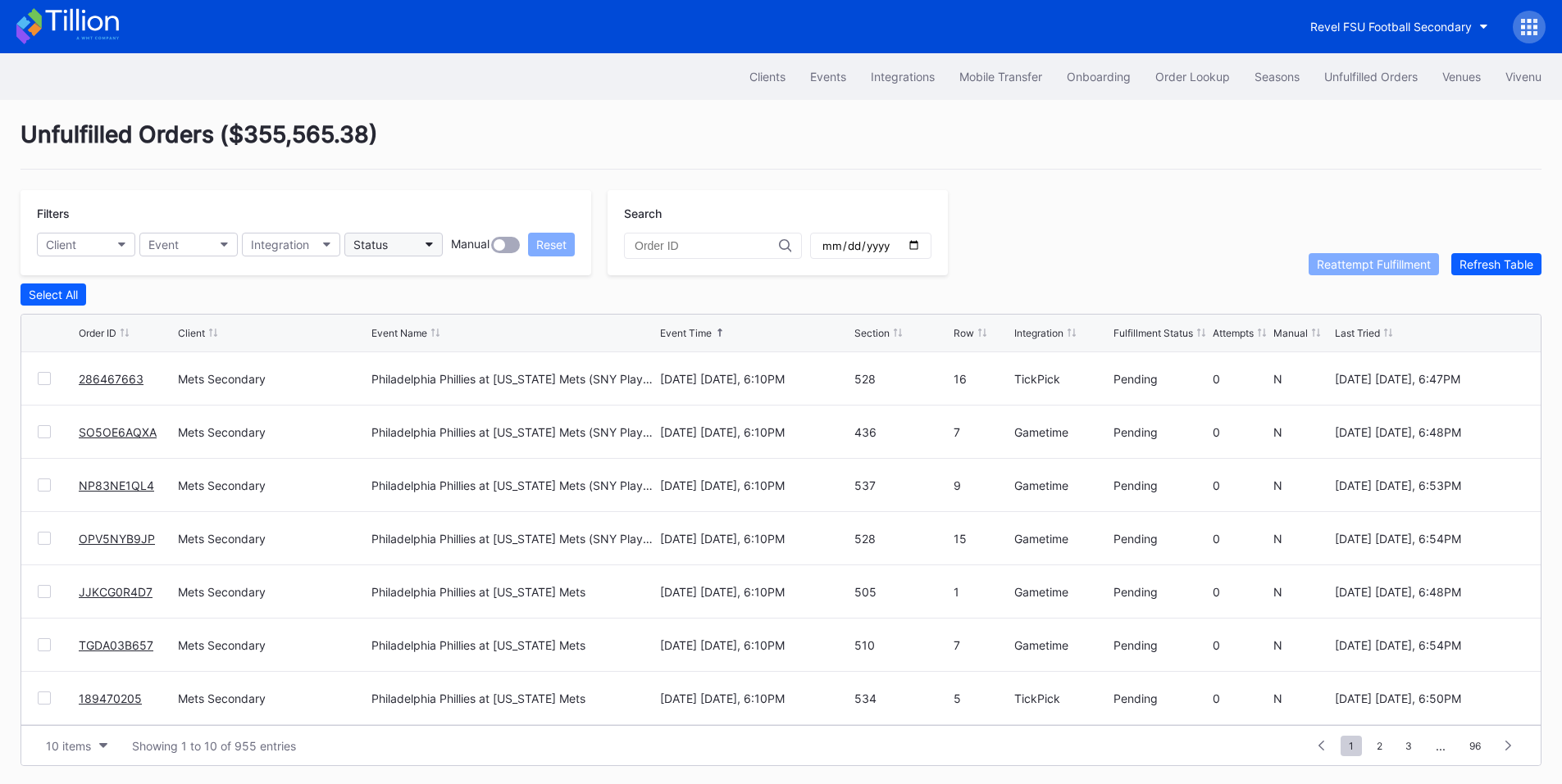
click at [418, 244] on button "Status" at bounding box center [393, 244] width 98 height 24
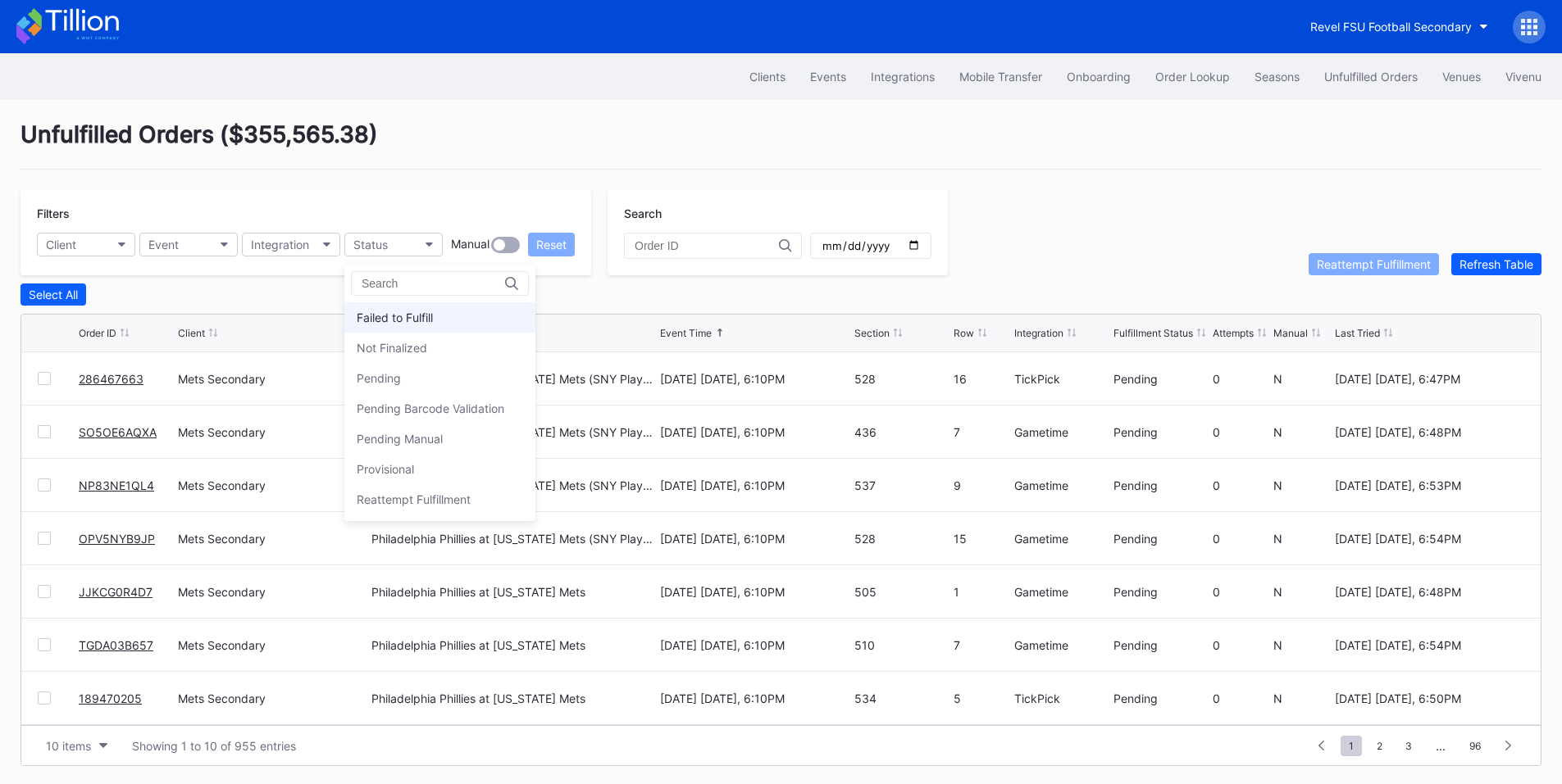
click at [418, 324] on div "Failed to Fulfill" at bounding box center [439, 317] width 191 height 31
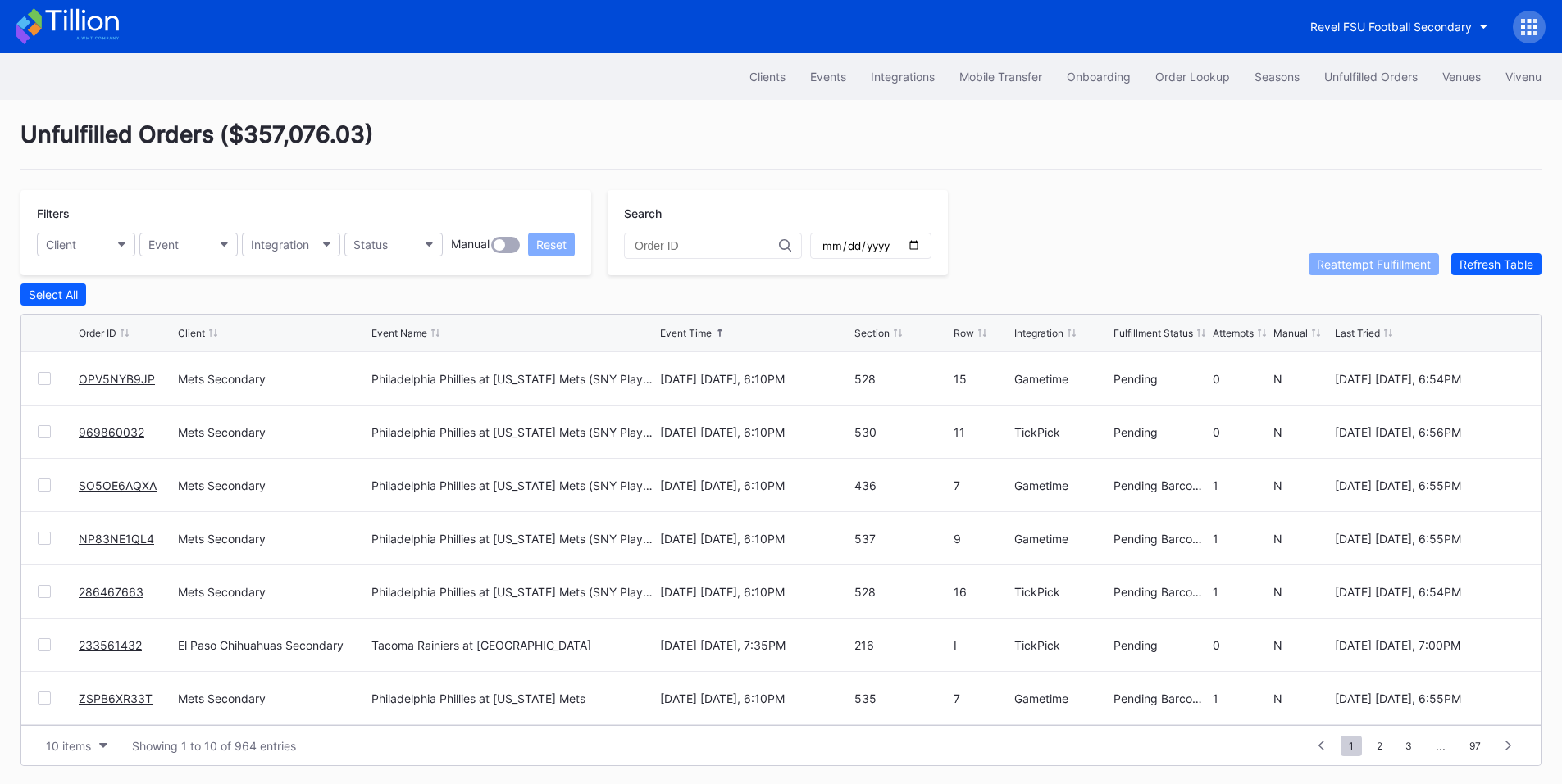
click at [49, 385] on div at bounding box center [45, 379] width 13 height 13
click at [46, 438] on div at bounding box center [45, 432] width 13 height 13
click at [41, 489] on div at bounding box center [45, 485] width 13 height 13
click at [45, 538] on div at bounding box center [45, 539] width 13 height 13
click at [50, 597] on div at bounding box center [45, 592] width 13 height 13
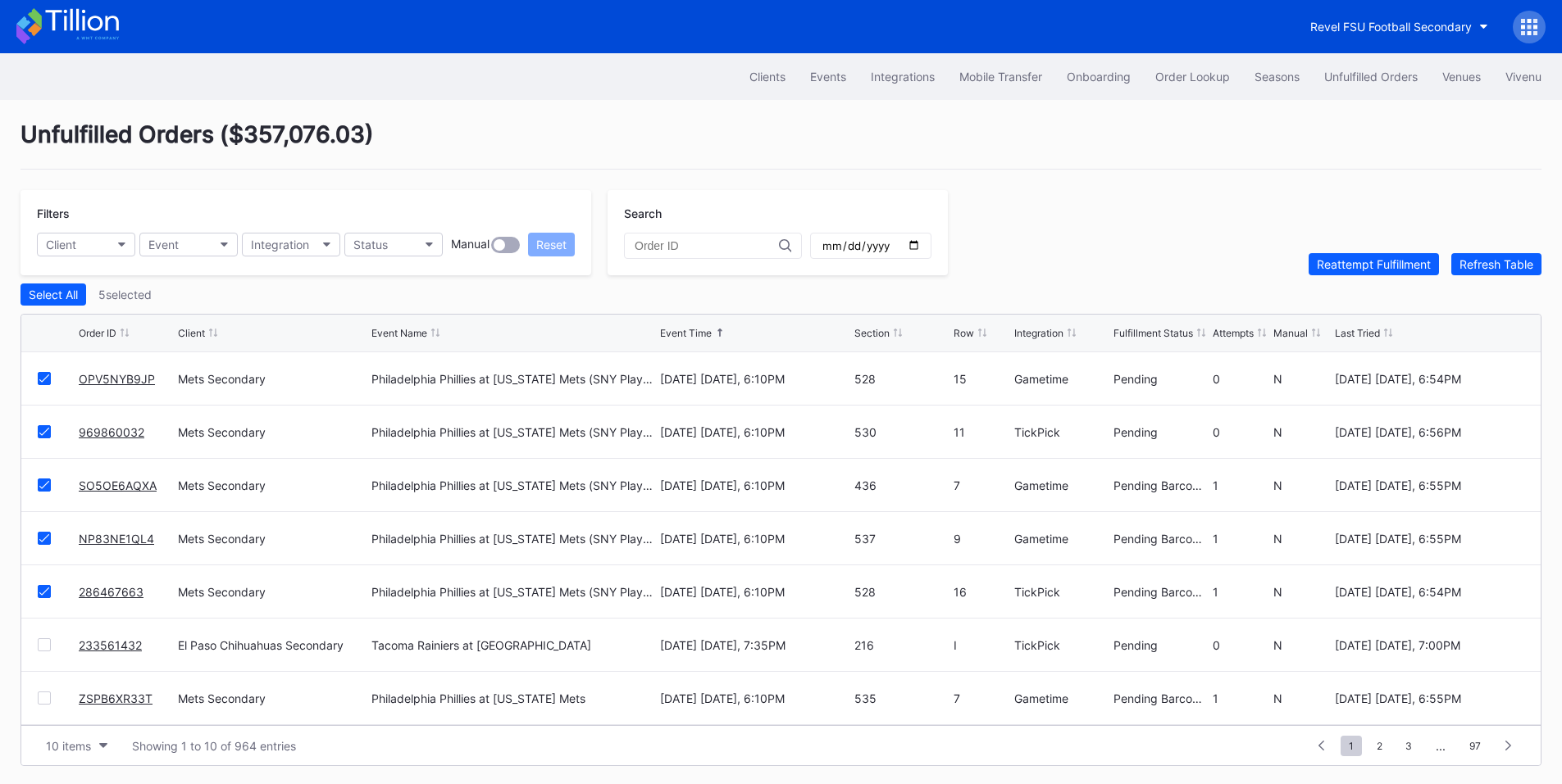
click at [45, 645] on div at bounding box center [45, 645] width 13 height 13
click at [1342, 272] on div "Reattempt Fulfillment" at bounding box center [1374, 264] width 114 height 14
click at [1208, 68] on button "Order Lookup" at bounding box center [1192, 76] width 99 height 31
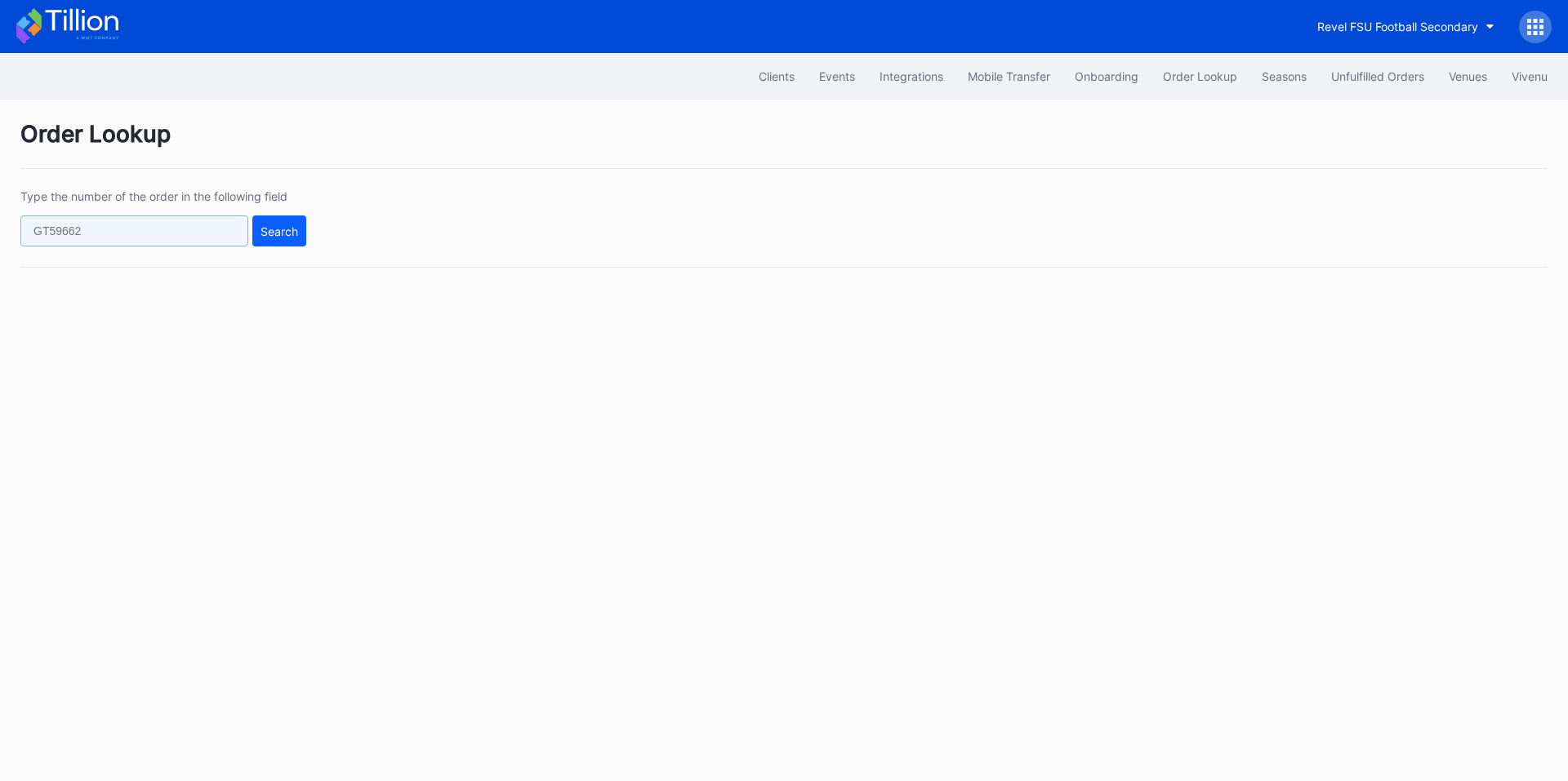
click at [180, 229] on input "text" at bounding box center [134, 231] width 228 height 31
paste input "621898350"
type input "621898350"
click at [298, 223] on button "Search" at bounding box center [280, 231] width 54 height 31
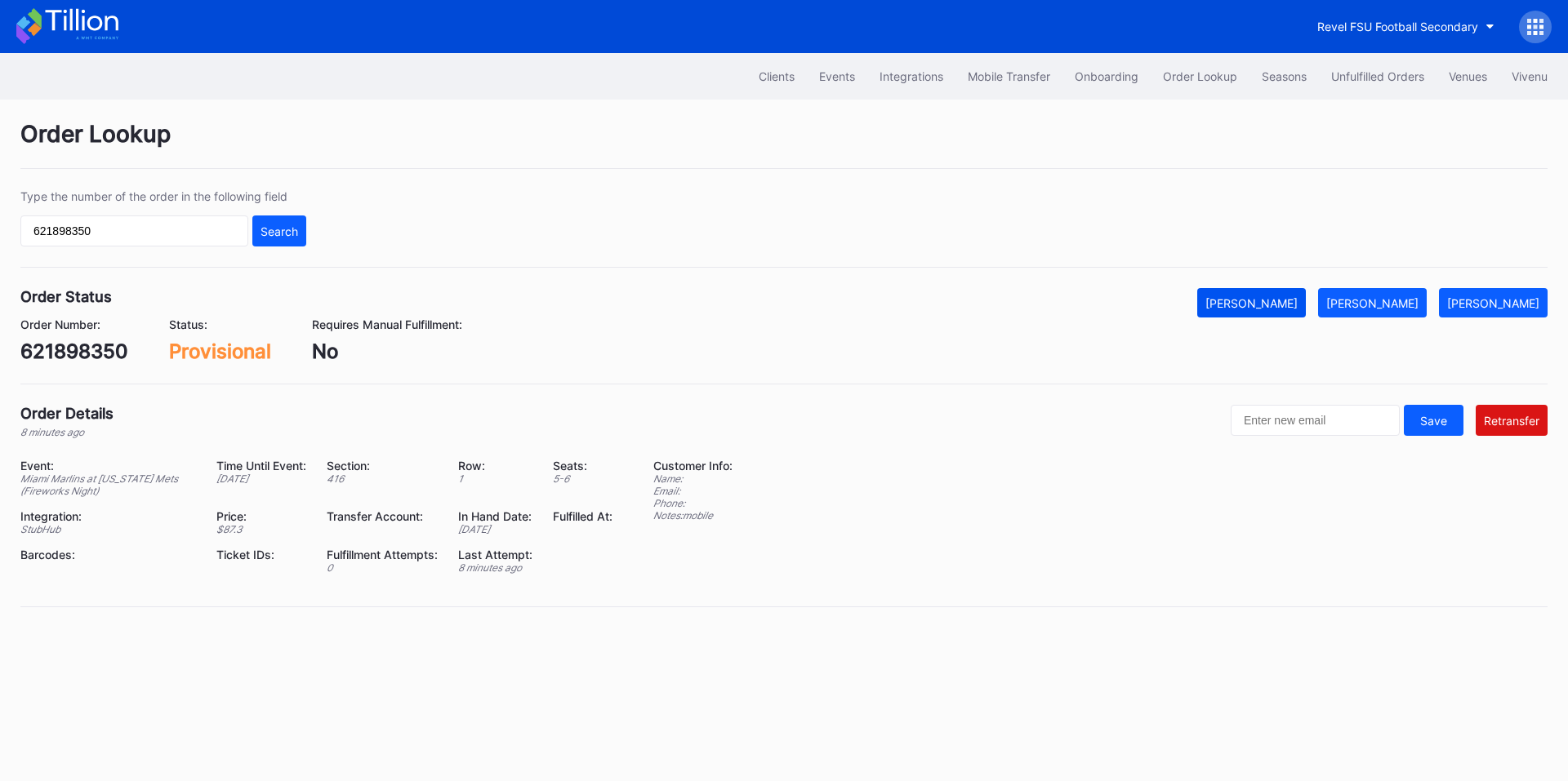
click at [1268, 291] on button "[PERSON_NAME]" at bounding box center [1251, 303] width 109 height 30
click at [1350, 82] on div "Unfulfilled Orders" at bounding box center [1377, 76] width 93 height 14
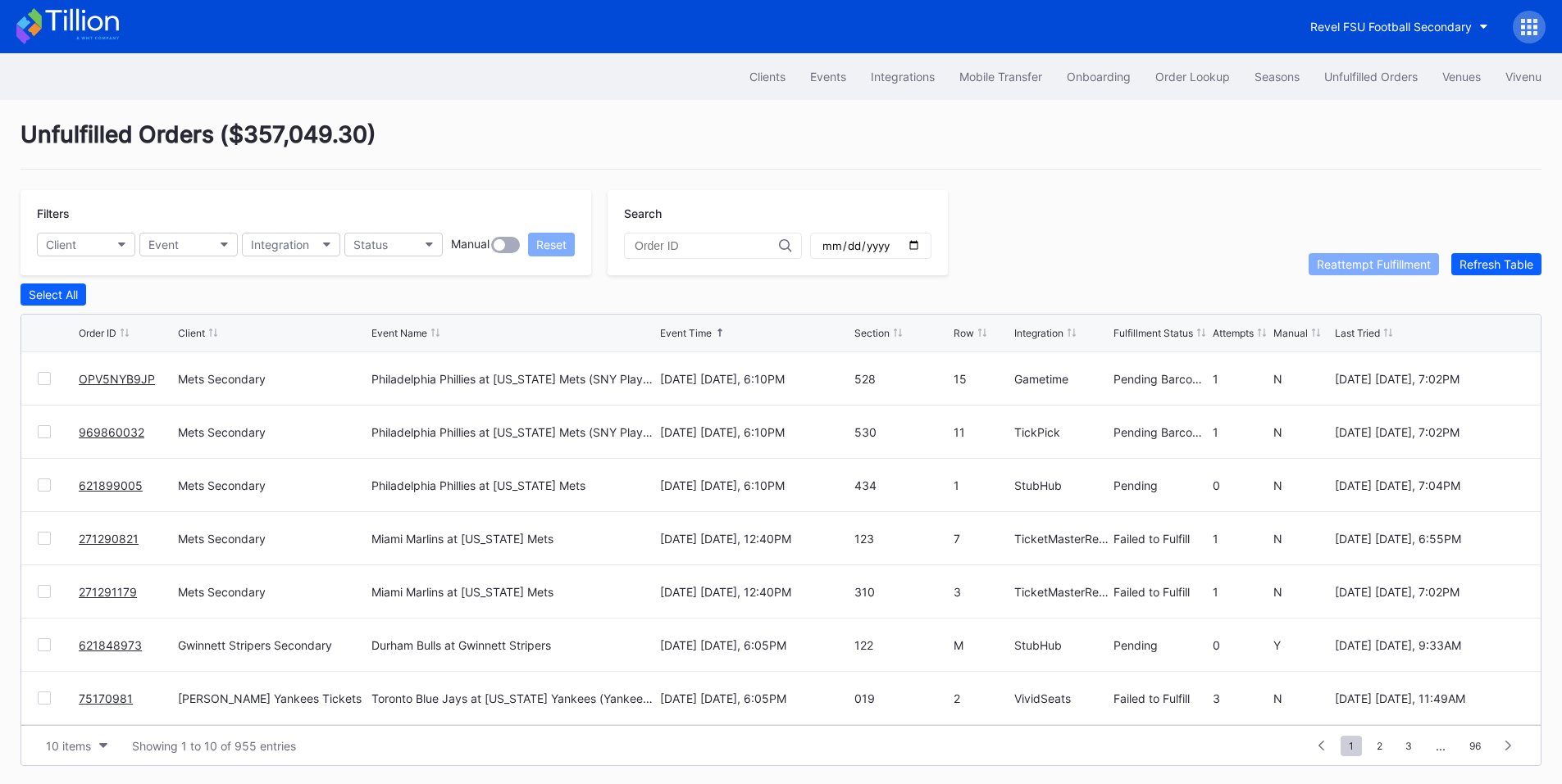
click at [52, 378] on div at bounding box center [59, 379] width 41 height 13
click at [42, 432] on div at bounding box center [45, 432] width 13 height 13
click at [40, 380] on div at bounding box center [45, 379] width 13 height 13
click at [1388, 270] on div "Reattempt Fulfillment" at bounding box center [1374, 264] width 114 height 14
click at [1177, 73] on div "Order Lookup" at bounding box center [1192, 76] width 74 height 14
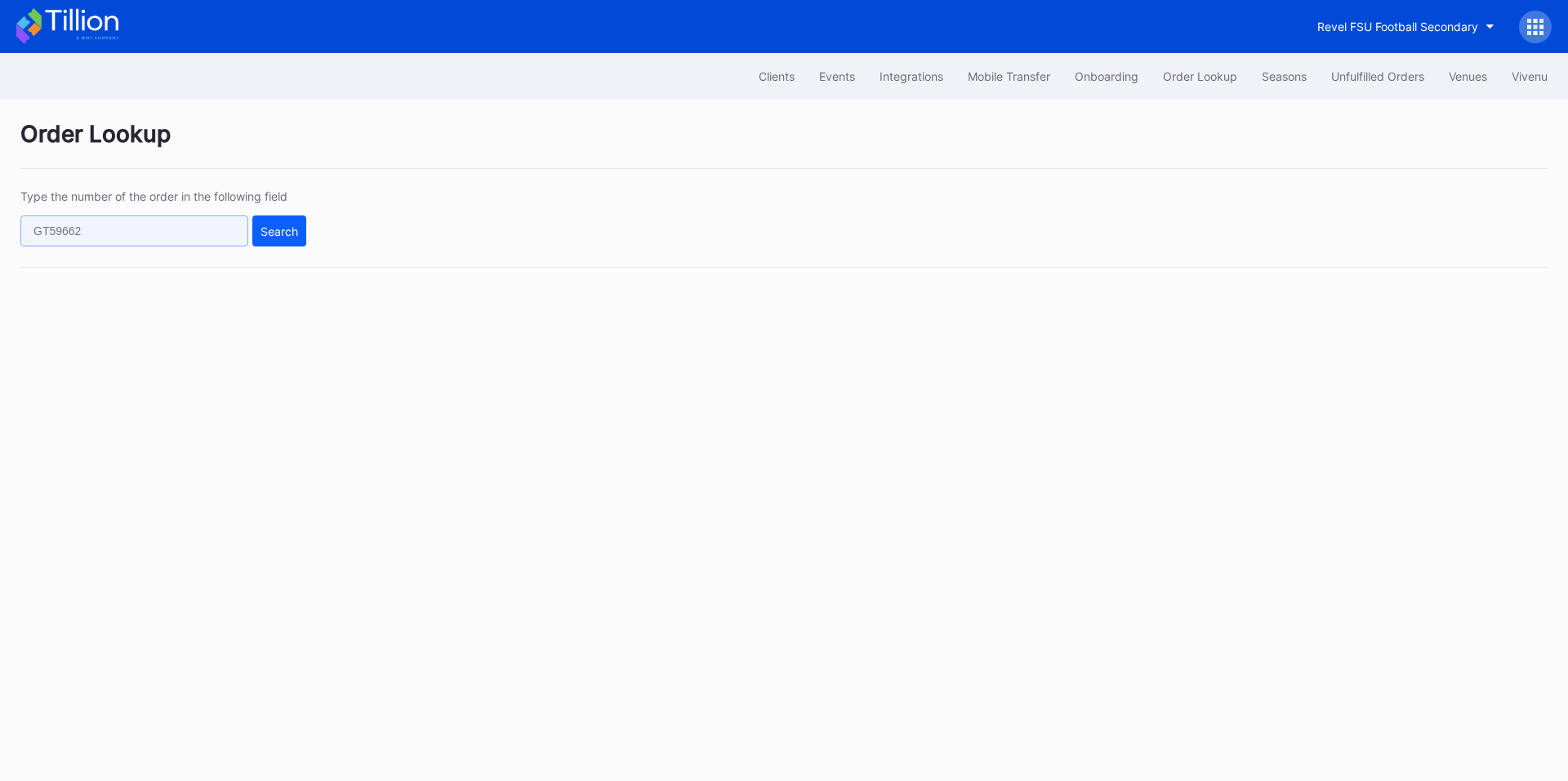
click at [143, 234] on input "text" at bounding box center [134, 231] width 228 height 31
paste input "2163ICA3P2"
type input "2163ICA3P2"
drag, startPoint x: 284, startPoint y: 229, endPoint x: 298, endPoint y: 220, distance: 16.6
click at [284, 229] on div "Search" at bounding box center [280, 231] width 38 height 14
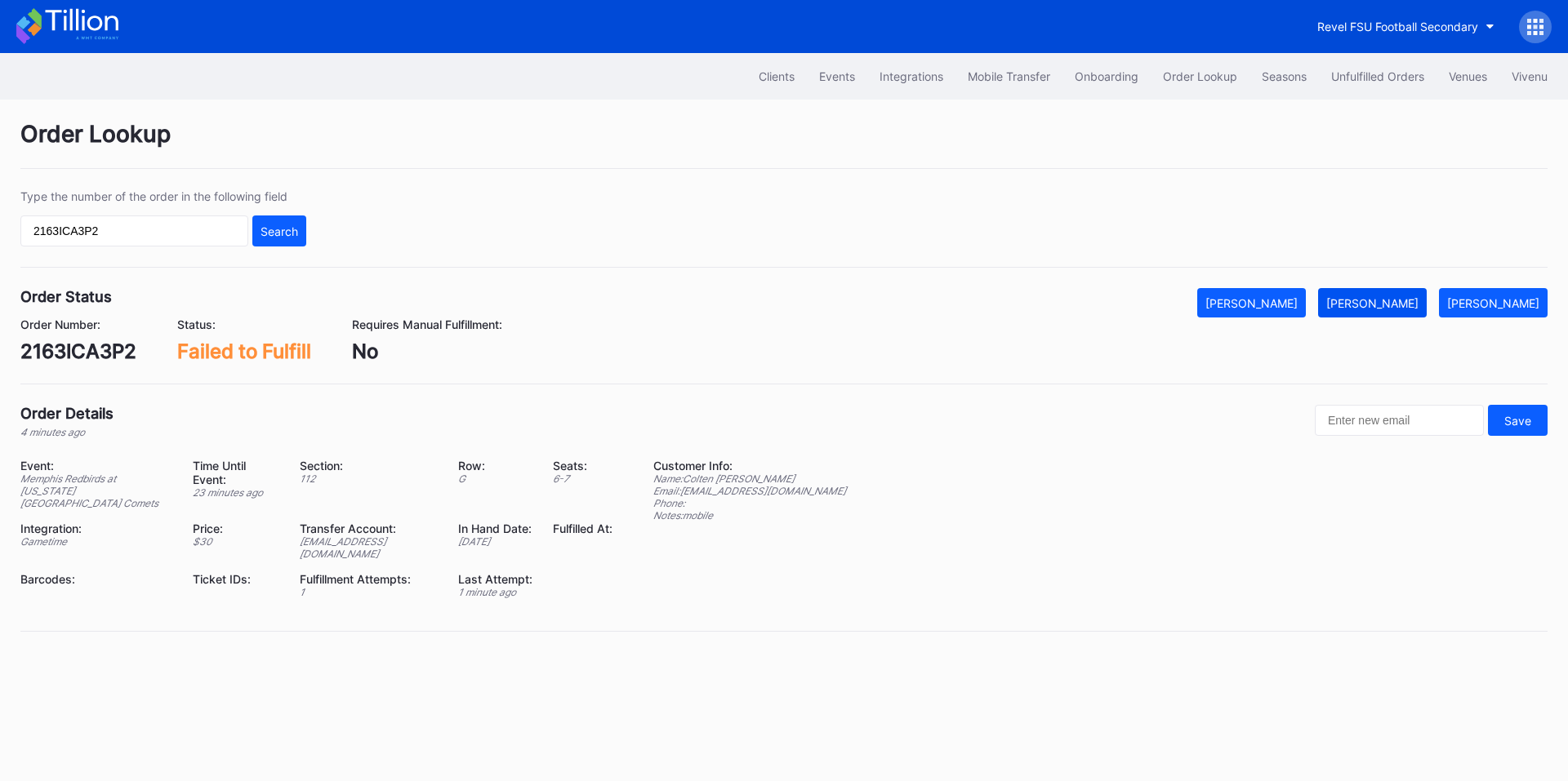
click at [1386, 312] on button "[PERSON_NAME]" at bounding box center [1372, 303] width 109 height 30
click at [1396, 72] on div "Unfulfilled Orders" at bounding box center [1377, 76] width 93 height 14
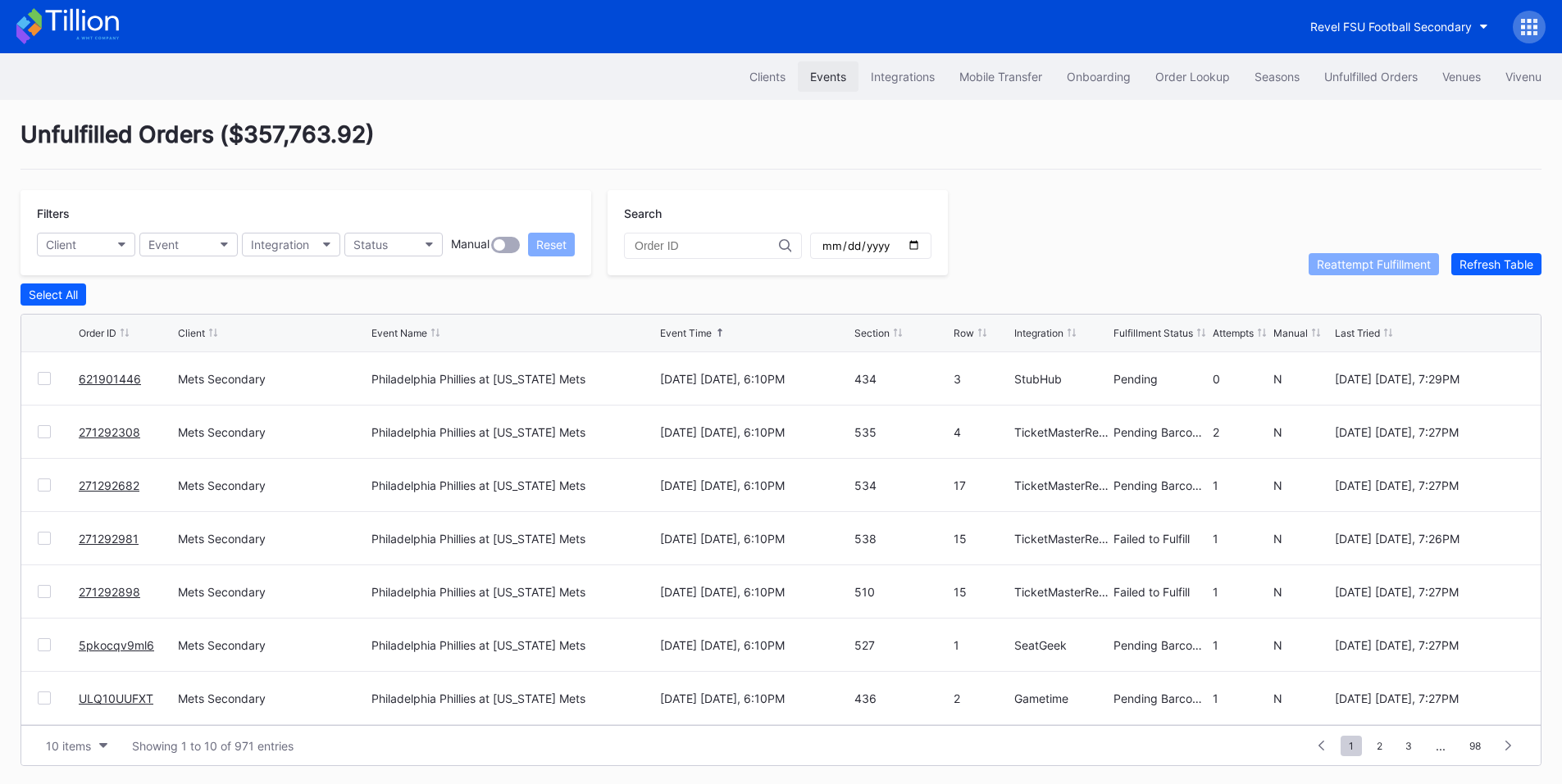
click at [821, 76] on div "Events" at bounding box center [828, 76] width 36 height 14
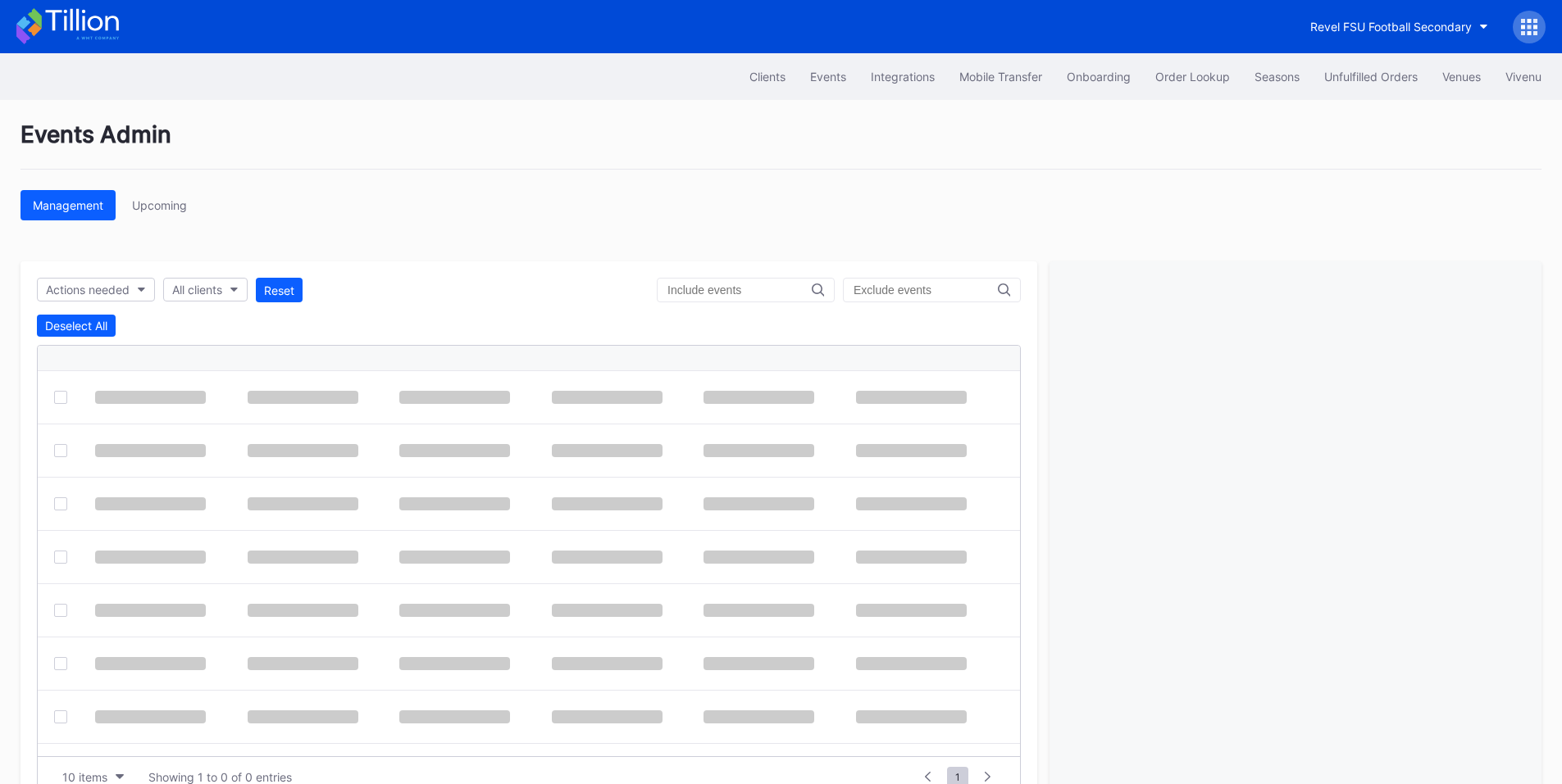
click at [684, 291] on input "text" at bounding box center [739, 290] width 144 height 13
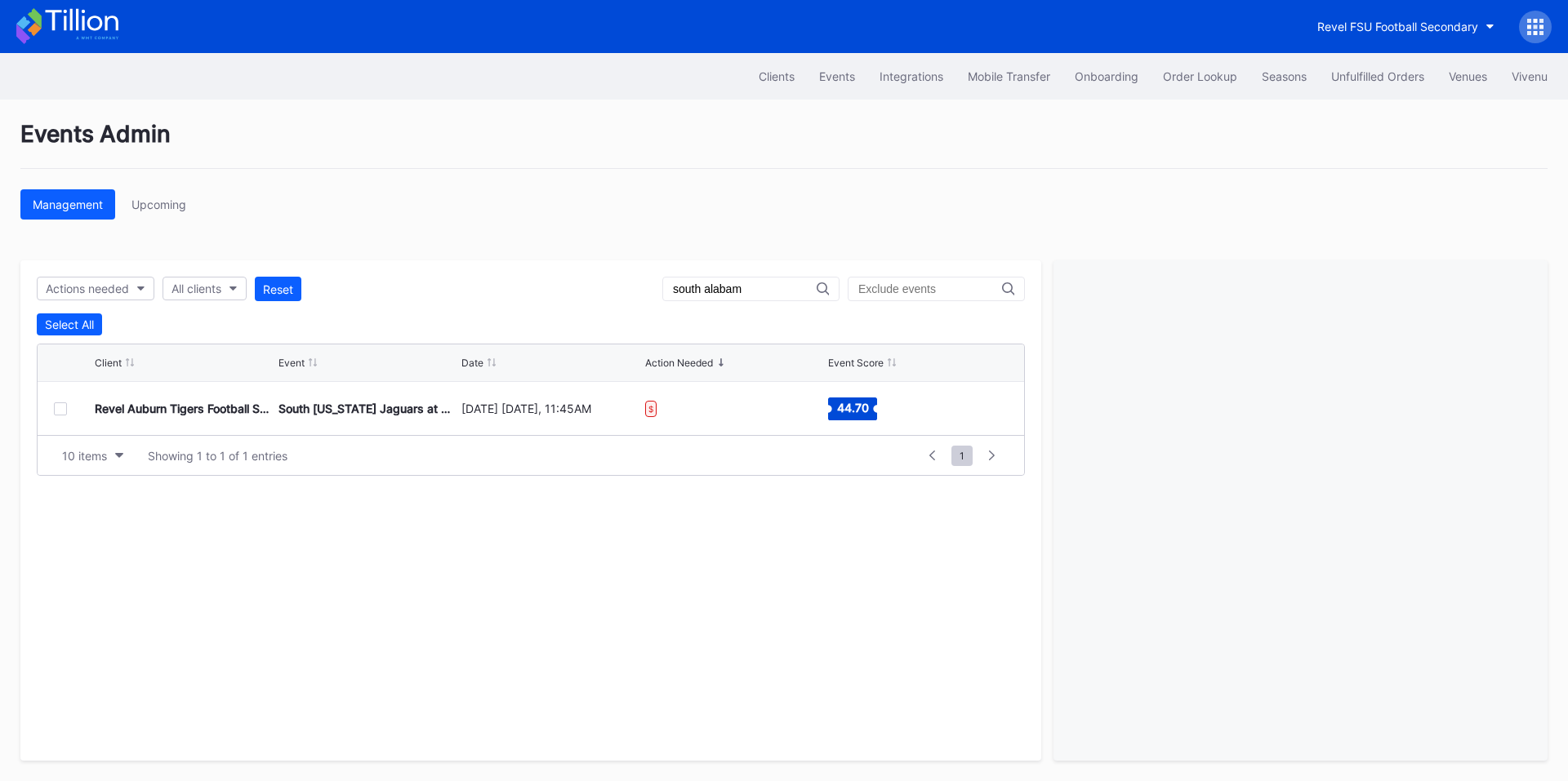
type input "south alabam"
click at [1385, 30] on div "Revel FSU Football Secondary" at bounding box center [1398, 26] width 161 height 14
type input "revel au"
click at [1385, 102] on div "Revel Auburn Tigers Football Secondary" at bounding box center [1387, 102] width 214 height 14
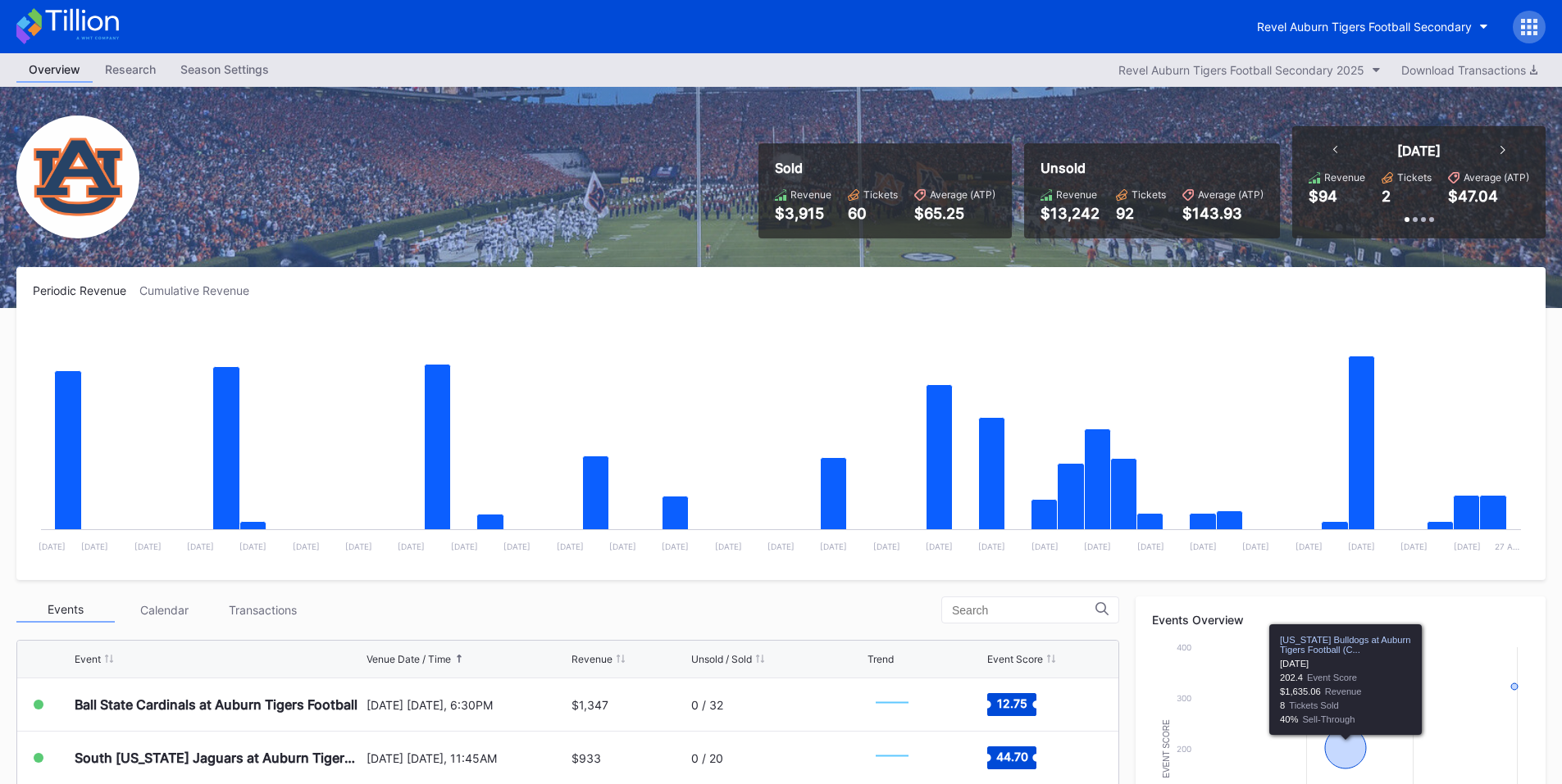
click at [1545, 19] on div "Revel Auburn Tigers Football Secondary" at bounding box center [781, 26] width 1562 height 54
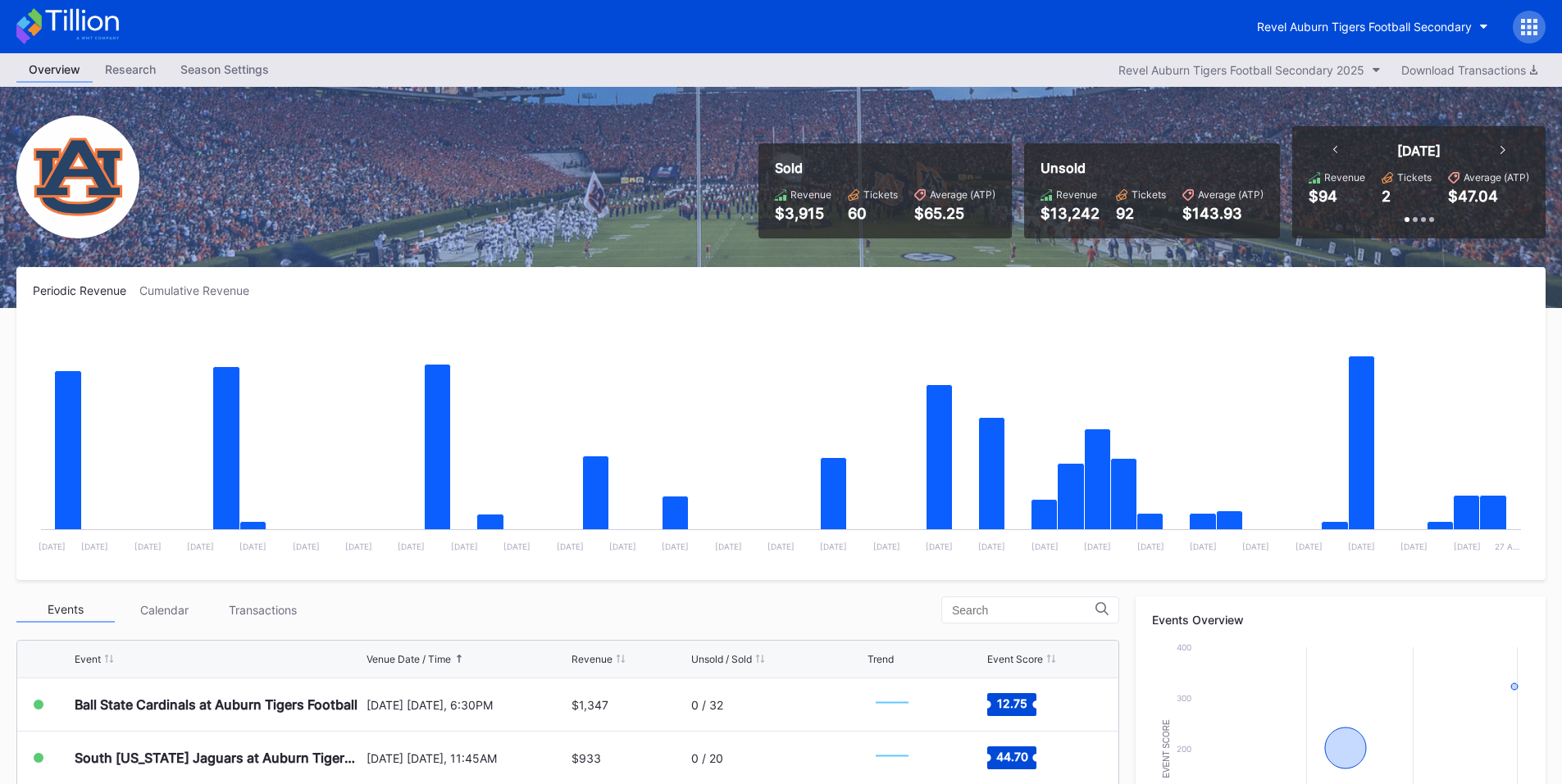
click at [1536, 31] on icon at bounding box center [1529, 27] width 17 height 17
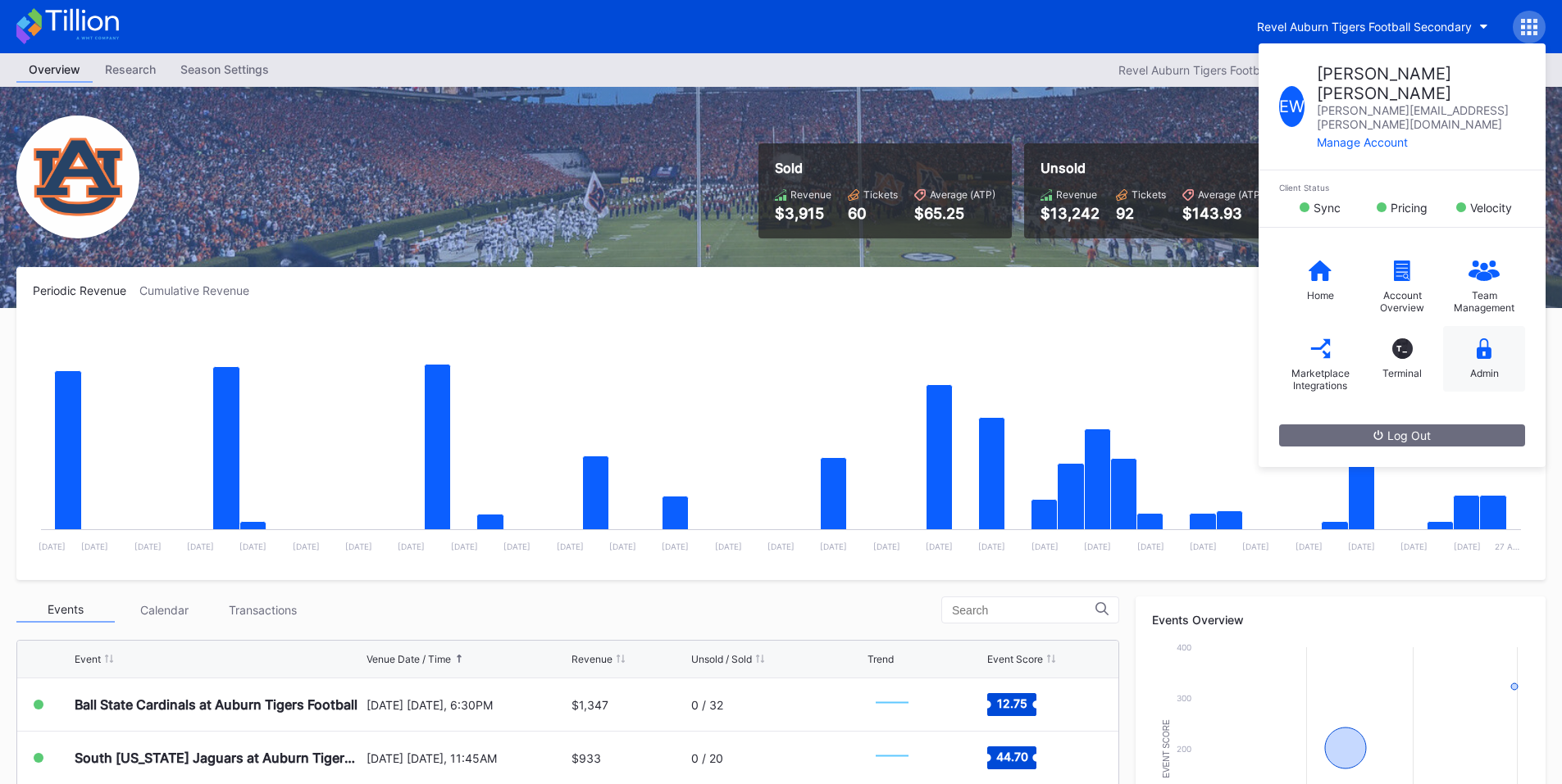
click at [1494, 367] on div "Admin" at bounding box center [1484, 373] width 29 height 12
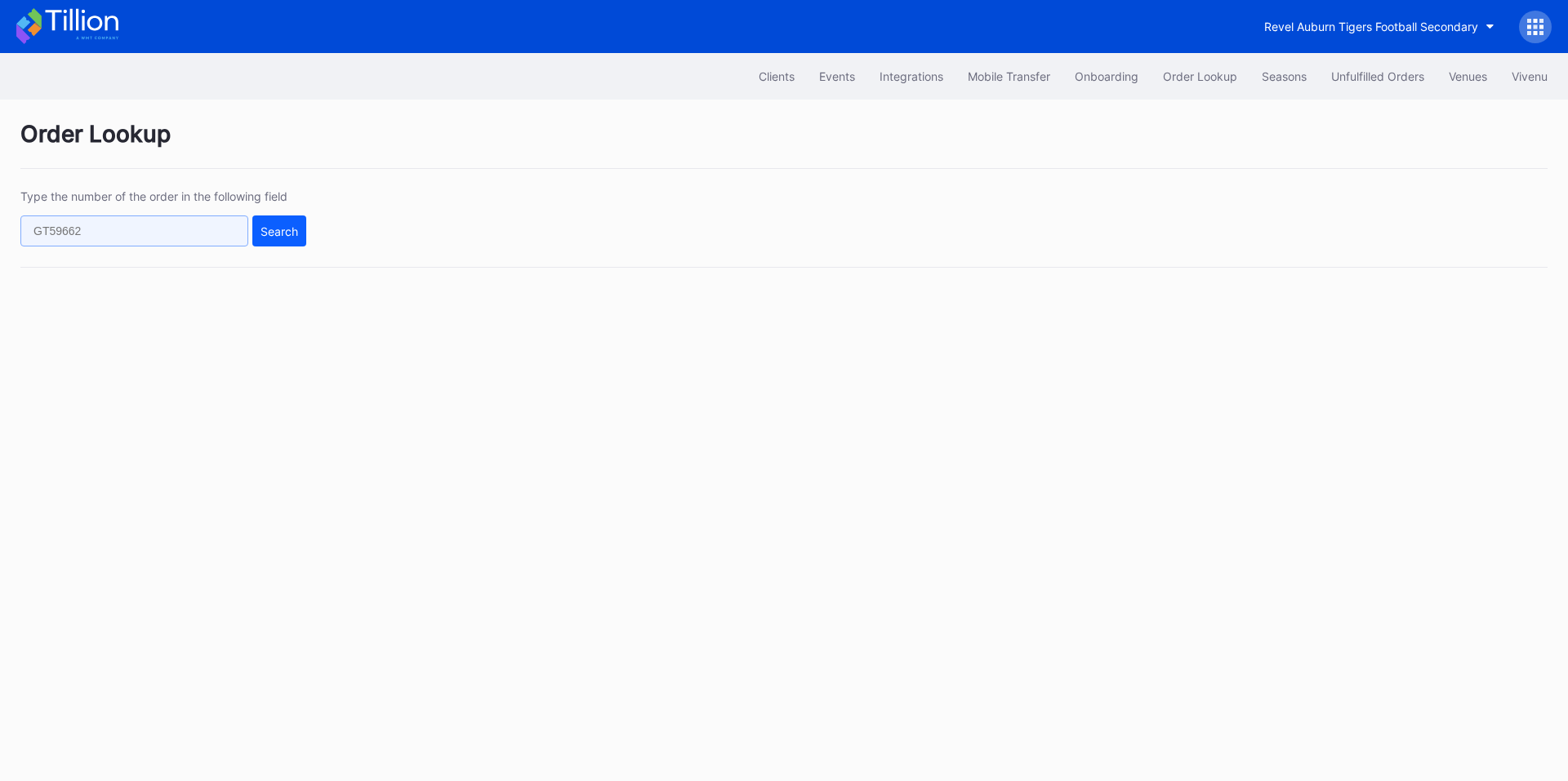
click at [192, 232] on input "text" at bounding box center [134, 231] width 228 height 31
paste input "621904121"
type input "621904121"
click at [271, 225] on div "Search" at bounding box center [280, 231] width 38 height 14
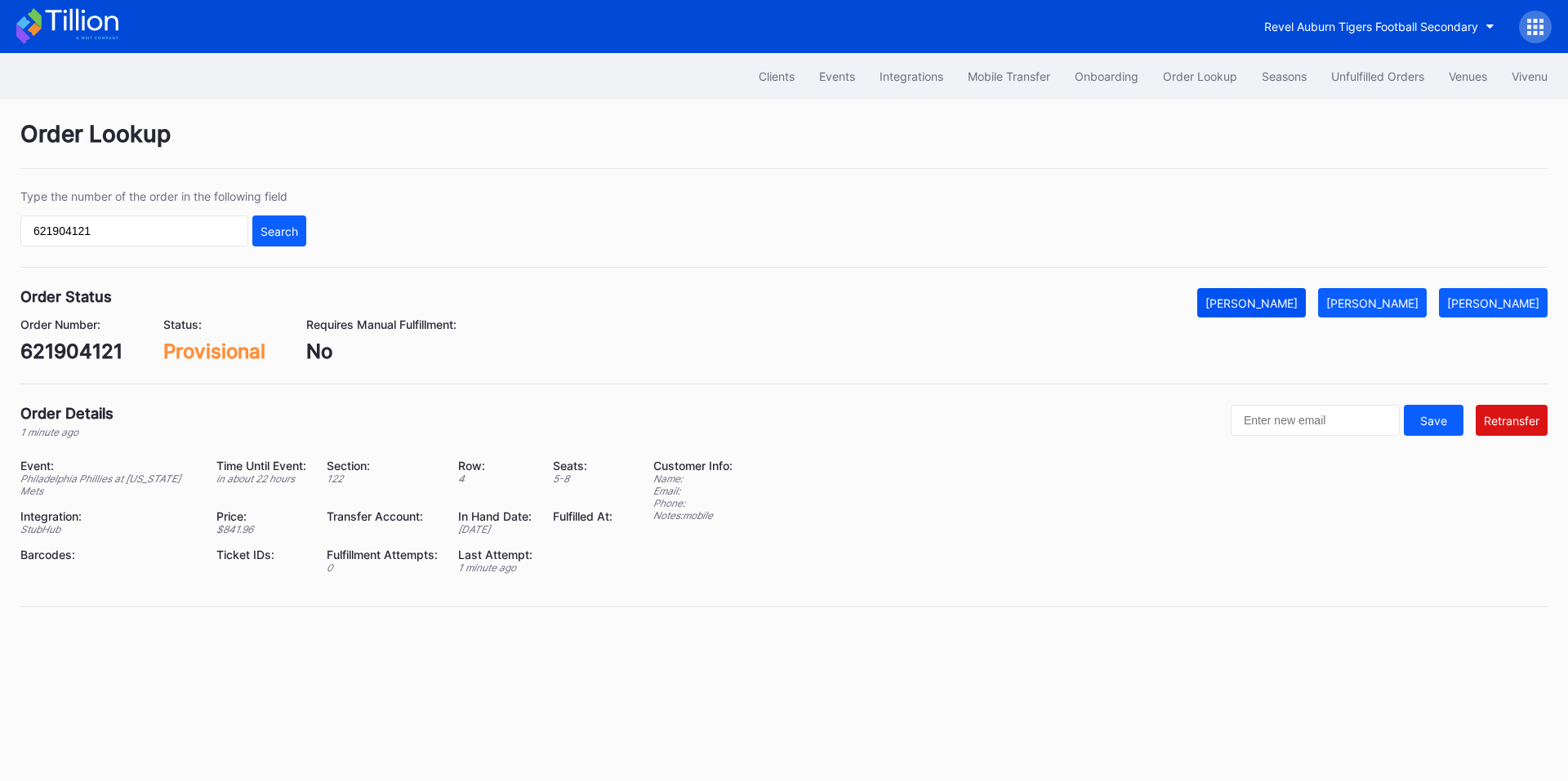
click at [1291, 300] on div "Mark Cancelled" at bounding box center [1251, 303] width 92 height 14
click at [1367, 72] on div "Unfulfilled Orders" at bounding box center [1377, 76] width 93 height 14
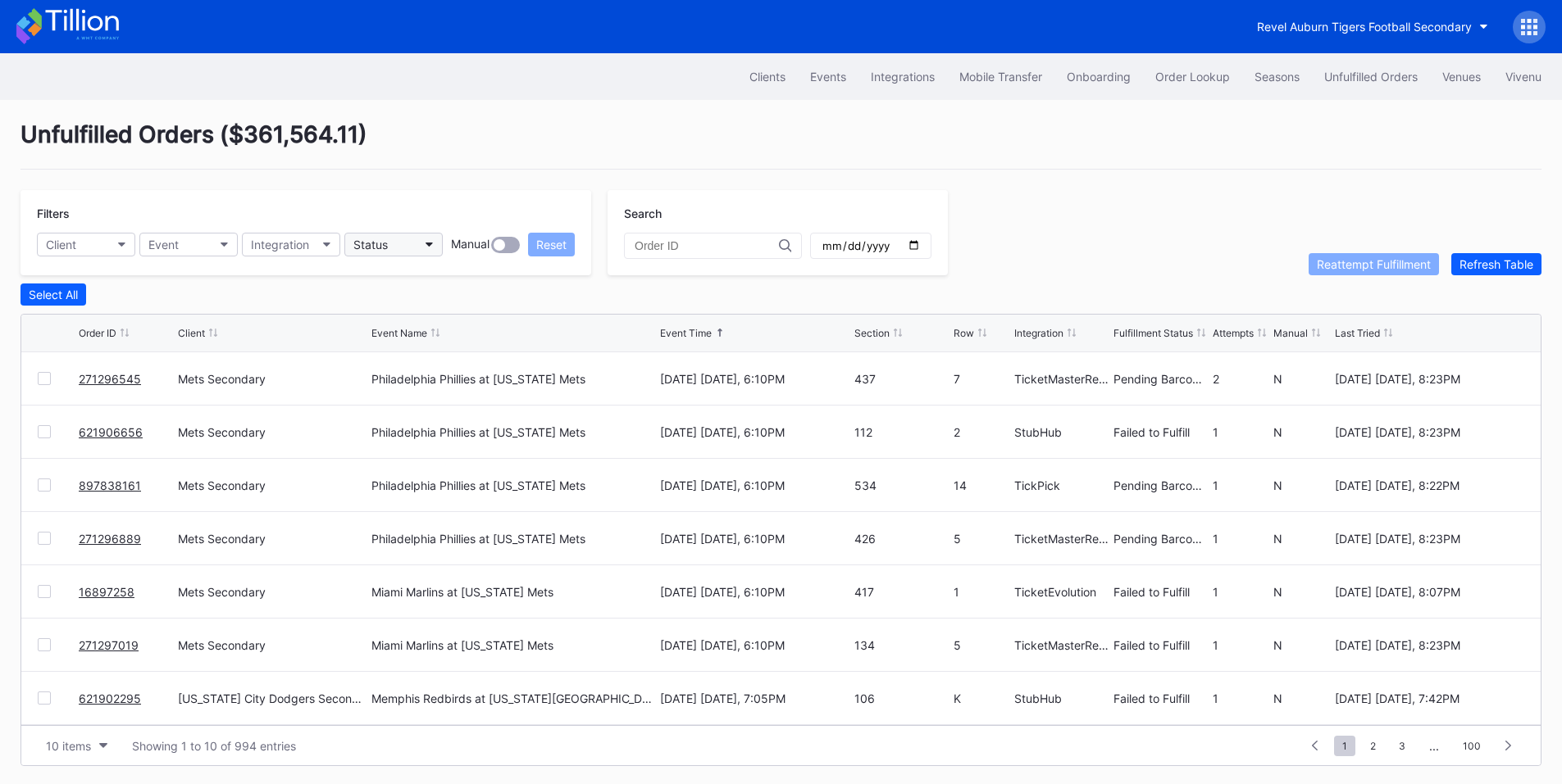
click at [394, 235] on button "Status" at bounding box center [393, 244] width 98 height 24
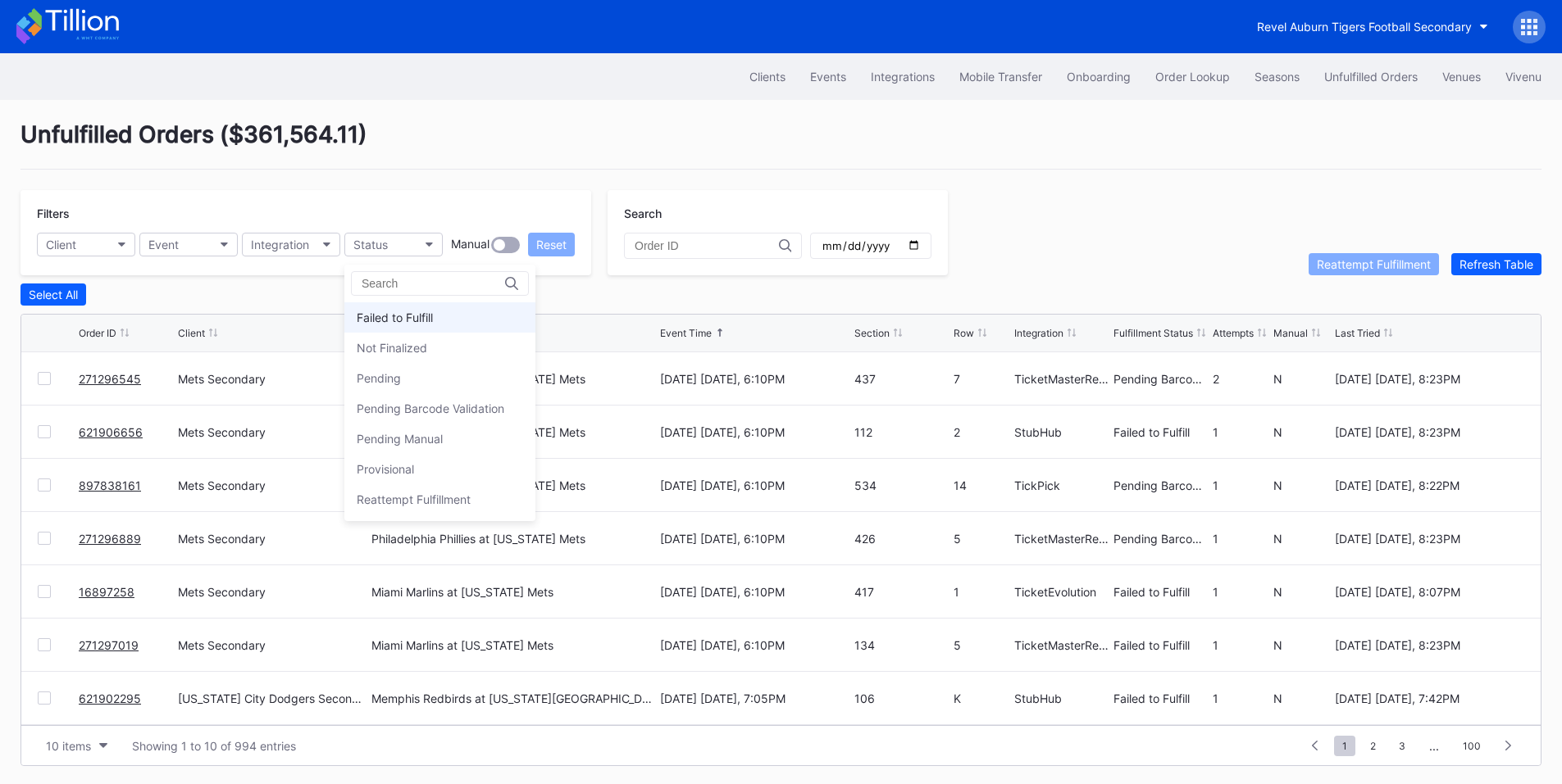
click at [421, 315] on div "Failed to Fulfill" at bounding box center [395, 317] width 76 height 14
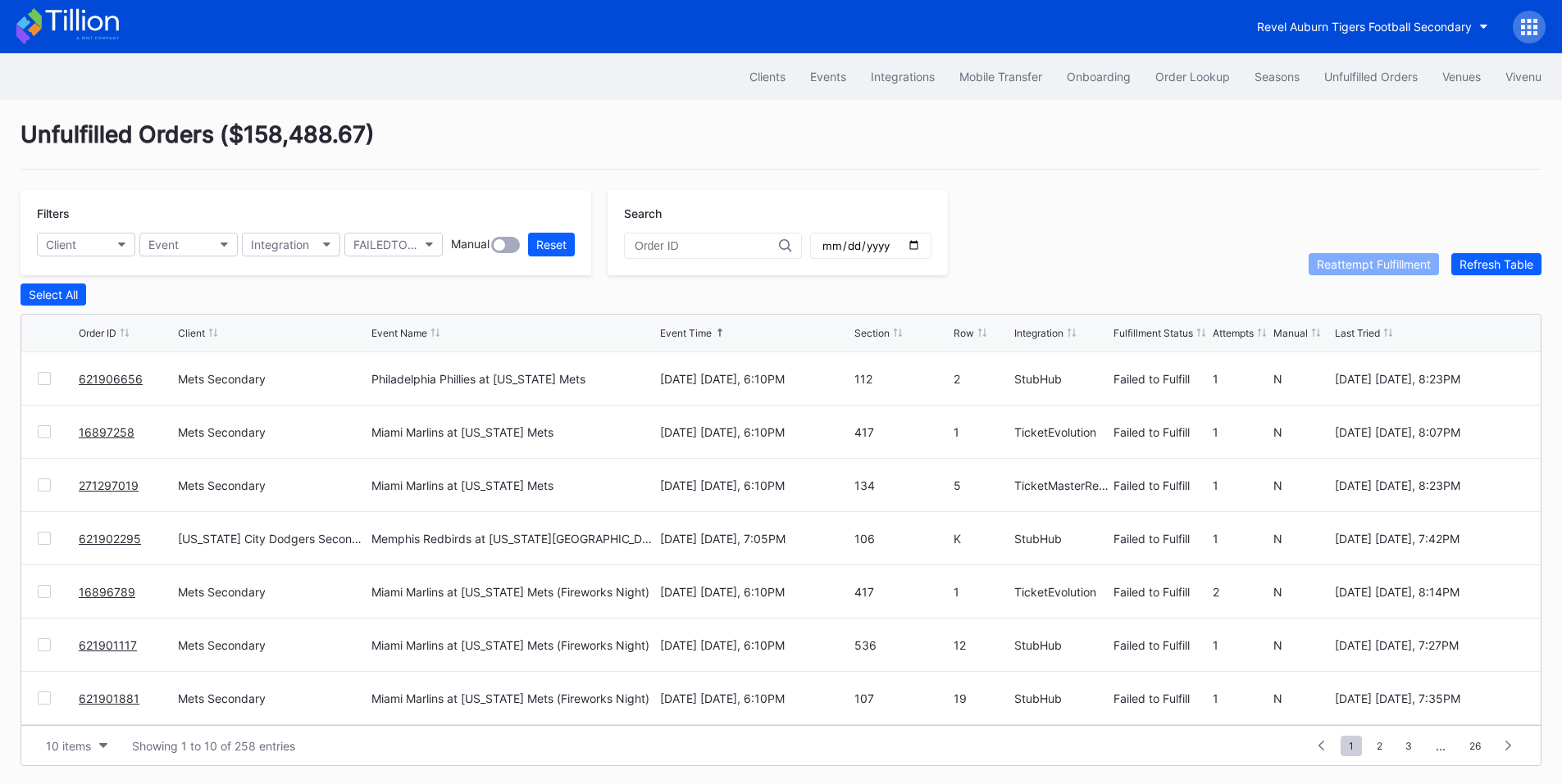
click at [44, 385] on div at bounding box center [45, 379] width 13 height 13
click at [1324, 268] on div "Reattempt Fulfillment" at bounding box center [1374, 264] width 114 height 14
click at [39, 380] on div at bounding box center [45, 379] width 13 height 13
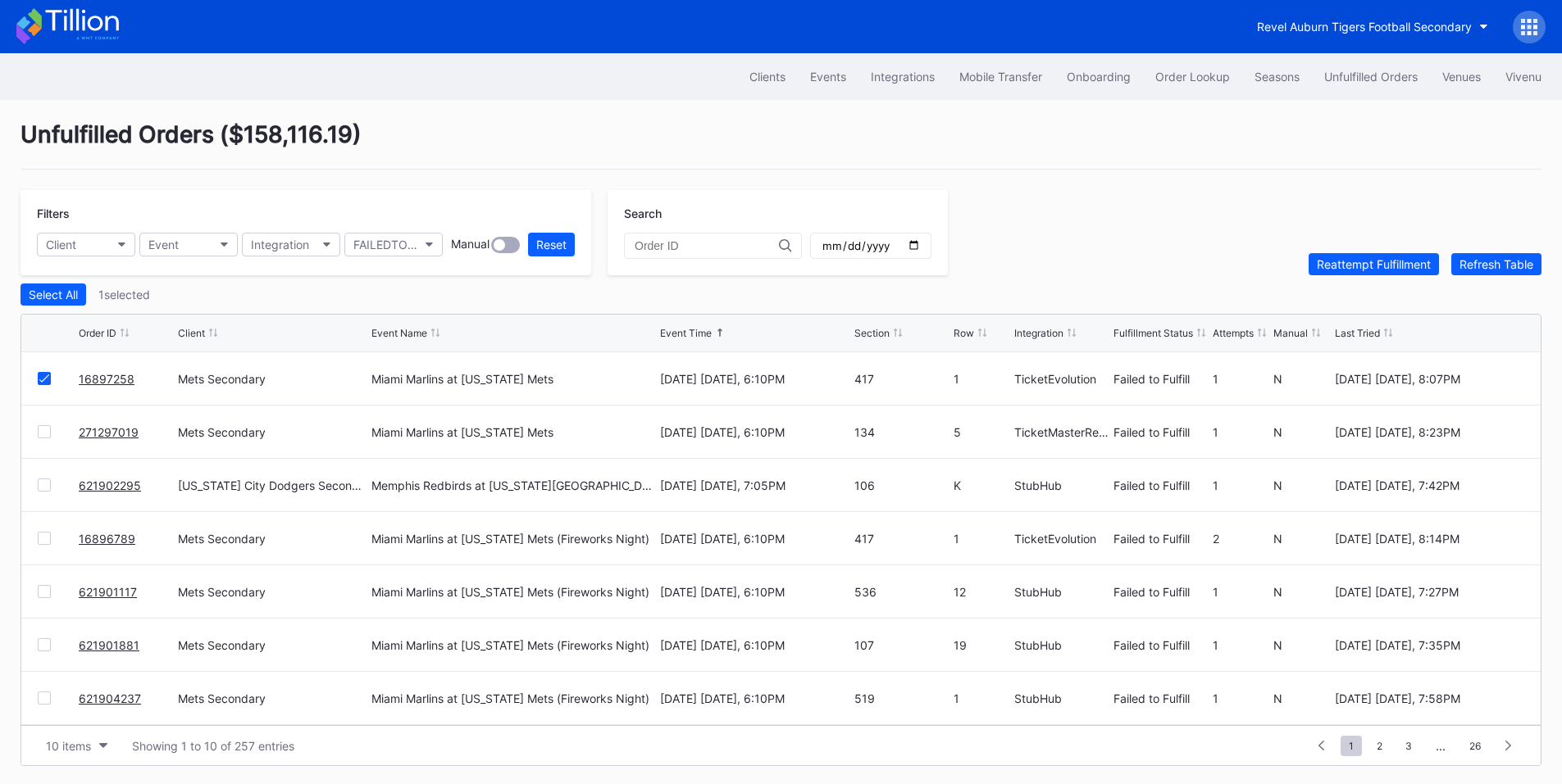
click at [40, 438] on div at bounding box center [45, 432] width 13 height 13
click at [1326, 267] on div "Reattempt Fulfillment" at bounding box center [1374, 264] width 114 height 14
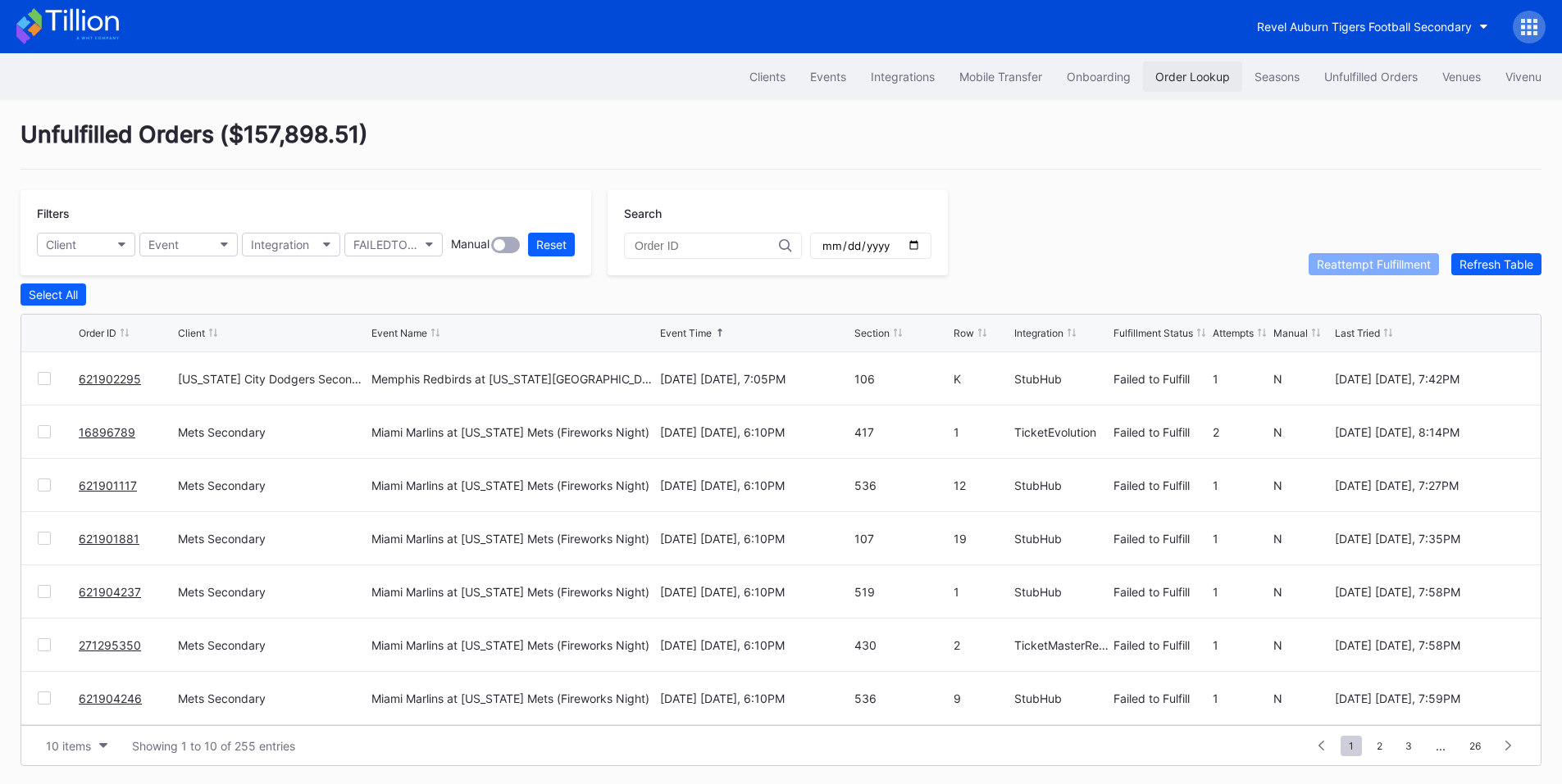
click at [1219, 76] on div "Order Lookup" at bounding box center [1192, 76] width 74 height 14
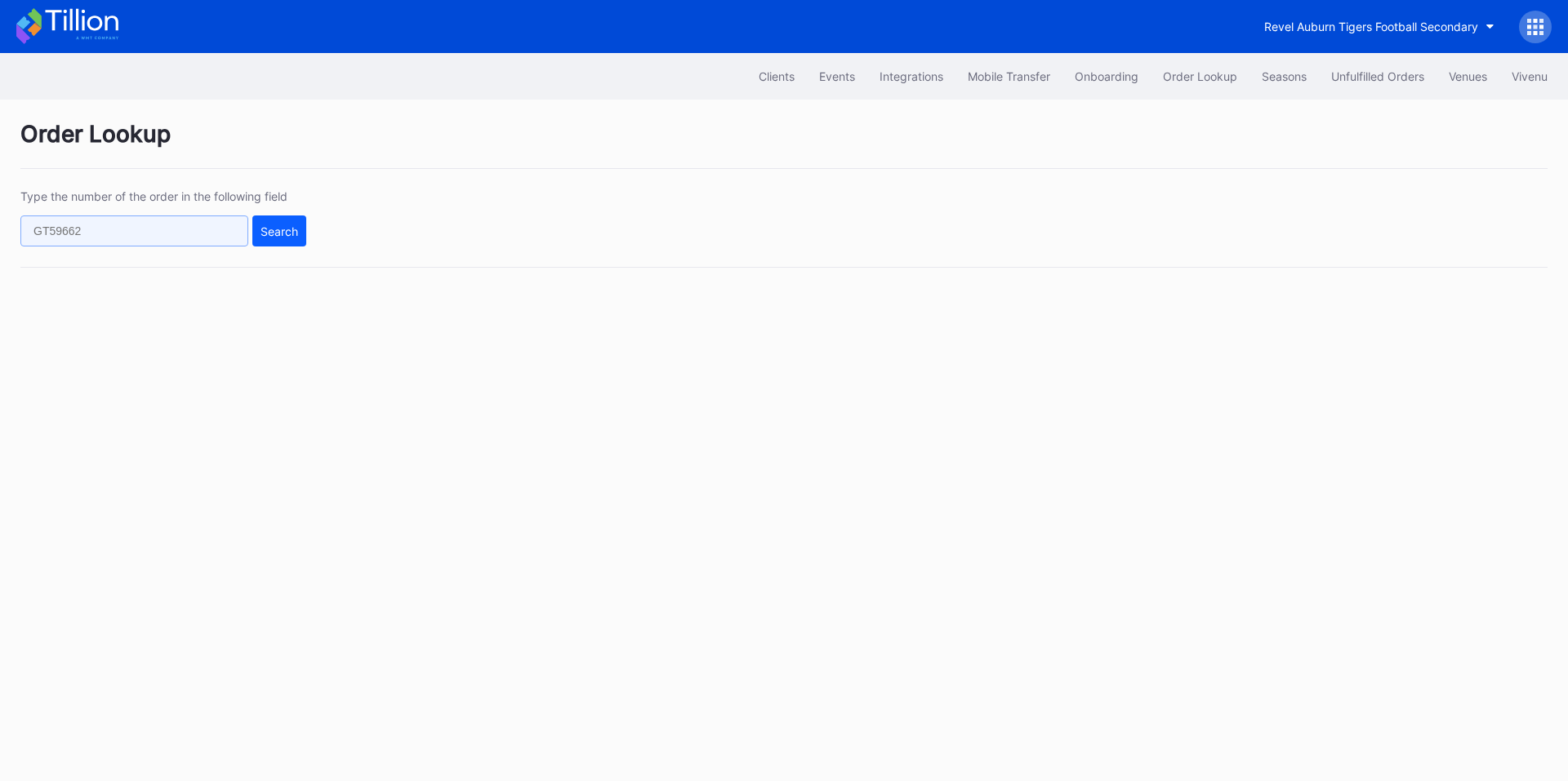
click at [161, 225] on input "text" at bounding box center [134, 231] width 228 height 31
paste input "621909044"
type input "621909044"
click at [284, 235] on div "Search" at bounding box center [280, 231] width 38 height 14
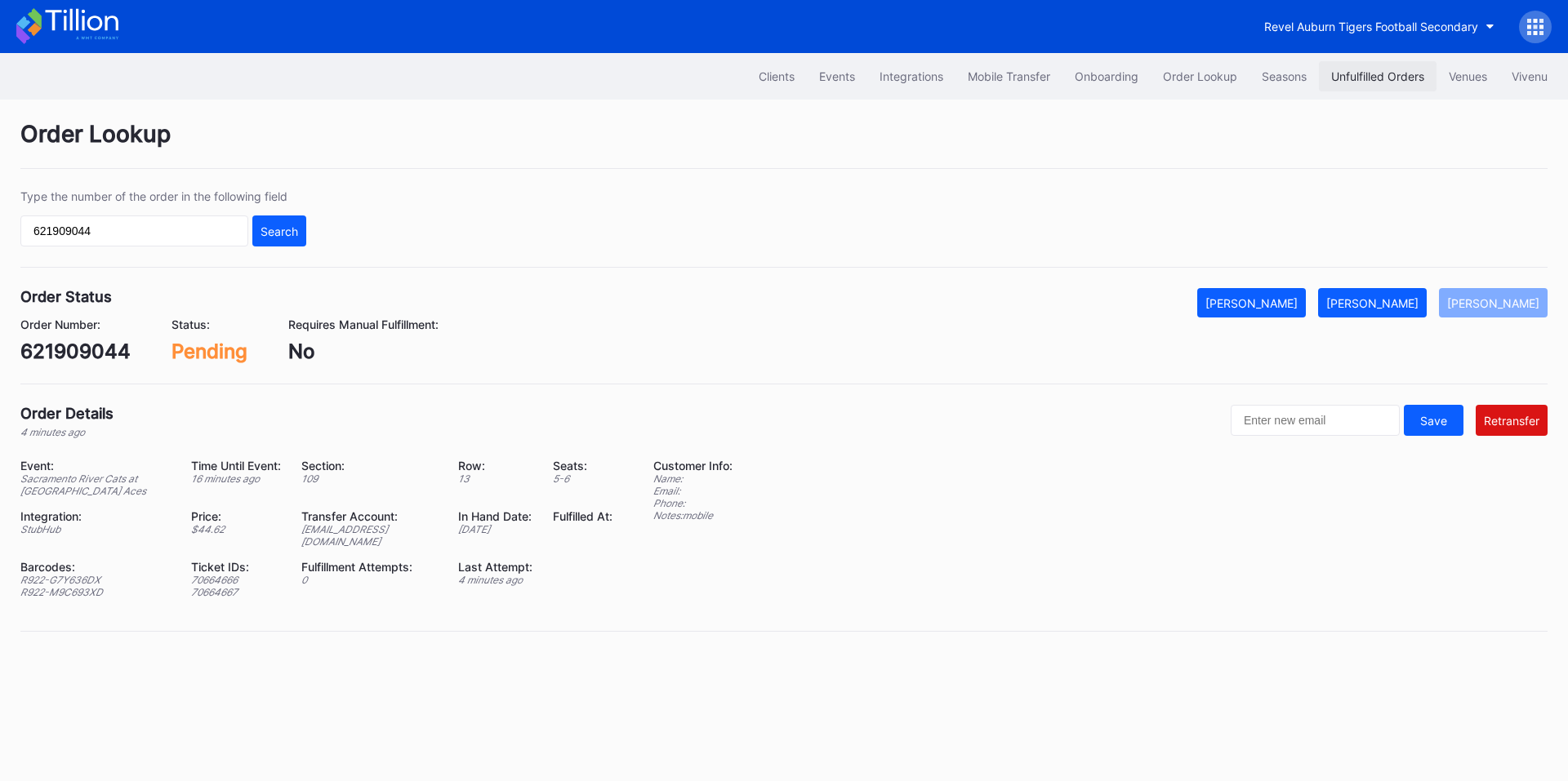
click at [1385, 84] on button "Unfulfilled Orders" at bounding box center [1377, 76] width 118 height 30
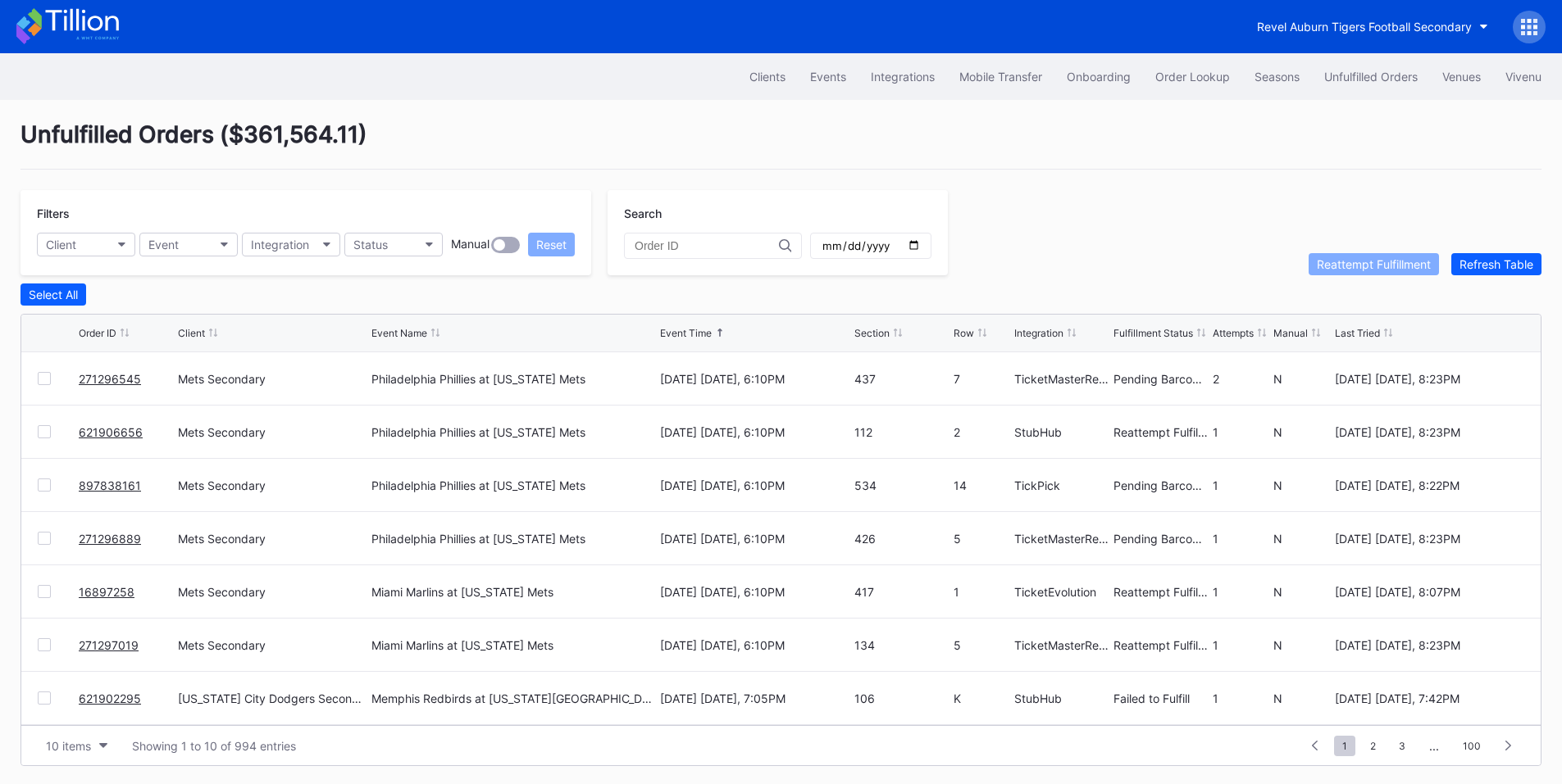
click at [706, 246] on input "text" at bounding box center [707, 246] width 144 height 13
paste input "621909044"
type input "621909044"
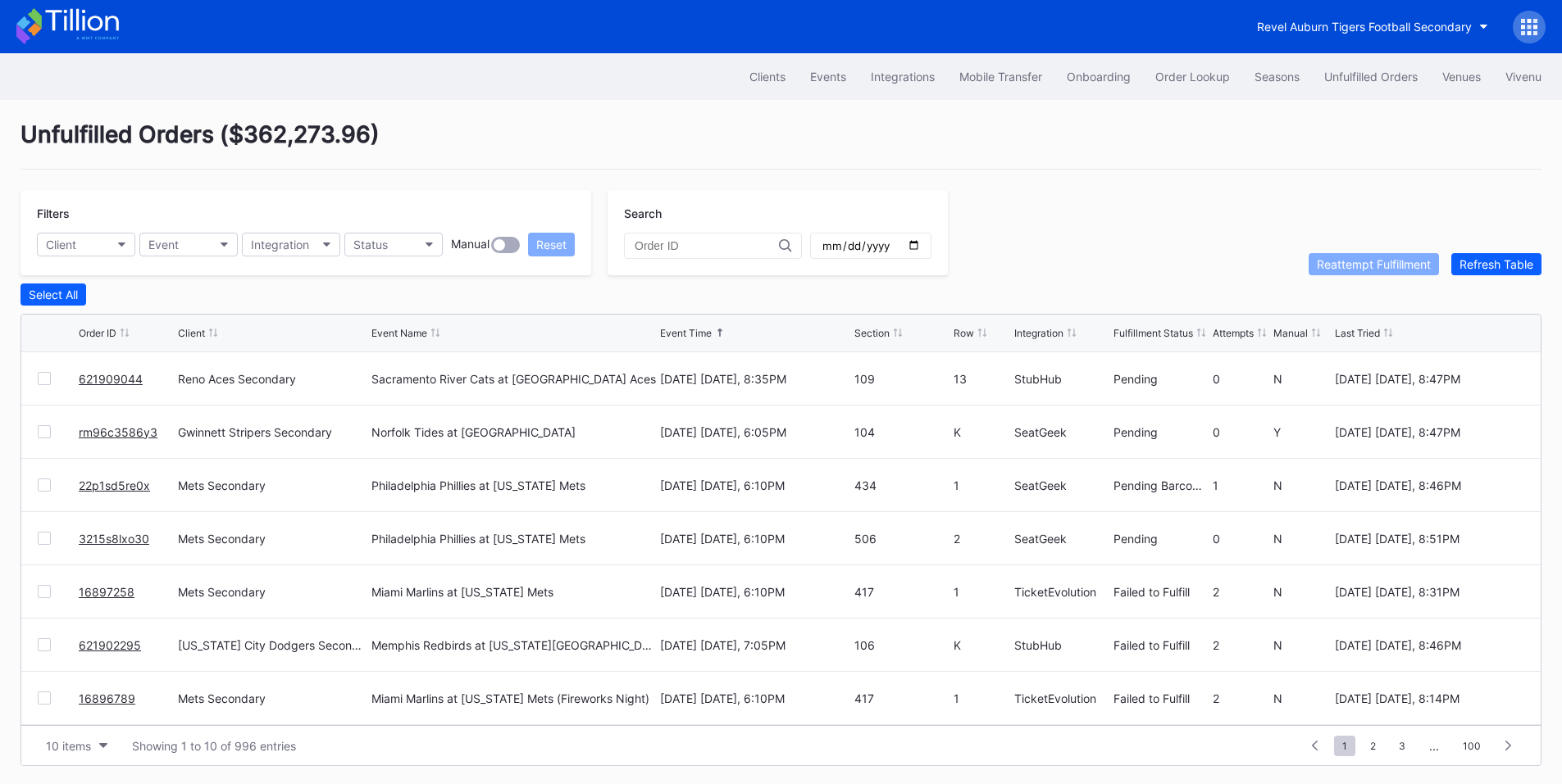
click at [675, 238] on div at bounding box center [713, 246] width 178 height 26
click at [694, 248] on input "text" at bounding box center [707, 246] width 144 height 13
paste input "621909044"
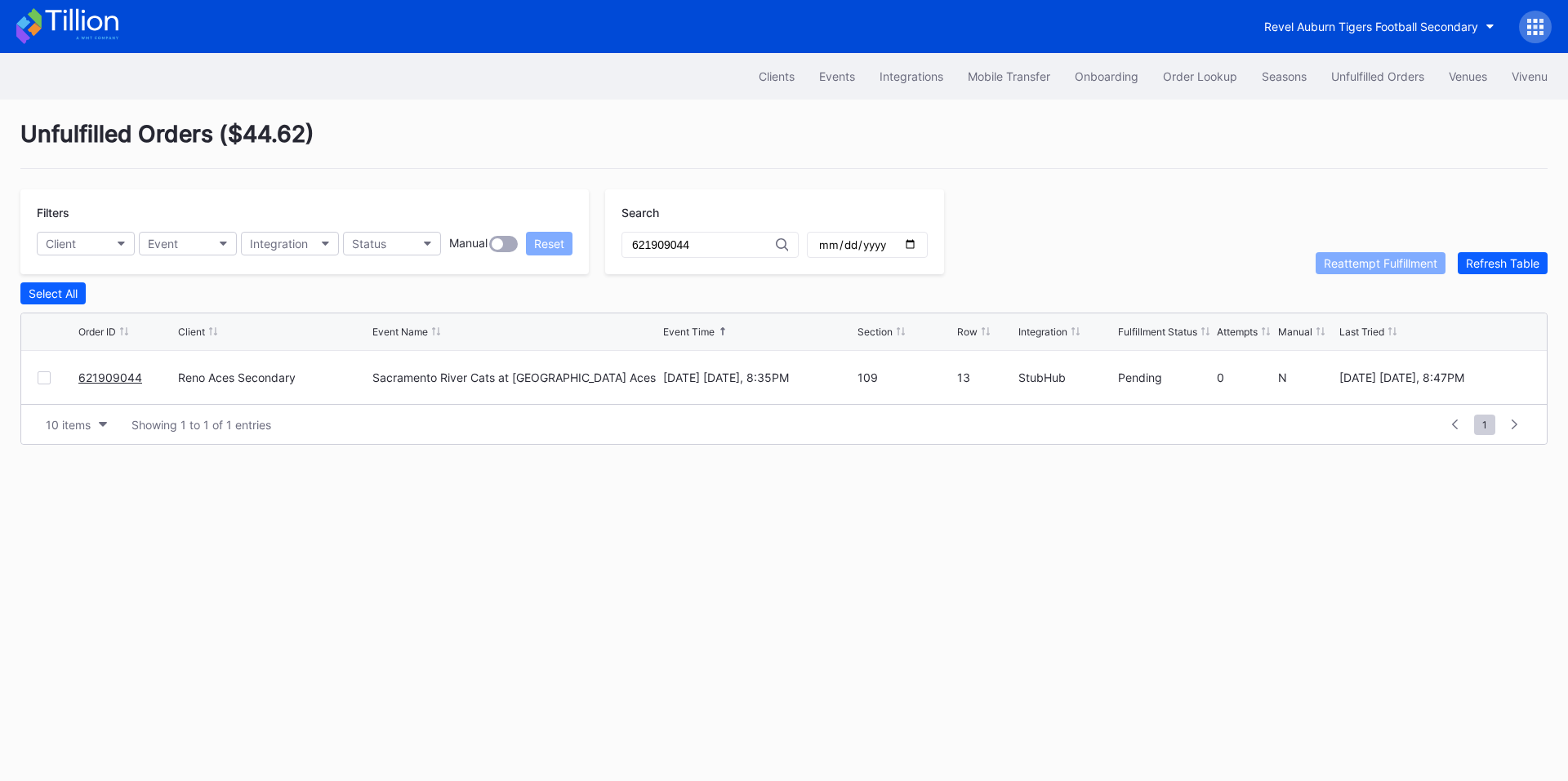
type input "621909044"
click at [35, 385] on div "621909044 Reno Aces Secondary Sacramento River Cats at [GEOGRAPHIC_DATA] Aces […" at bounding box center [784, 377] width 1525 height 53
click at [48, 384] on div at bounding box center [44, 378] width 13 height 13
click at [1376, 270] on div "Reattempt Fulfillment" at bounding box center [1381, 263] width 113 height 14
